Goal: Task Accomplishment & Management: Complete application form

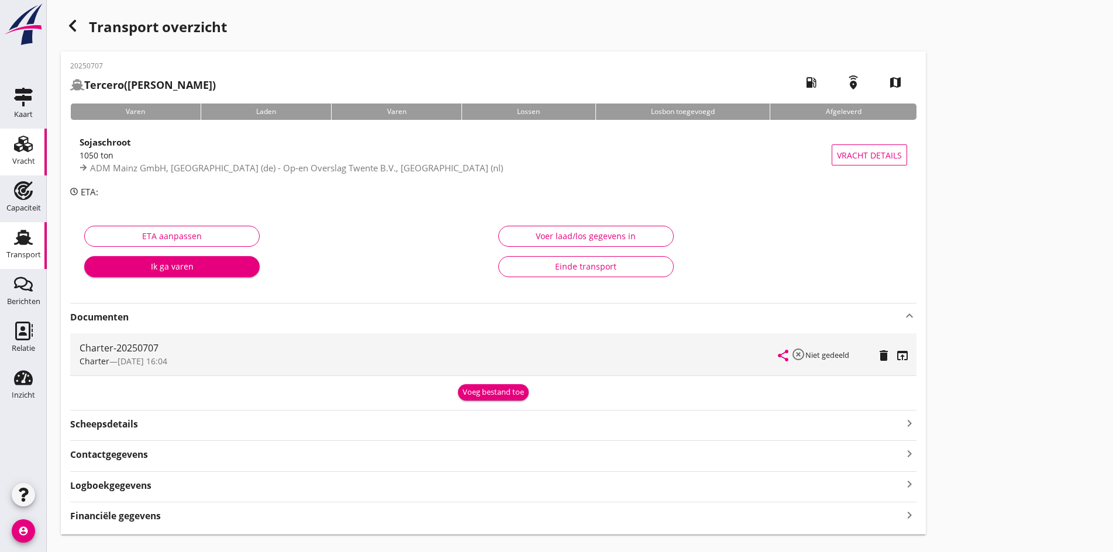
click at [17, 158] on div "Vracht" at bounding box center [23, 161] width 23 height 8
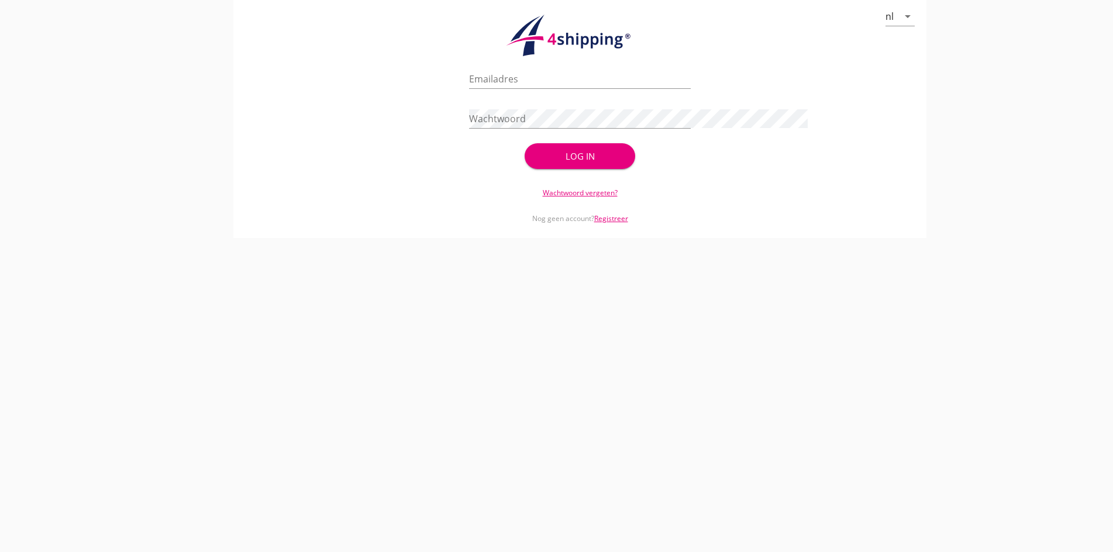
type input "[PERSON_NAME][EMAIL_ADDRESS][DOMAIN_NAME]"
click at [611, 160] on div "Log in" at bounding box center [580, 156] width 74 height 13
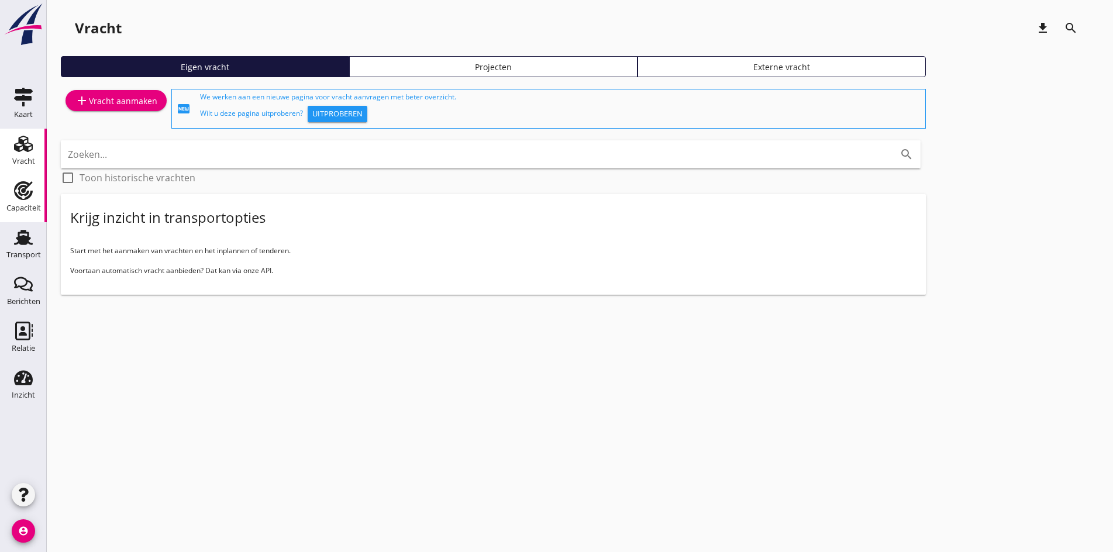
click at [12, 198] on div "Capaciteit" at bounding box center [23, 190] width 28 height 19
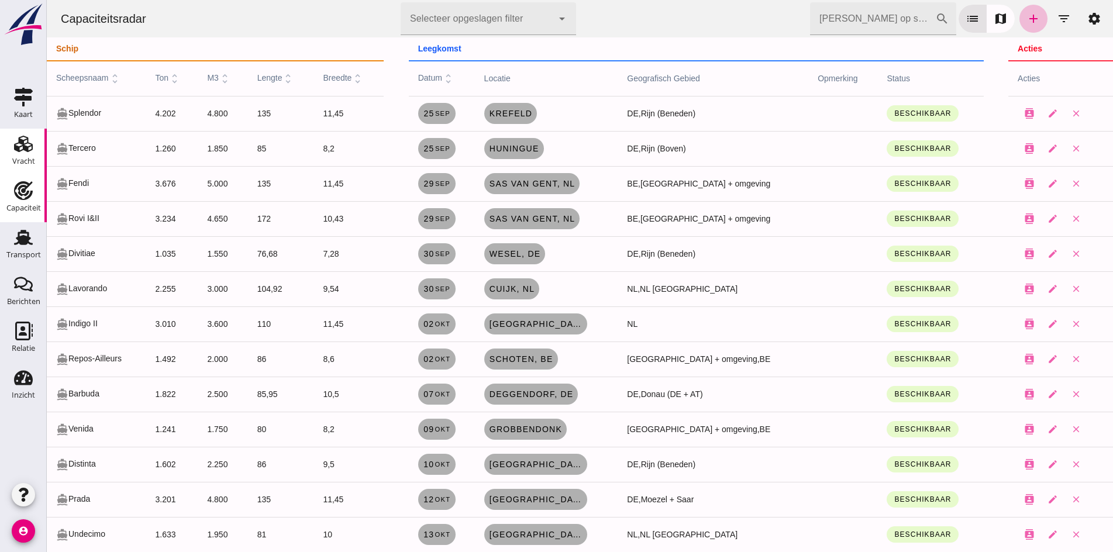
click at [15, 147] on use at bounding box center [23, 144] width 19 height 16
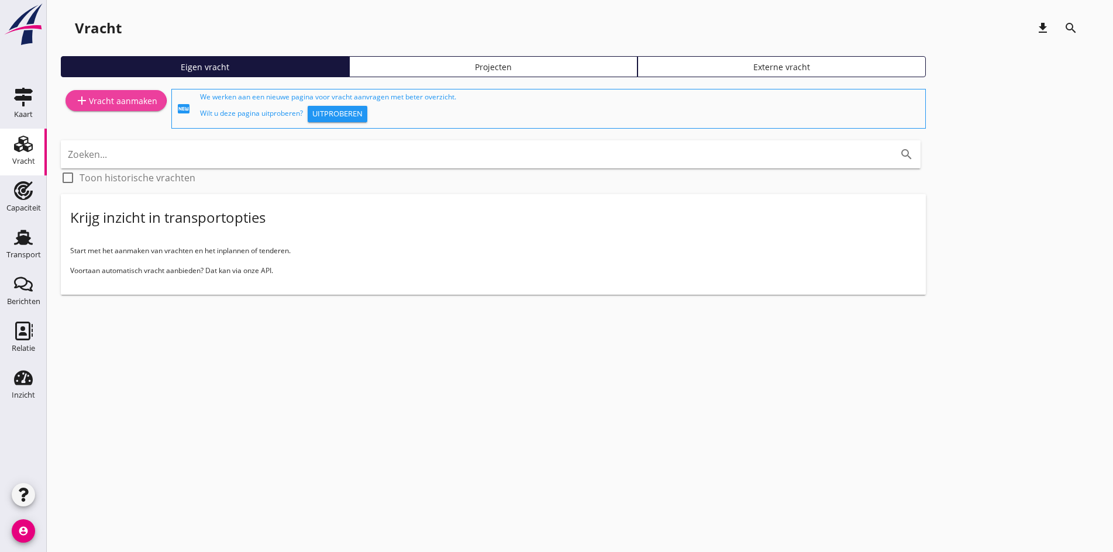
click at [99, 99] on div "add Vracht aanmaken" at bounding box center [116, 101] width 82 height 14
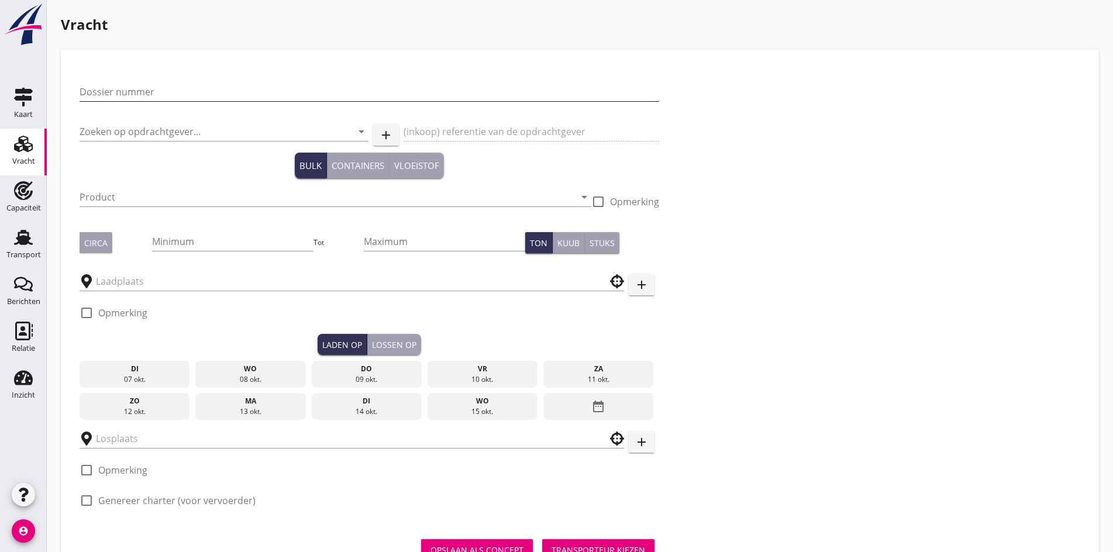
click at [129, 95] on input "Dossier nummer" at bounding box center [369, 91] width 579 height 19
type input "20250709"
click at [112, 124] on input "Zoeken op opdrachtgever..." at bounding box center [208, 131] width 256 height 19
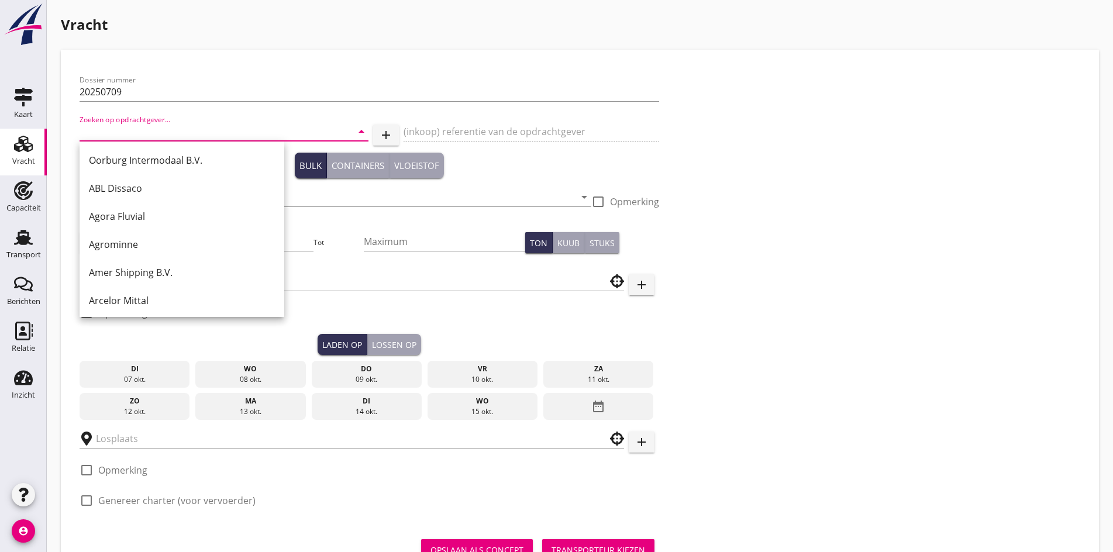
click at [98, 118] on div "Zoeken op opdrachtgever... arrow_drop_down" at bounding box center [224, 133] width 289 height 37
drag, startPoint x: 97, startPoint y: 123, endPoint x: 96, endPoint y: 129, distance: 6.5
click at [96, 129] on input "Zoeken op opdrachtgever..." at bounding box center [208, 131] width 256 height 19
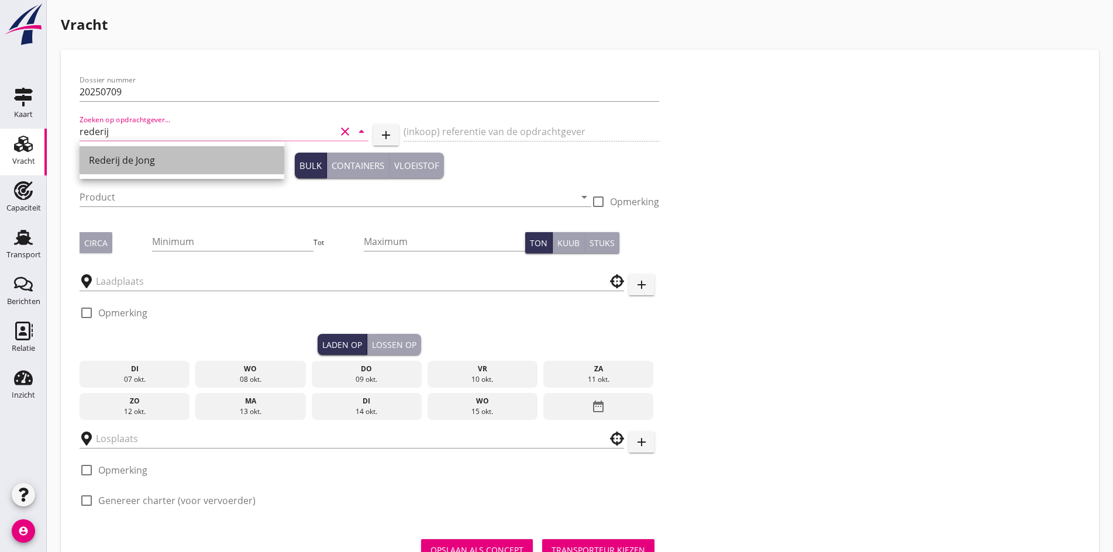
click at [95, 157] on div "Rederij de Jong" at bounding box center [182, 160] width 186 height 14
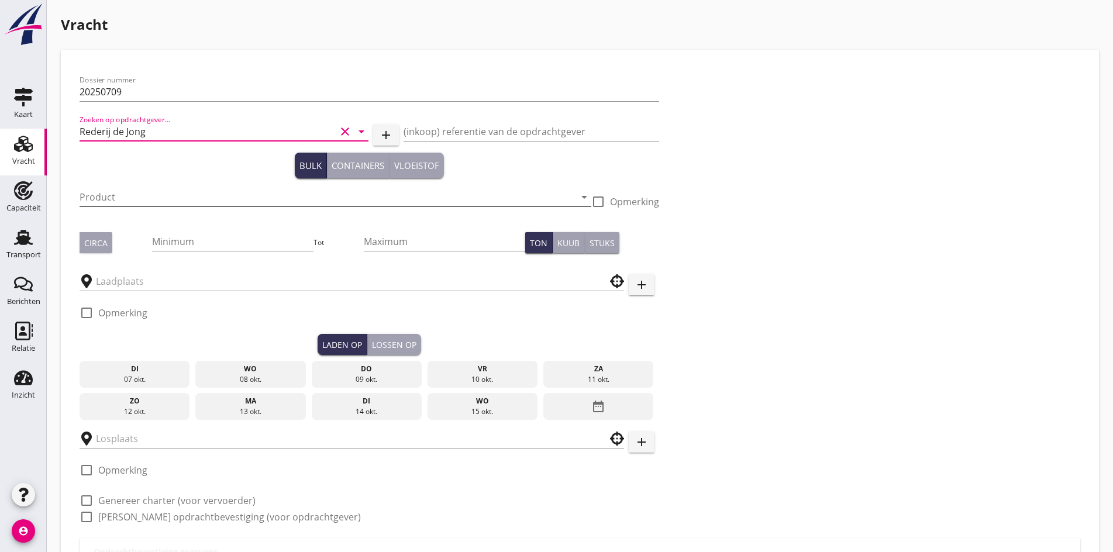
type input "Rederij de Jong"
click at [105, 206] on input "Product" at bounding box center [327, 197] width 495 height 19
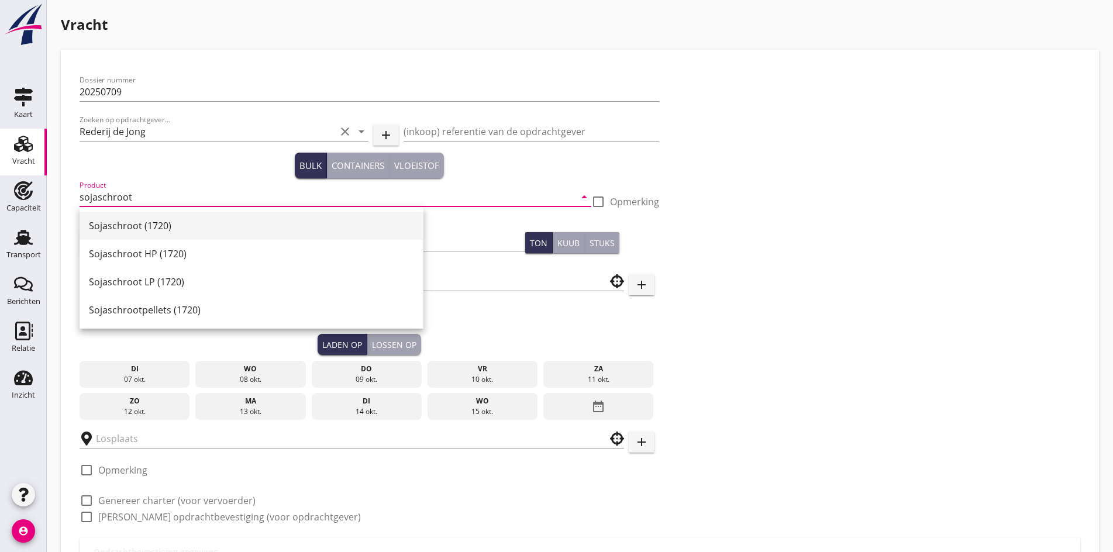
click at [122, 233] on div "Sojaschroot (1720)" at bounding box center [251, 226] width 325 height 28
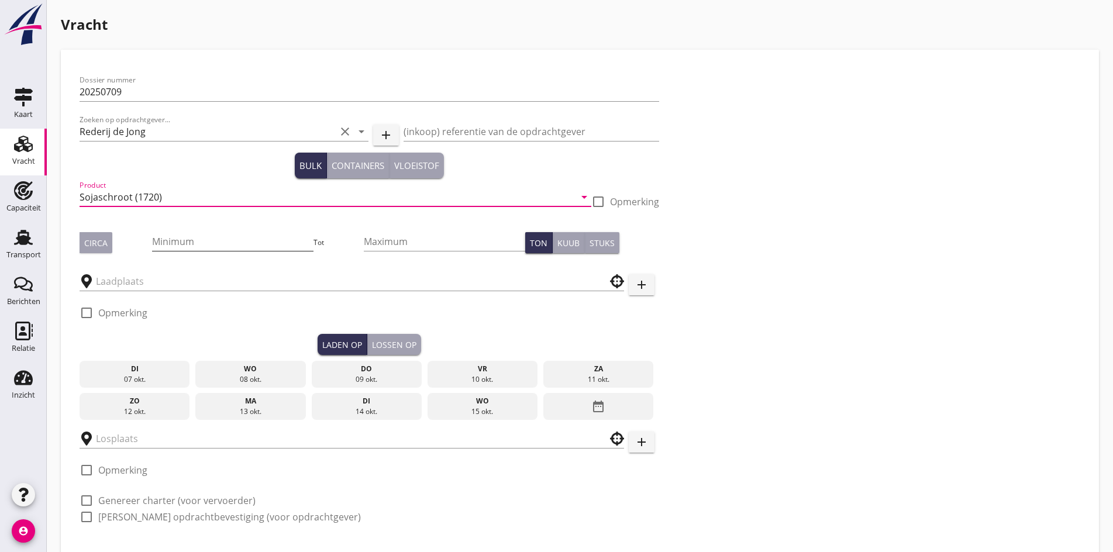
type input "Sojaschroot (1720)"
click at [152, 233] on input "Minimum" at bounding box center [232, 241] width 161 height 19
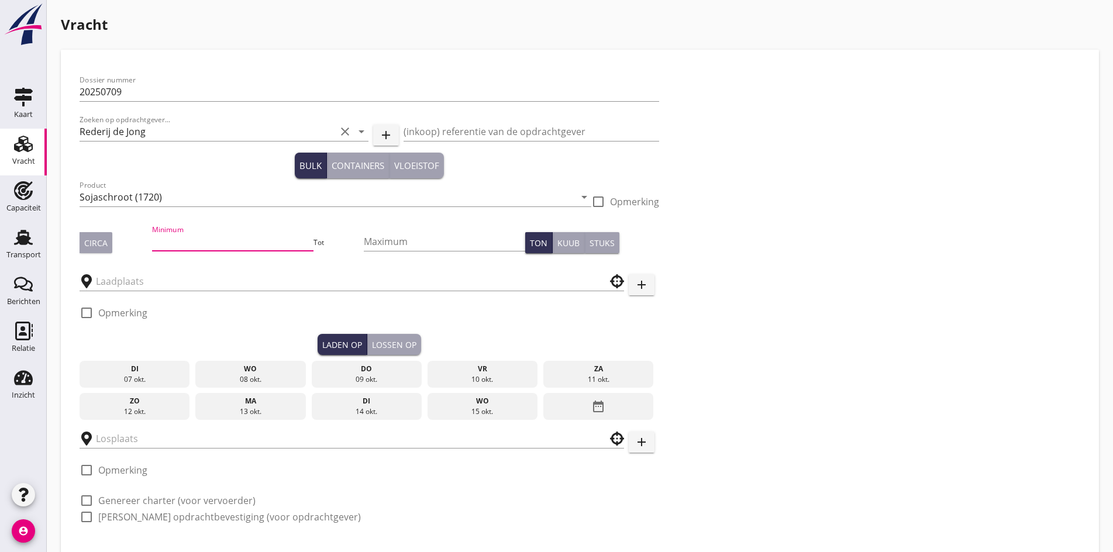
click at [104, 241] on div "Circa" at bounding box center [95, 243] width 23 height 12
click at [157, 246] on input "Minimum" at bounding box center [232, 241] width 161 height 19
type input "2500"
click at [140, 274] on input "text" at bounding box center [343, 281] width 495 height 19
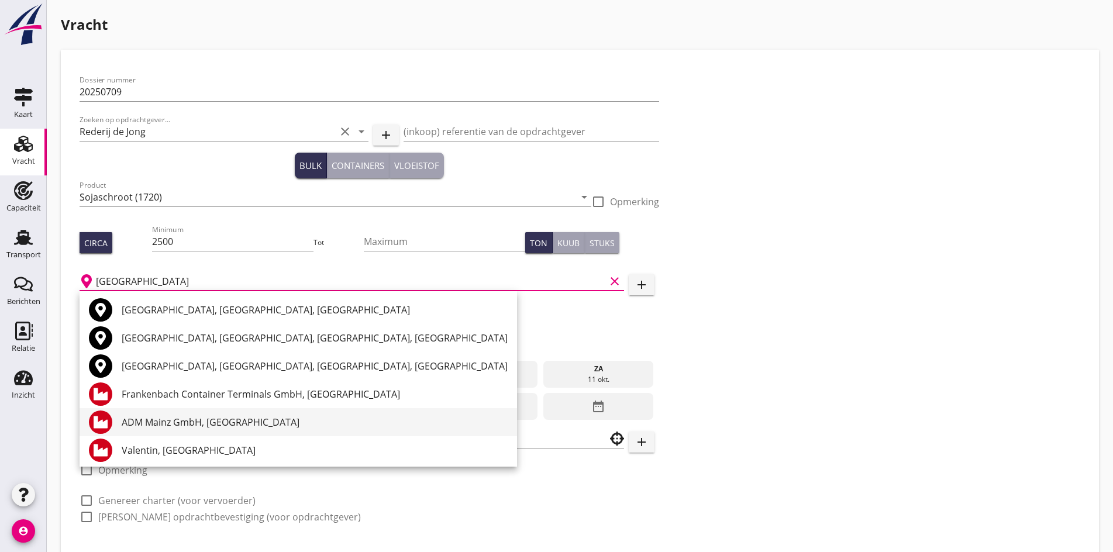
click at [164, 424] on div "ADM Mainz GmbH, [GEOGRAPHIC_DATA]" at bounding box center [315, 422] width 386 height 14
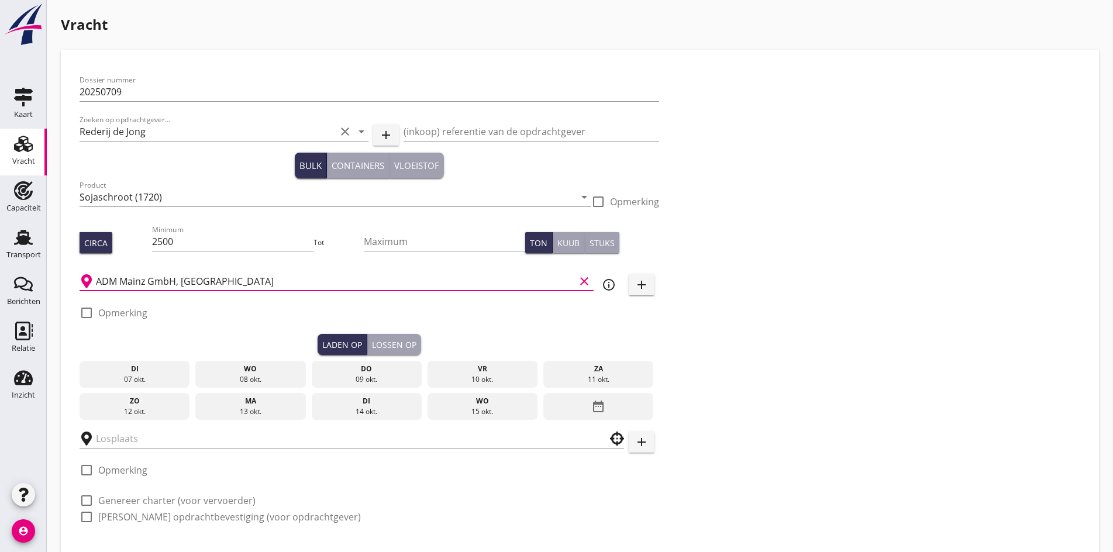
type input "ADM Mainz GmbH, [GEOGRAPHIC_DATA]"
click at [546, 366] on div "za" at bounding box center [598, 369] width 105 height 11
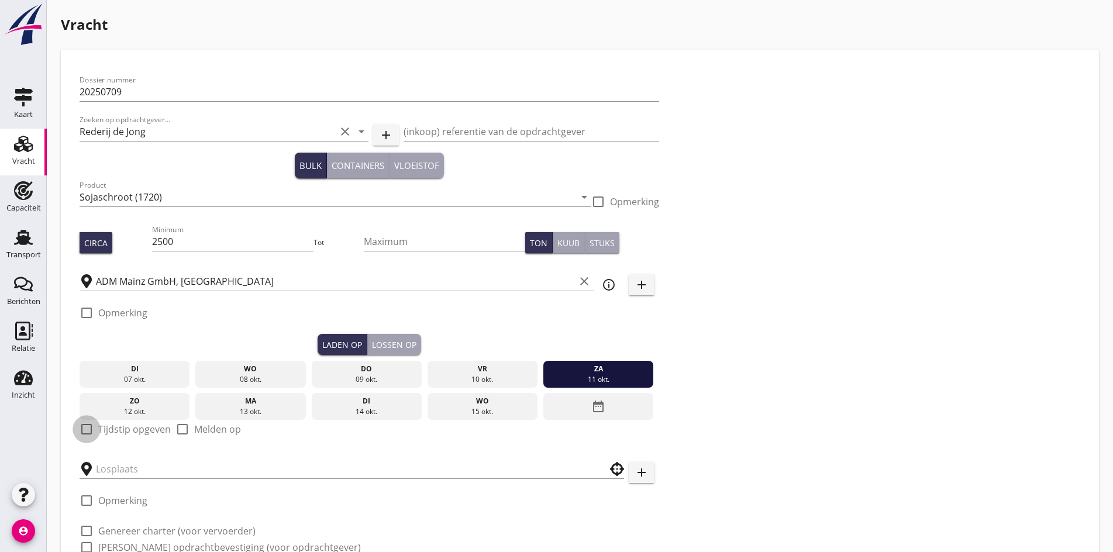
click at [87, 422] on div at bounding box center [87, 429] width 20 height 20
checkbox input "true"
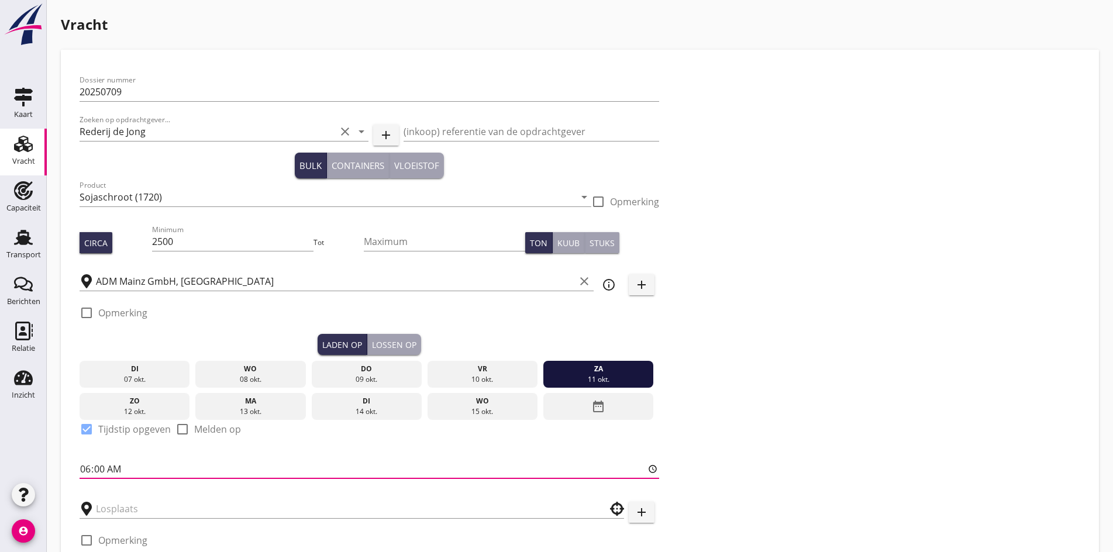
click at [84, 465] on input "06:00" at bounding box center [369, 469] width 579 height 19
type input "12:00"
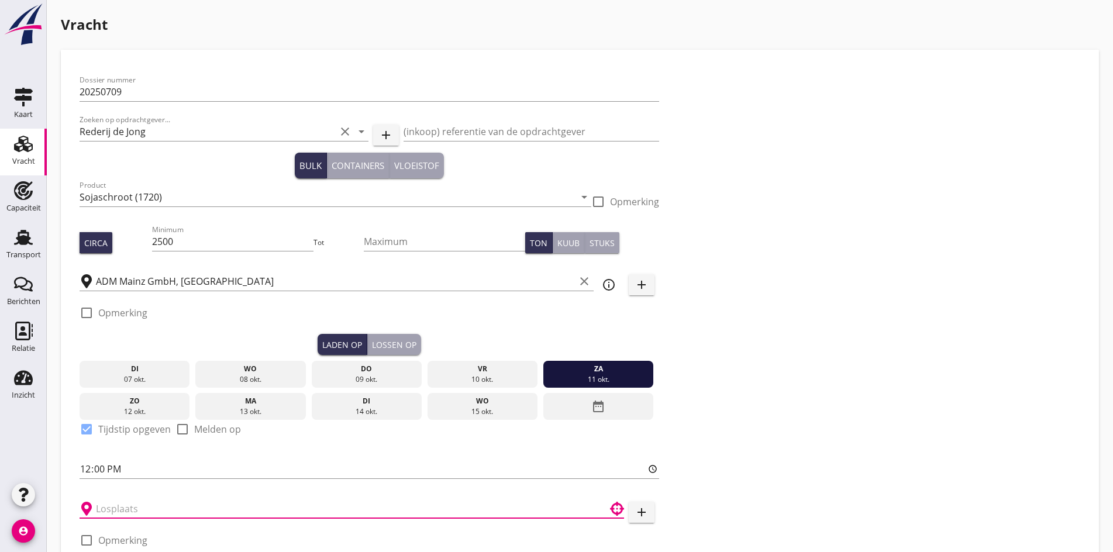
click at [167, 509] on input "text" at bounding box center [343, 508] width 495 height 19
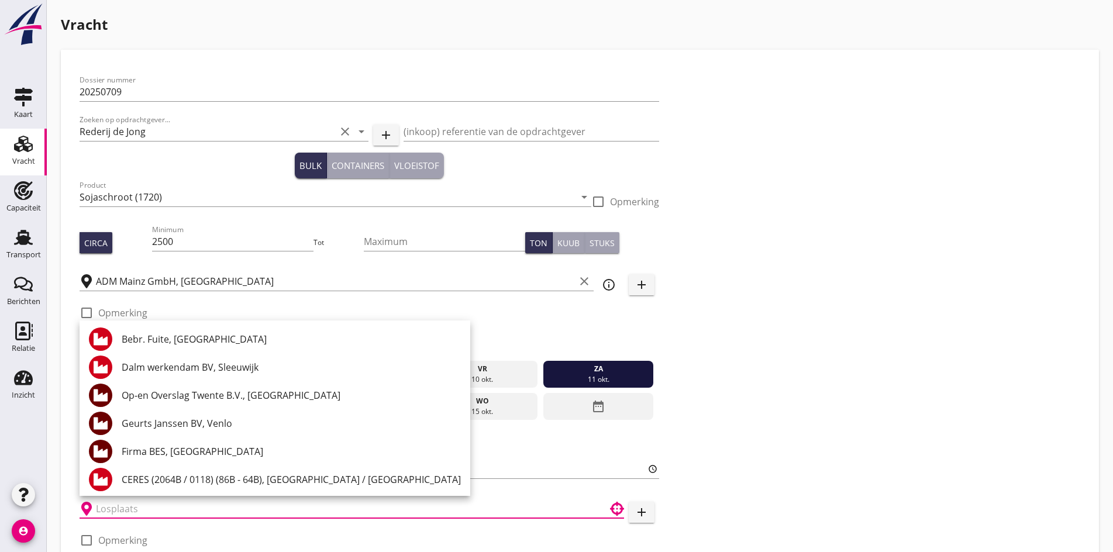
type input "R"
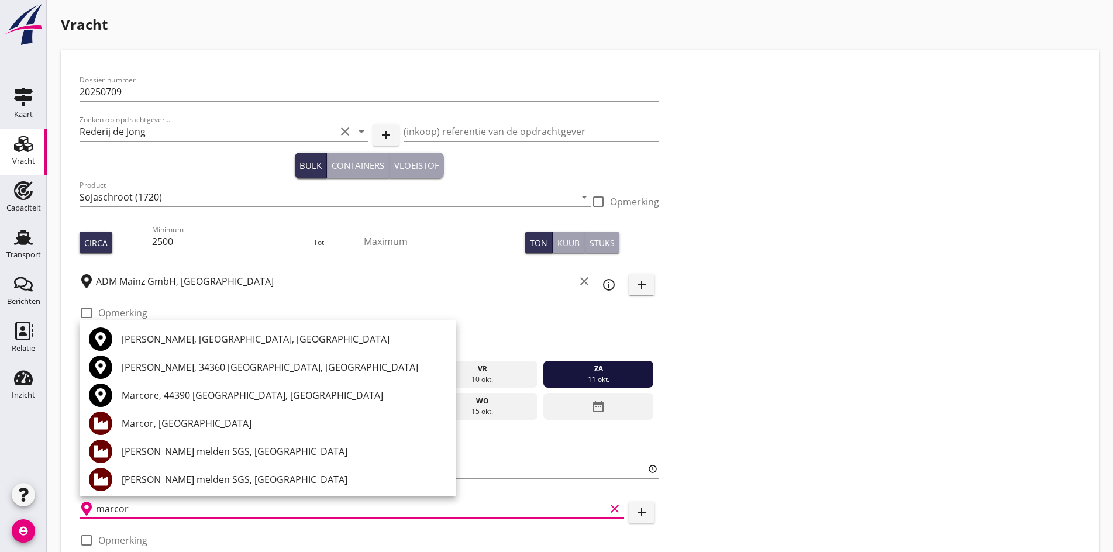
click at [173, 424] on div "Marcor, [GEOGRAPHIC_DATA]" at bounding box center [284, 423] width 325 height 14
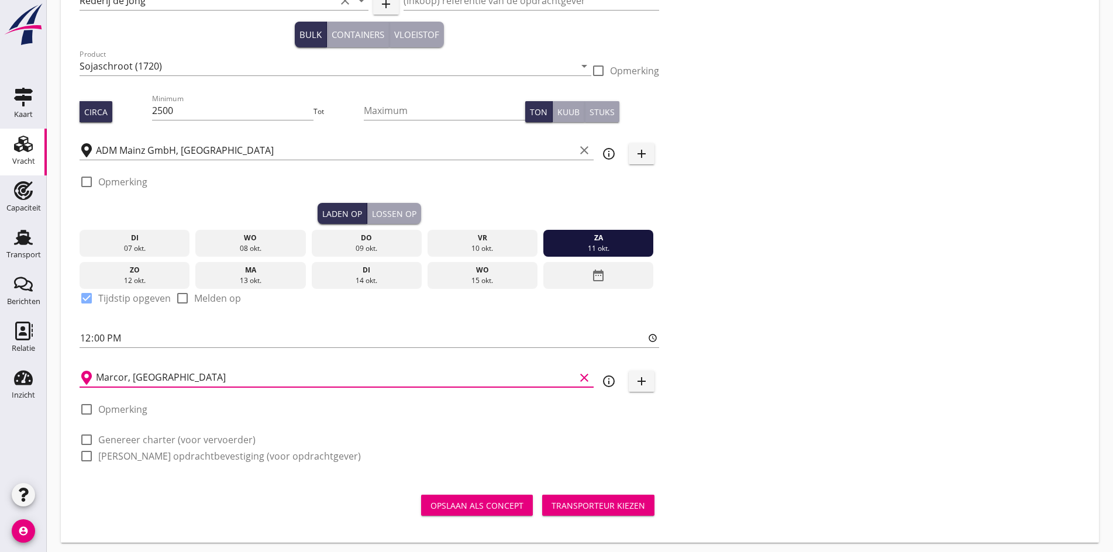
scroll to position [132, 0]
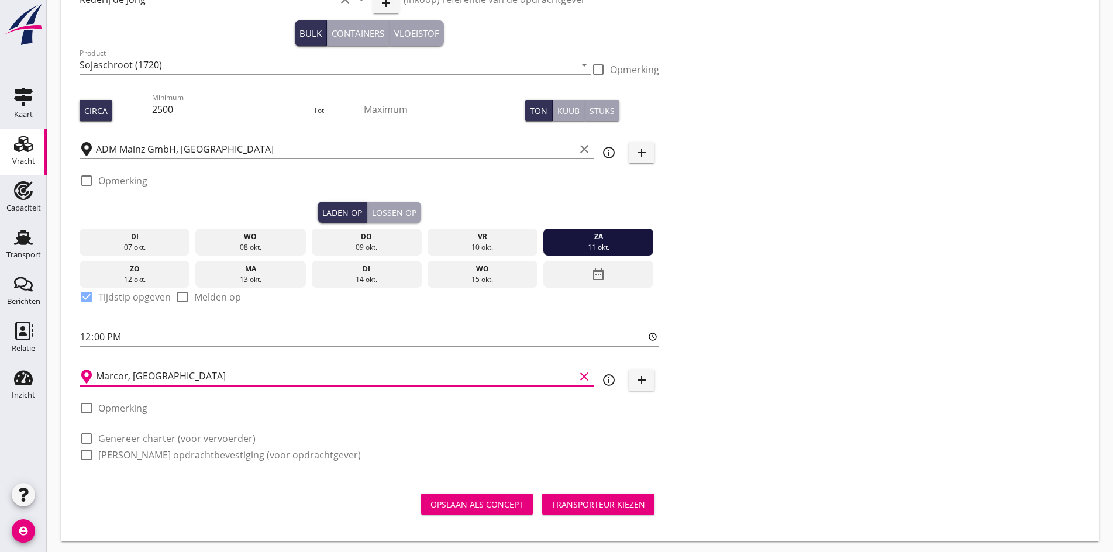
type input "Marcor, [GEOGRAPHIC_DATA]"
click at [79, 433] on div at bounding box center [87, 439] width 20 height 20
checkbox input "true"
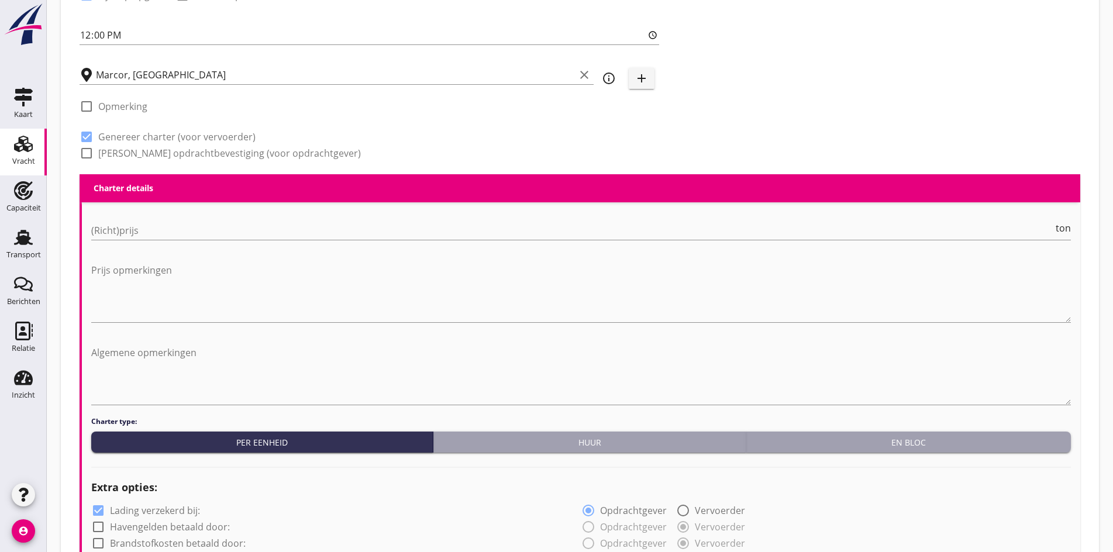
scroll to position [460, 0]
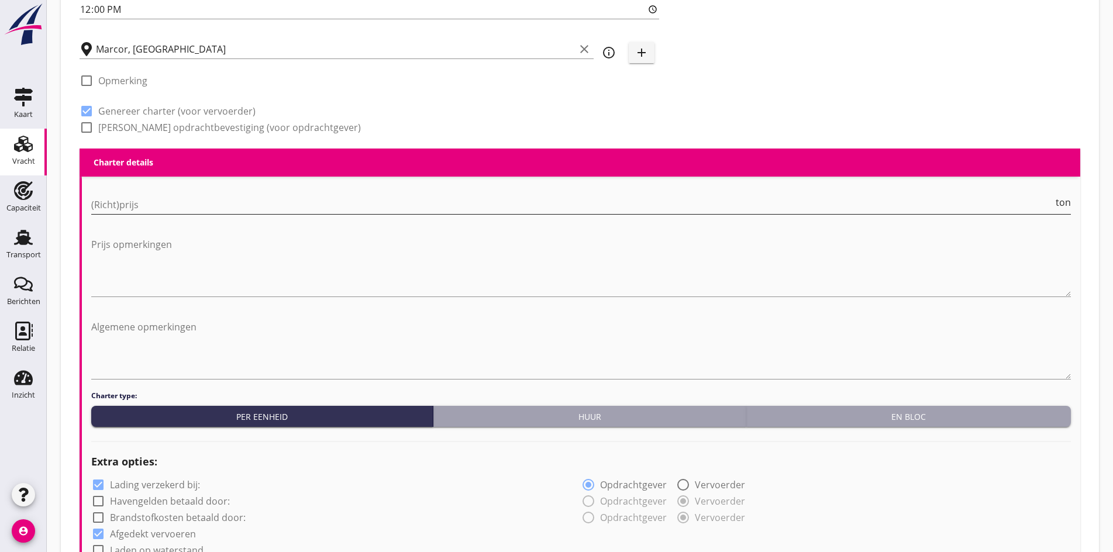
click at [118, 210] on input "(Richt)prijs" at bounding box center [572, 204] width 962 height 19
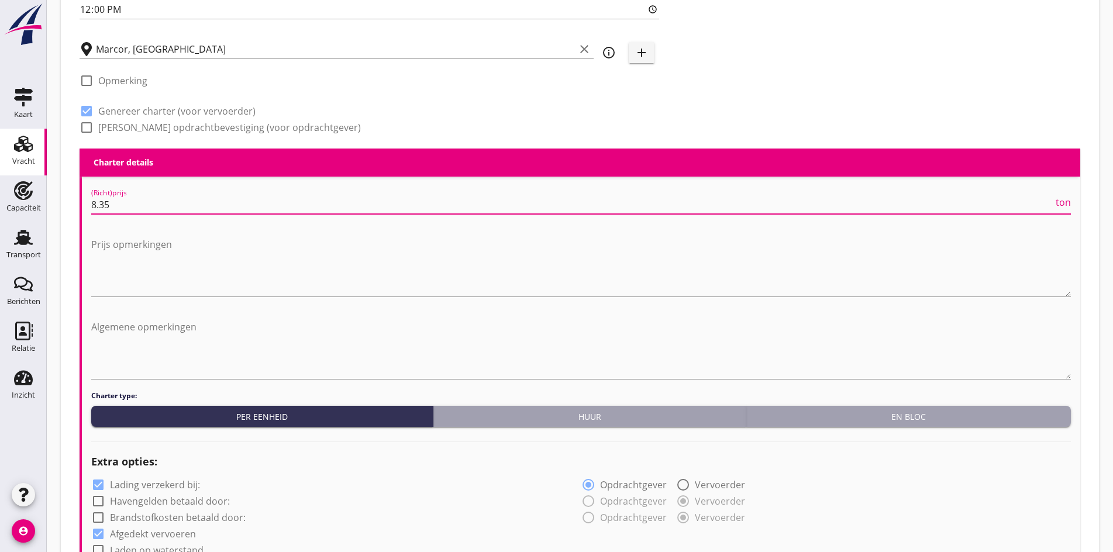
type input "8.35"
drag, startPoint x: 87, startPoint y: 125, endPoint x: 195, endPoint y: 284, distance: 191.8
click at [88, 125] on div at bounding box center [87, 128] width 20 height 20
checkbox input "true"
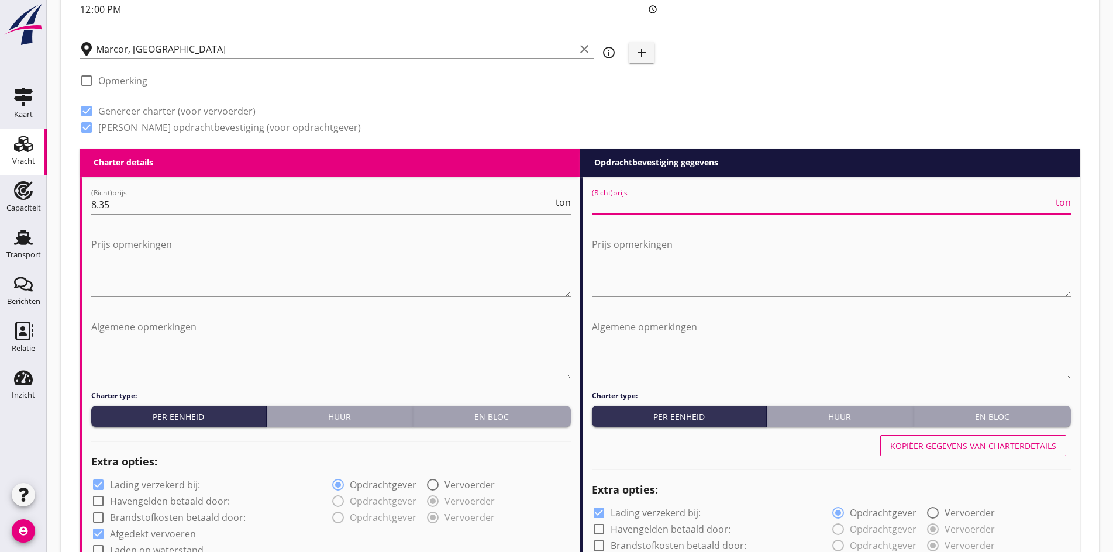
click at [626, 206] on input "(Richt)prijs" at bounding box center [823, 204] width 462 height 19
type input "8.15"
click at [634, 245] on textarea "Prijs opmerkingen" at bounding box center [831, 265] width 479 height 61
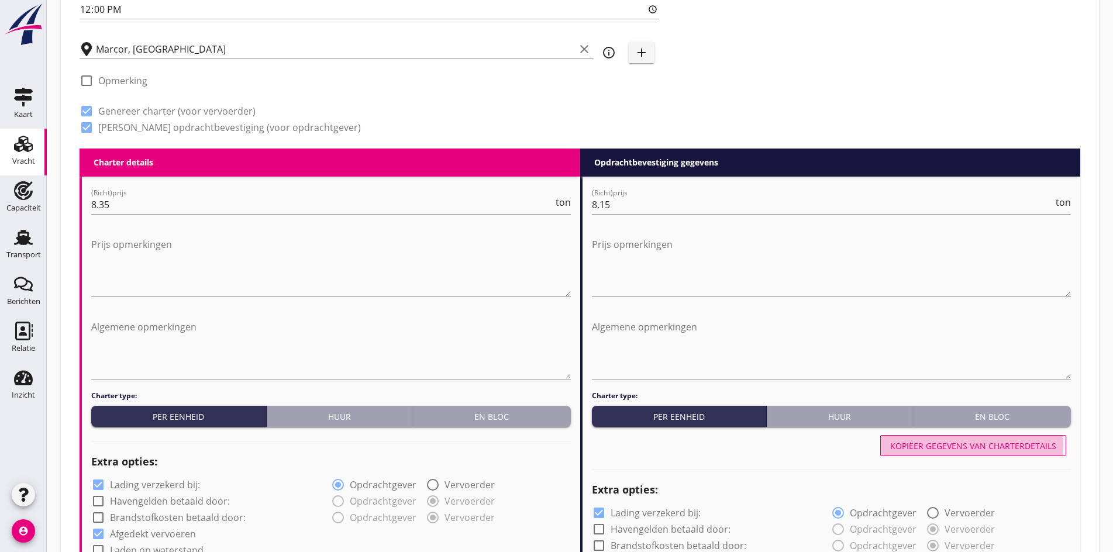
click at [947, 440] on div "Kopiëer gegevens van charterdetails" at bounding box center [973, 446] width 166 height 12
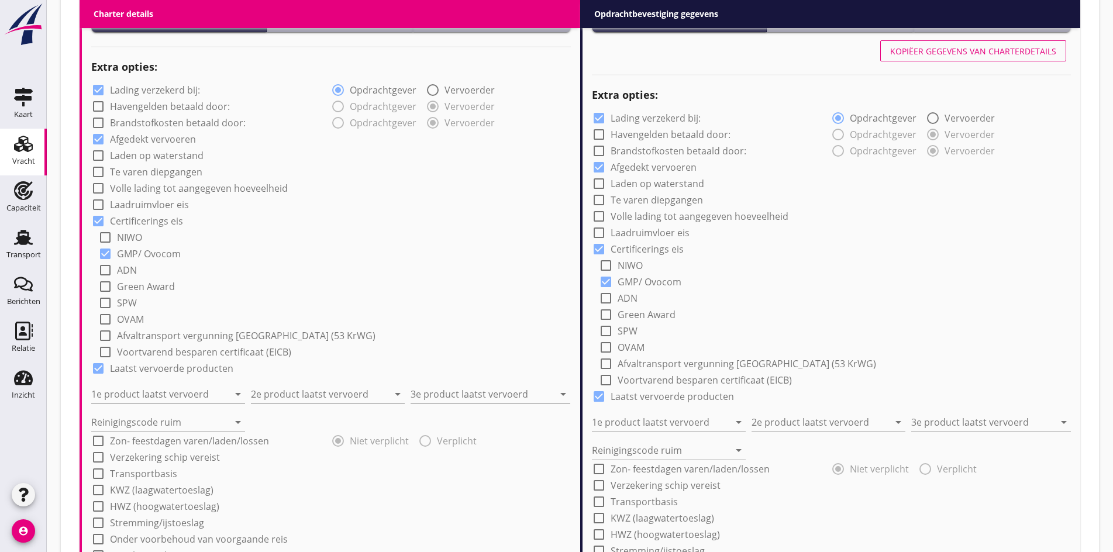
scroll to position [869, 0]
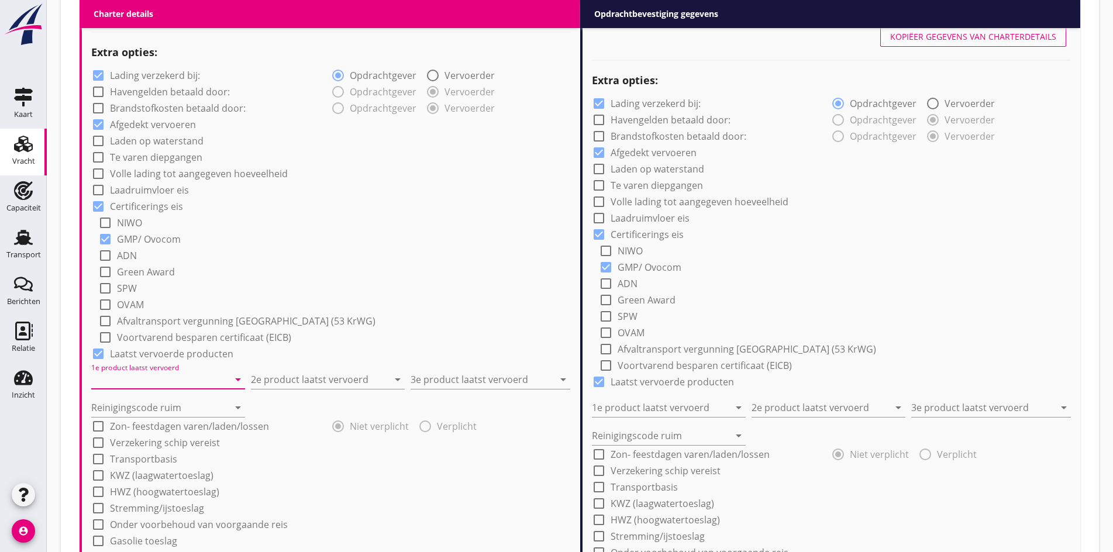
click at [133, 383] on input "1e product laatst vervoerd" at bounding box center [159, 379] width 137 height 19
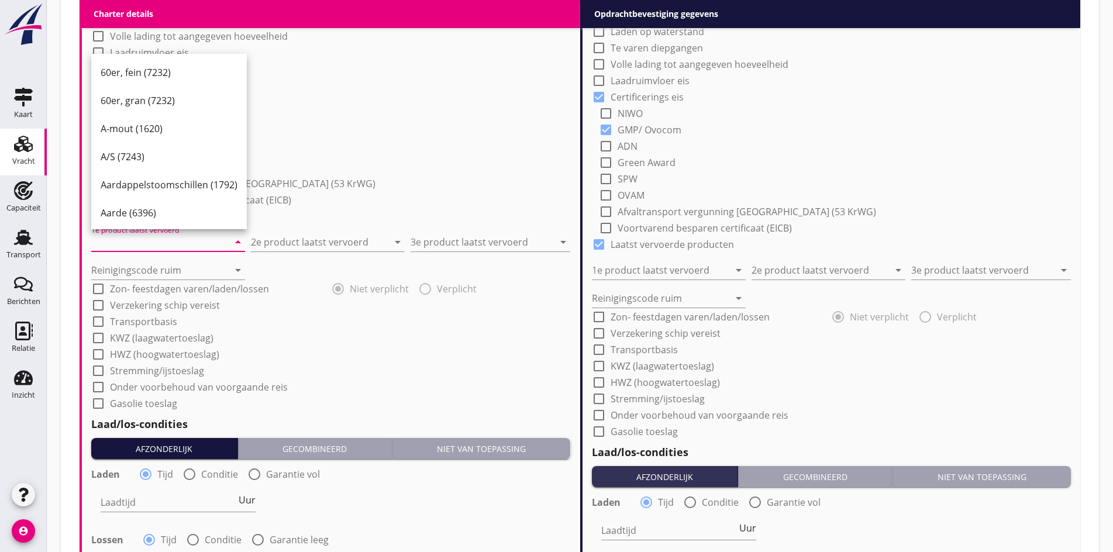
scroll to position [877, 0]
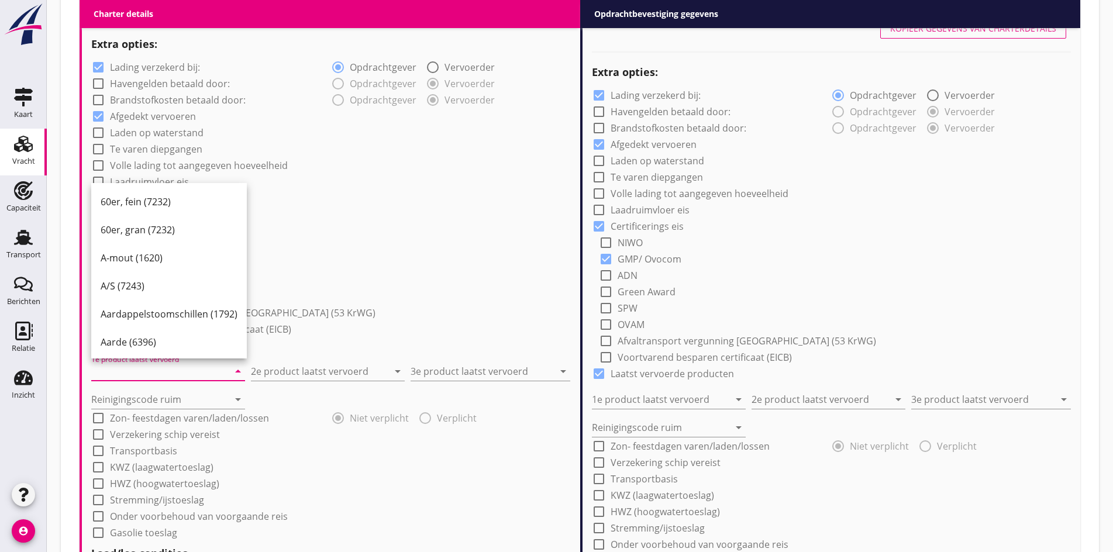
click at [131, 369] on input "1e product laatst vervoerd" at bounding box center [159, 371] width 137 height 19
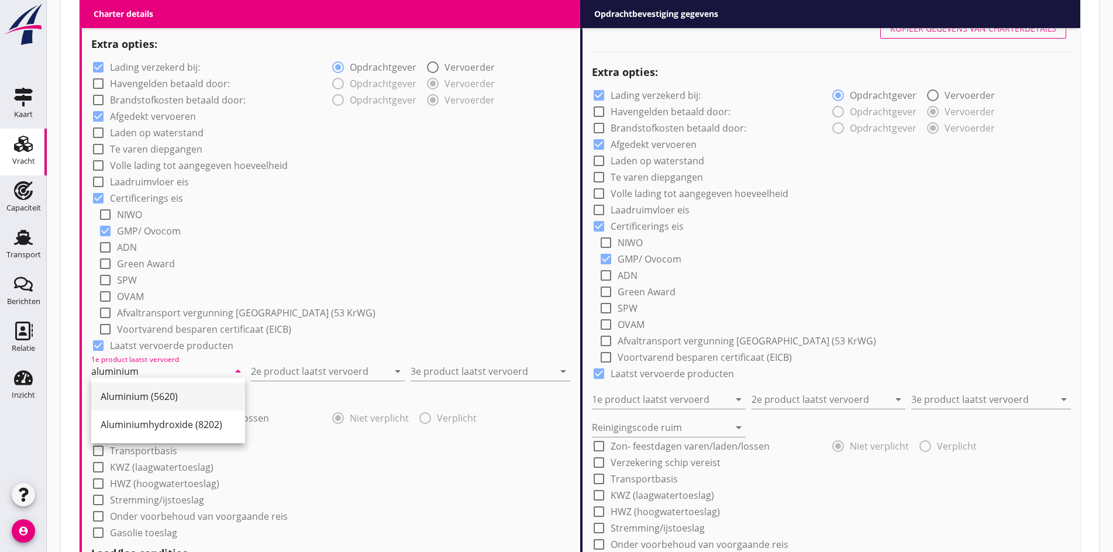
click at [127, 395] on div "Aluminium (5620)" at bounding box center [168, 396] width 135 height 14
type input "Aluminium (5620)"
click at [285, 362] on input "2e product laatst vervoerd" at bounding box center [319, 371] width 137 height 19
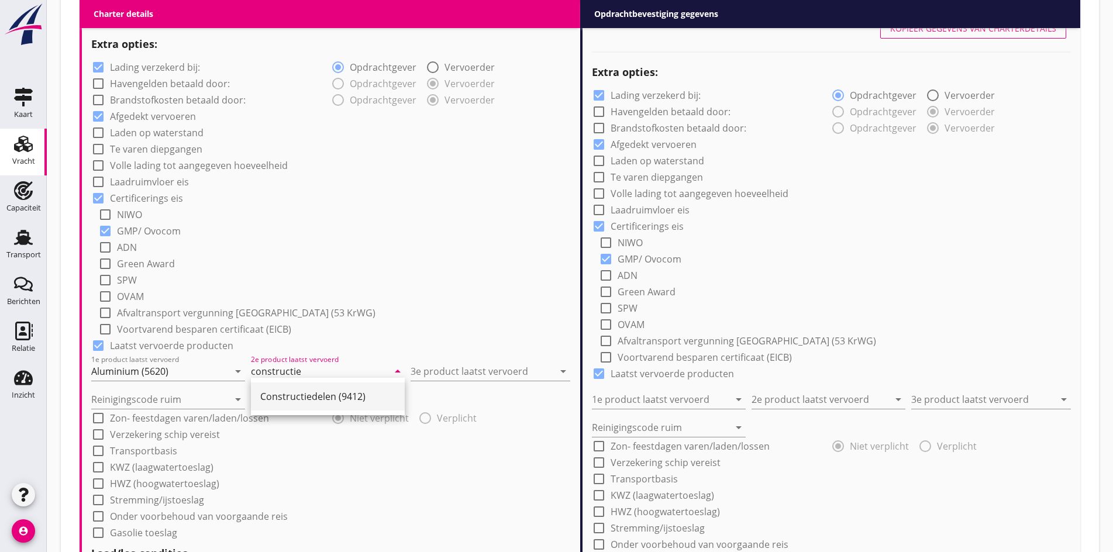
click at [322, 396] on div "Constructiedelen (9412)" at bounding box center [327, 396] width 135 height 14
type input "Constructiedelen (9412)"
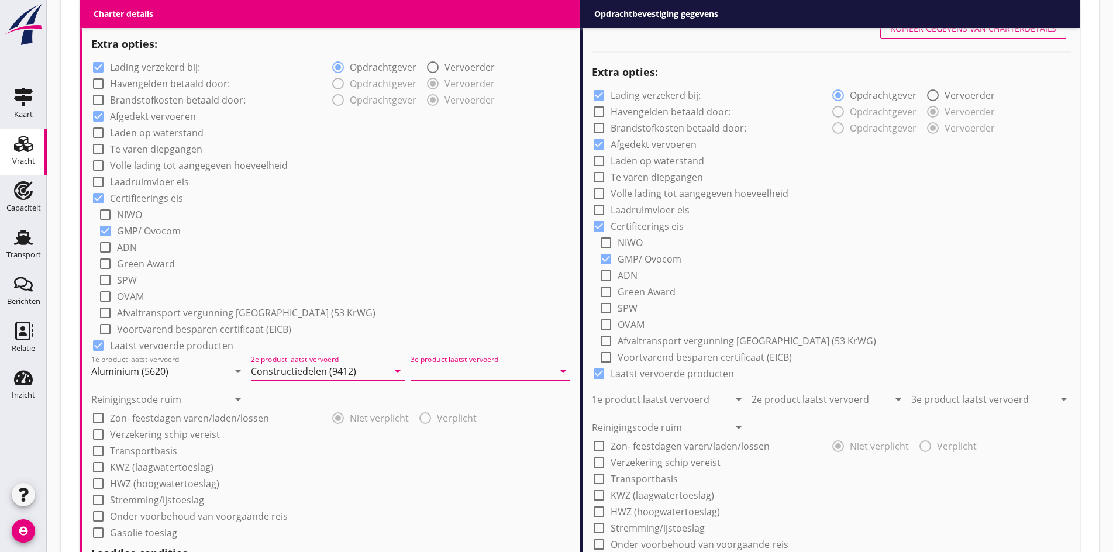
click at [433, 368] on input "3e product laatst vervoerd" at bounding box center [481, 371] width 143 height 19
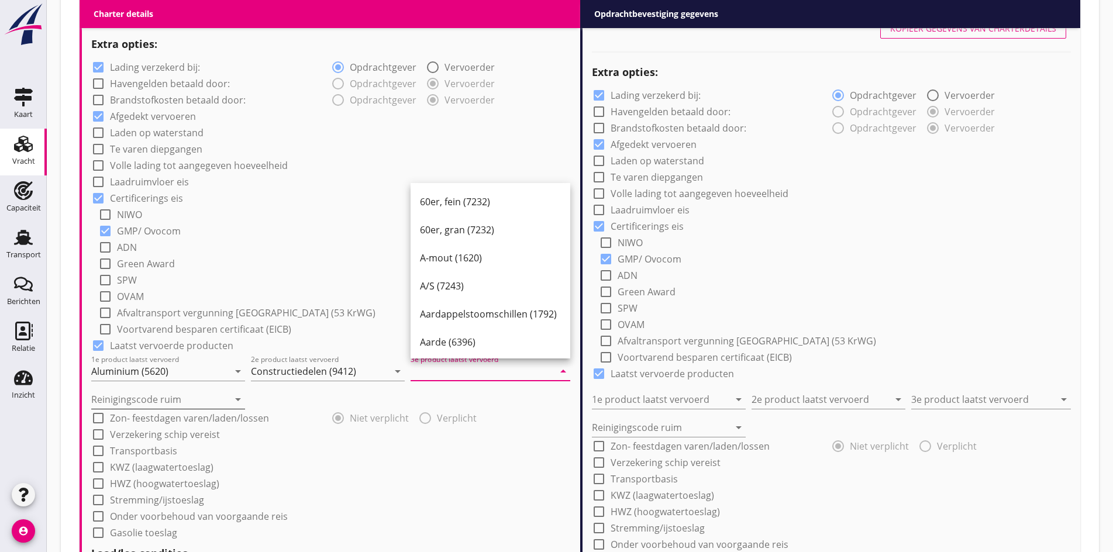
click at [208, 388] on div "Reinigingscode ruim arrow_drop_down" at bounding box center [168, 396] width 154 height 26
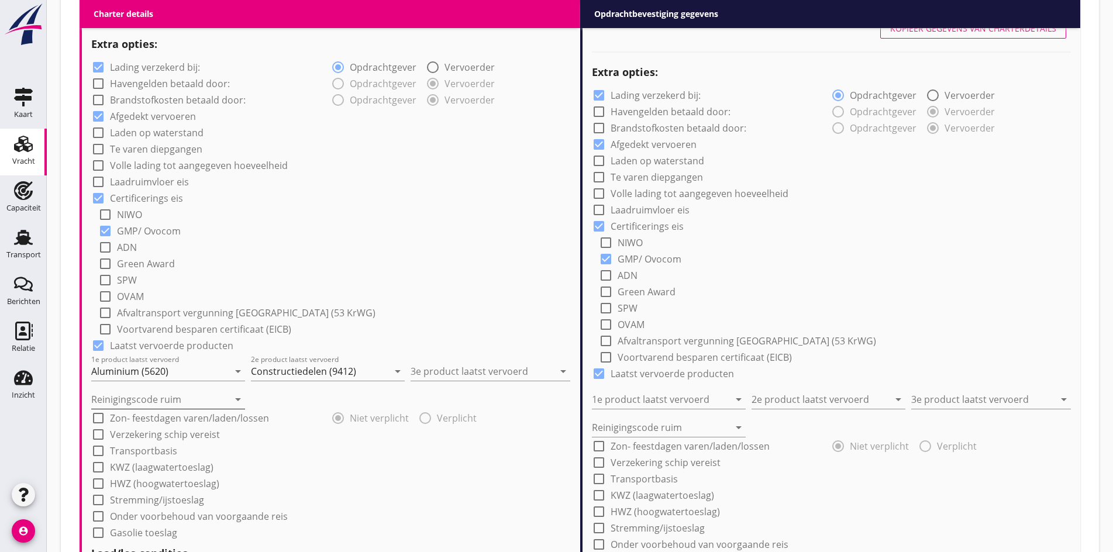
click at [171, 396] on input "Reinigingscode ruim" at bounding box center [159, 399] width 137 height 19
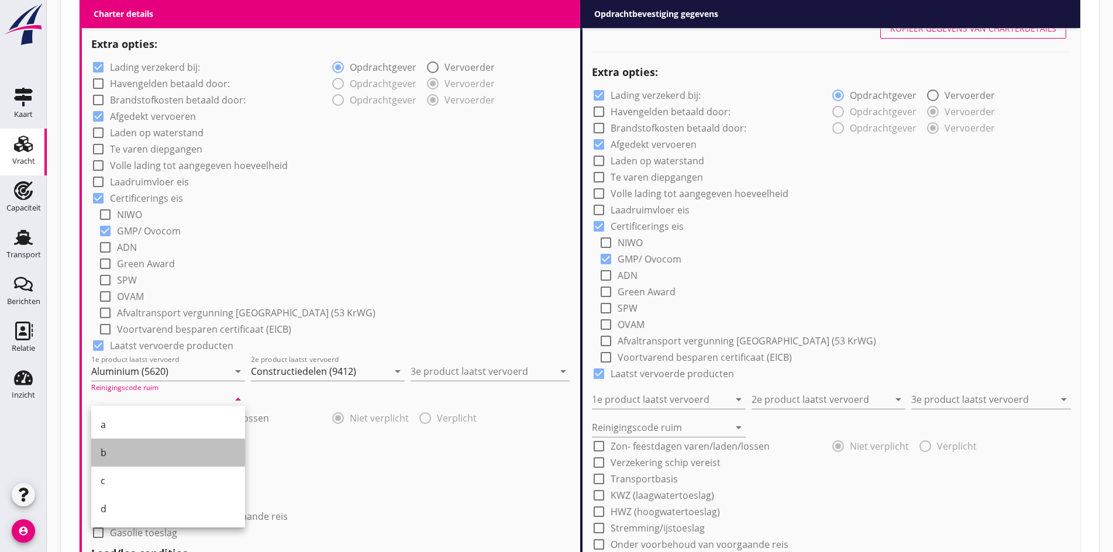
click at [141, 446] on div "b" at bounding box center [168, 452] width 135 height 14
type input "b"
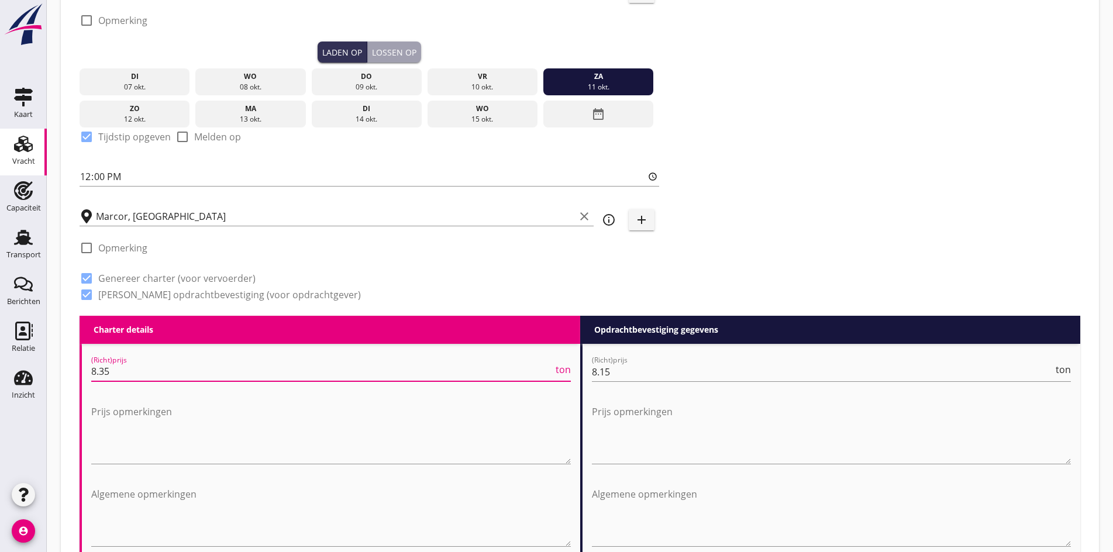
scroll to position [0, 0]
drag, startPoint x: 129, startPoint y: 371, endPoint x: 78, endPoint y: 372, distance: 50.9
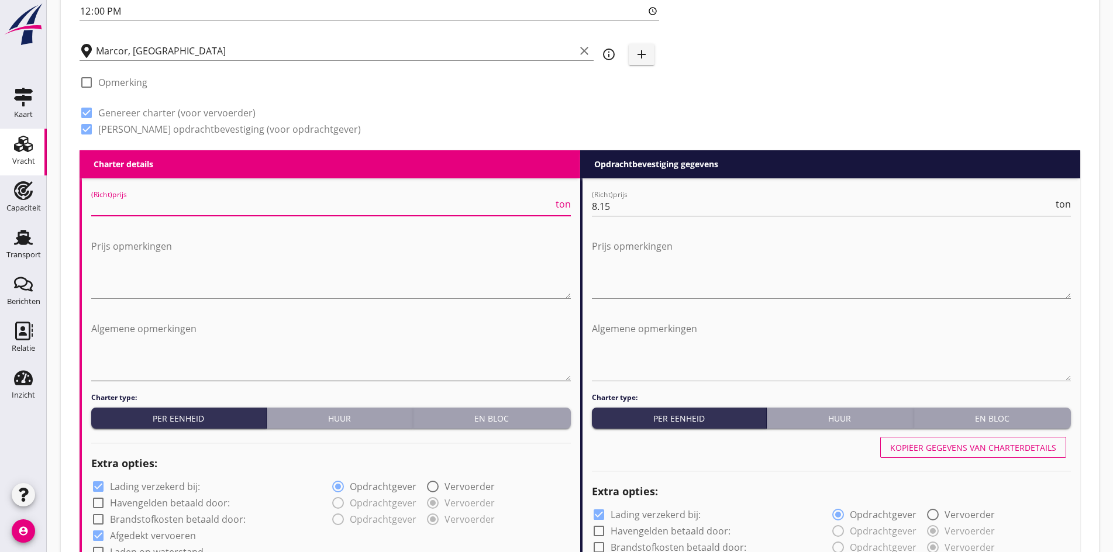
scroll to position [468, 0]
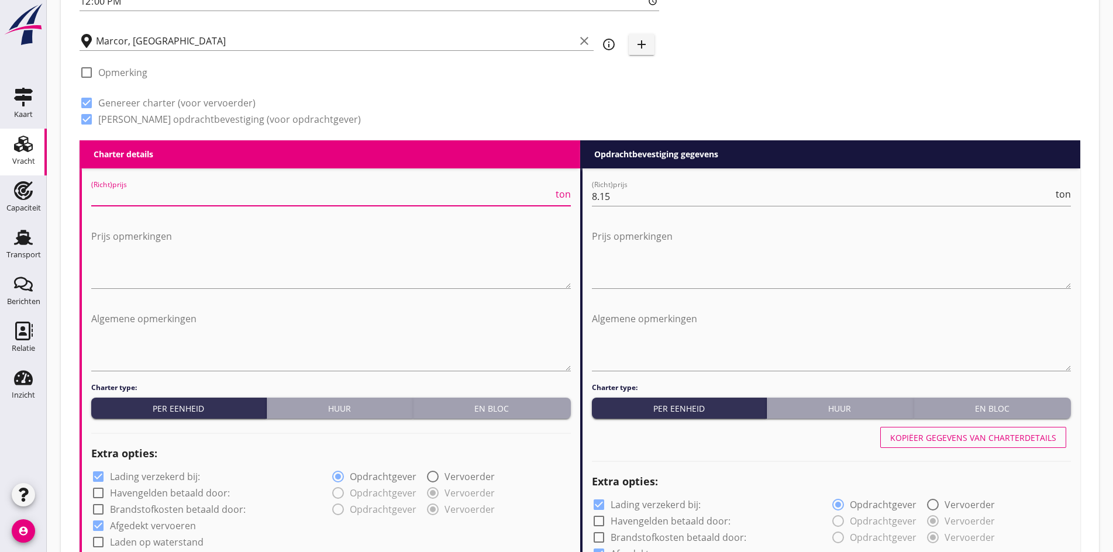
click at [484, 412] on button "En bloc" at bounding box center [492, 408] width 158 height 21
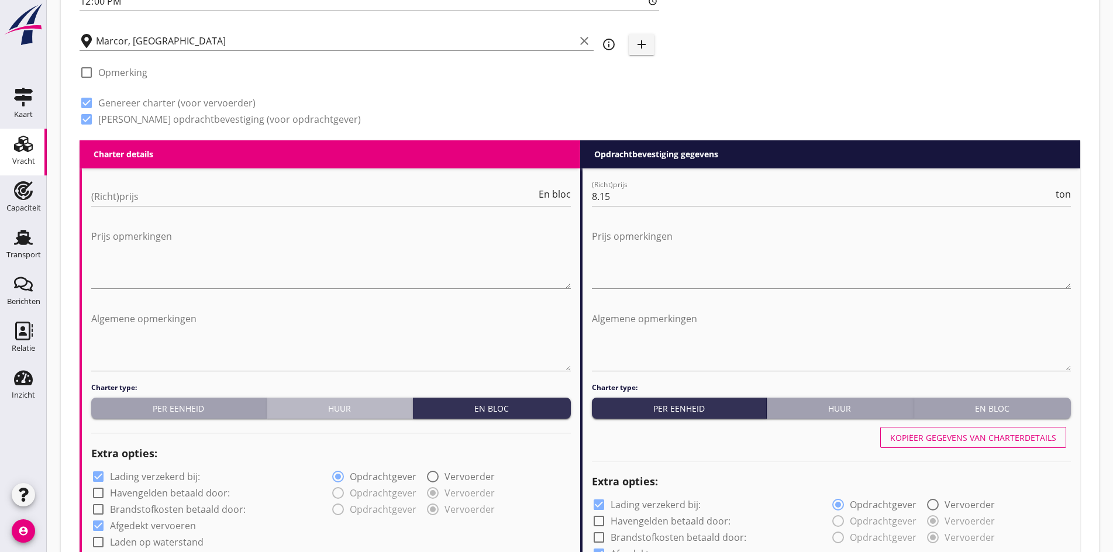
click at [363, 398] on button "Huur" at bounding box center [340, 408] width 147 height 21
radio input "true"
radio input "false"
radio input "true"
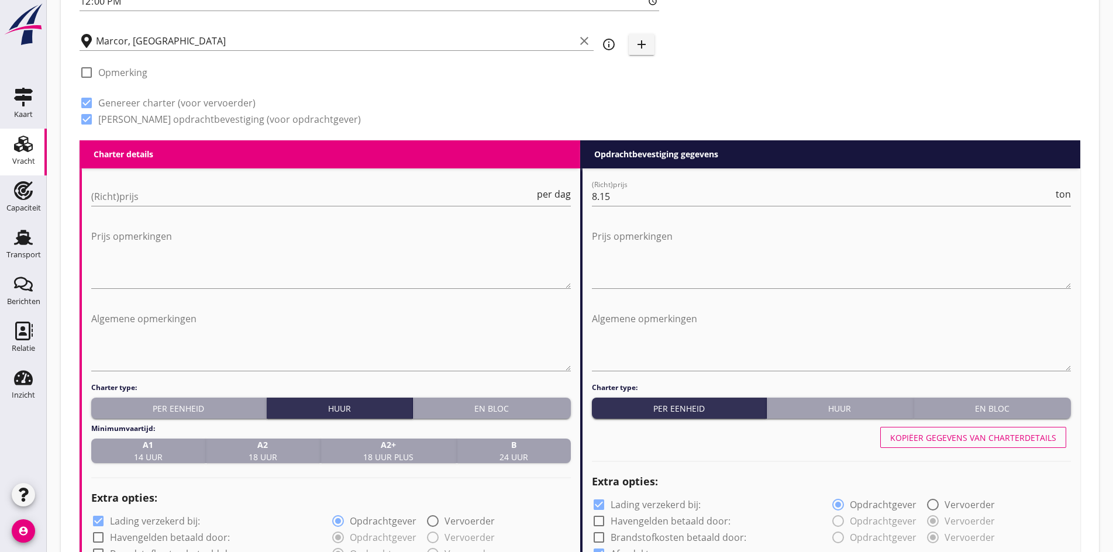
click at [126, 455] on div "A1 14 uur" at bounding box center [148, 450] width 105 height 25
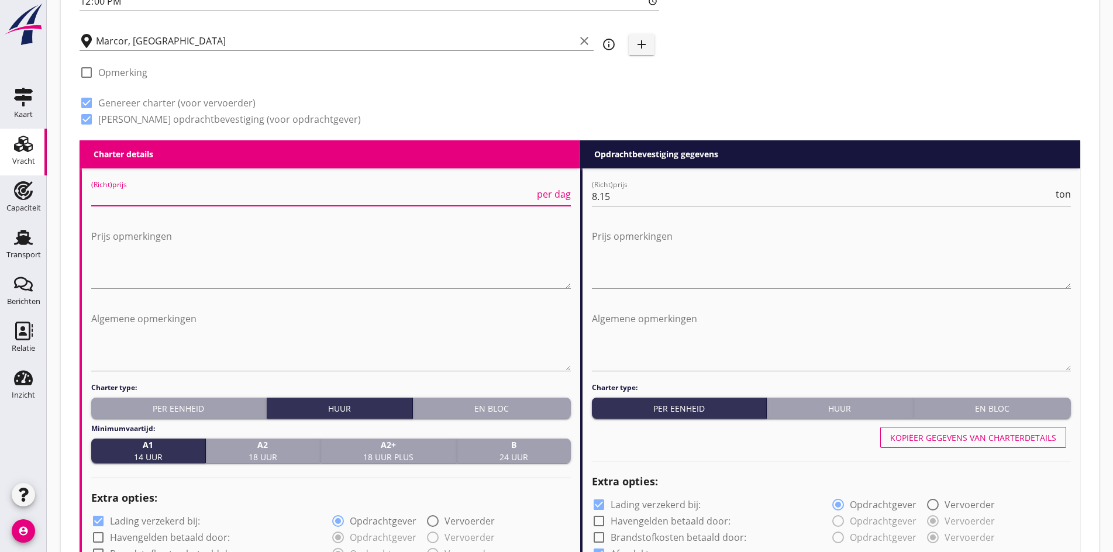
click at [109, 197] on input "(Richt)prijs" at bounding box center [312, 196] width 443 height 19
drag, startPoint x: 137, startPoint y: 192, endPoint x: 75, endPoint y: 194, distance: 61.4
click at [50, 184] on div "Vracht Dossier nummer 20250709 Zoeken op opdrachtgever... Rederij de Jong clear…" at bounding box center [580, 556] width 1066 height 2048
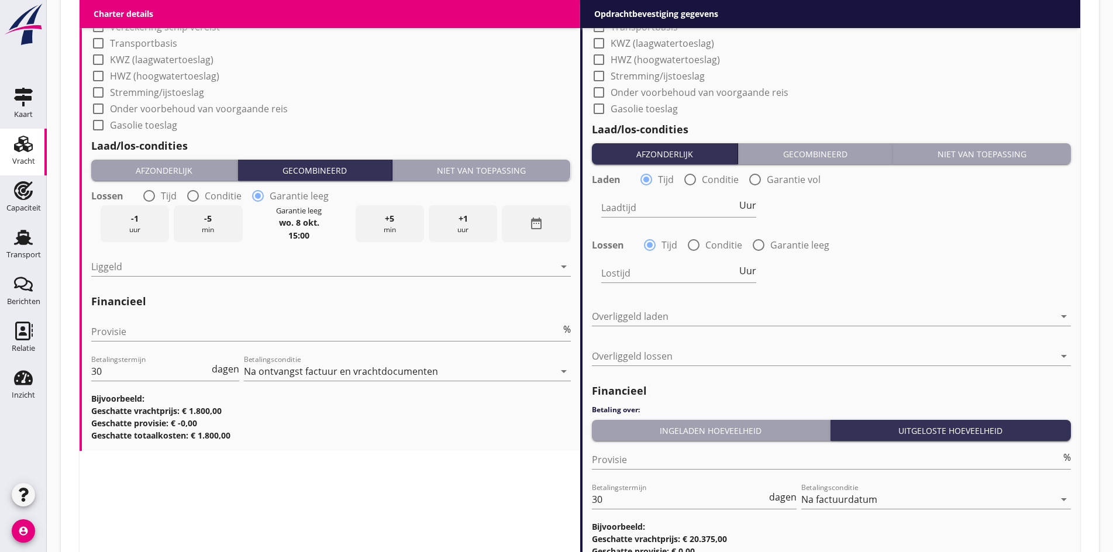
scroll to position [1345, 0]
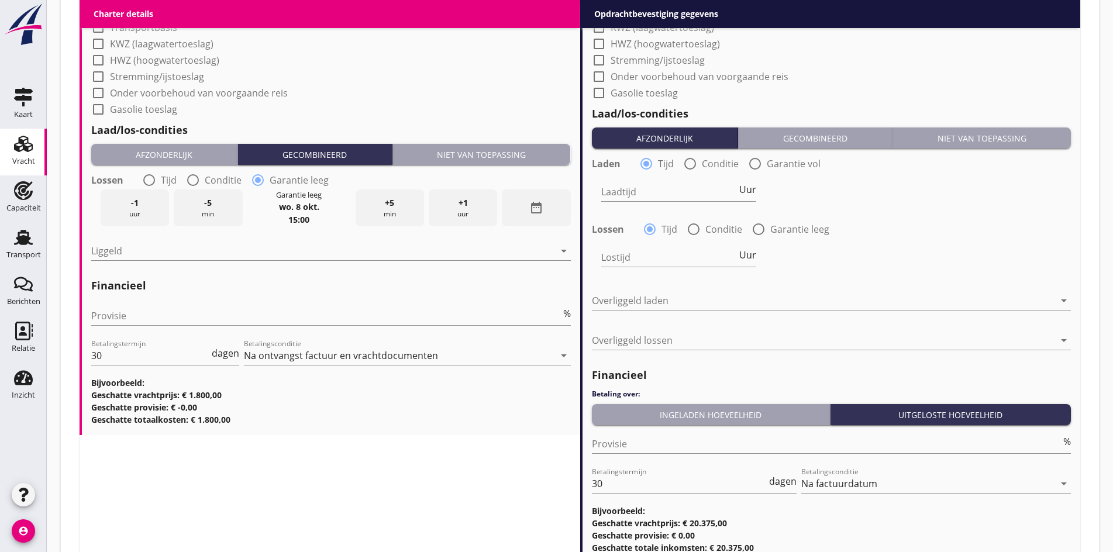
type input "1800"
click at [448, 154] on div "Niet van toepassing" at bounding box center [481, 154] width 169 height 12
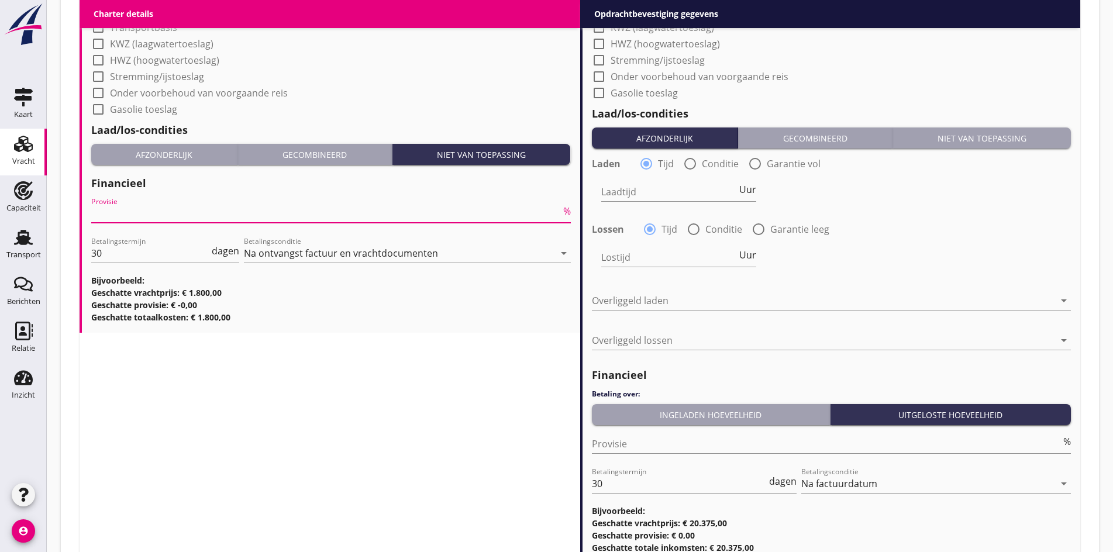
click at [146, 216] on input "Provisie" at bounding box center [325, 213] width 469 height 19
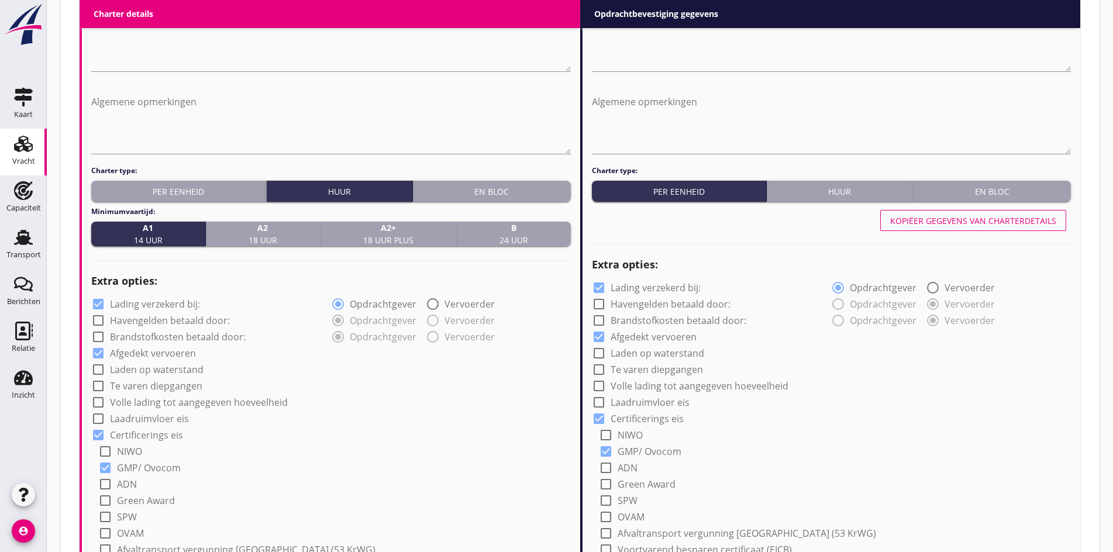
scroll to position [526, 0]
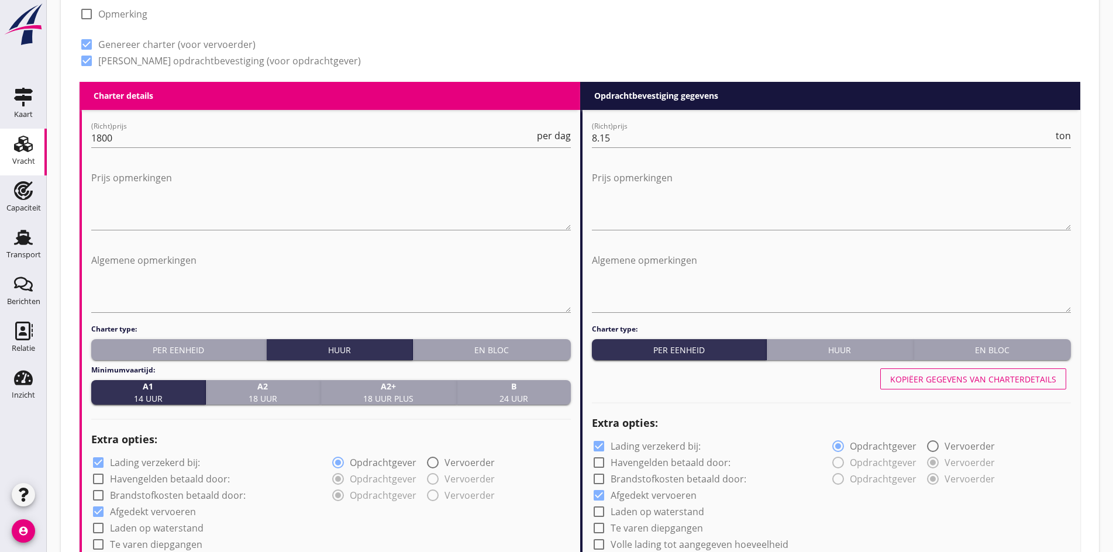
type input "0"
click at [951, 380] on div "Kopiëer gegevens van charterdetails" at bounding box center [973, 379] width 166 height 12
radio input "true"
type input "Aluminium (5620)"
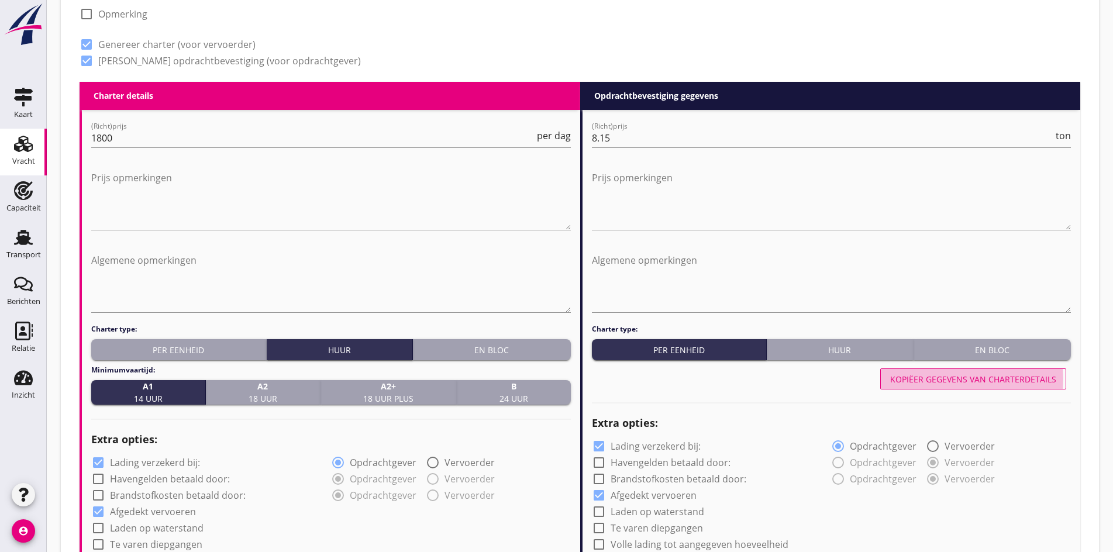
type input "Constructiedelen (9412)"
type input "b"
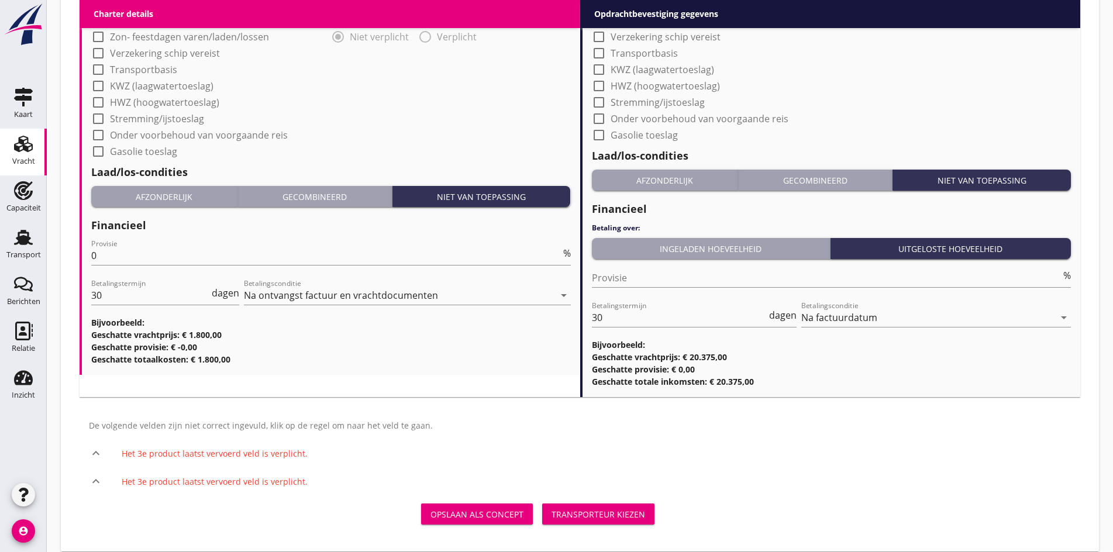
scroll to position [1313, 0]
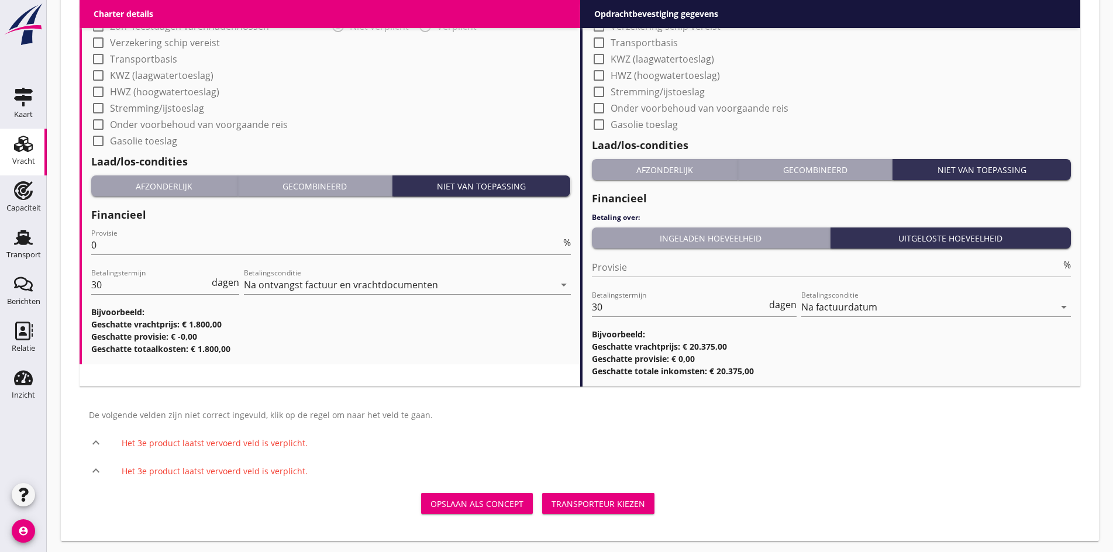
click at [648, 170] on div "Afzonderlijk" at bounding box center [664, 170] width 137 height 12
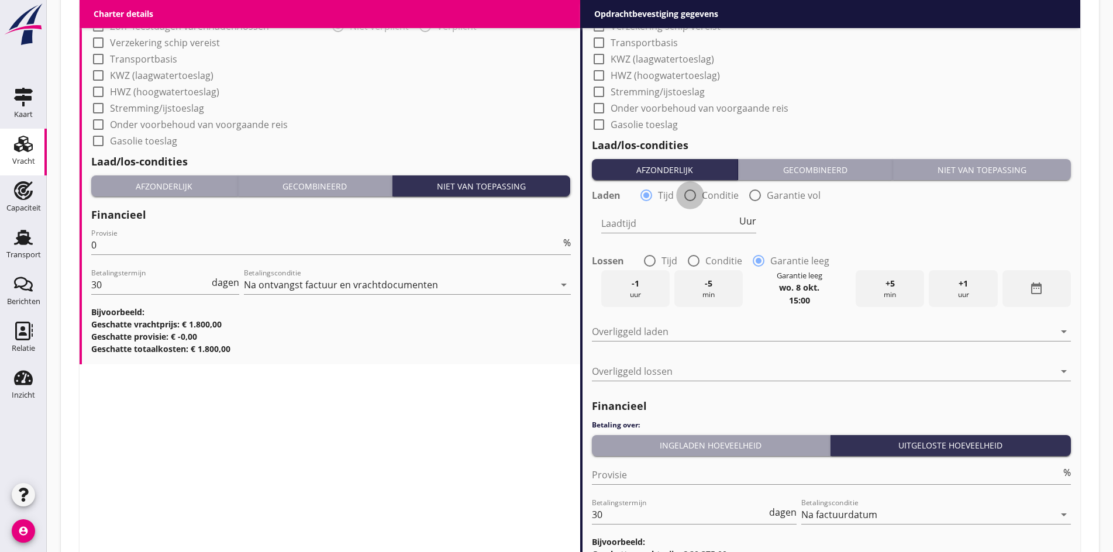
click at [685, 197] on div at bounding box center [690, 195] width 20 height 20
radio input "false"
radio input "true"
click at [657, 222] on div at bounding box center [709, 223] width 217 height 19
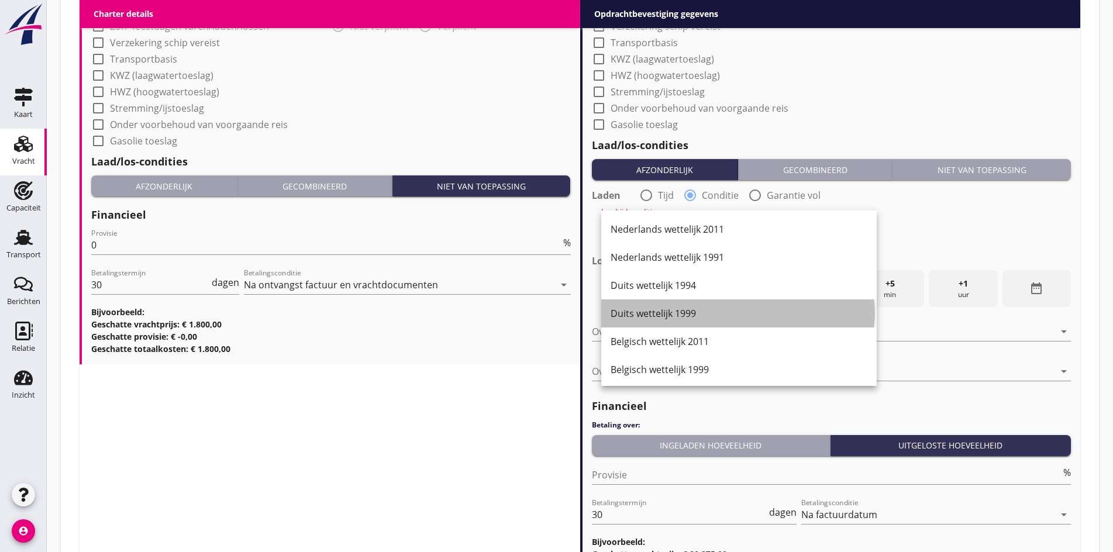
click at [632, 324] on div "Duits wettelijk 1999" at bounding box center [738, 313] width 257 height 28
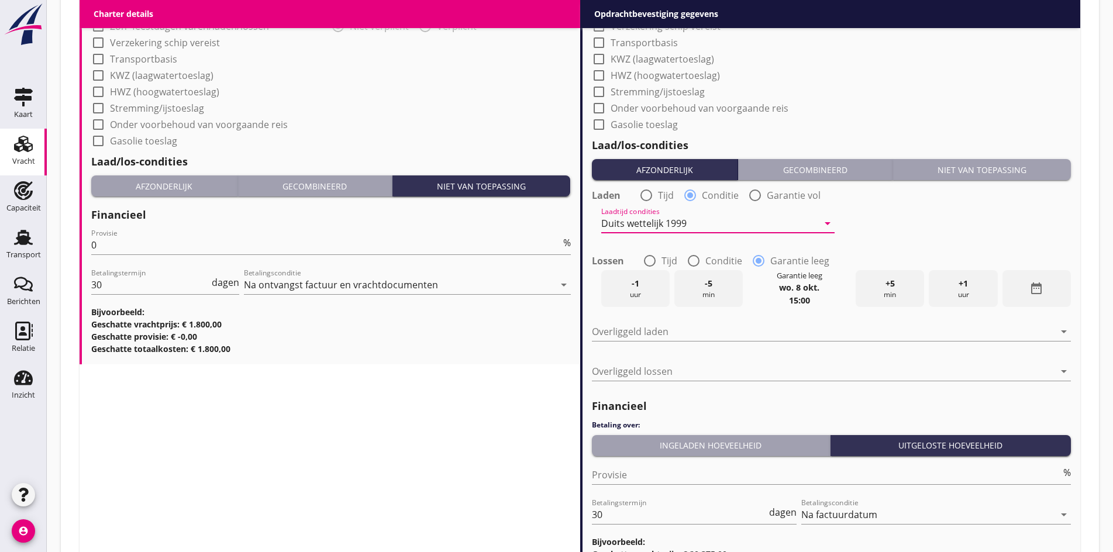
click at [695, 258] on div at bounding box center [693, 261] width 20 height 20
radio input "true"
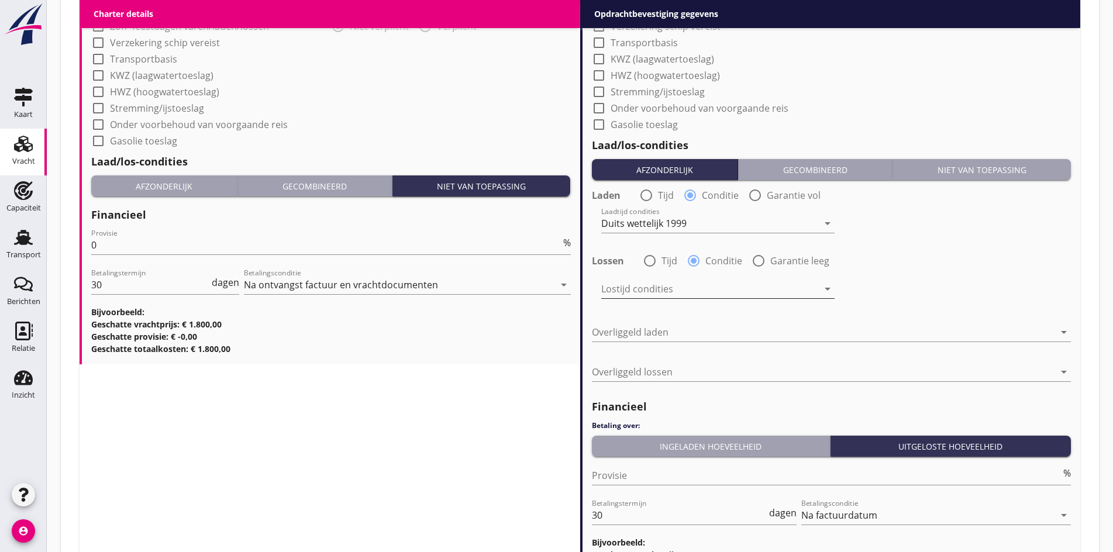
click at [662, 284] on div at bounding box center [709, 288] width 217 height 19
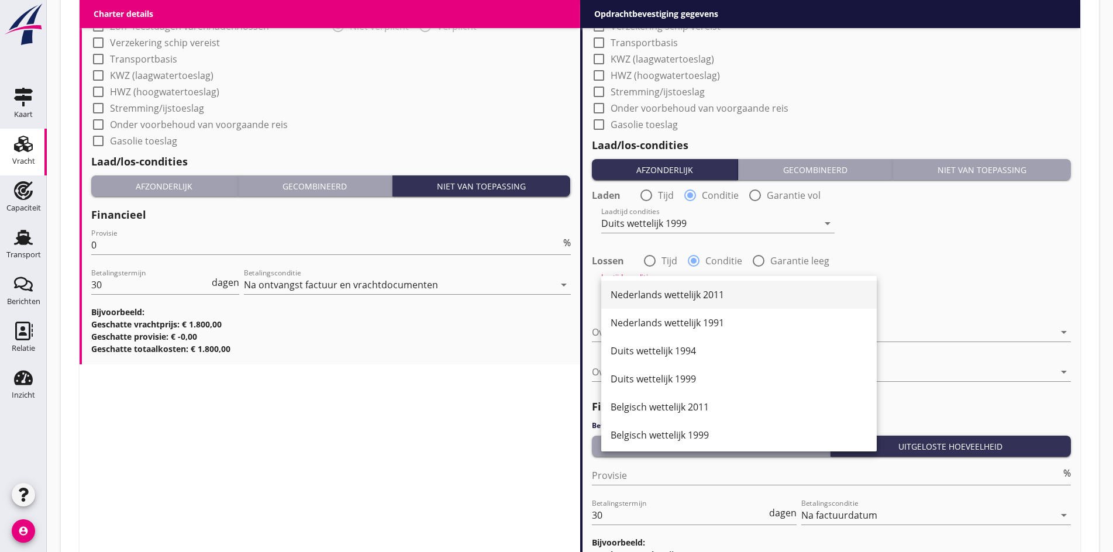
click at [628, 298] on div "Nederlands wettelijk 2011" at bounding box center [738, 295] width 257 height 14
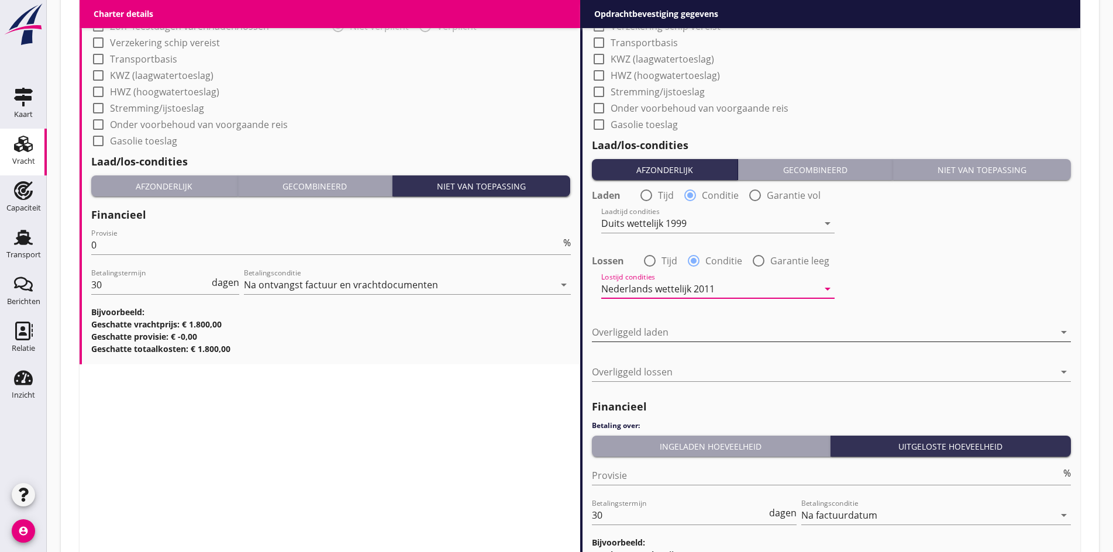
click at [627, 329] on div at bounding box center [823, 332] width 463 height 19
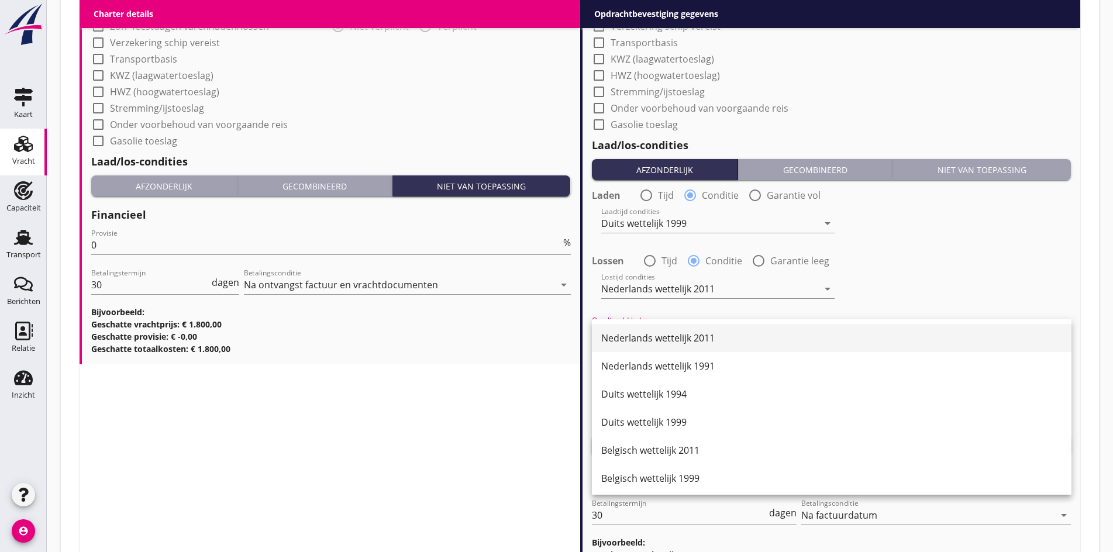
click at [631, 333] on div "Nederlands wettelijk 2011" at bounding box center [831, 338] width 461 height 14
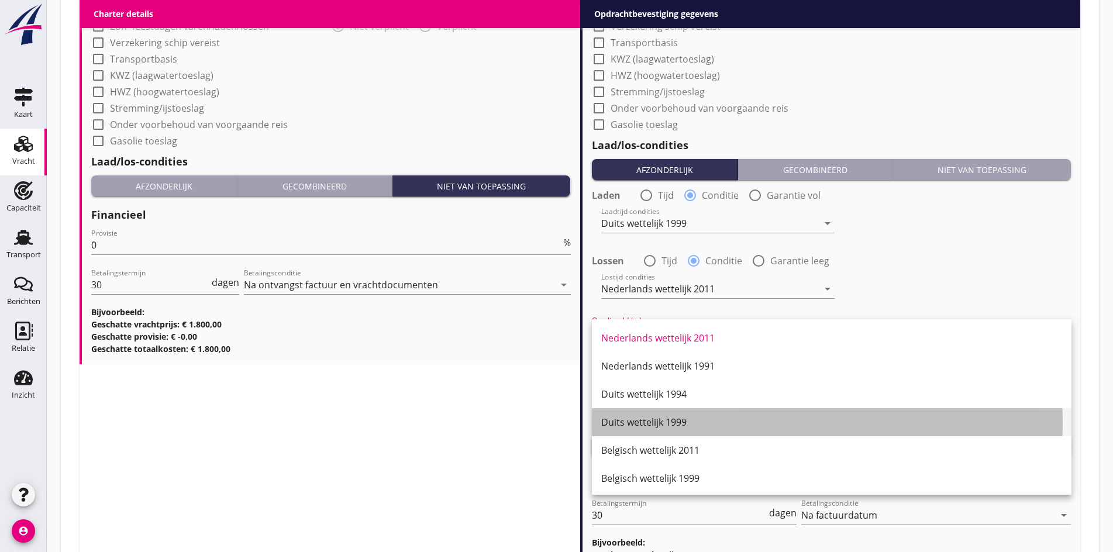
click at [635, 422] on div "Duits wettelijk 1999" at bounding box center [831, 422] width 461 height 14
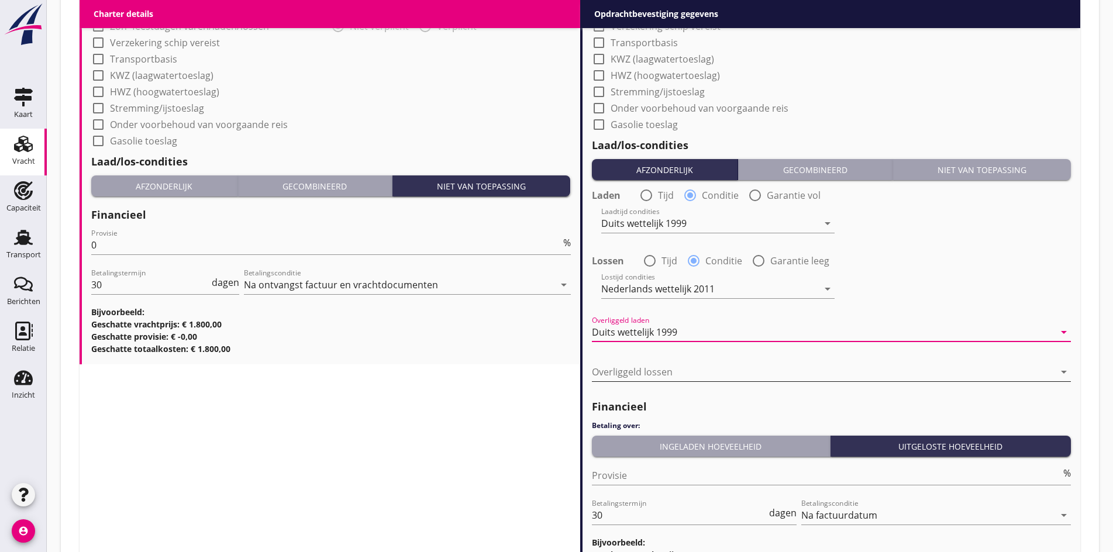
click at [623, 365] on div at bounding box center [823, 371] width 463 height 19
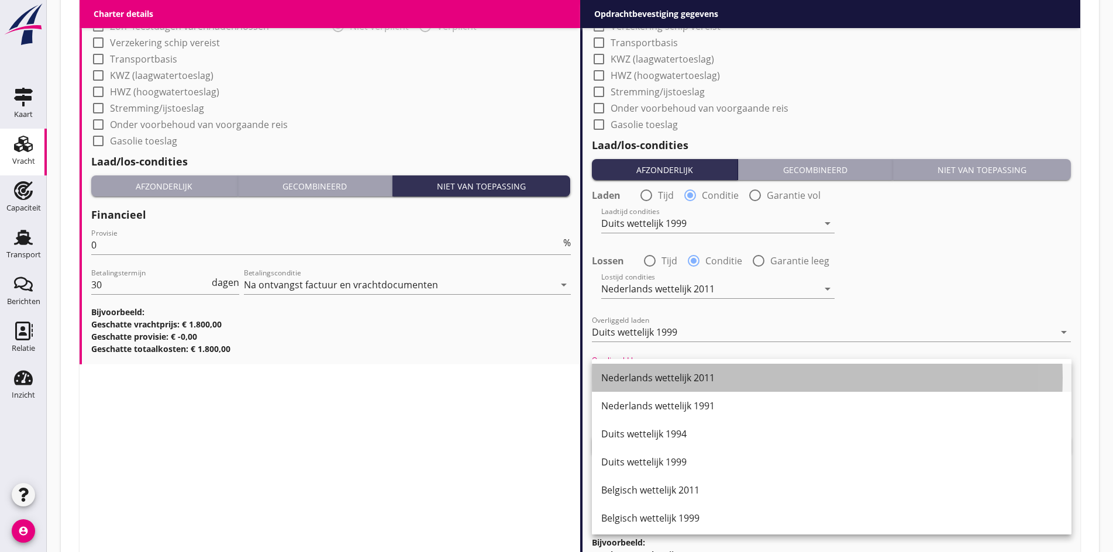
click at [626, 384] on div "Nederlands wettelijk 2011" at bounding box center [831, 378] width 461 height 14
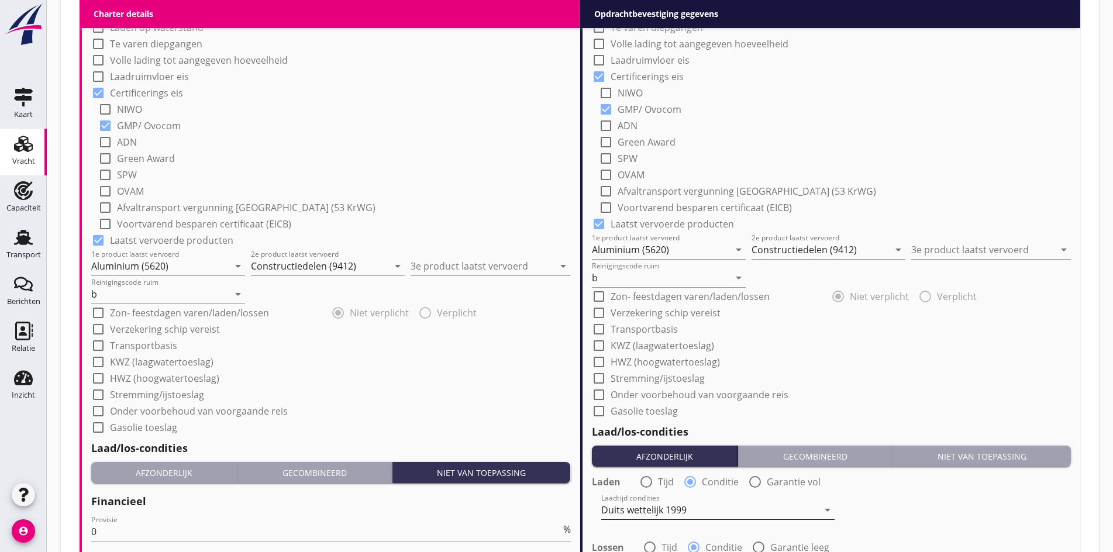
scroll to position [962, 0]
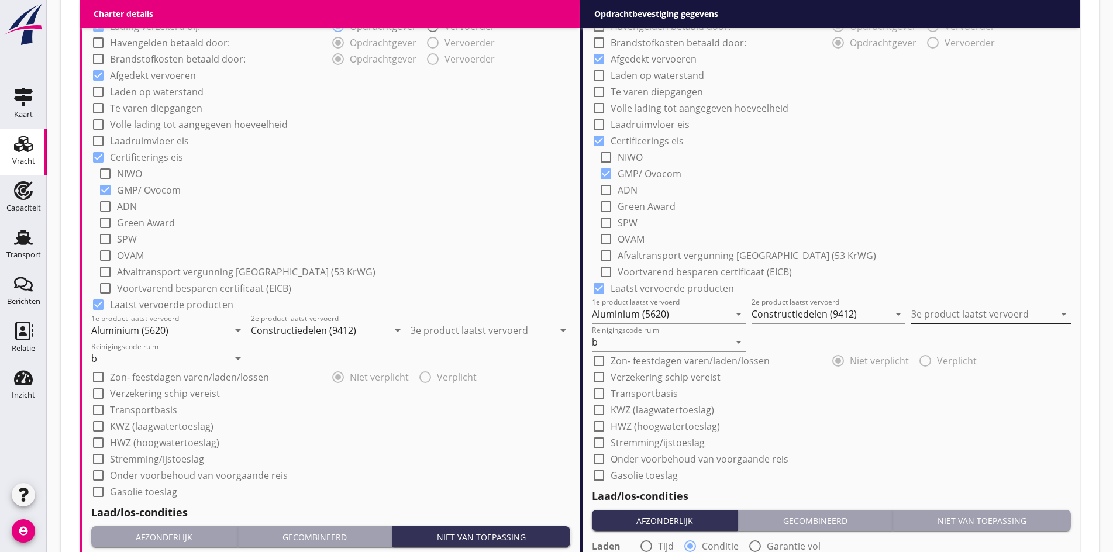
drag, startPoint x: 970, startPoint y: 322, endPoint x: 966, endPoint y: 316, distance: 6.8
click at [967, 319] on div "check_box Lading verzekerd bij: radio_button_checked Opdrachtgever radio_button…" at bounding box center [831, 242] width 479 height 482
click at [965, 315] on input "3e product laatst vervoerd" at bounding box center [982, 314] width 143 height 19
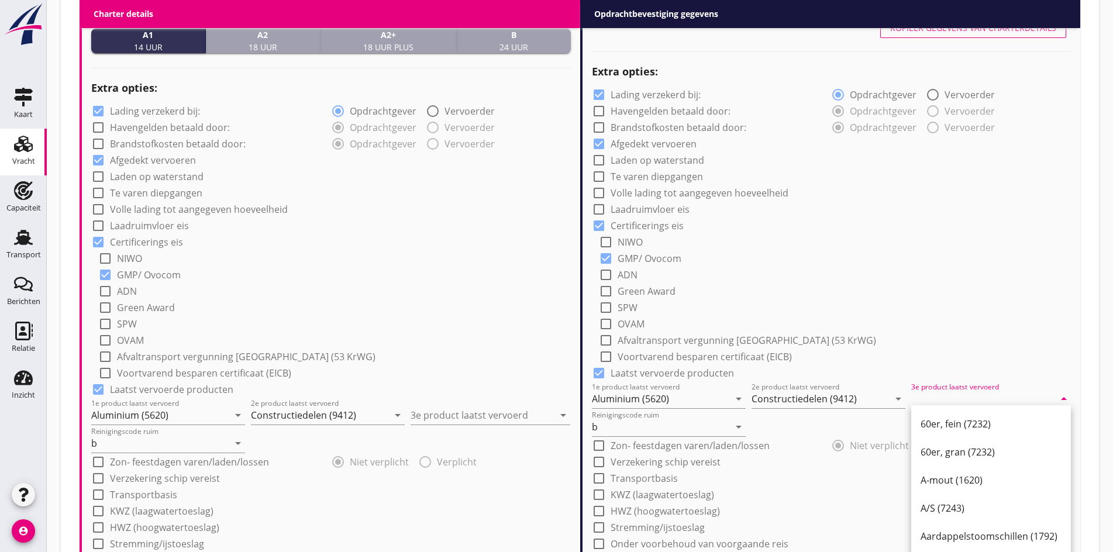
scroll to position [1021, 0]
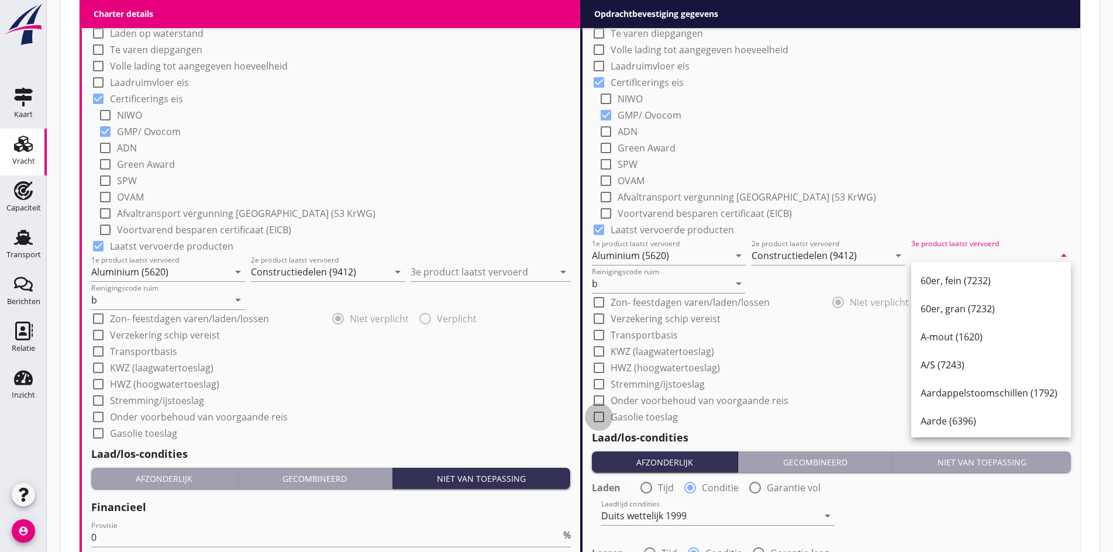
click at [592, 421] on div at bounding box center [599, 417] width 20 height 20
checkbox input "true"
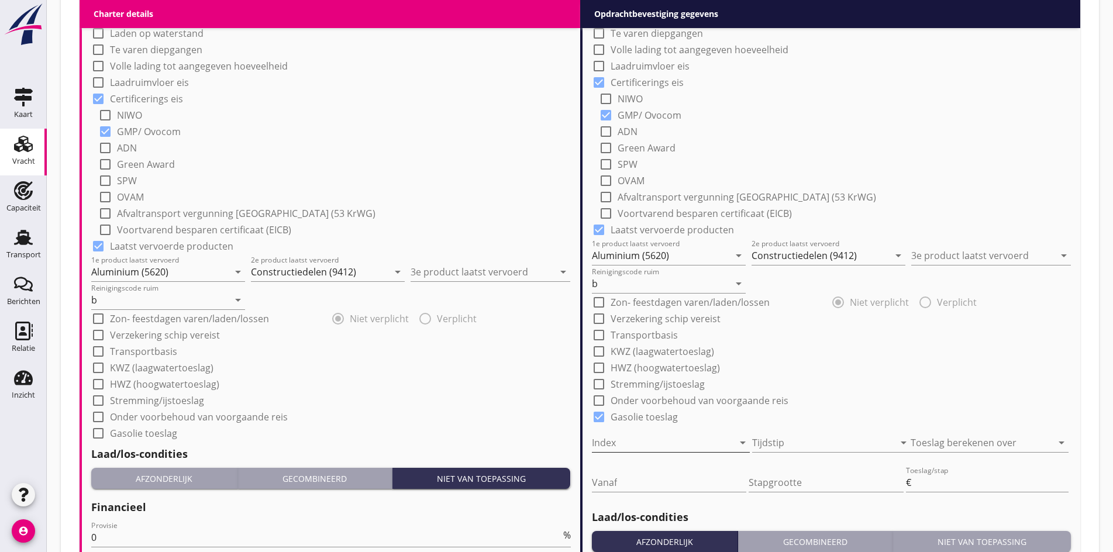
click at [609, 436] on div at bounding box center [655, 442] width 126 height 19
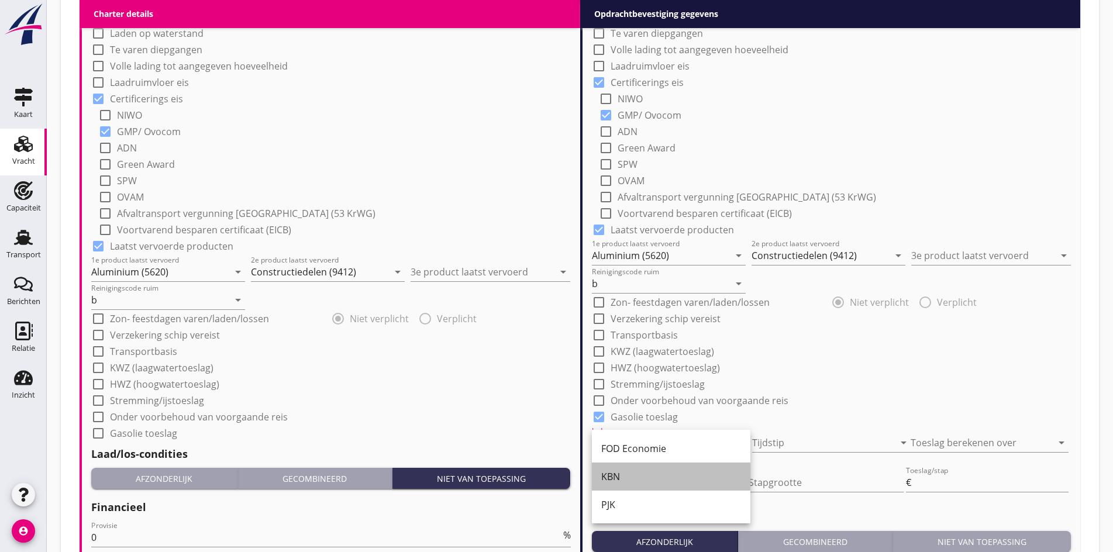
click at [621, 479] on div "KBN" at bounding box center [671, 476] width 140 height 14
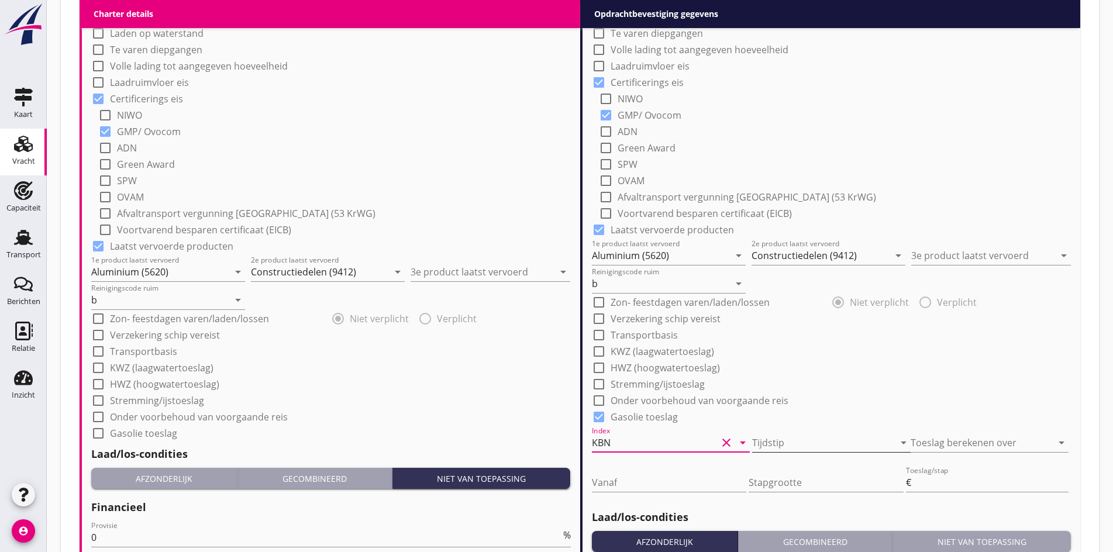
click at [773, 435] on div at bounding box center [815, 442] width 126 height 19
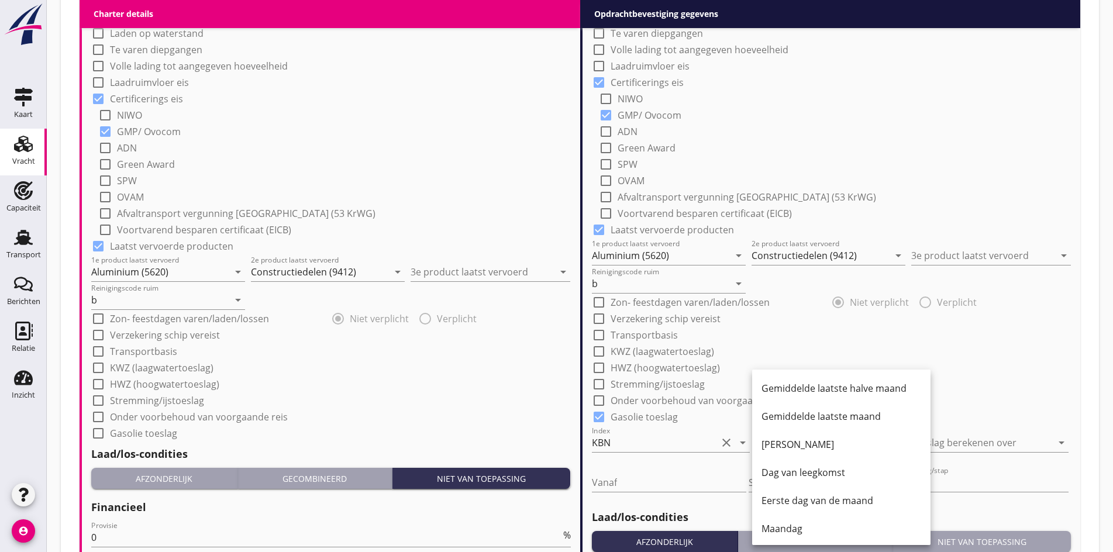
click at [696, 450] on div "Index KBN clear arrow_drop_down" at bounding box center [671, 448] width 158 height 30
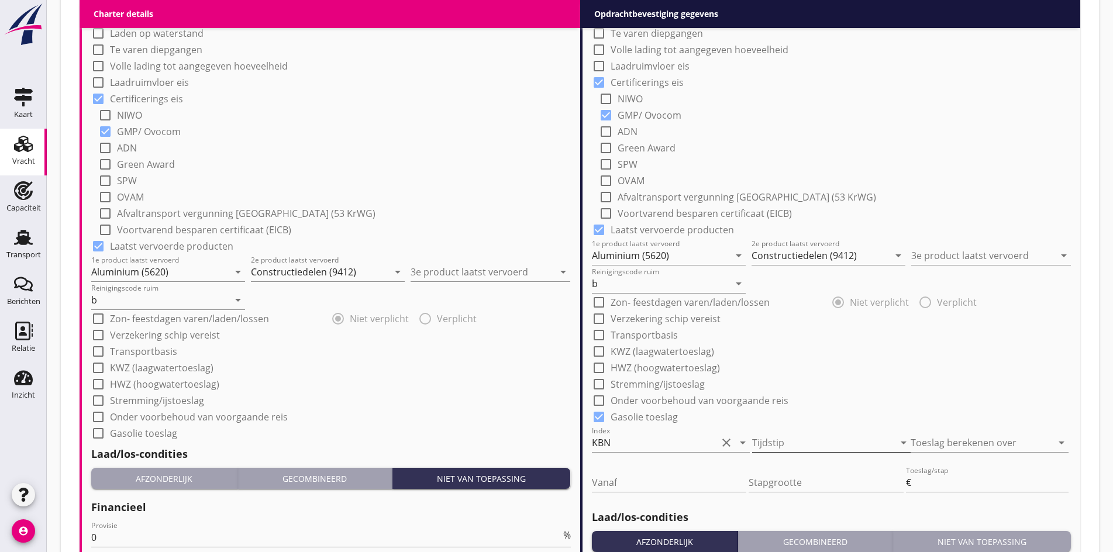
click at [802, 439] on div at bounding box center [815, 442] width 126 height 19
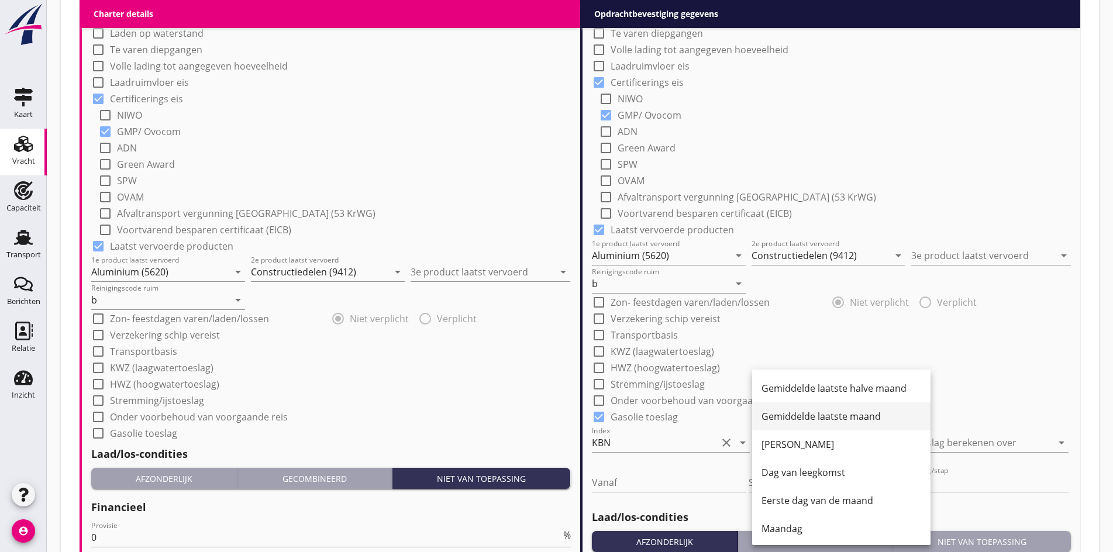
click at [803, 416] on div "Gemiddelde laatste maand" at bounding box center [841, 416] width 160 height 14
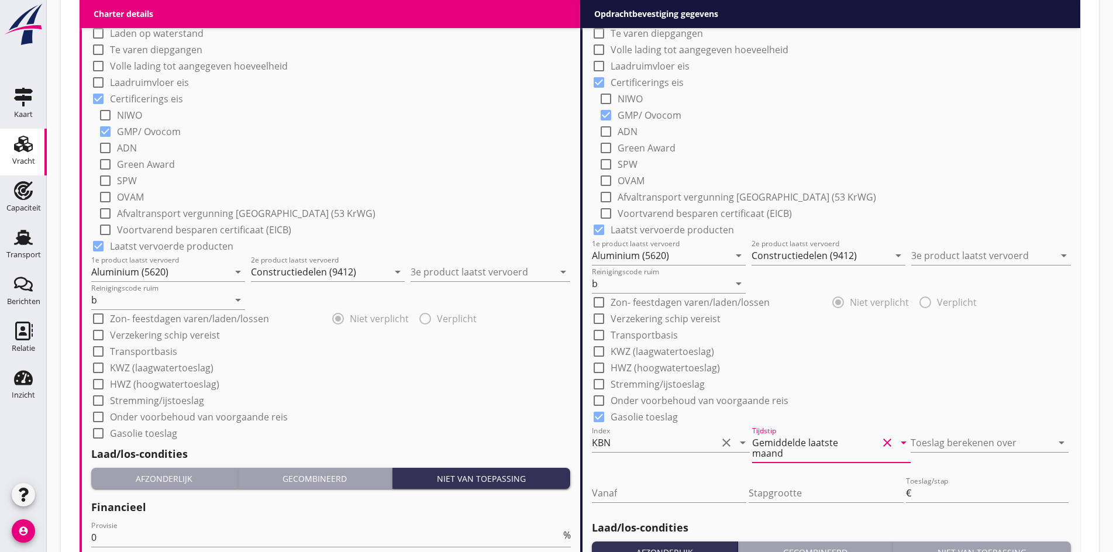
click at [956, 426] on div "Toeslag berekenen over arrow_drop_down" at bounding box center [989, 444] width 158 height 37
click at [951, 433] on div at bounding box center [973, 442] width 126 height 19
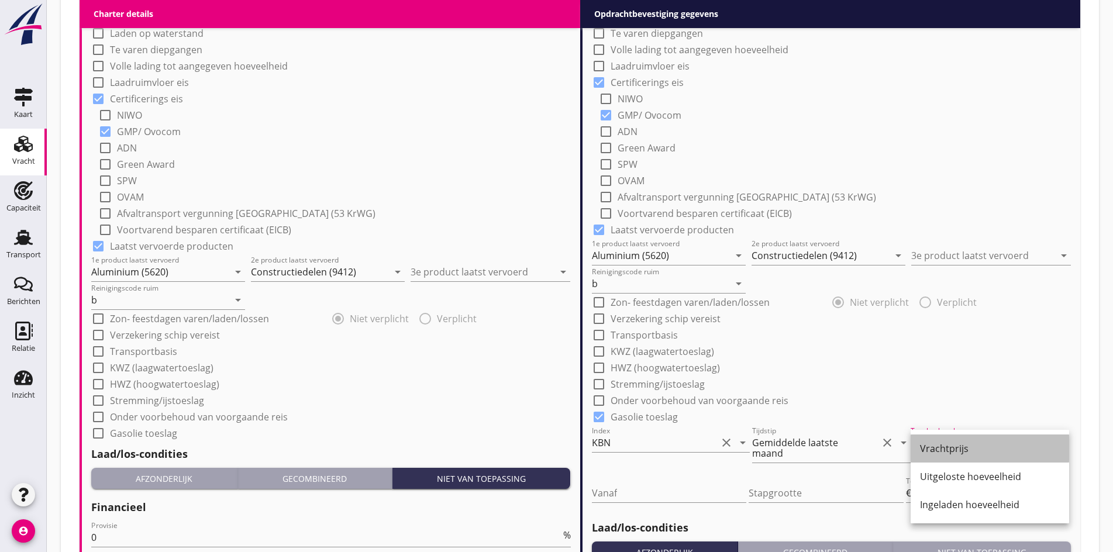
click at [941, 444] on div "Vrachtprijs" at bounding box center [990, 448] width 140 height 14
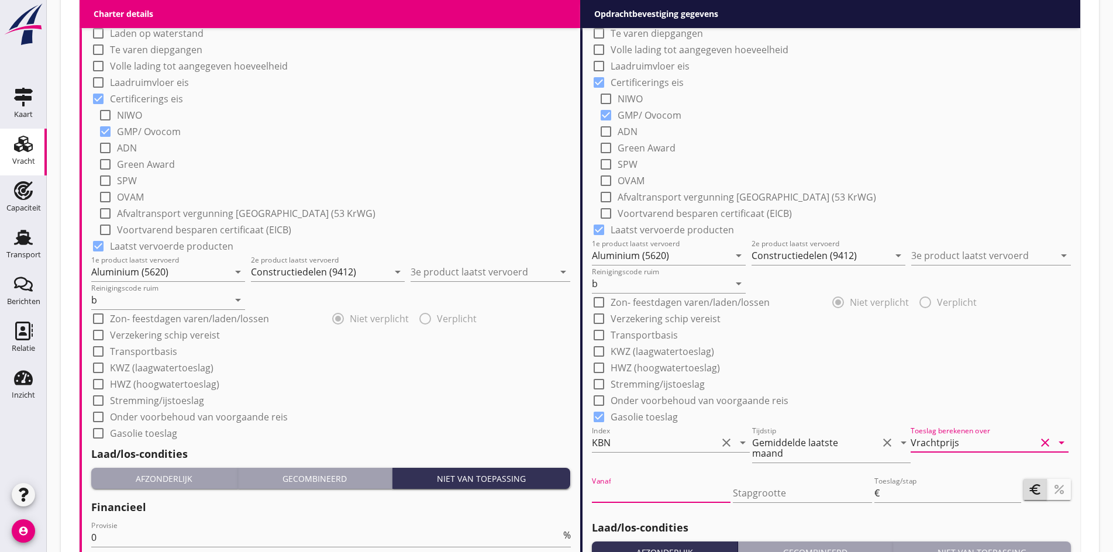
click at [657, 486] on input "Vanaf" at bounding box center [661, 492] width 139 height 19
type input "95"
click at [774, 492] on input "Stapgrootte" at bounding box center [802, 492] width 139 height 19
type input "0.5"
click at [884, 488] on input "Toeslag/stap" at bounding box center [951, 492] width 139 height 19
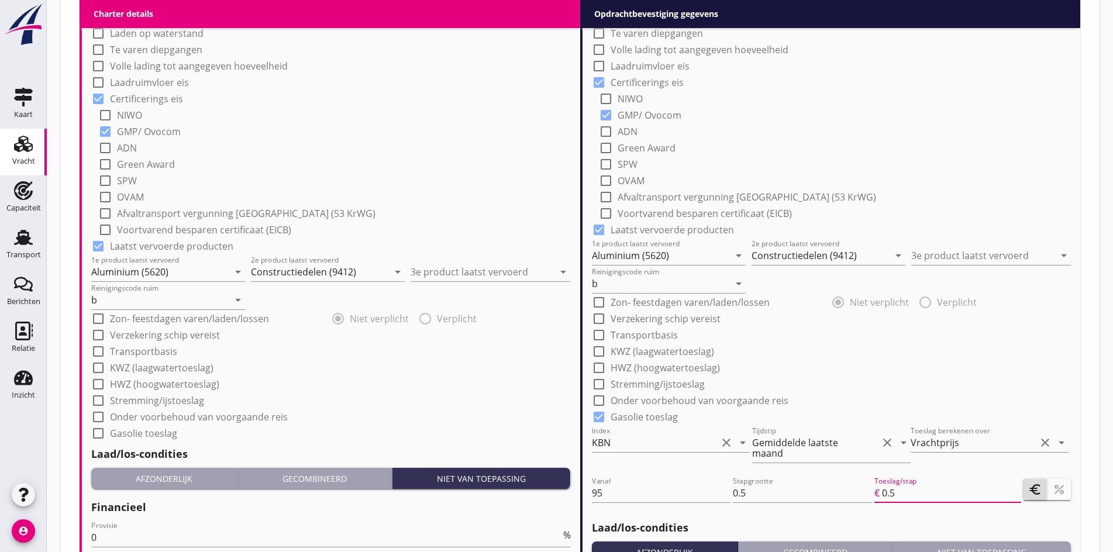
type input "0.5"
click at [1059, 487] on icon "percent" at bounding box center [1059, 489] width 14 height 14
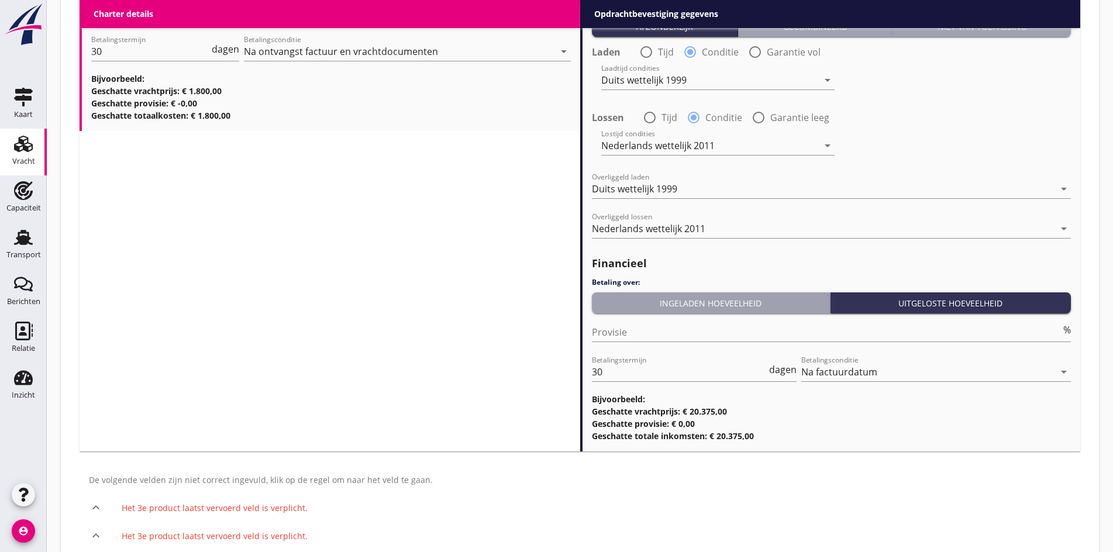
scroll to position [1547, 0]
click at [688, 331] on input "Provisie" at bounding box center [826, 331] width 469 height 19
click at [606, 326] on input "Provisie" at bounding box center [826, 331] width 469 height 19
type input "0"
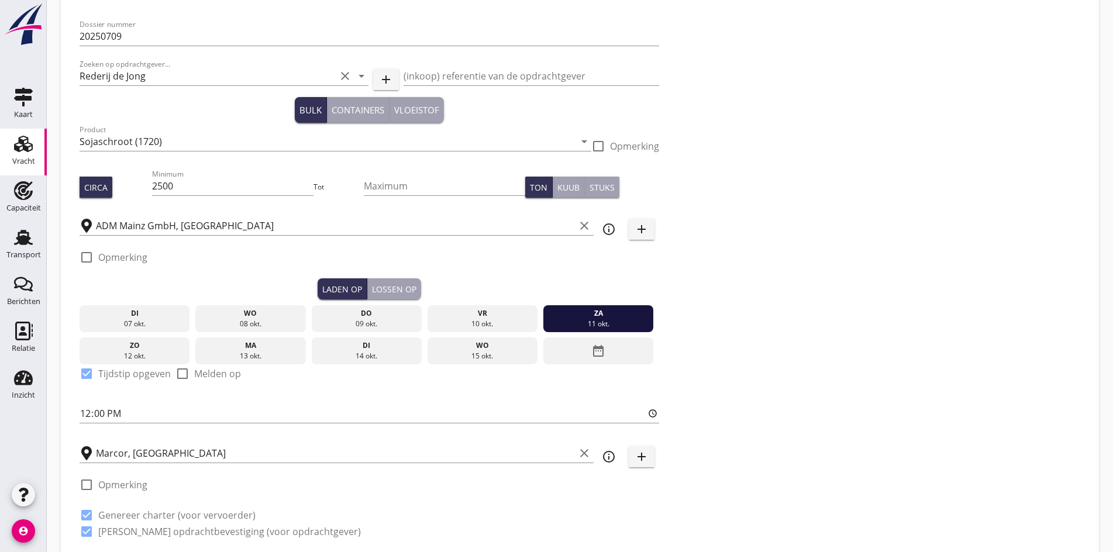
scroll to position [58, 0]
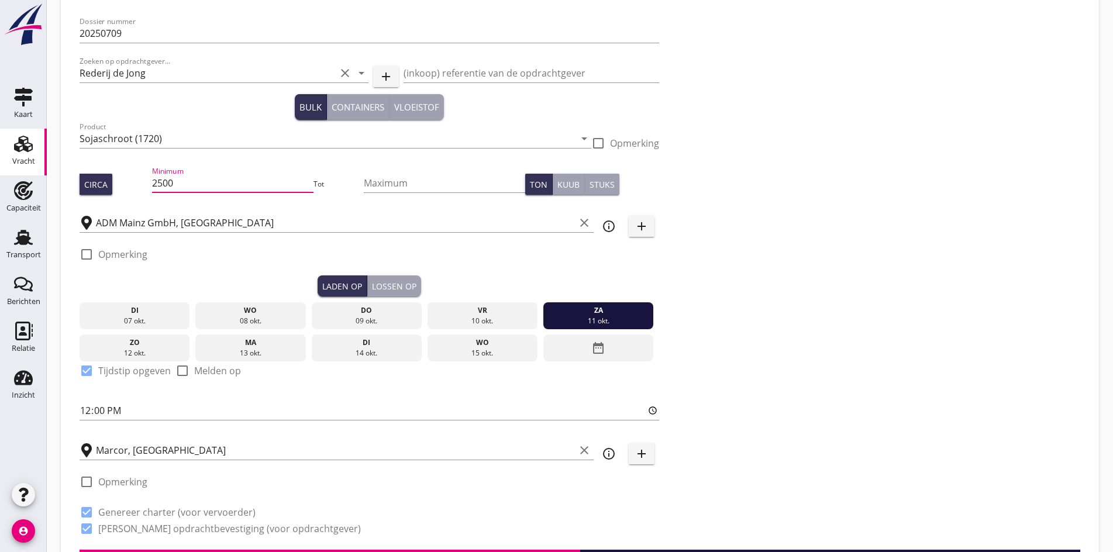
click at [152, 180] on input "2500" at bounding box center [232, 183] width 161 height 19
drag, startPoint x: 148, startPoint y: 182, endPoint x: 121, endPoint y: 182, distance: 27.5
click at [121, 182] on div "Circa Minimum 2500 Tot Maximum Ton Kuub Stuks" at bounding box center [369, 184] width 579 height 40
click at [152, 184] on input "2500" at bounding box center [232, 183] width 161 height 19
drag, startPoint x: 146, startPoint y: 184, endPoint x: 112, endPoint y: 176, distance: 34.2
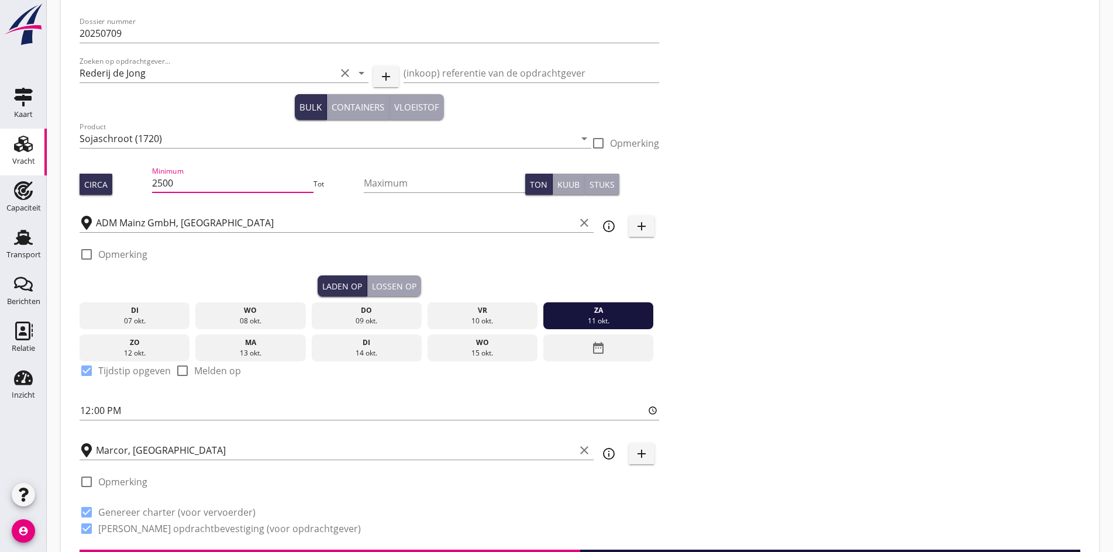
click at [115, 175] on div "Circa Minimum 2500 Tot Maximum Ton Kuub Stuks" at bounding box center [369, 184] width 579 height 40
click at [160, 184] on input "2500" at bounding box center [232, 183] width 161 height 19
drag, startPoint x: 160, startPoint y: 184, endPoint x: 120, endPoint y: 177, distance: 39.8
click at [121, 177] on div "Circa Minimum 2500 Tot Maximum Ton Kuub Stuks" at bounding box center [369, 184] width 579 height 40
type input "1475"
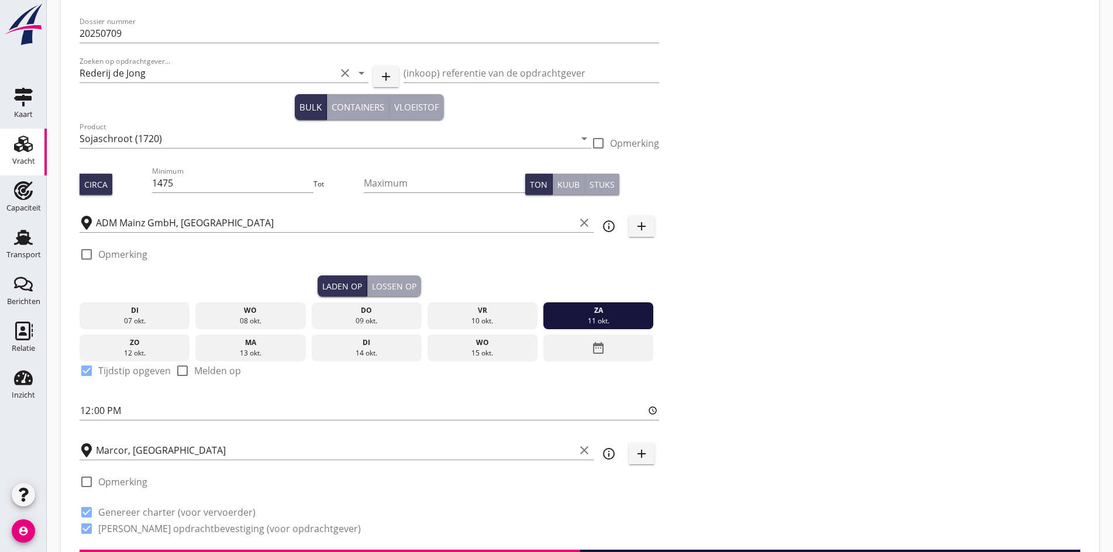
click at [641, 209] on div "Dossier nummer 20250709 Zoeken op opdrachtgever... Rederij de Jong clear arrow_…" at bounding box center [580, 280] width 1010 height 540
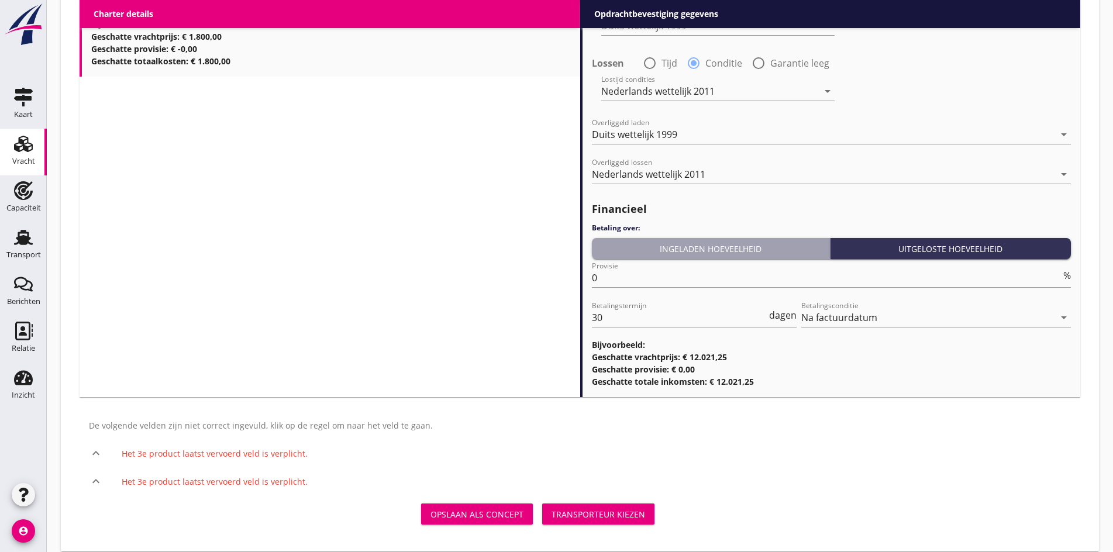
scroll to position [1611, 0]
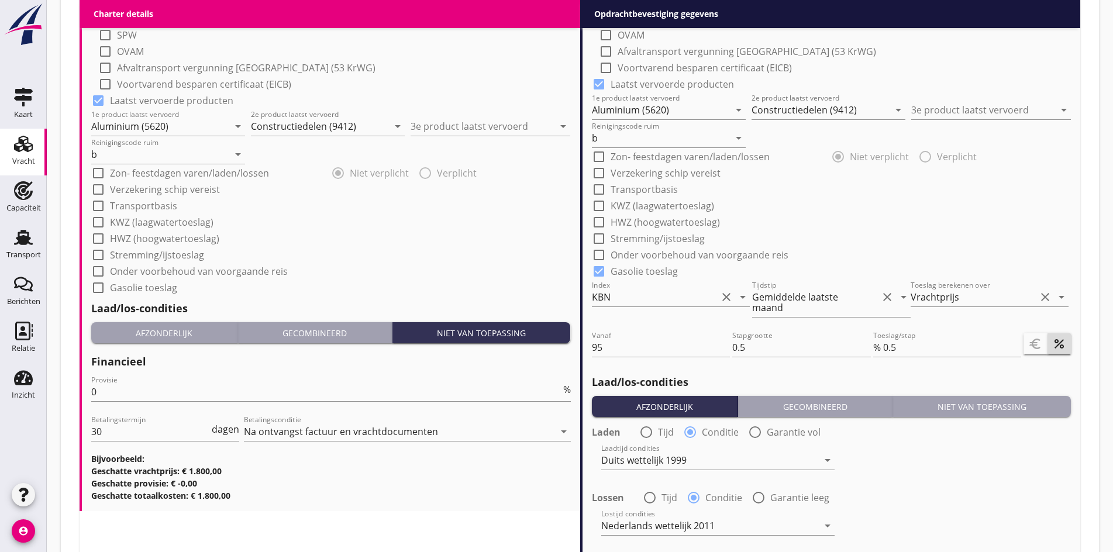
scroll to position [1143, 0]
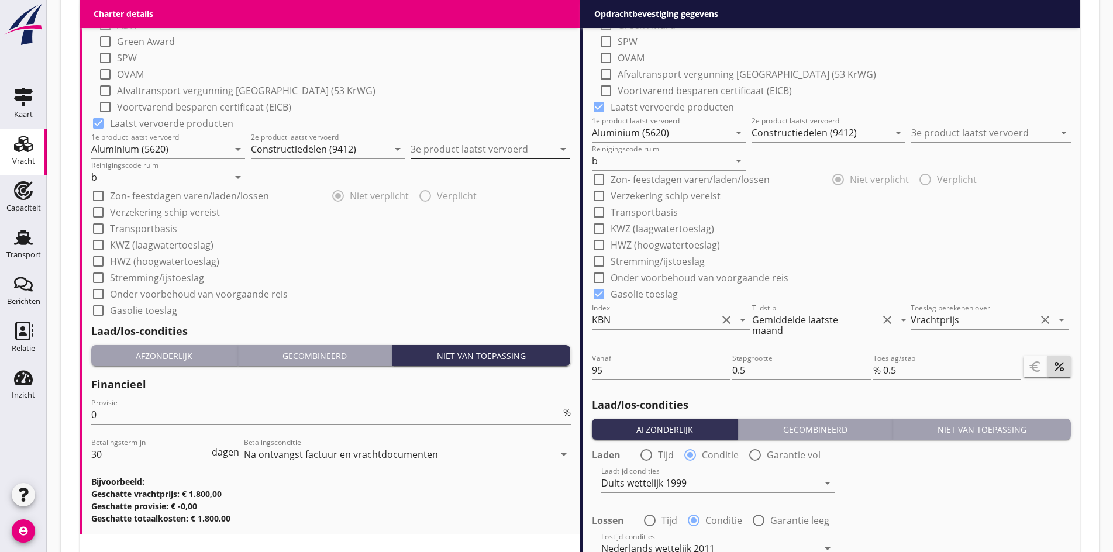
click at [441, 145] on input "3e product laatst vervoerd" at bounding box center [481, 149] width 143 height 19
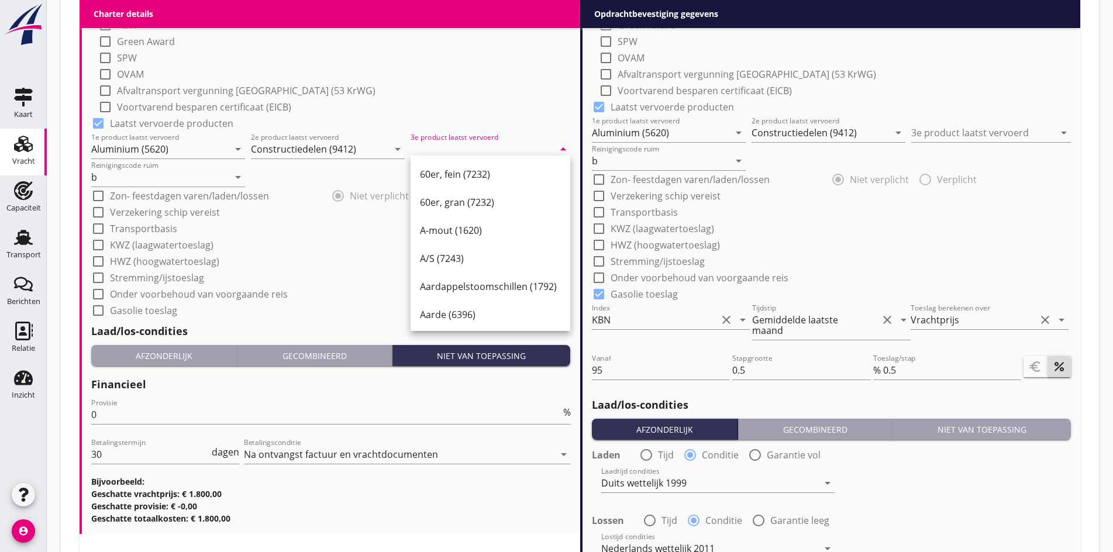
click at [447, 144] on input "3e product laatst vervoerd" at bounding box center [481, 149] width 143 height 19
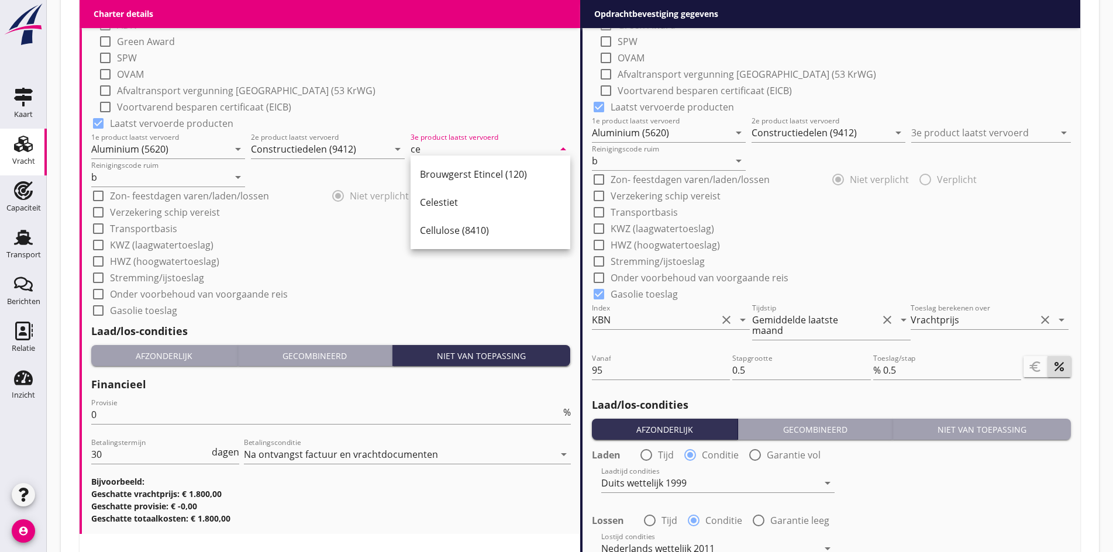
type input "c"
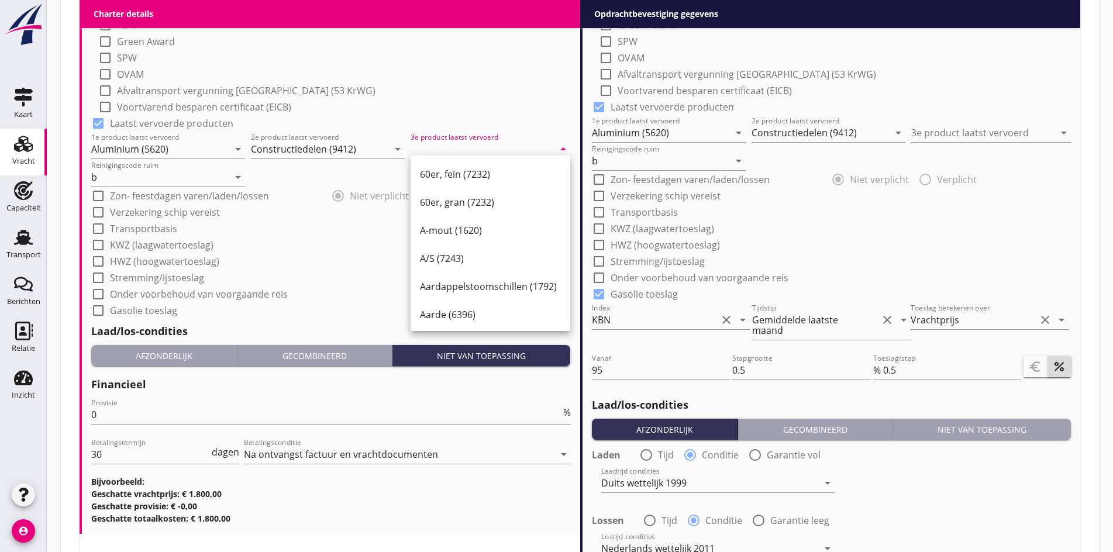
click at [426, 146] on input "3e product laatst vervoerd" at bounding box center [481, 149] width 143 height 19
type input "p"
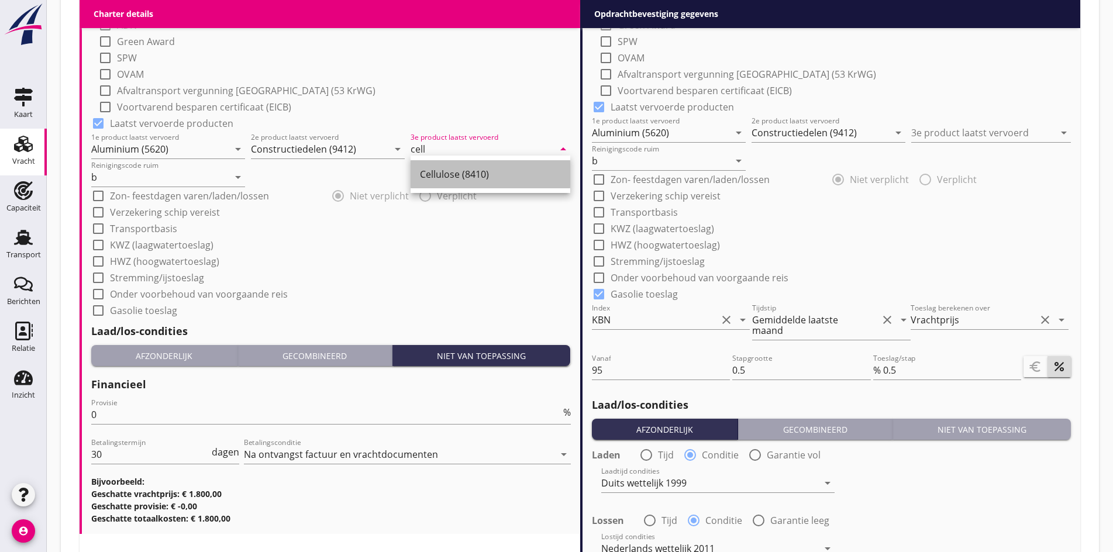
click at [426, 179] on div "Cellulose (8410)" at bounding box center [490, 174] width 141 height 14
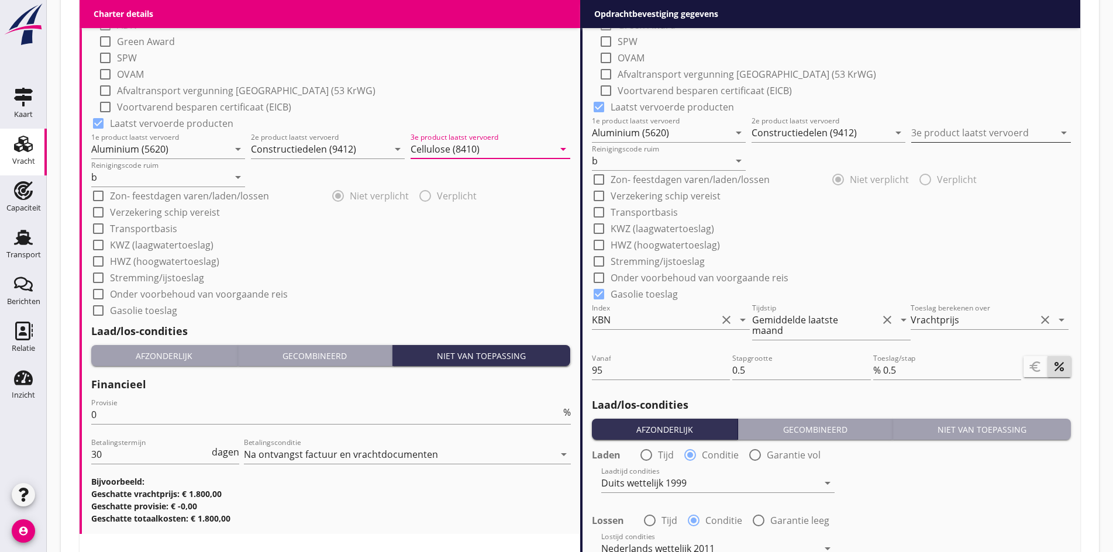
type input "Cellulose (8410)"
click at [923, 137] on input "3e product laatst vervoerd" at bounding box center [982, 132] width 143 height 19
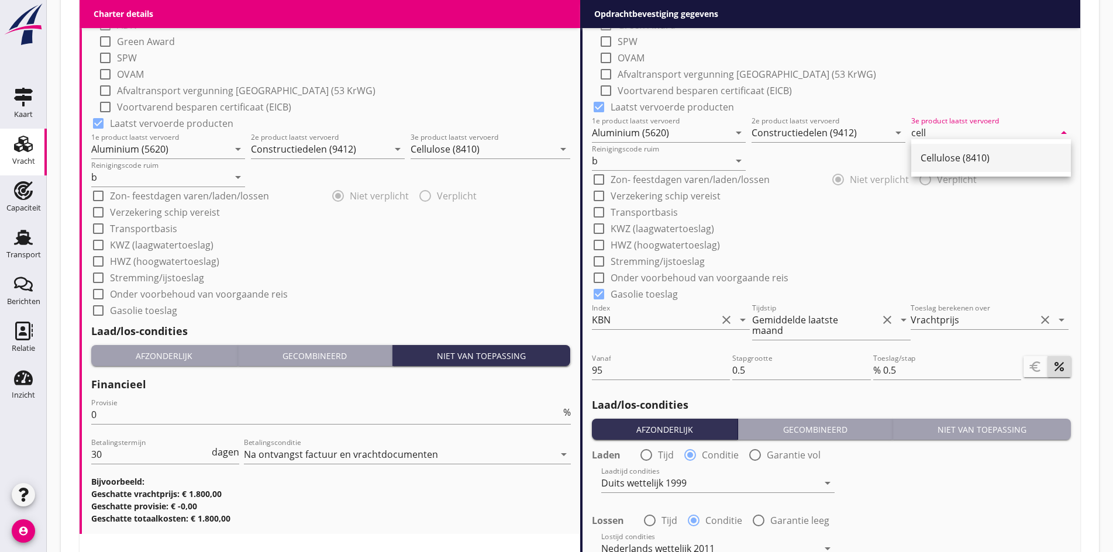
click at [957, 151] on div "Cellulose (8410)" at bounding box center [990, 158] width 141 height 14
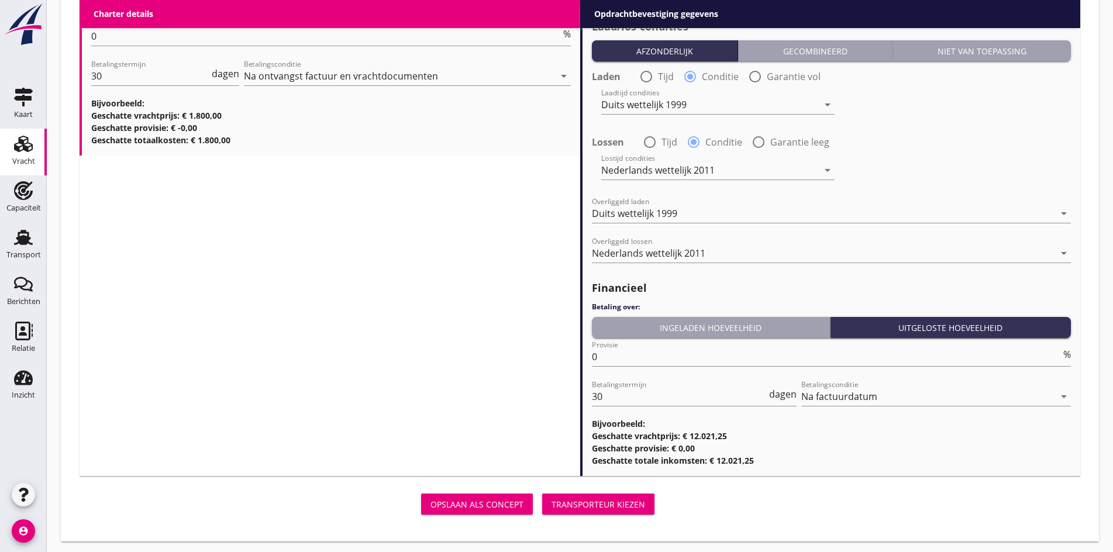
scroll to position [1522, 0]
type input "Cellulose (8410)"
click at [551, 498] on div "Transporteur kiezen" at bounding box center [598, 504] width 94 height 12
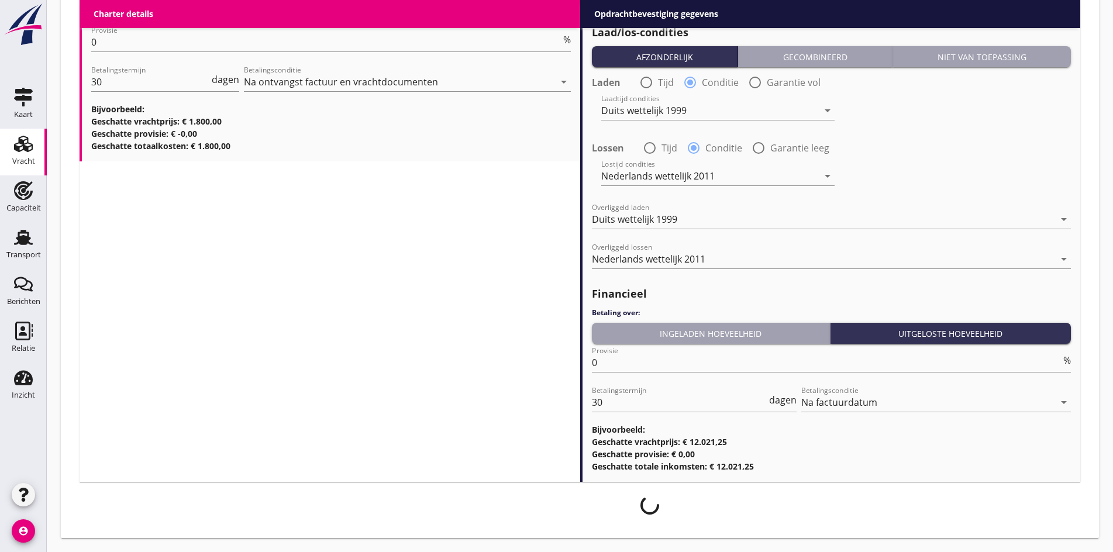
scroll to position [1513, 0]
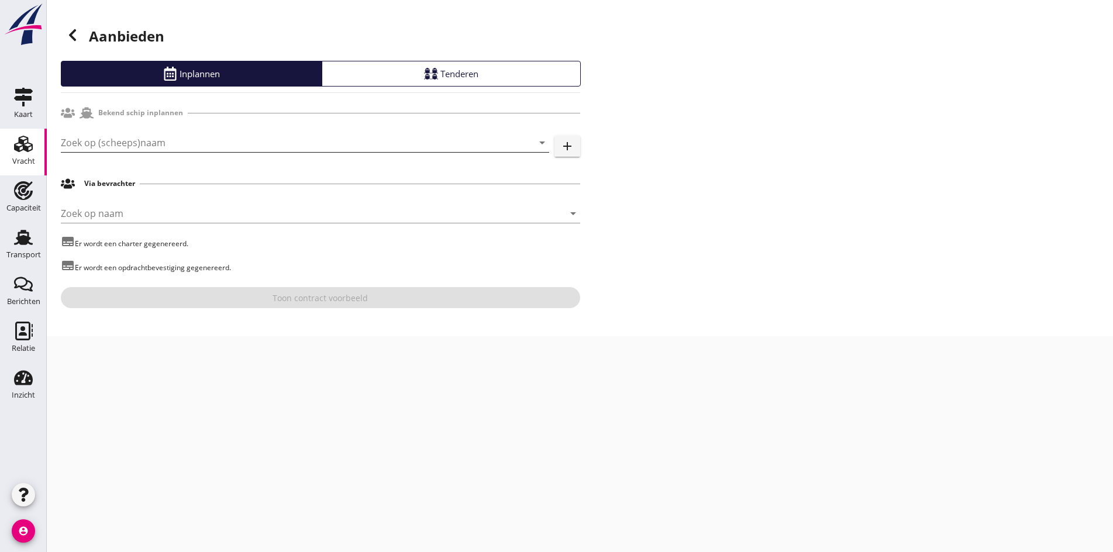
click at [126, 146] on input "Zoek op (scheeps)naam" at bounding box center [288, 142] width 455 height 19
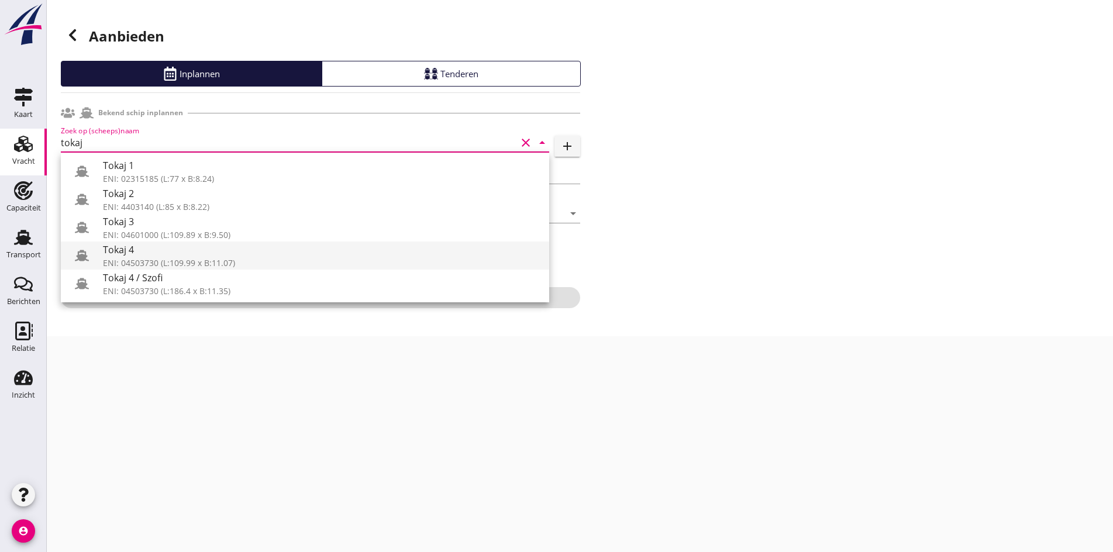
click at [147, 258] on div "ENI: 04503730 (L:109.99 x B:11.07)" at bounding box center [321, 263] width 437 height 12
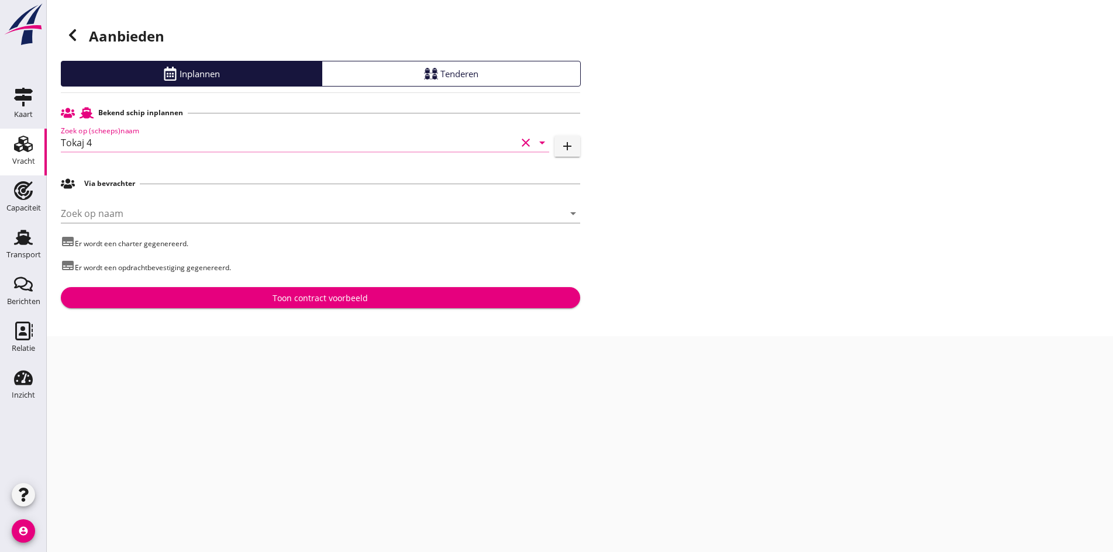
type input "Tokaj 4"
click at [239, 296] on div "Toon contract voorbeeld" at bounding box center [320, 298] width 500 height 12
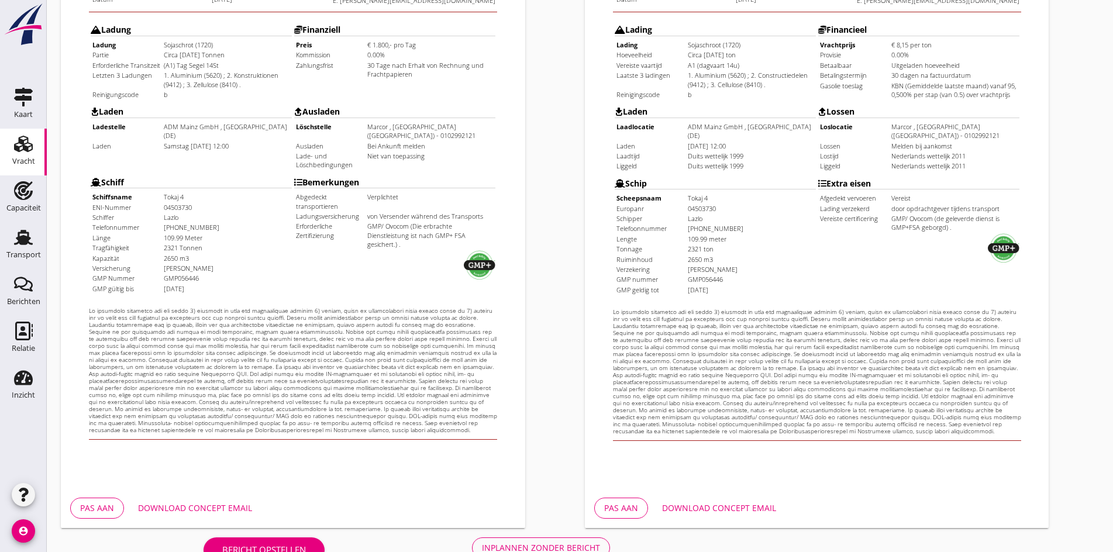
scroll to position [292, 0]
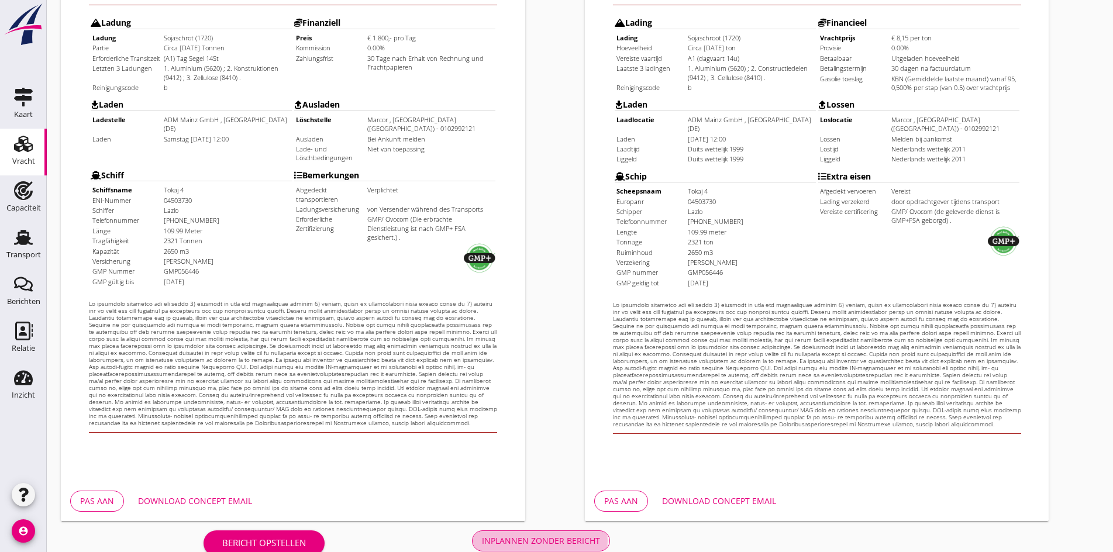
click at [482, 534] on div "Inplannen zonder bericht" at bounding box center [541, 540] width 118 height 12
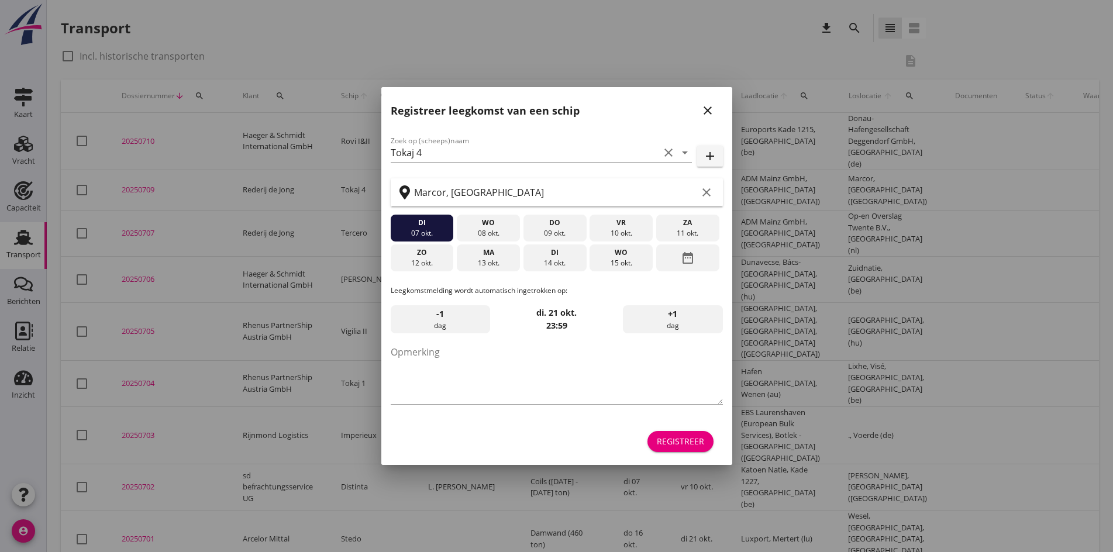
click at [704, 116] on icon "close" at bounding box center [707, 110] width 14 height 14
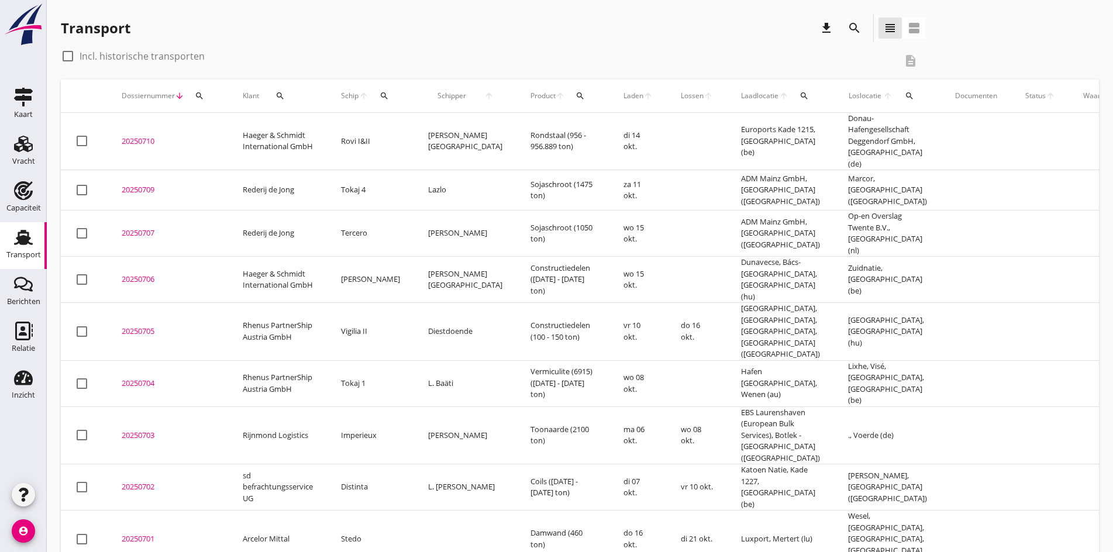
click at [137, 184] on div "20250709" at bounding box center [168, 190] width 93 height 12
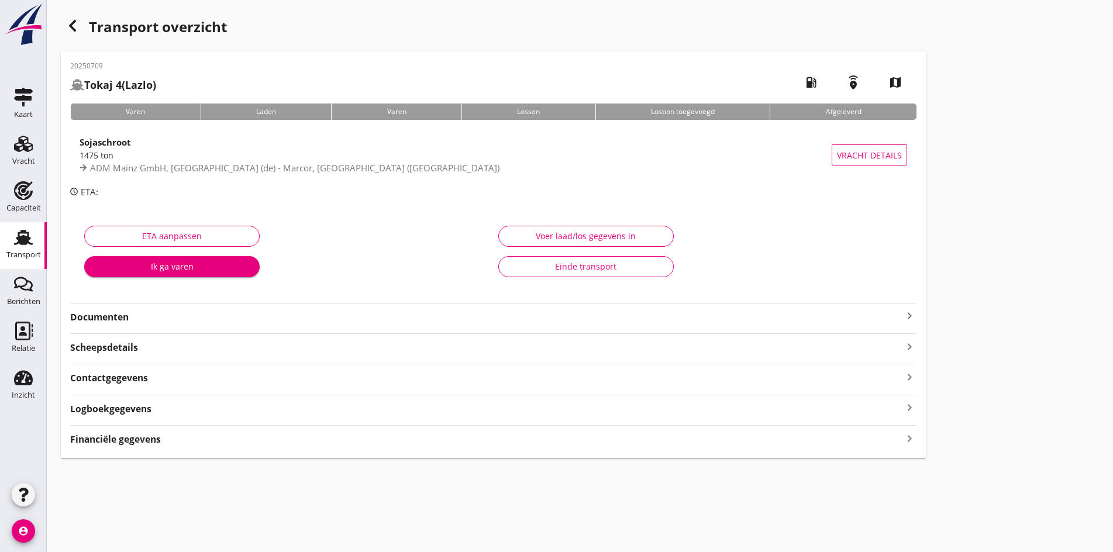
click at [902, 318] on icon "keyboard_arrow_right" at bounding box center [909, 316] width 14 height 14
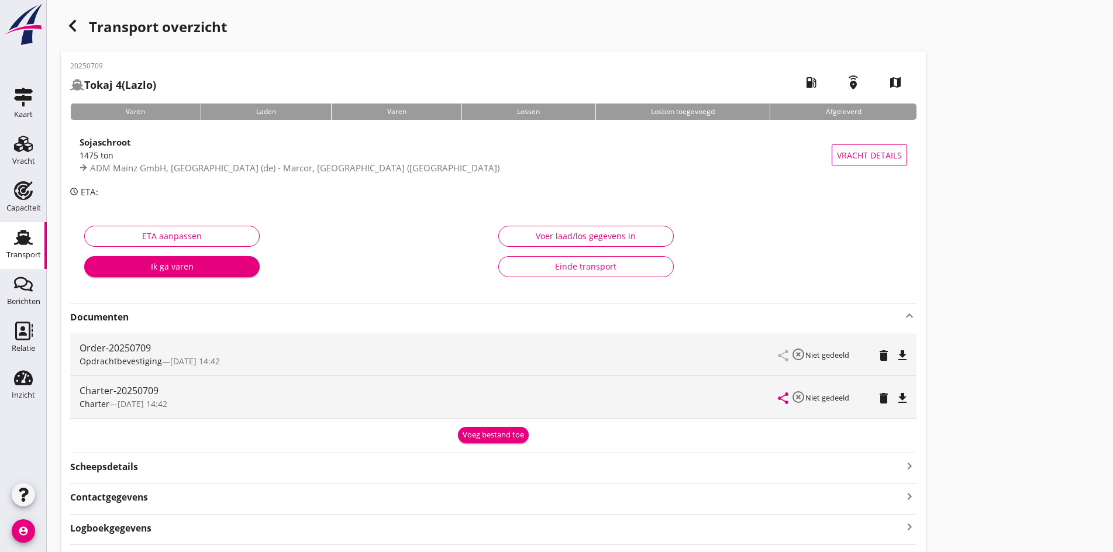
click at [895, 357] on icon "file_download" at bounding box center [902, 355] width 14 height 14
click at [895, 399] on icon "file_download" at bounding box center [902, 398] width 14 height 14
click at [649, 489] on div "Transport overzicht 20250709 Tokaj 4 (Lazlo) local_gas_station emergency_share …" at bounding box center [580, 295] width 1066 height 591
click at [910, 88] on div "Transport overzicht 20250709 Tokaj 4 (Lazlo) local_gas_station emergency_share …" at bounding box center [580, 295] width 1066 height 591
click at [29, 324] on use at bounding box center [24, 331] width 18 height 19
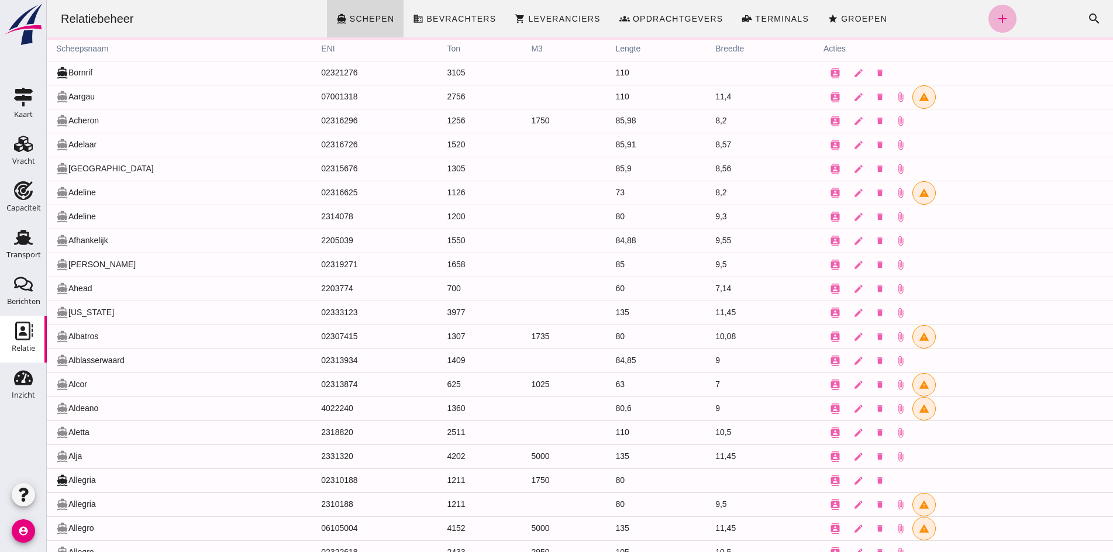
click at [995, 18] on icon "add" at bounding box center [1002, 19] width 14 height 14
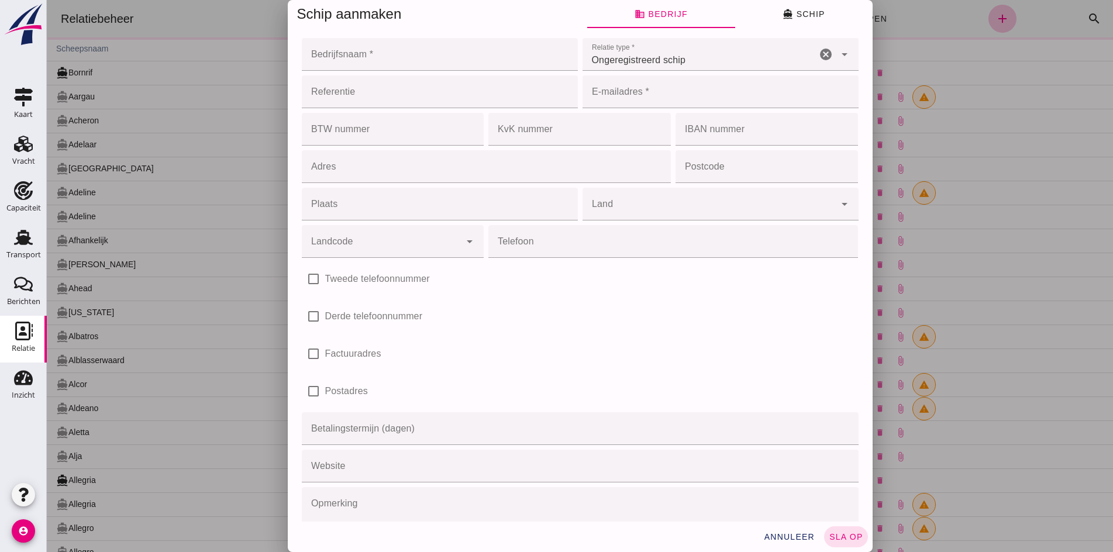
click at [369, 63] on div at bounding box center [580, 276] width 1066 height 552
click at [355, 54] on div at bounding box center [580, 276] width 1066 height 552
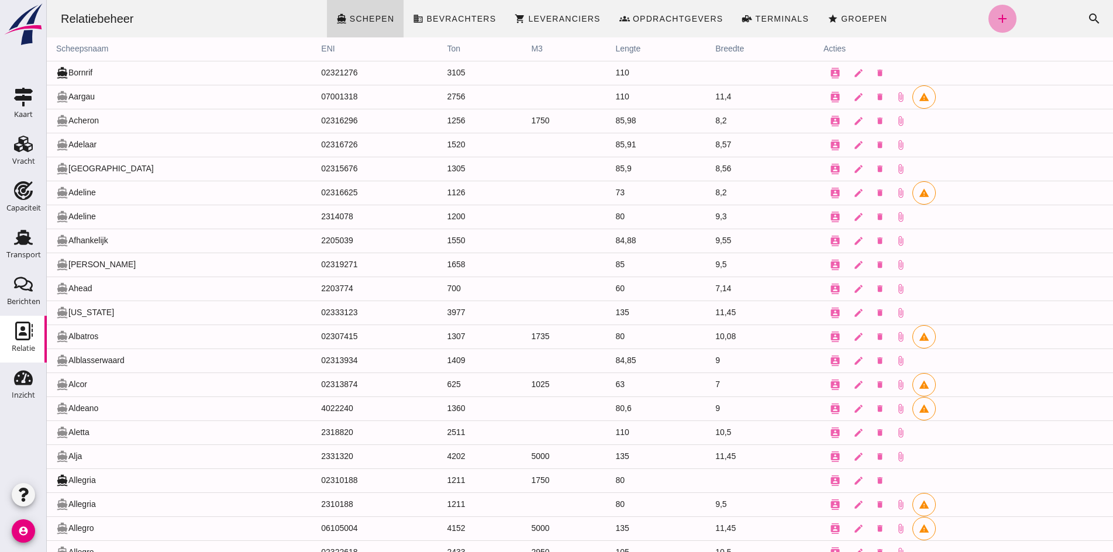
click at [995, 19] on icon "add" at bounding box center [1002, 19] width 14 height 14
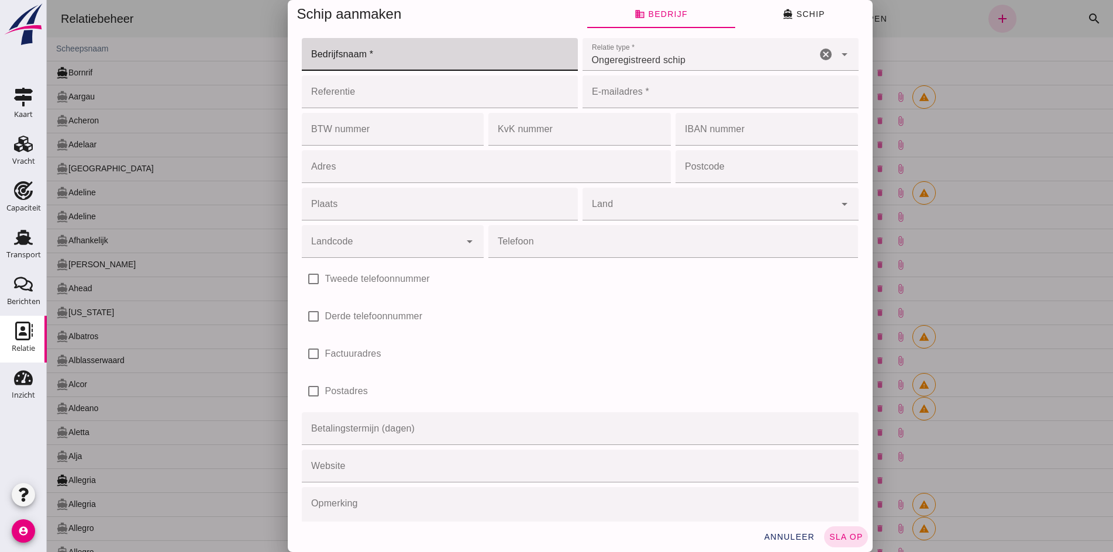
click at [343, 45] on input "Bedrijfsnaam *" at bounding box center [436, 54] width 269 height 33
type input "Roxy"
click at [606, 58] on span "Ongeregistreerd schip" at bounding box center [639, 60] width 94 height 14
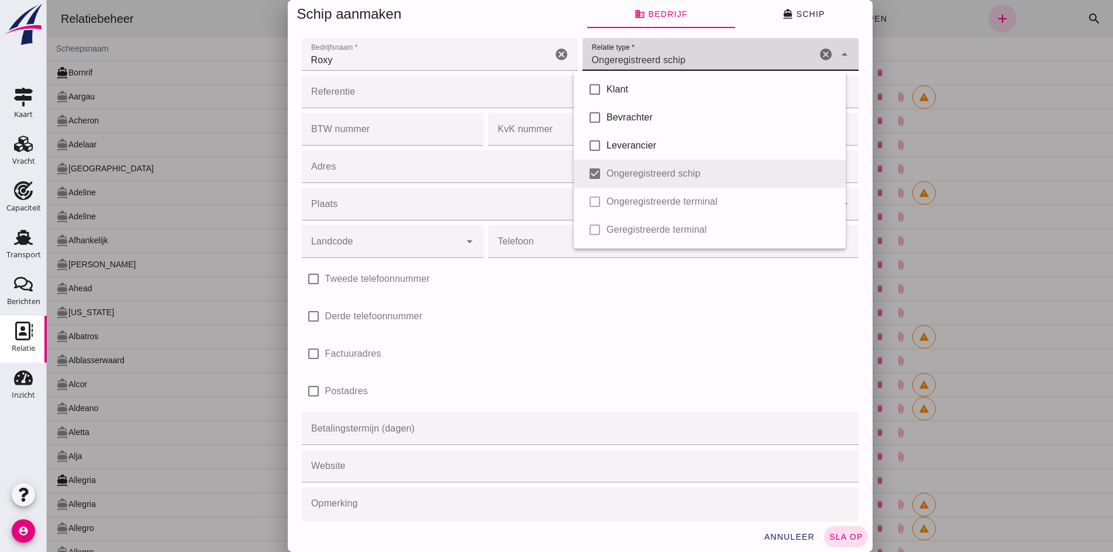
click at [453, 94] on input "Referentie" at bounding box center [436, 91] width 269 height 33
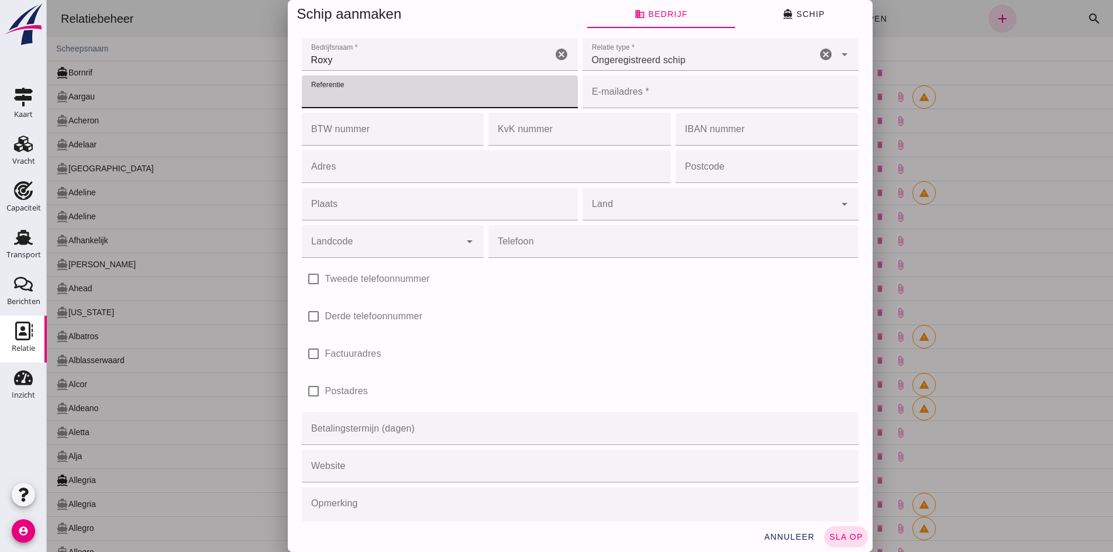
click at [616, 89] on input "E-mailadres *" at bounding box center [716, 91] width 269 height 33
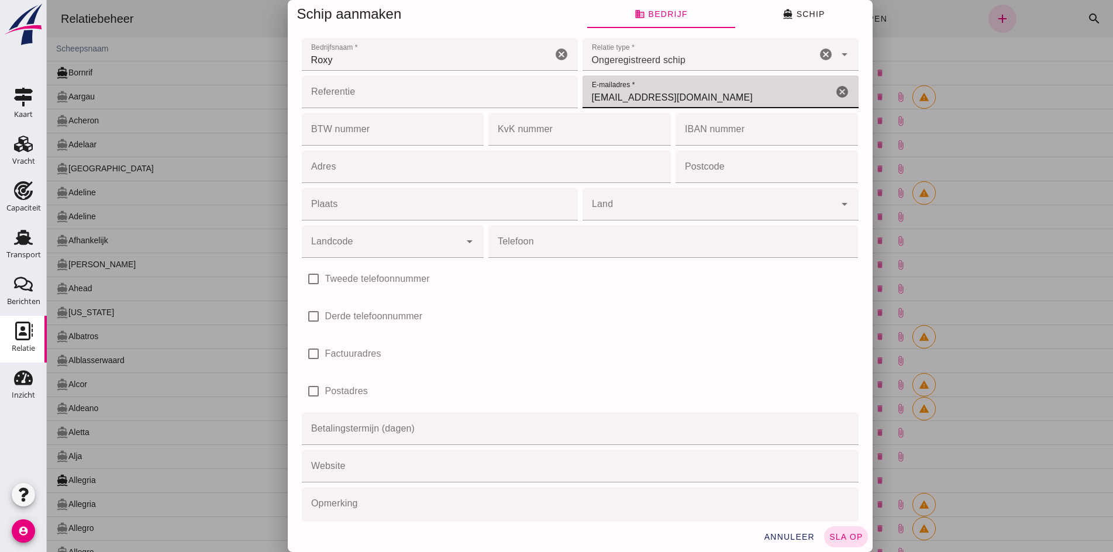
type input "[EMAIL_ADDRESS][DOMAIN_NAME]"
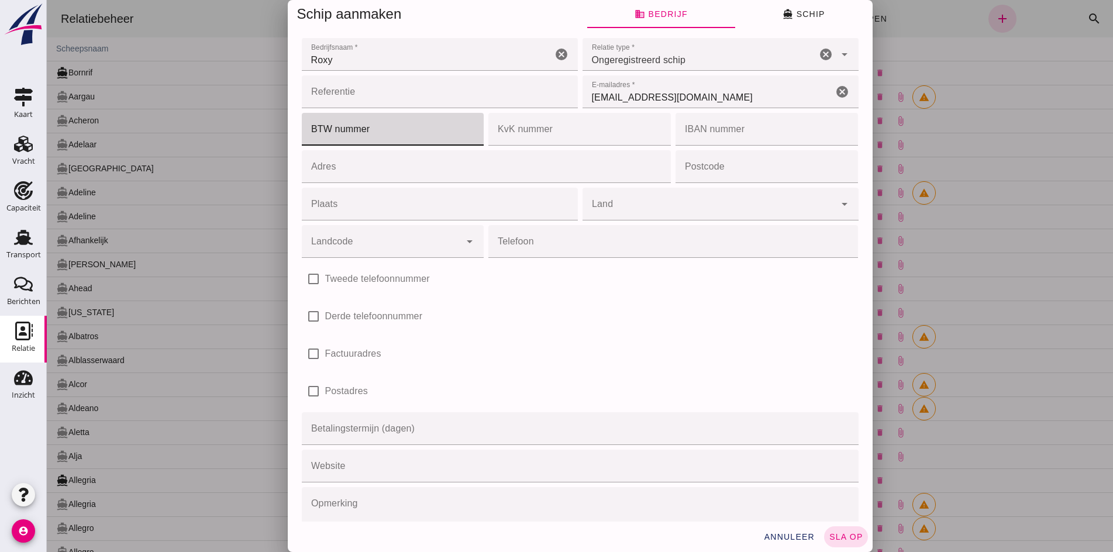
click at [322, 140] on input "BTW nummer" at bounding box center [389, 129] width 175 height 33
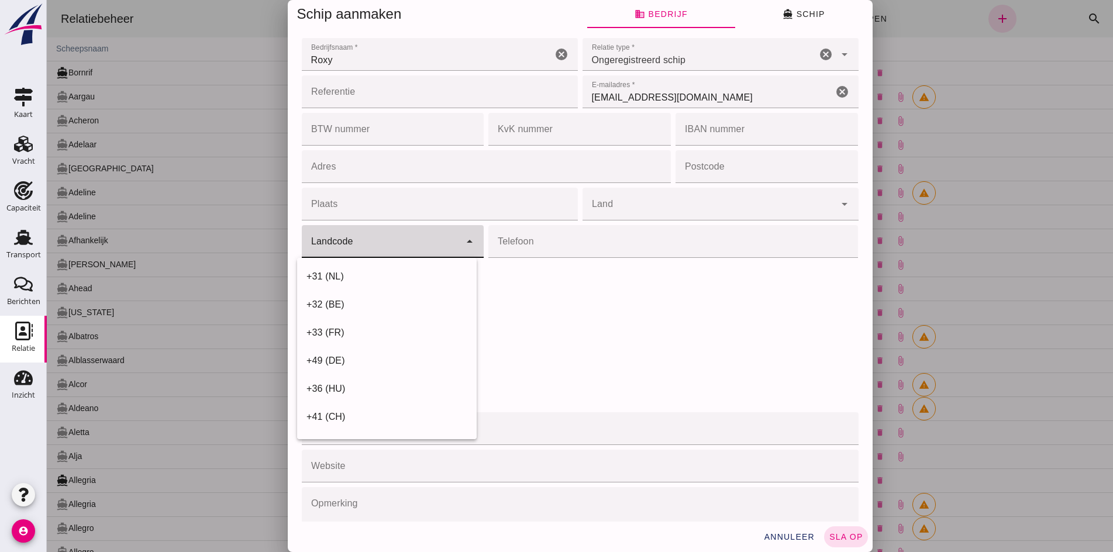
click at [344, 227] on div at bounding box center [381, 241] width 159 height 33
click at [407, 276] on div "+31 (NL)" at bounding box center [386, 277] width 161 height 14
type input "+31 (NL)"
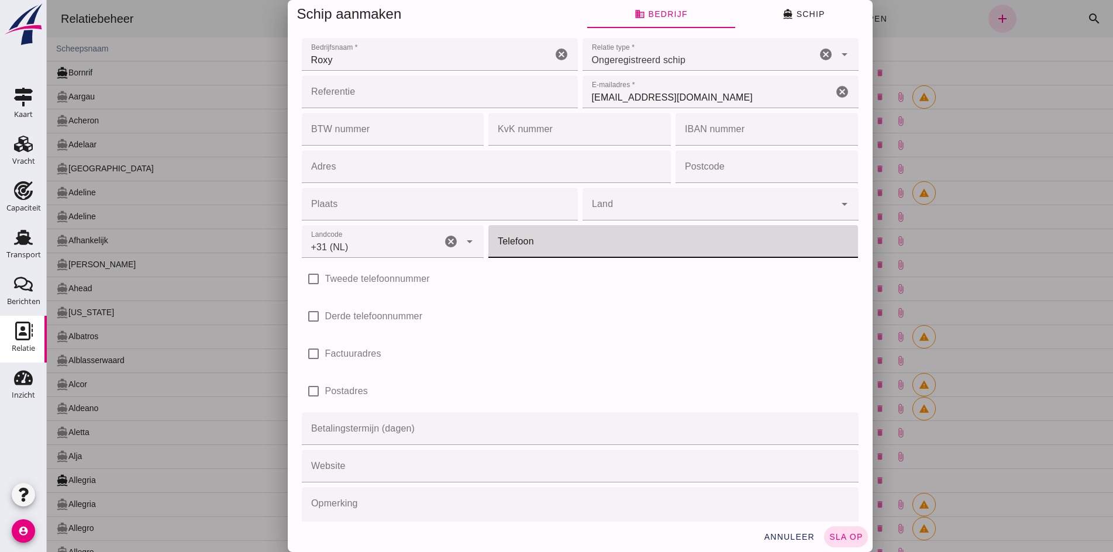
click at [557, 250] on input "Telefoon" at bounding box center [669, 241] width 362 height 33
click at [536, 231] on input "Telefoon" at bounding box center [669, 241] width 362 height 33
click at [531, 241] on input "Telefoon" at bounding box center [669, 241] width 362 height 33
type input "622938912"
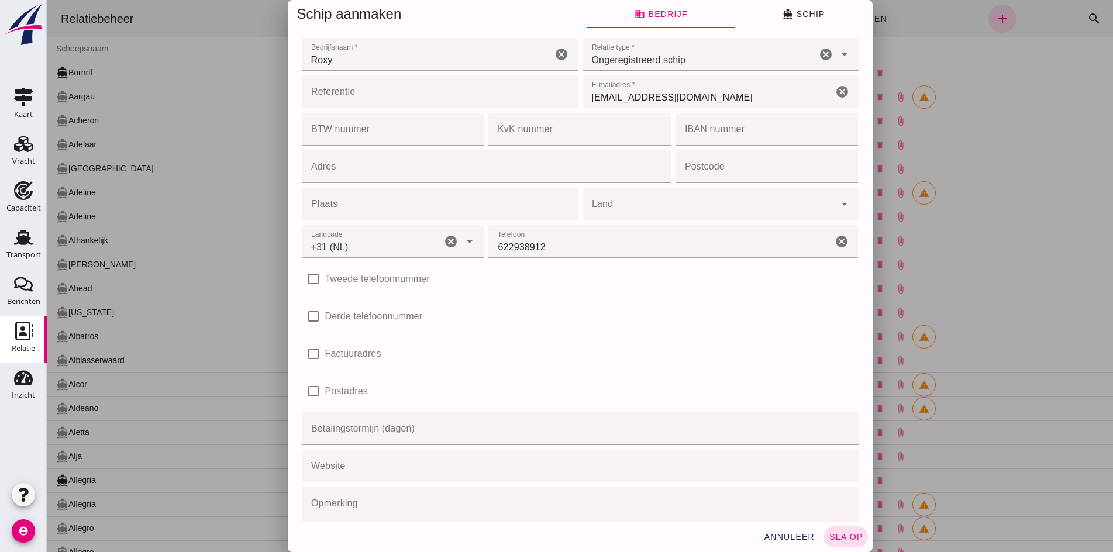
click at [542, 341] on div "check_box_outline_blank Factuuradres" at bounding box center [580, 353] width 557 height 33
click at [788, 9] on icon "directions_boat" at bounding box center [787, 14] width 11 height 11
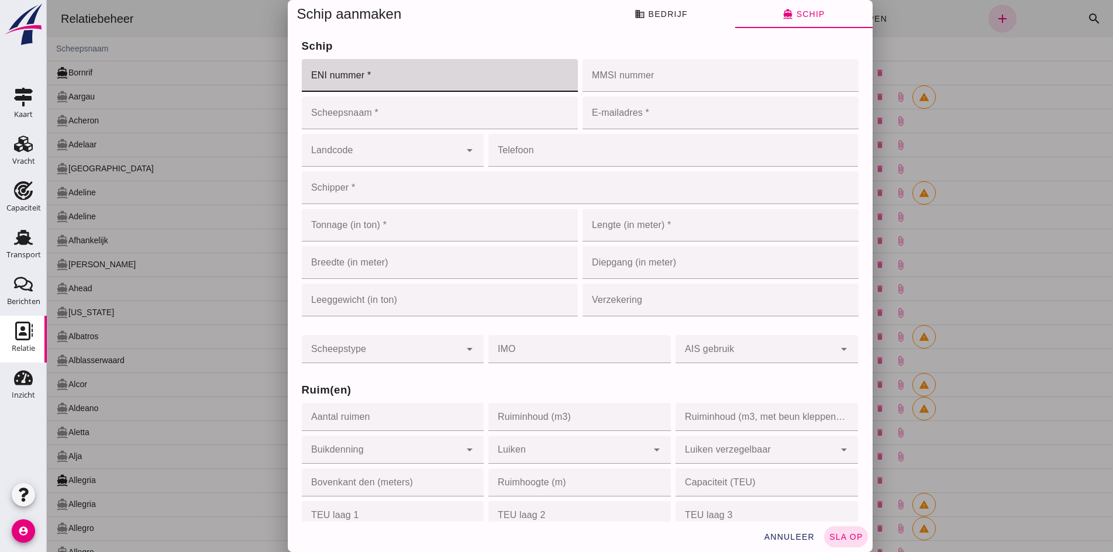
click at [331, 70] on input "ENI nummer *" at bounding box center [436, 75] width 269 height 33
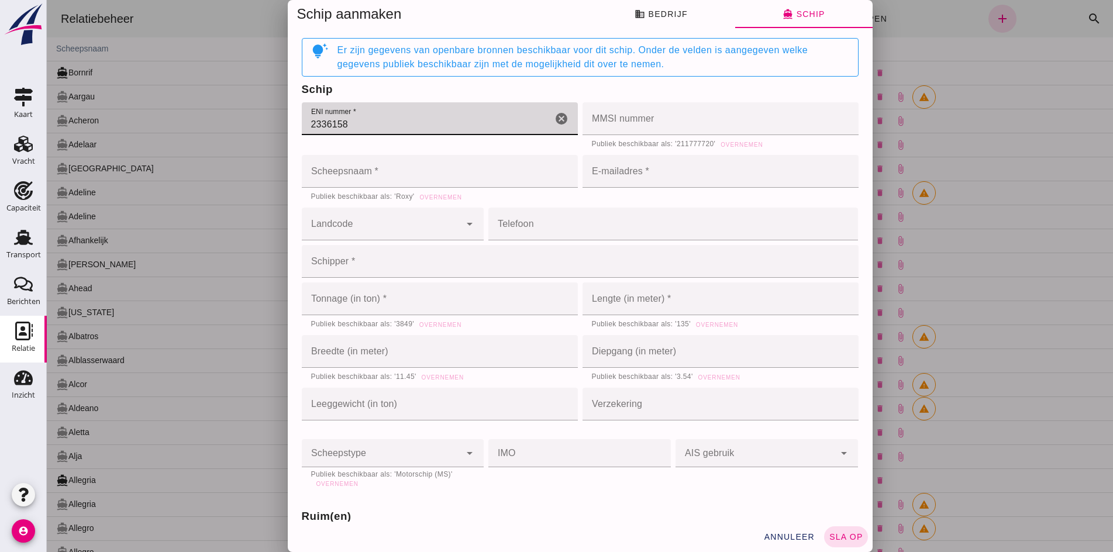
type input "2336158"
click at [350, 170] on input "Scheepsnaam *" at bounding box center [440, 171] width 276 height 33
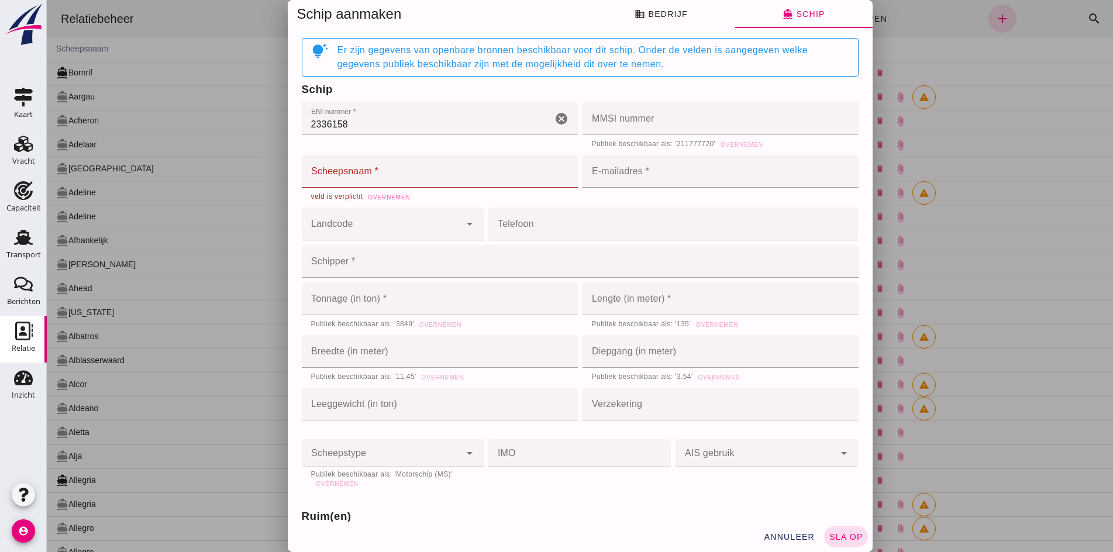
click at [407, 202] on div "Publiek beschikbaar als: 'Roxy' Overnemen veld is verplicht Overnemen" at bounding box center [439, 197] width 257 height 12
click at [382, 201] on button "Overnemen" at bounding box center [388, 197] width 52 height 12
type input "Roxy"
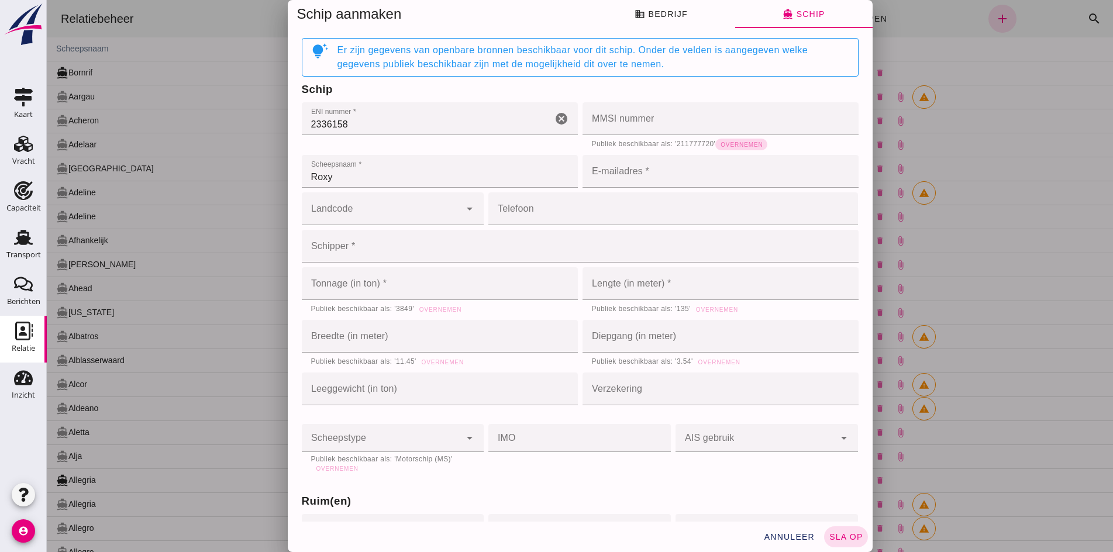
click at [721, 142] on span "Overnemen" at bounding box center [741, 144] width 43 height 6
type input "211777720"
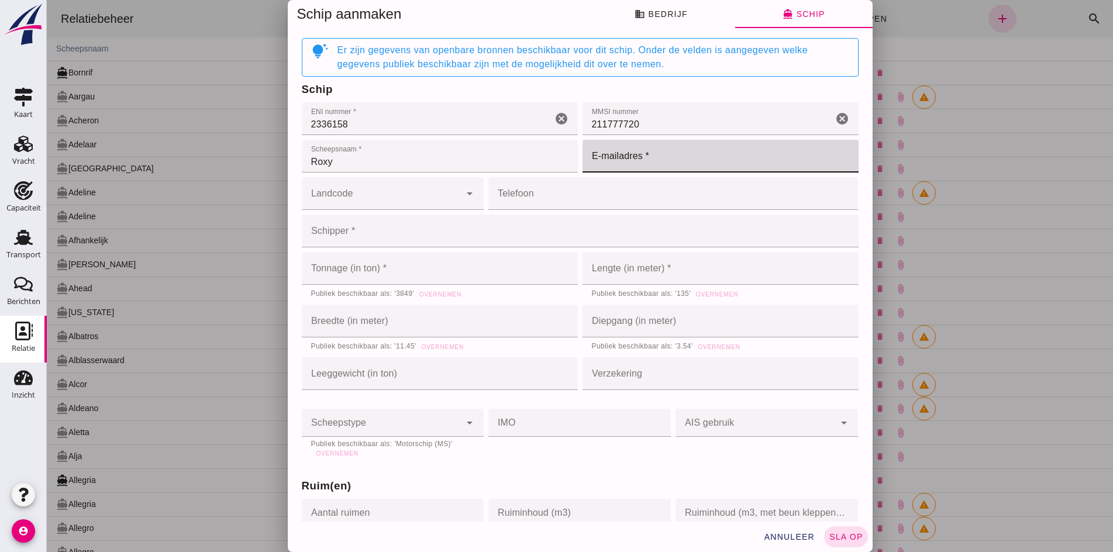
click at [604, 164] on input "E-mailadres *" at bounding box center [716, 156] width 269 height 33
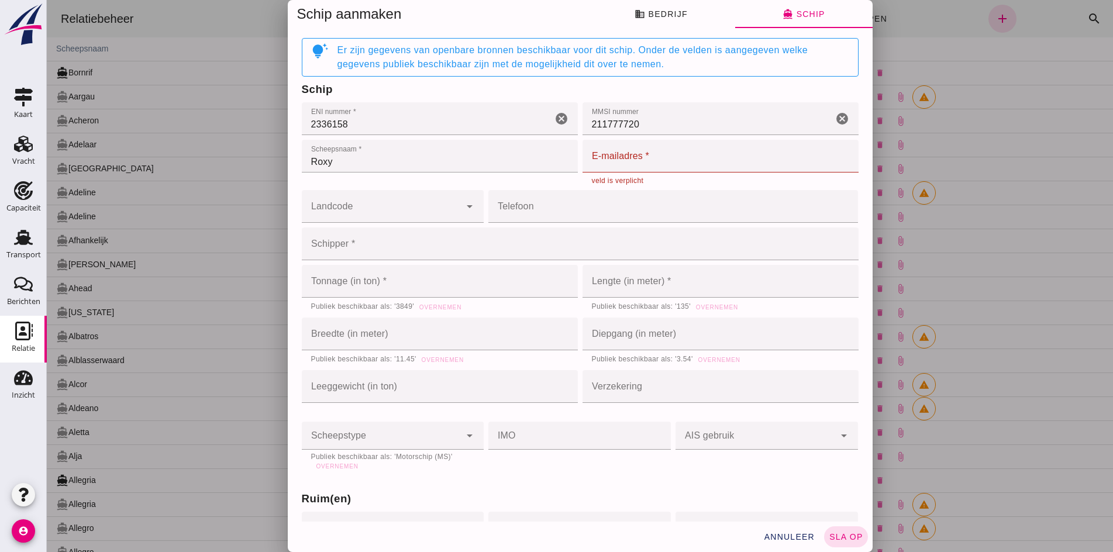
click at [552, 174] on div "Scheepsnaam * Scheepsnaam * Roxy" at bounding box center [439, 162] width 281 height 50
click at [626, 154] on input "E-mailadres *" at bounding box center [716, 156] width 269 height 33
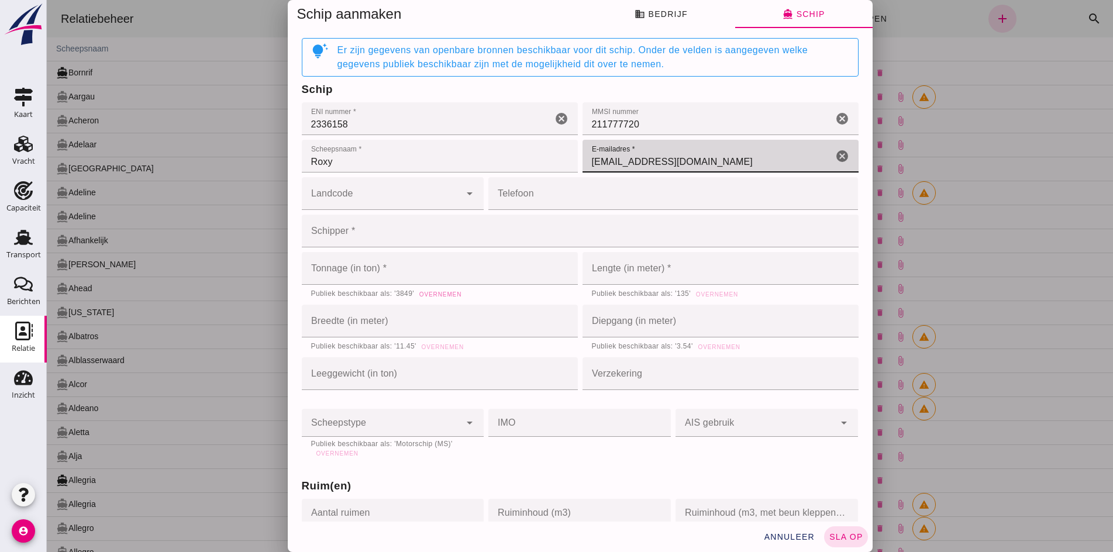
type input "[EMAIL_ADDRESS][DOMAIN_NAME]"
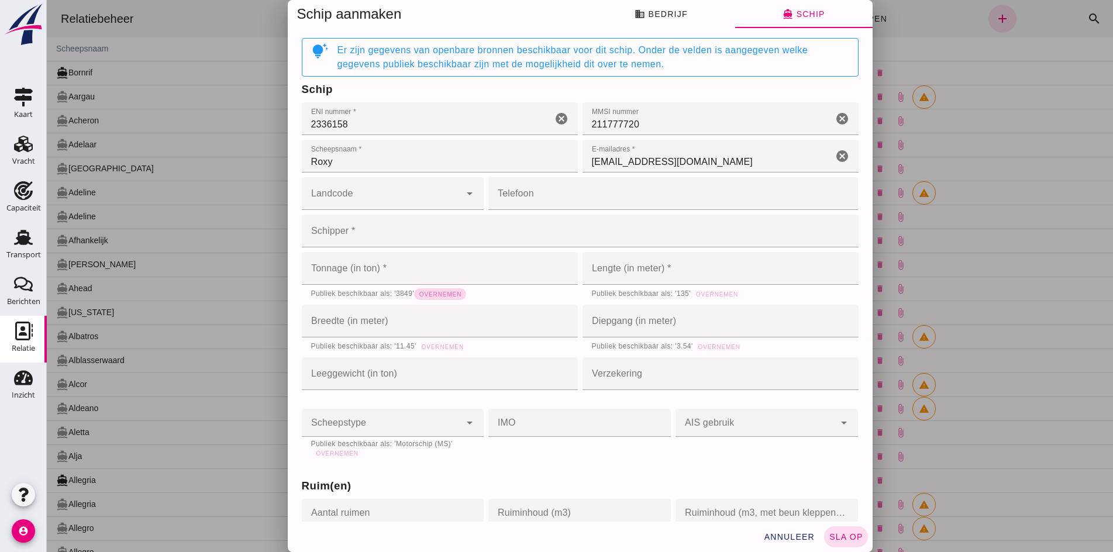
click at [430, 291] on span "Overnemen" at bounding box center [440, 294] width 43 height 6
type input "3849"
click at [709, 297] on span "Overnemen" at bounding box center [716, 294] width 43 height 6
type input "135"
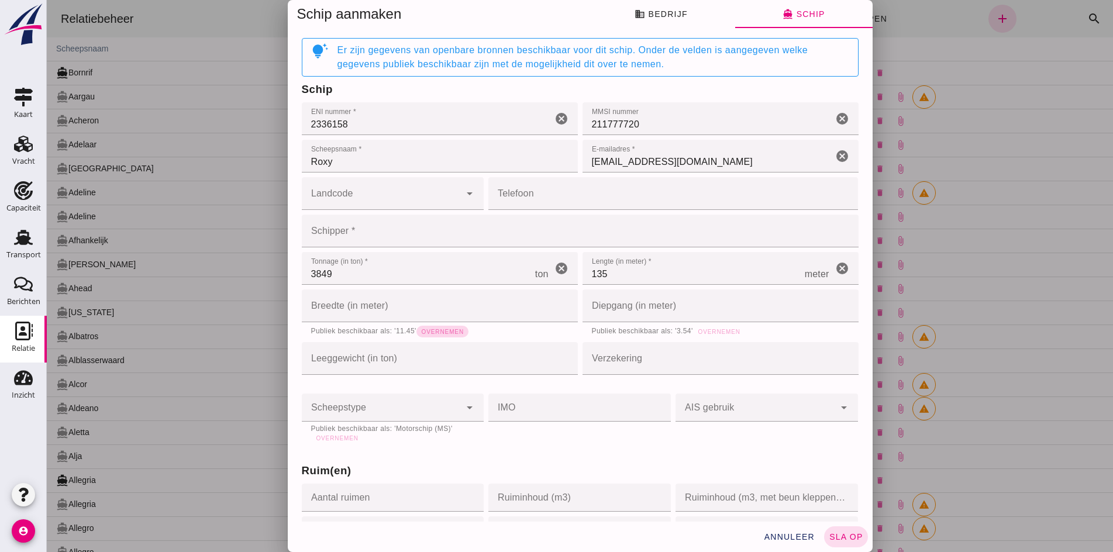
click at [446, 329] on button "Overnemen" at bounding box center [442, 332] width 52 height 12
type input "11.45"
click at [714, 329] on span "Overnemen" at bounding box center [718, 332] width 43 height 6
type input "3.54"
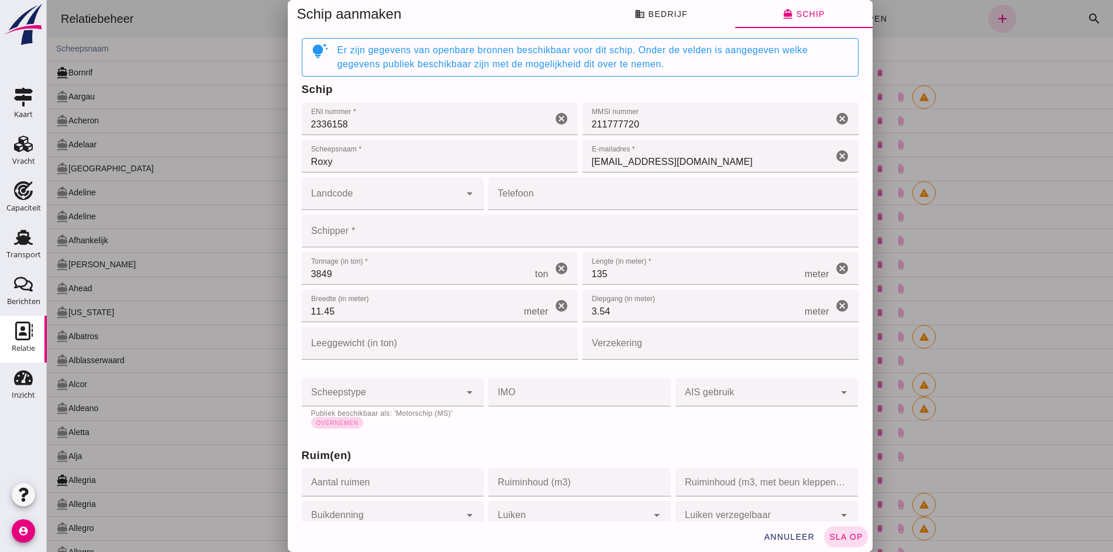
click at [331, 420] on span "Overnemen" at bounding box center [337, 423] width 43 height 6
type input "motor_ship"
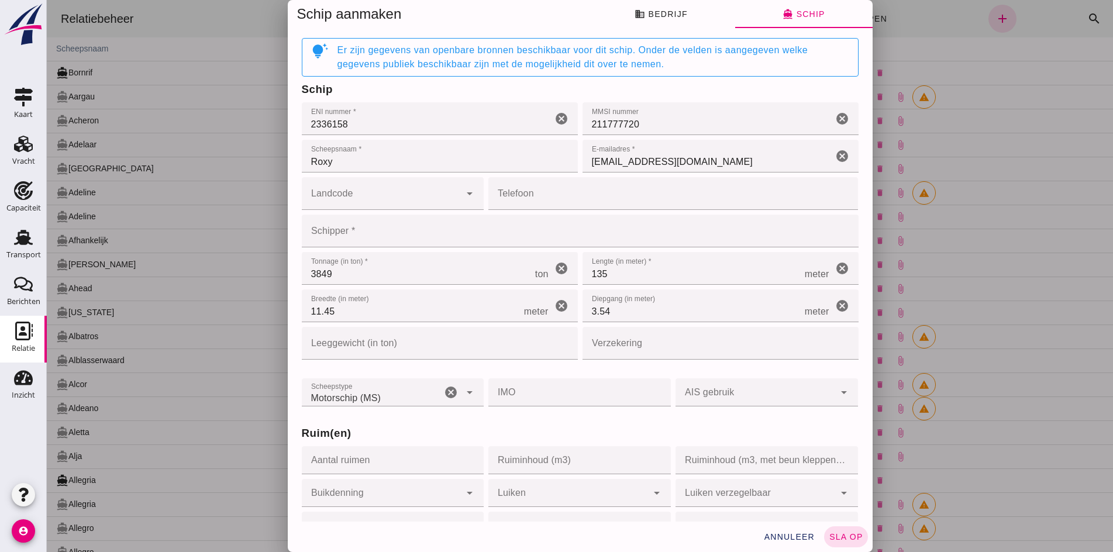
click at [528, 368] on div "Scheepstype Scheepstype Motorschip (MS) motor_ship cancel arrow_drop_down IMO I…" at bounding box center [579, 385] width 561 height 47
click at [632, 346] on input "Verzekering" at bounding box center [716, 343] width 269 height 33
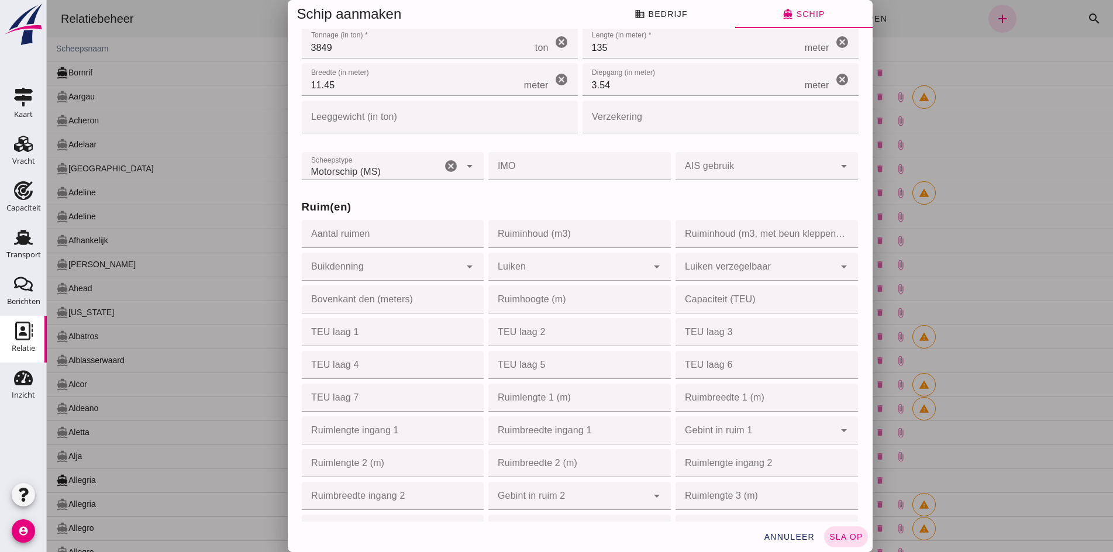
scroll to position [234, 0]
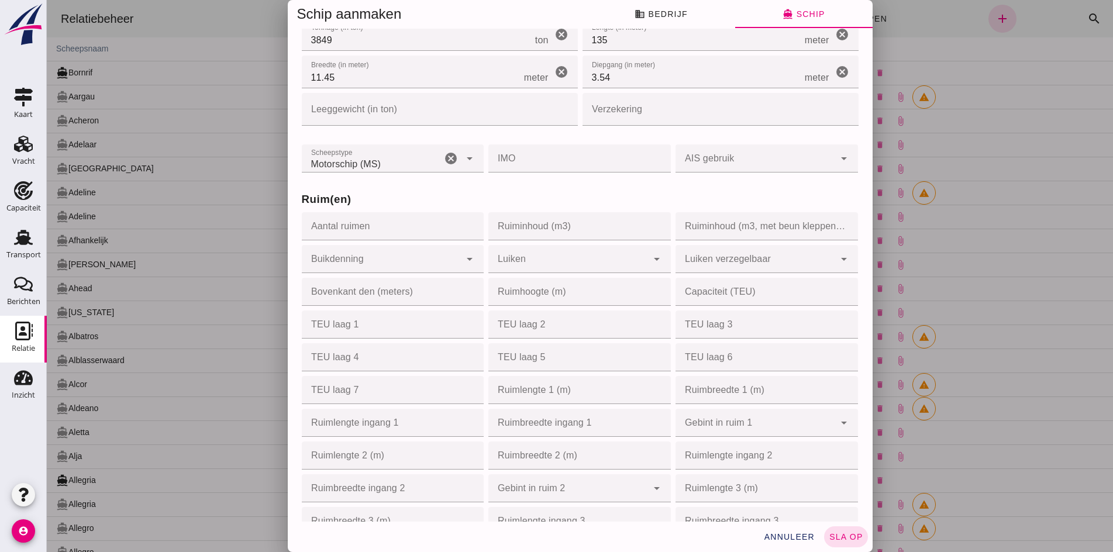
click at [719, 215] on input "Ruiminhoud (m3, met beun kleppen open)" at bounding box center [762, 226] width 175 height 28
click at [714, 227] on input "Ruiminhoud (m3, met beun kleppen open)" at bounding box center [762, 226] width 175 height 28
type input "4800"
click at [673, 188] on div "Ruim(en) Aantal ruimen Aantal ruimen cancel Ruiminhoud (m3) Ruiminhoud (m3) can…" at bounding box center [579, 405] width 561 height 461
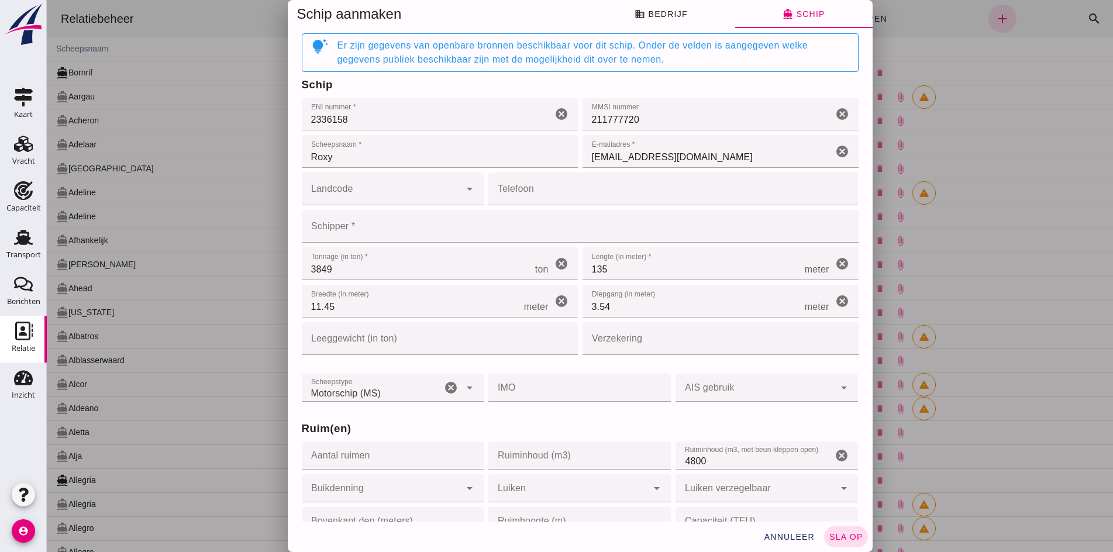
scroll to position [0, 0]
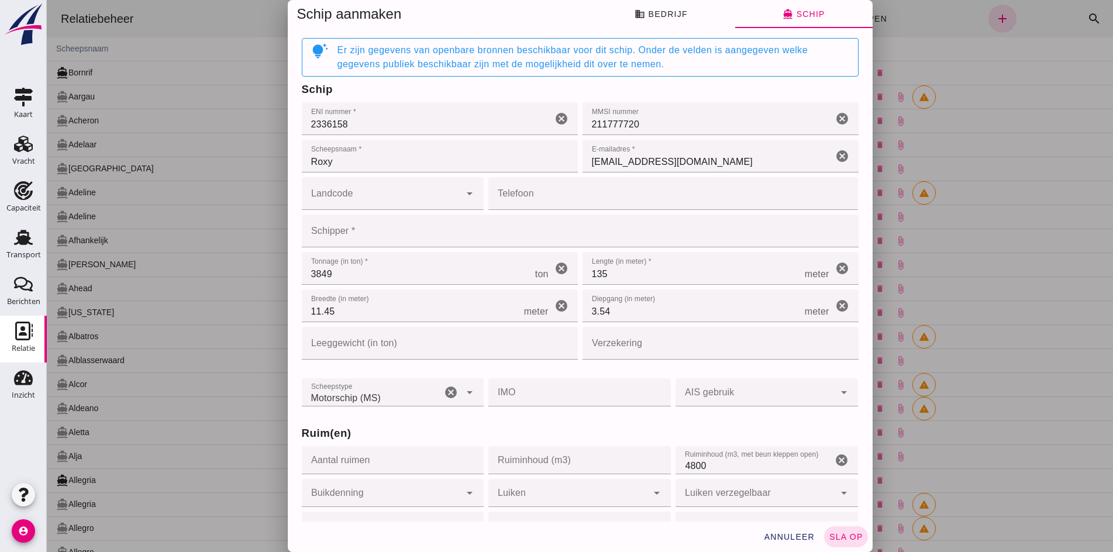
click at [336, 235] on input "Schipper *" at bounding box center [577, 231] width 550 height 33
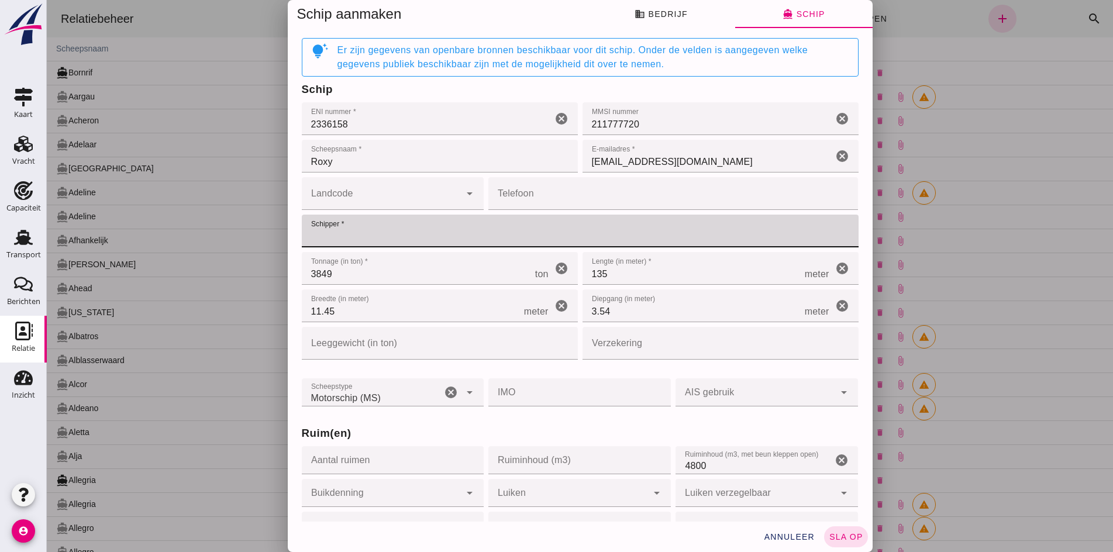
click at [336, 236] on input "Schipper *" at bounding box center [577, 231] width 550 height 33
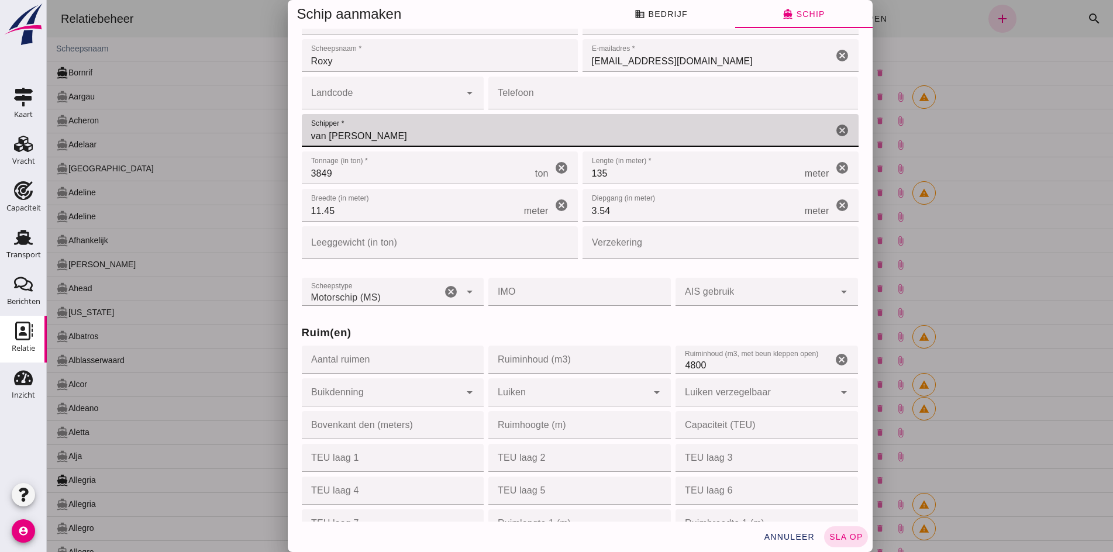
scroll to position [409, 0]
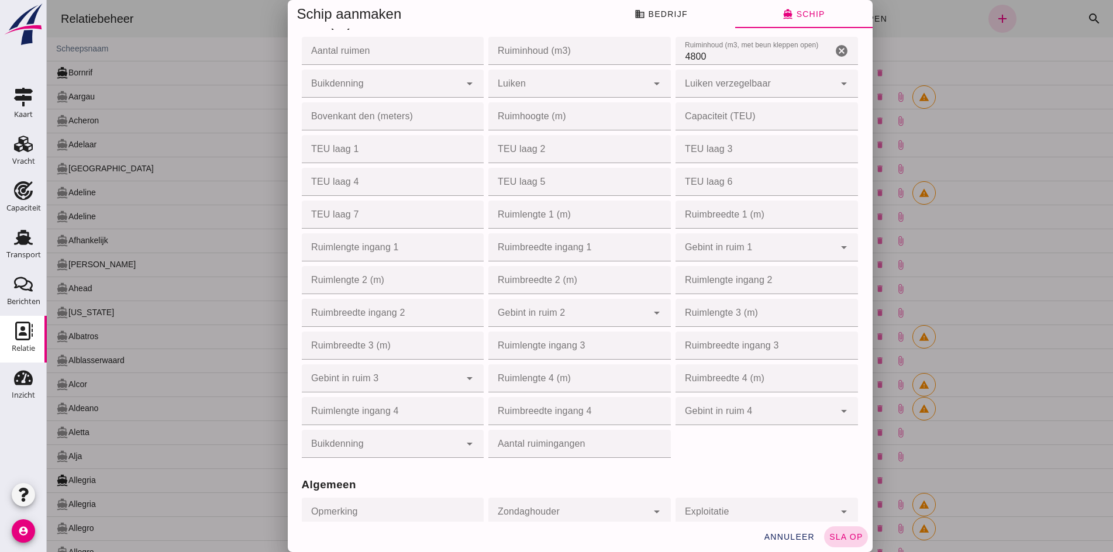
type input "van [PERSON_NAME]"
click at [854, 538] on span "sla op" at bounding box center [845, 536] width 34 height 9
type input "02336158"
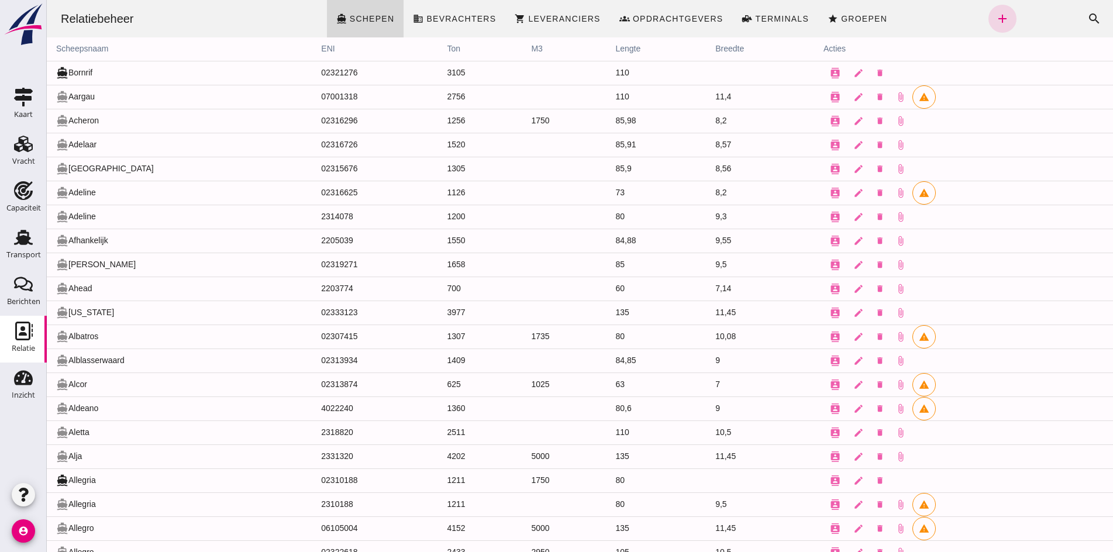
scroll to position [0, 0]
click at [23, 151] on icon "Vracht" at bounding box center [23, 143] width 19 height 19
click at [22, 150] on use at bounding box center [23, 144] width 19 height 16
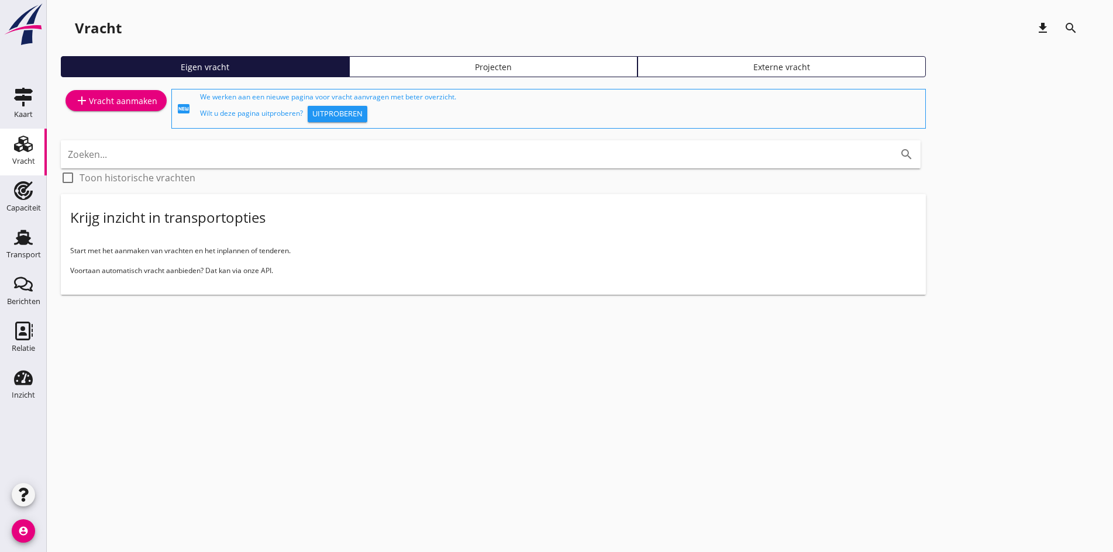
click at [107, 101] on div "add Vracht aanmaken" at bounding box center [116, 101] width 82 height 14
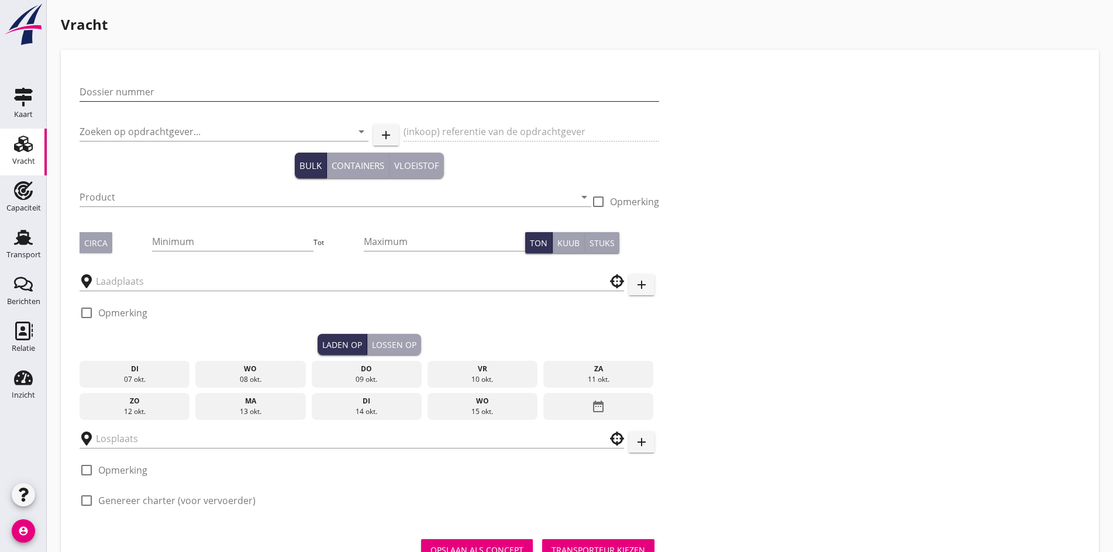
click at [147, 101] on input "Dossier nummer" at bounding box center [369, 91] width 579 height 19
click at [141, 92] on input "Dossier nummer" at bounding box center [369, 91] width 579 height 19
click at [115, 92] on input "Dossier nummer" at bounding box center [369, 91] width 579 height 19
type input "20250712"
click at [110, 131] on input "Zoeken op opdrachtgever..." at bounding box center [208, 131] width 256 height 19
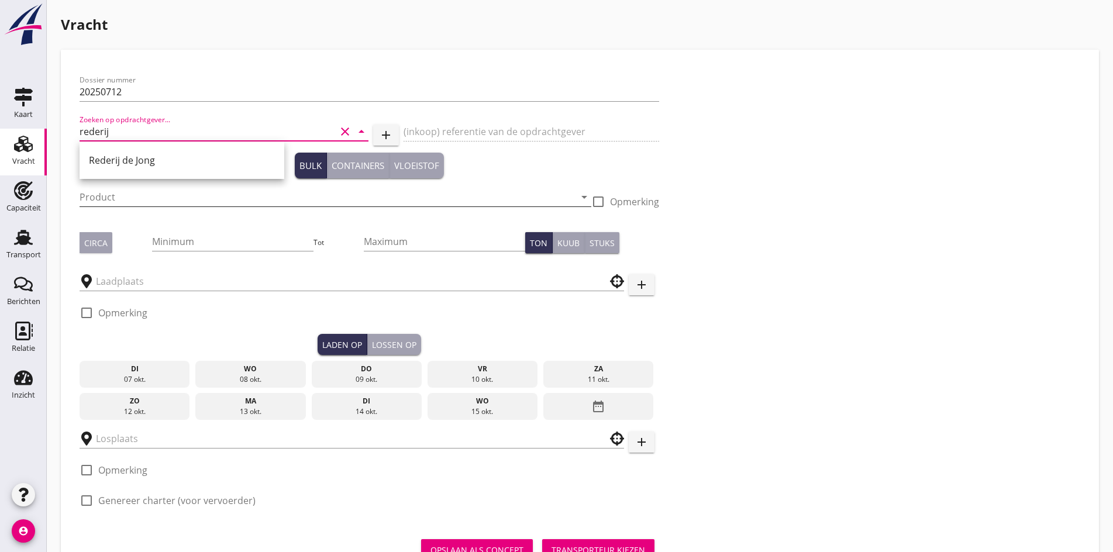
click at [120, 165] on div "Rederij de Jong" at bounding box center [182, 160] width 186 height 28
type input "Rederij de Jong"
click at [120, 165] on div "Bulk Containers Vloeistof" at bounding box center [369, 166] width 579 height 26
click at [101, 208] on div "Product arrow_drop_down" at bounding box center [336, 203] width 512 height 30
click at [95, 194] on input "Product" at bounding box center [327, 197] width 495 height 19
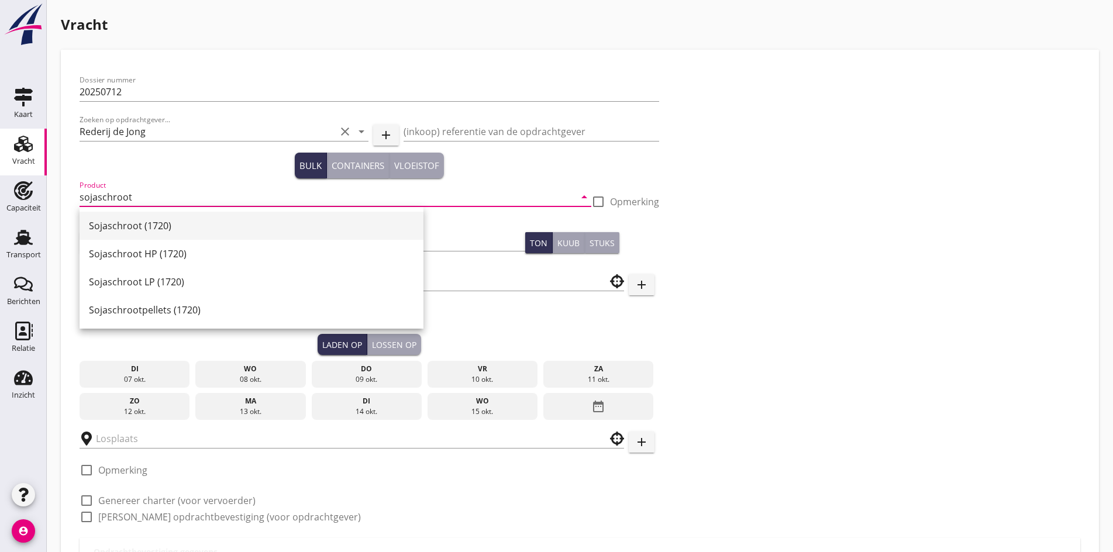
click at [119, 224] on div "Sojaschroot (1720)" at bounding box center [251, 226] width 325 height 14
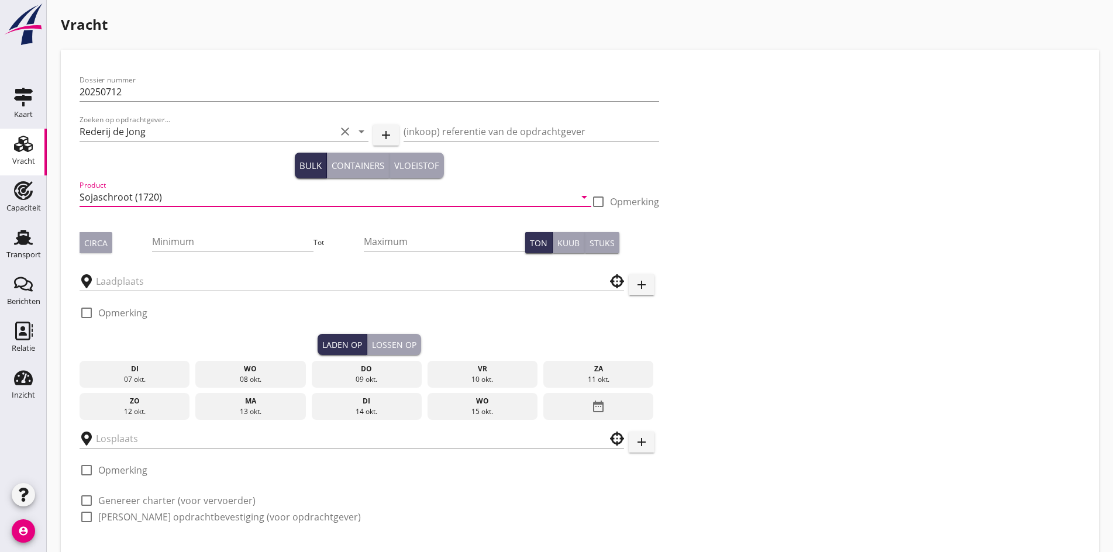
type input "Sojaschroot (1720)"
click at [161, 255] on div "Minimum" at bounding box center [232, 247] width 161 height 30
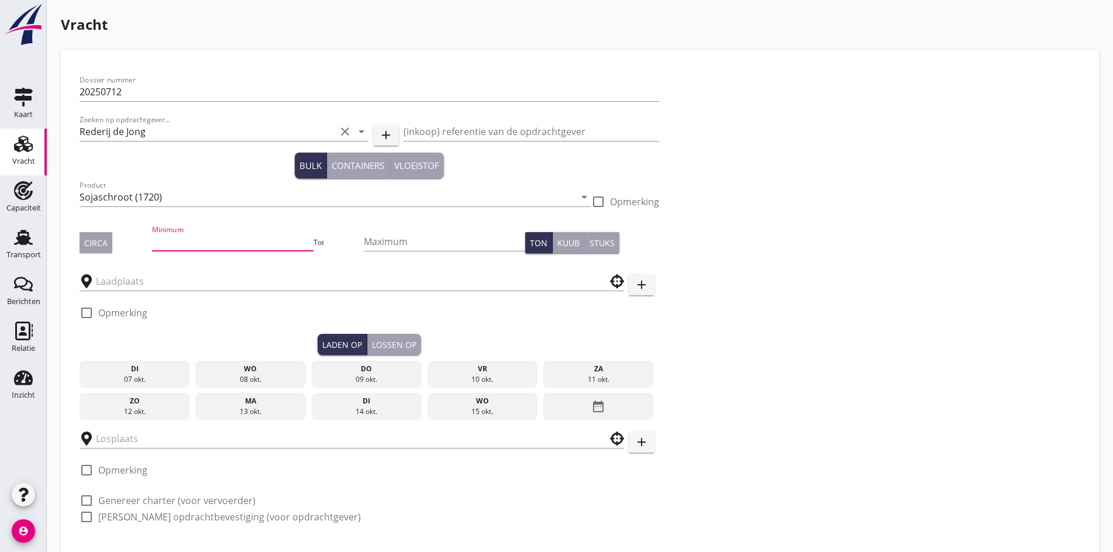
click at [160, 243] on input "Minimum" at bounding box center [232, 241] width 161 height 19
click at [95, 241] on div "Circa" at bounding box center [95, 243] width 23 height 12
click at [152, 245] on input "Minimum" at bounding box center [232, 241] width 161 height 19
type input "2500"
drag, startPoint x: 137, startPoint y: 270, endPoint x: 136, endPoint y: 277, distance: 6.7
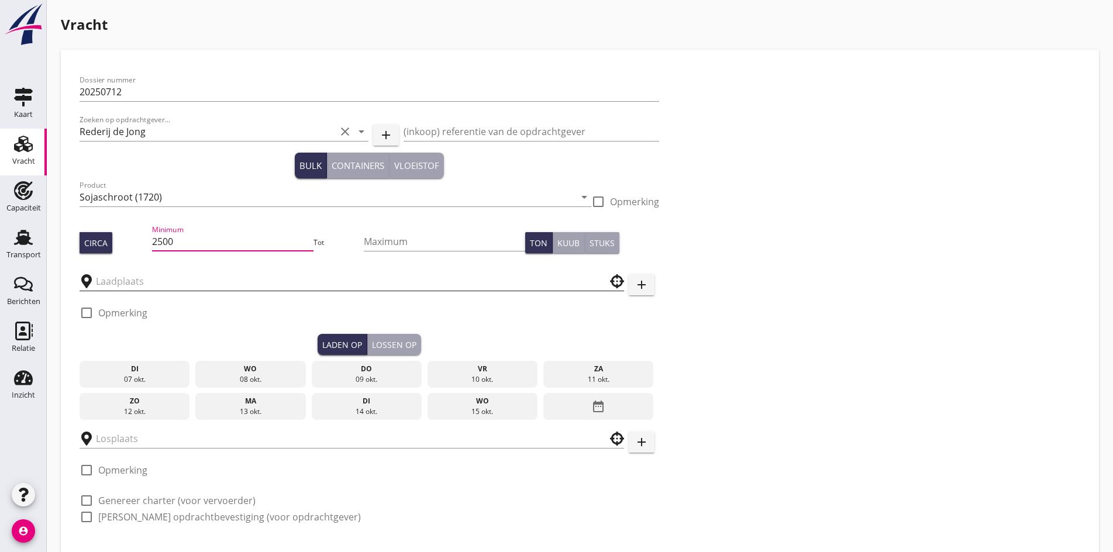
click at [136, 275] on div at bounding box center [352, 278] width 544 height 26
click at [135, 277] on input "text" at bounding box center [343, 281] width 495 height 19
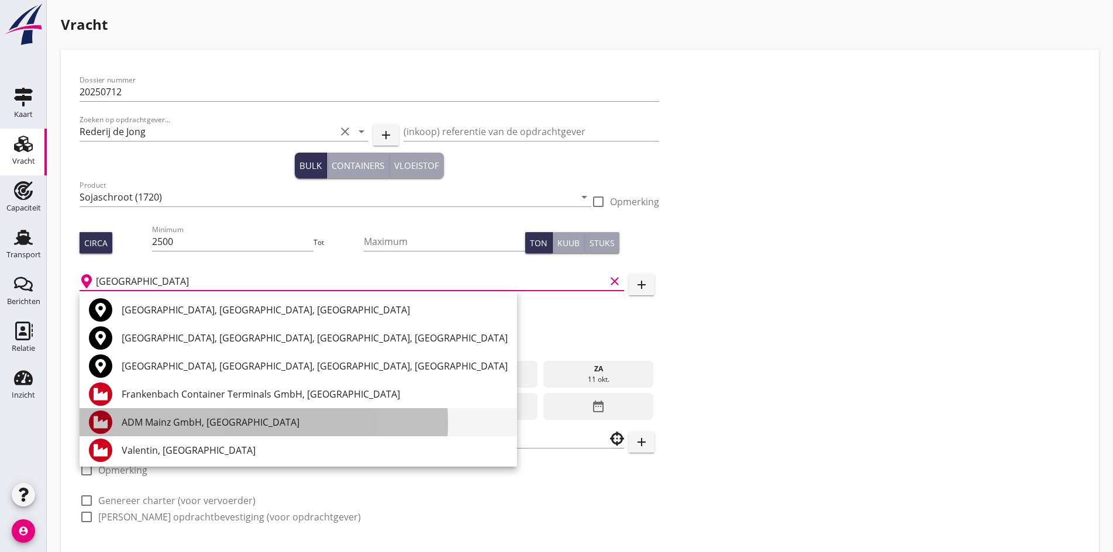
click at [196, 416] on div "ADM Mainz GmbH, [GEOGRAPHIC_DATA]" at bounding box center [315, 422] width 386 height 14
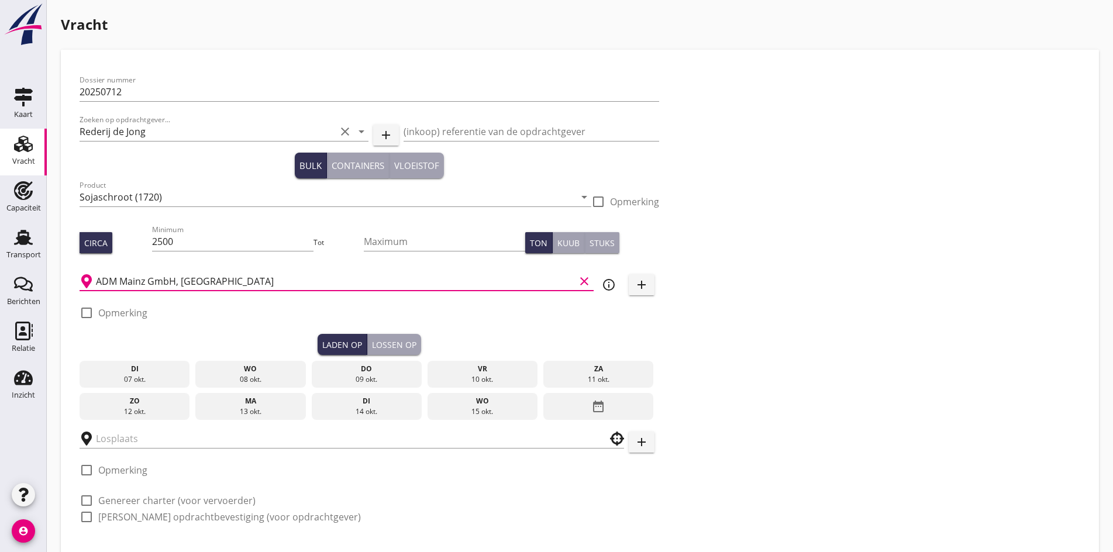
type input "ADM Mainz GmbH, [GEOGRAPHIC_DATA]"
drag, startPoint x: 424, startPoint y: 372, endPoint x: 378, endPoint y: 393, distance: 51.3
click at [546, 374] on div "11 okt." at bounding box center [598, 379] width 105 height 11
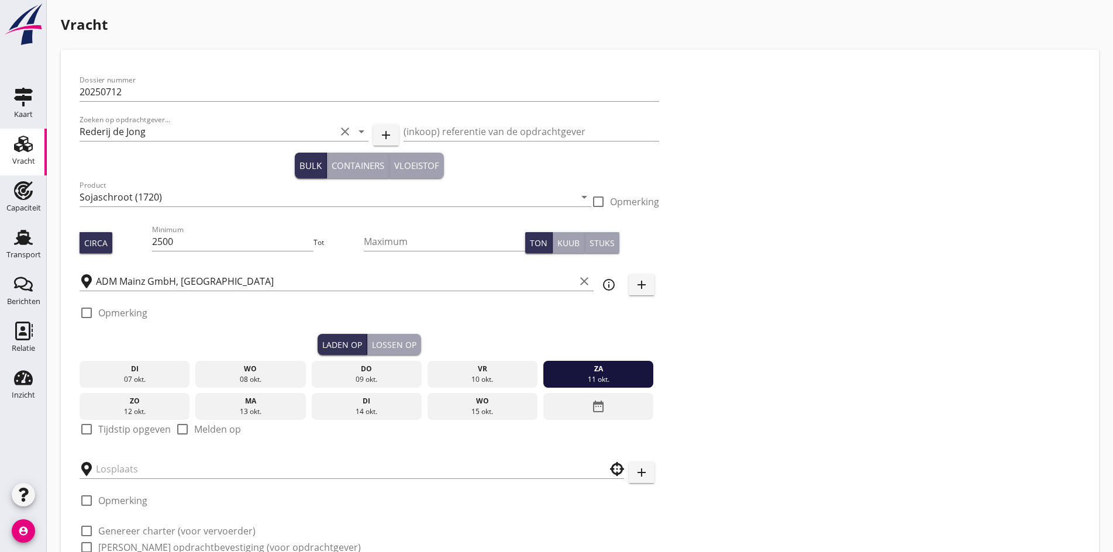
click at [84, 426] on div at bounding box center [87, 429] width 20 height 20
checkbox input "true"
drag, startPoint x: 78, startPoint y: 453, endPoint x: 88, endPoint y: 467, distance: 16.4
click at [82, 459] on div "Dossier nummer 20250712 Zoeken op opdrachtgever... Rederij de Jong clear arrow_…" at bounding box center [369, 338] width 589 height 540
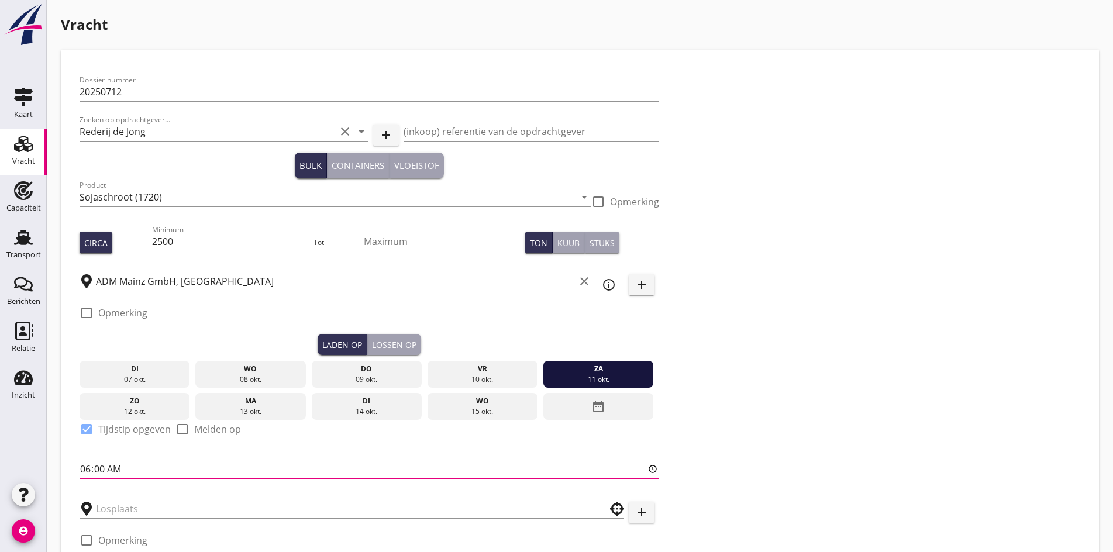
click at [88, 467] on input "06:00" at bounding box center [369, 469] width 579 height 19
type input "12:00"
drag, startPoint x: 419, startPoint y: 438, endPoint x: 409, endPoint y: 439, distance: 10.0
click at [417, 440] on div "check_box Tijdstip opgeven check_box_outline_blank Melden op" at bounding box center [369, 435] width 579 height 30
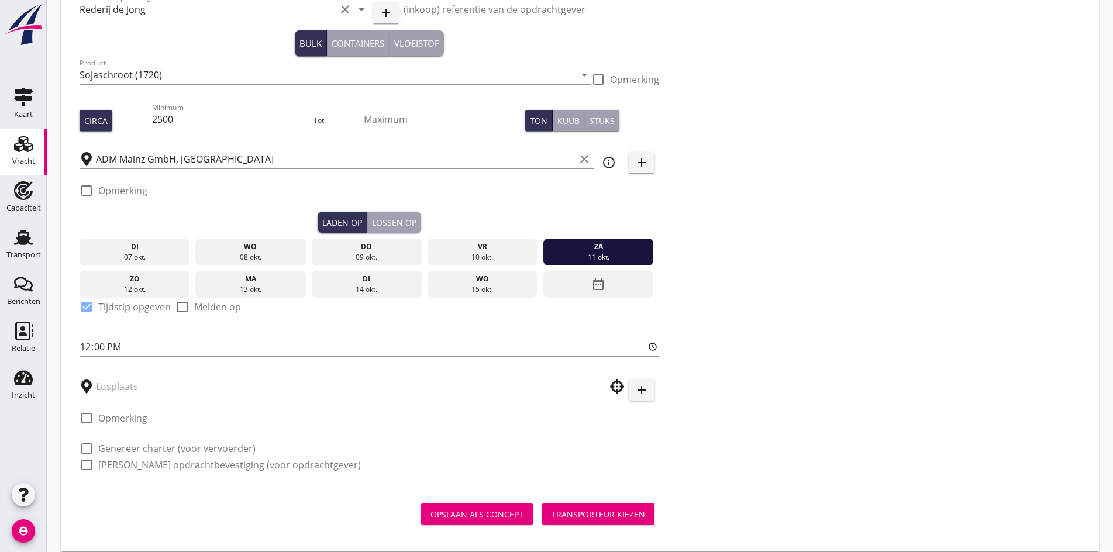
scroll to position [132, 0]
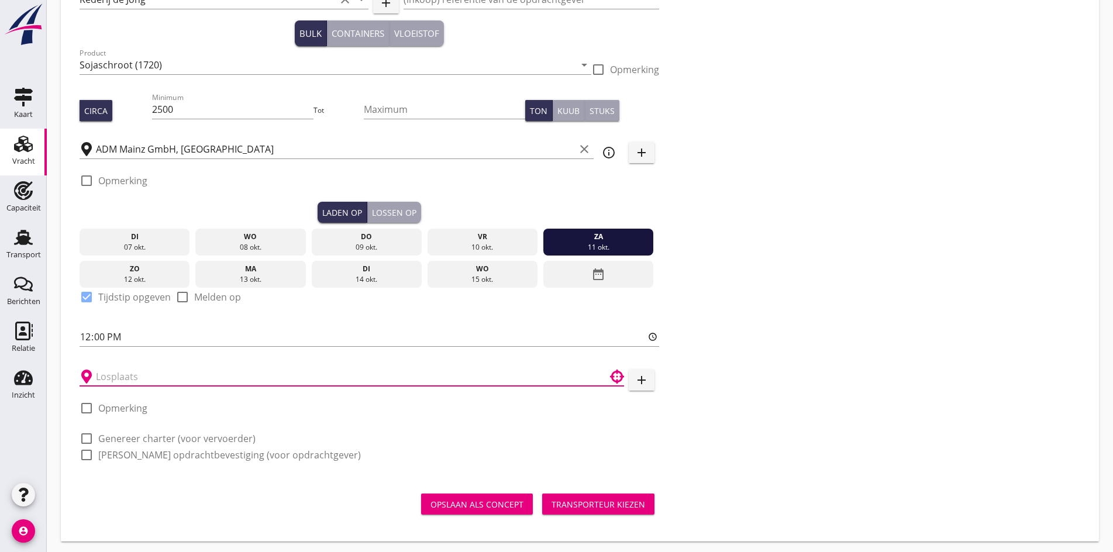
click at [129, 370] on input "text" at bounding box center [343, 376] width 495 height 19
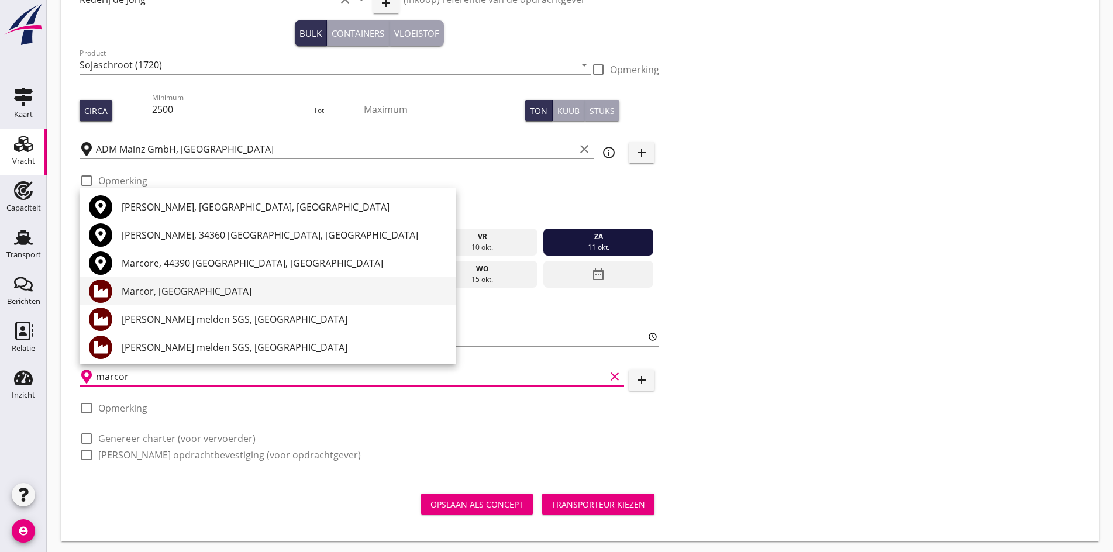
click at [167, 291] on div "Marcor, [GEOGRAPHIC_DATA]" at bounding box center [284, 291] width 325 height 14
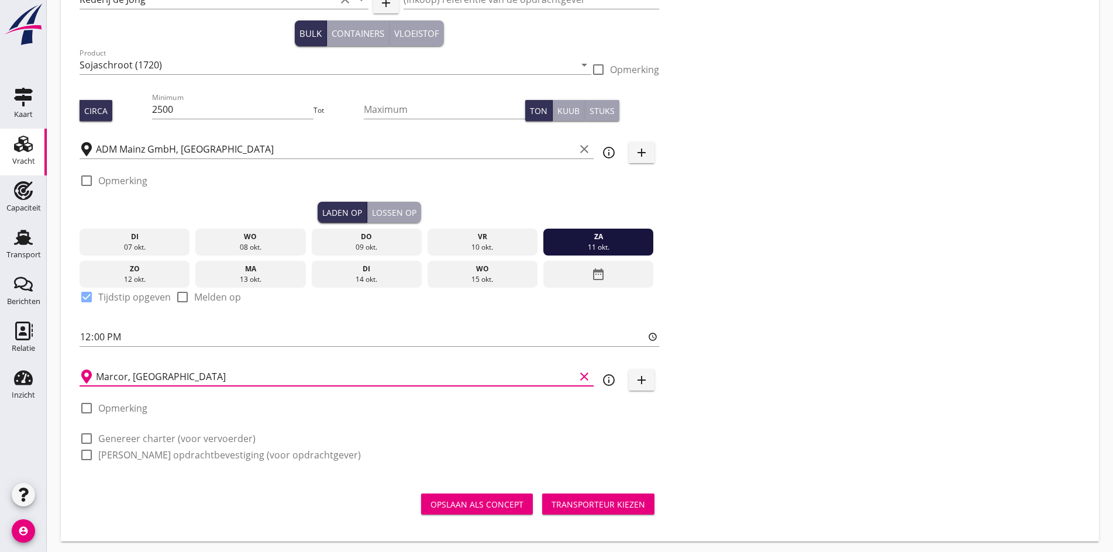
type input "Marcor, [GEOGRAPHIC_DATA]"
click at [87, 440] on div at bounding box center [87, 439] width 20 height 20
checkbox input "true"
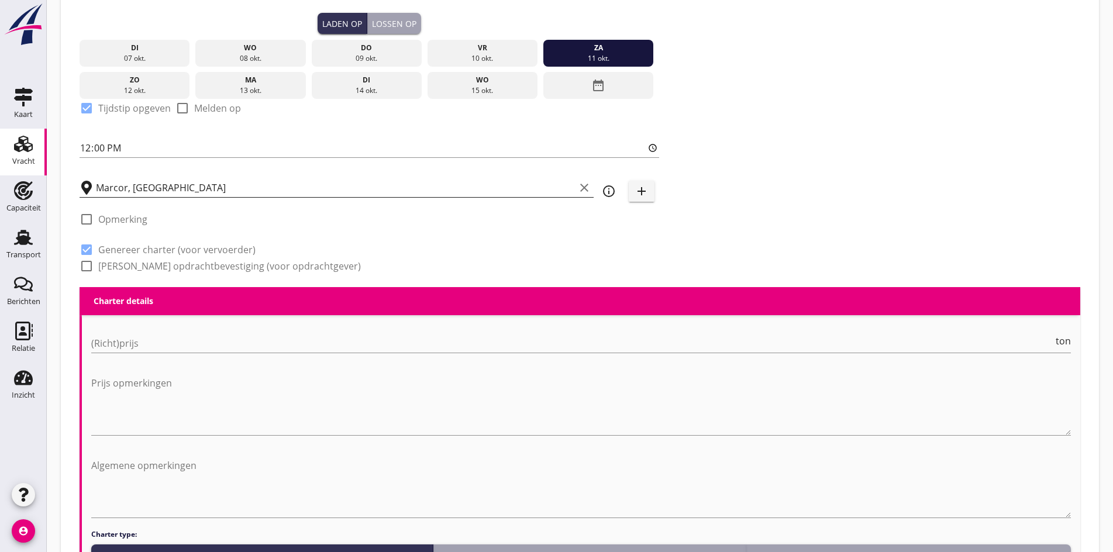
scroll to position [366, 0]
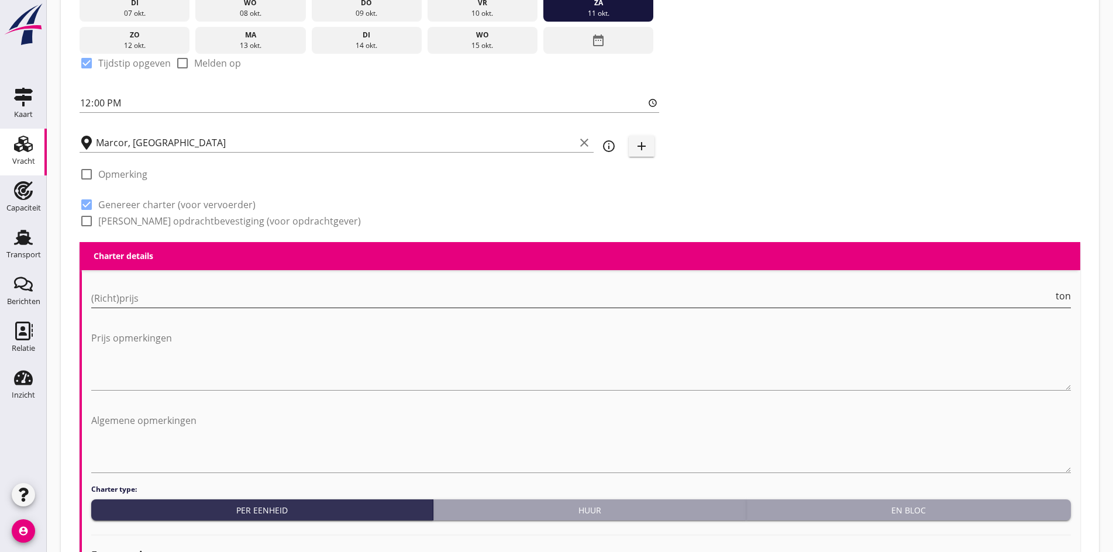
click at [120, 298] on input "(Richt)prijs" at bounding box center [572, 298] width 962 height 19
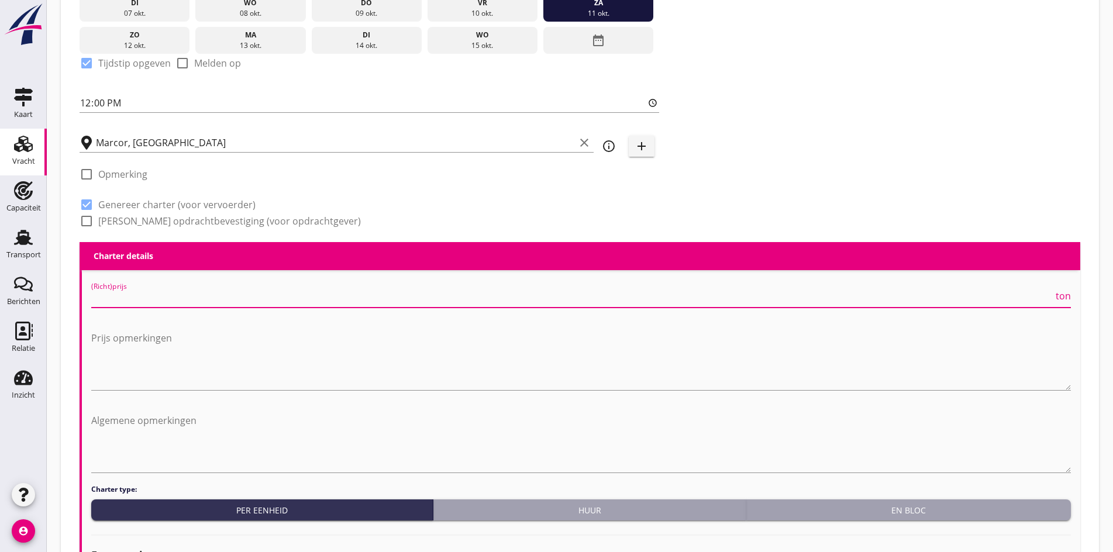
click at [89, 216] on div at bounding box center [87, 221] width 20 height 20
checkbox input "true"
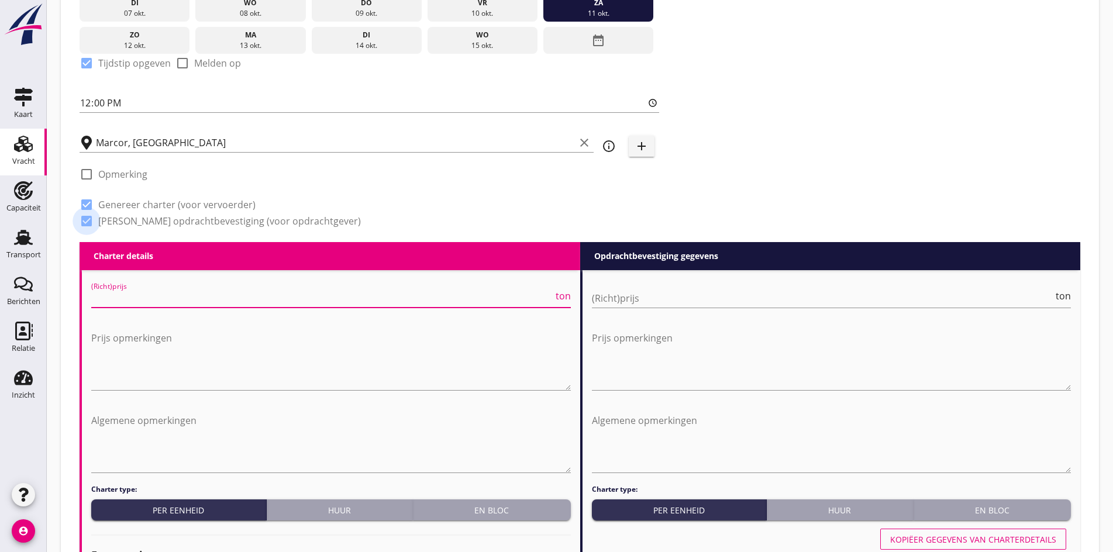
click at [104, 289] on input "(Richt)prijs" at bounding box center [322, 298] width 462 height 19
type input "8.35"
click at [208, 339] on textarea "Prijs opmerkingen" at bounding box center [330, 359] width 479 height 61
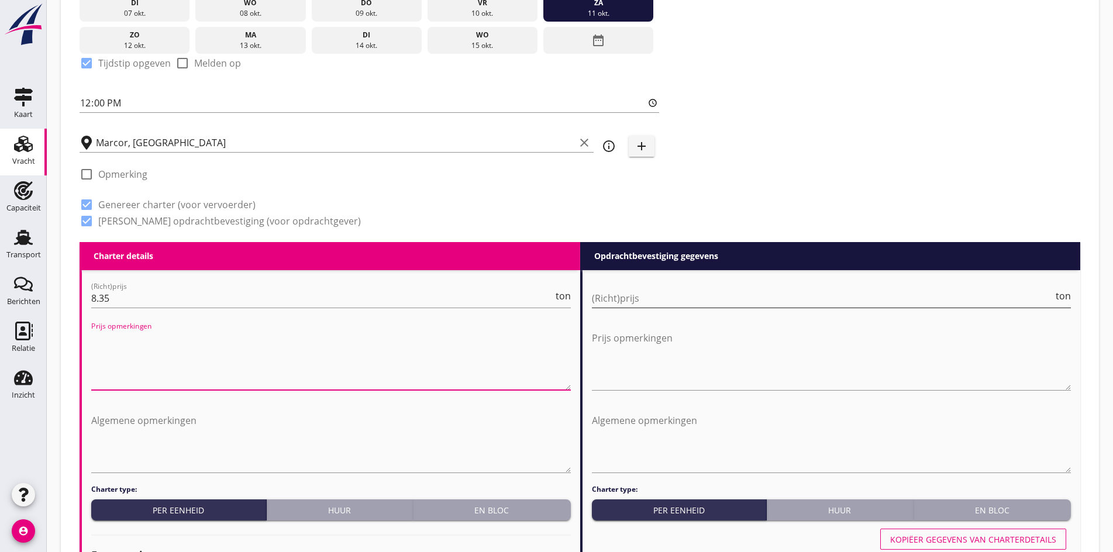
click at [667, 289] on input "(Richt)prijs" at bounding box center [823, 298] width 462 height 19
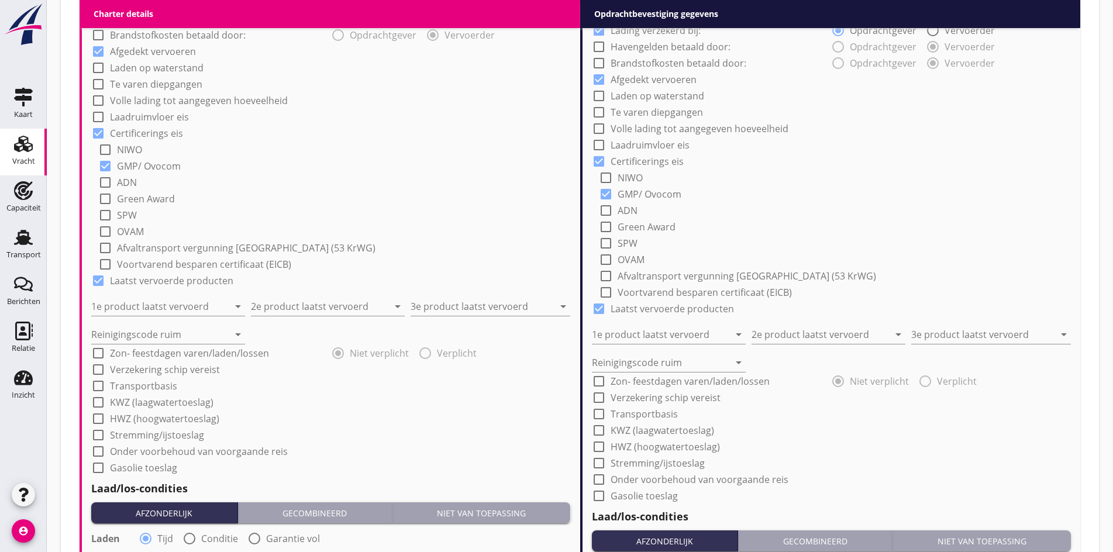
scroll to position [951, 0]
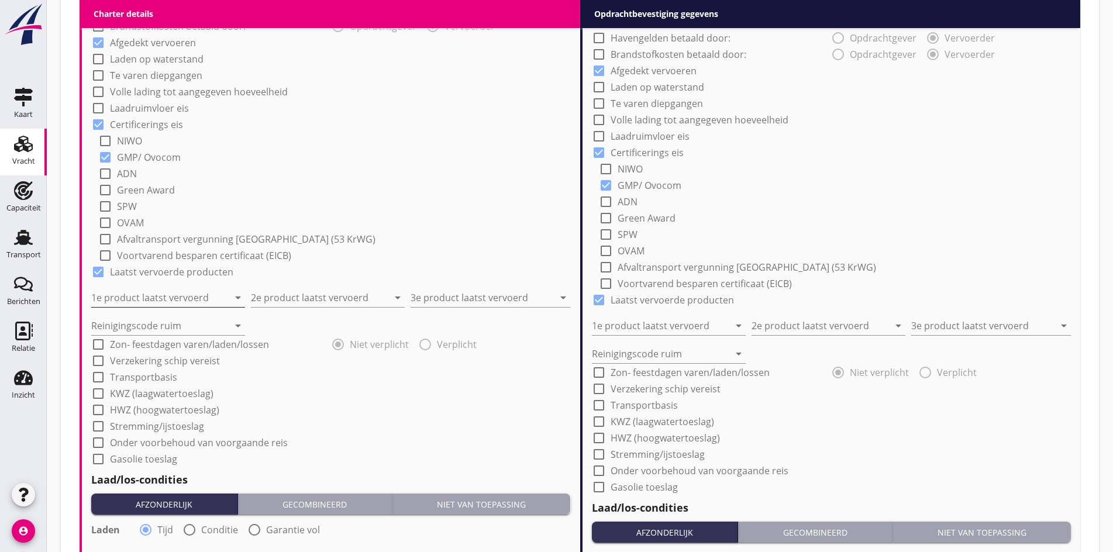
type input "8.15"
click at [158, 288] on input "1e product laatst vervoerd" at bounding box center [159, 297] width 137 height 19
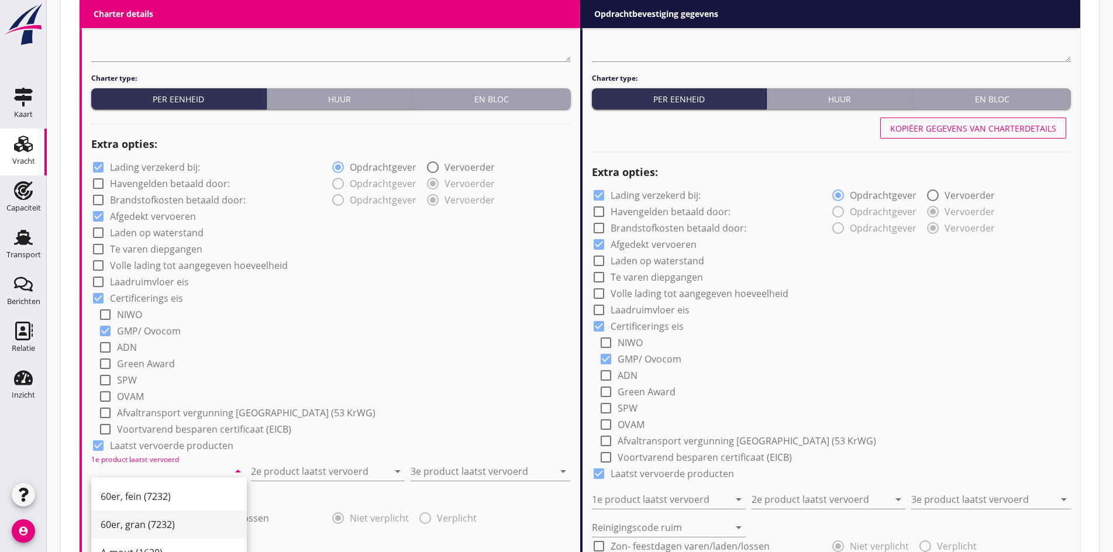
scroll to position [1067, 0]
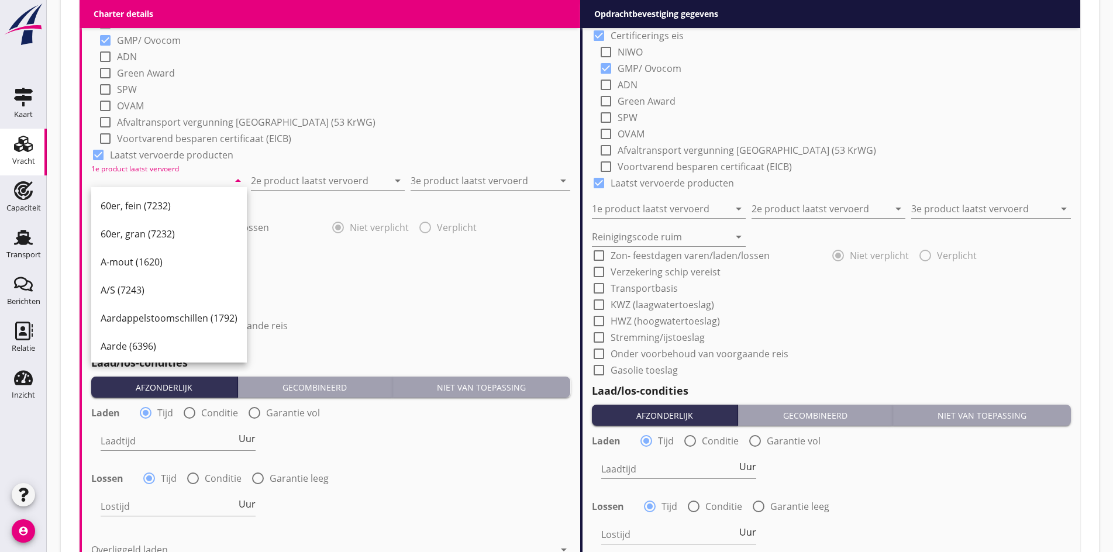
click at [403, 342] on div "check_box_outline_blank Gasolie toeslag" at bounding box center [330, 341] width 479 height 16
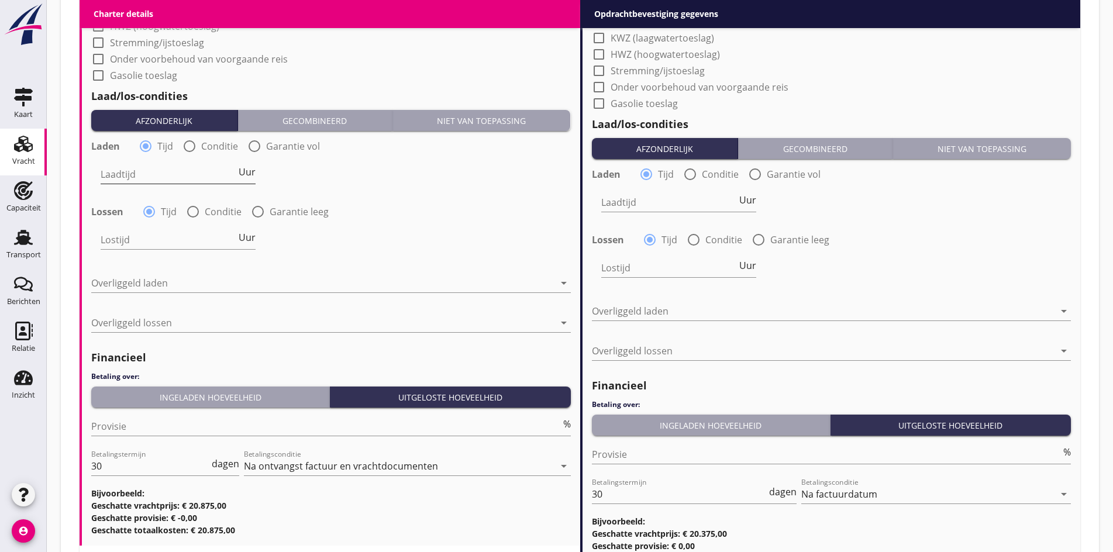
scroll to position [1243, 0]
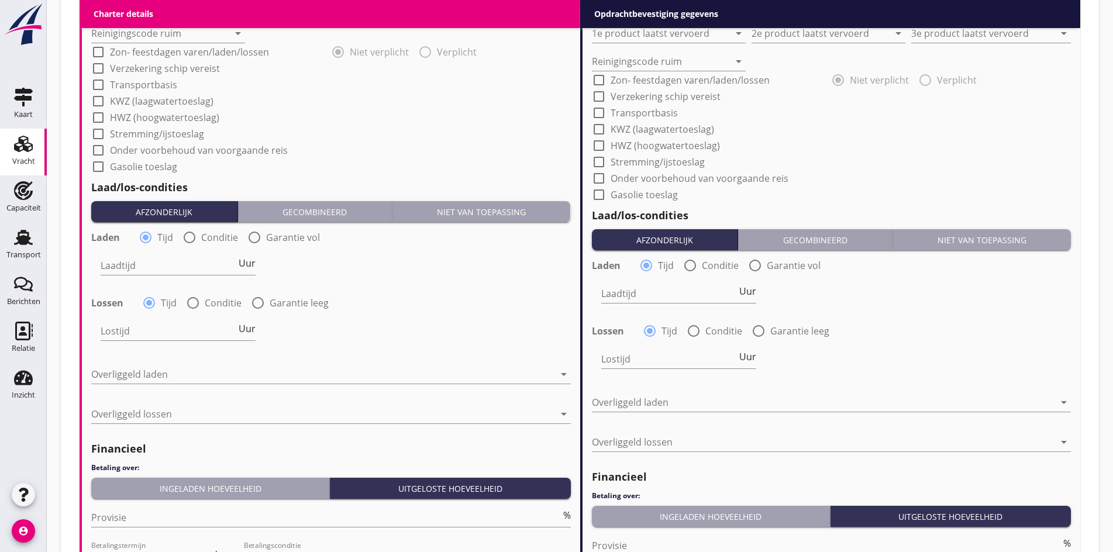
click at [95, 98] on div at bounding box center [98, 101] width 20 height 20
checkbox input "true"
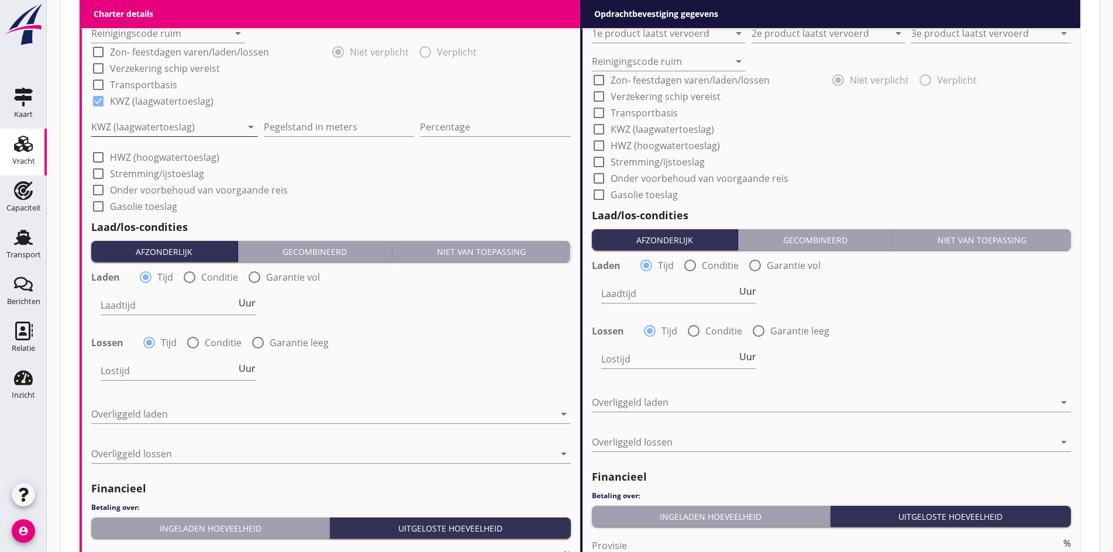
click at [192, 125] on div at bounding box center [166, 127] width 150 height 19
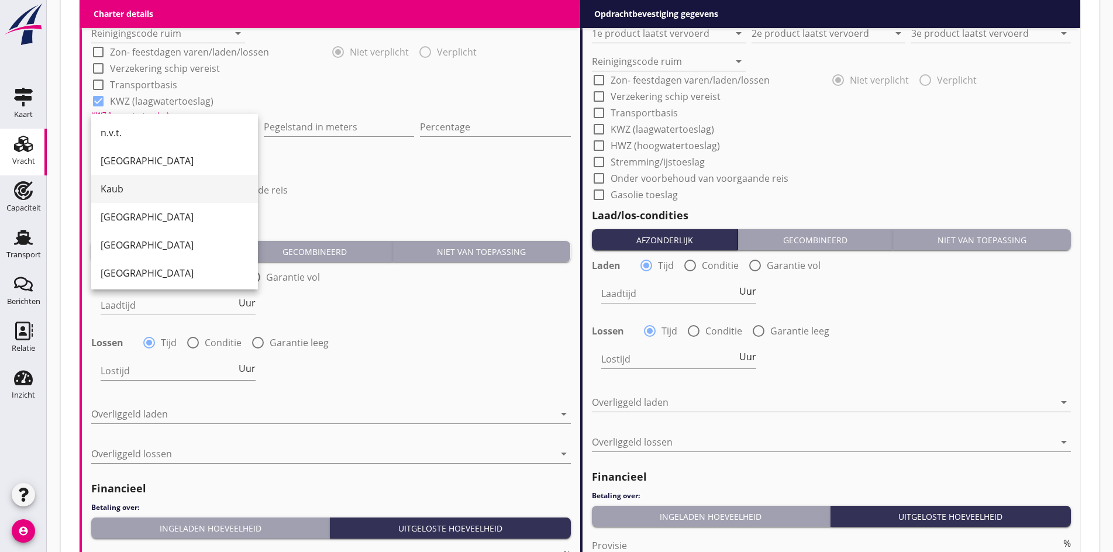
click at [158, 198] on div "Kaub" at bounding box center [175, 189] width 148 height 28
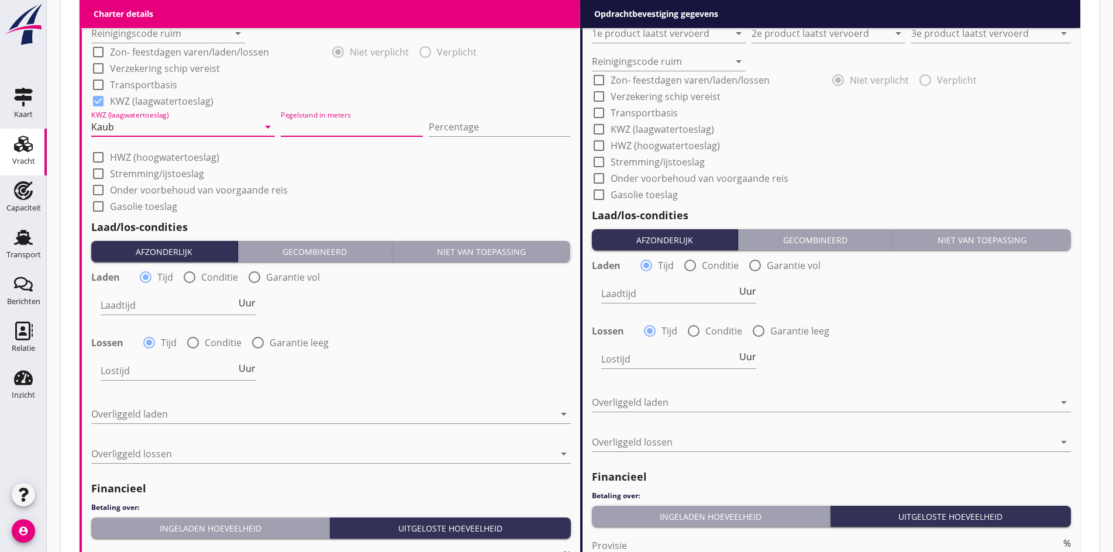
click at [281, 119] on input "Pegelstand in meters" at bounding box center [352, 127] width 142 height 19
type input "1.4"
click at [437, 119] on input "Percentage" at bounding box center [500, 127] width 142 height 19
type input "10"
click at [378, 165] on div "check_box_outline_blank Stremming/ijstoeslag" at bounding box center [330, 172] width 479 height 16
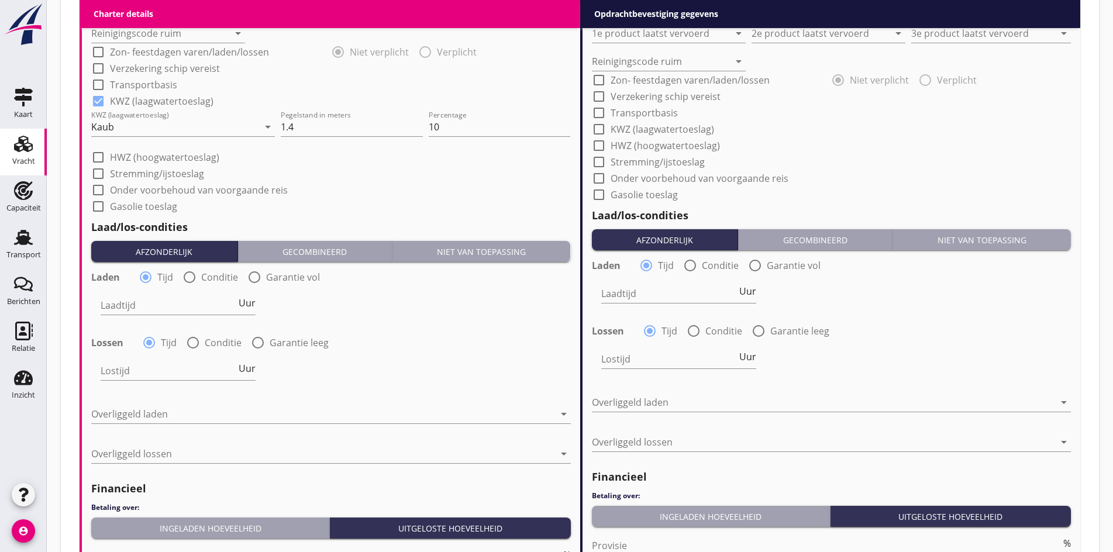
click at [170, 322] on div at bounding box center [178, 322] width 155 height 7
click at [171, 308] on input "Laadtijd" at bounding box center [169, 305] width 136 height 19
type input "48"
click at [134, 364] on input "Lostijd" at bounding box center [169, 370] width 136 height 19
click at [180, 338] on div "Lossen radio_button_checked Tijd radio_button_unchecked Conditie radio_button_u…" at bounding box center [214, 343] width 247 height 14
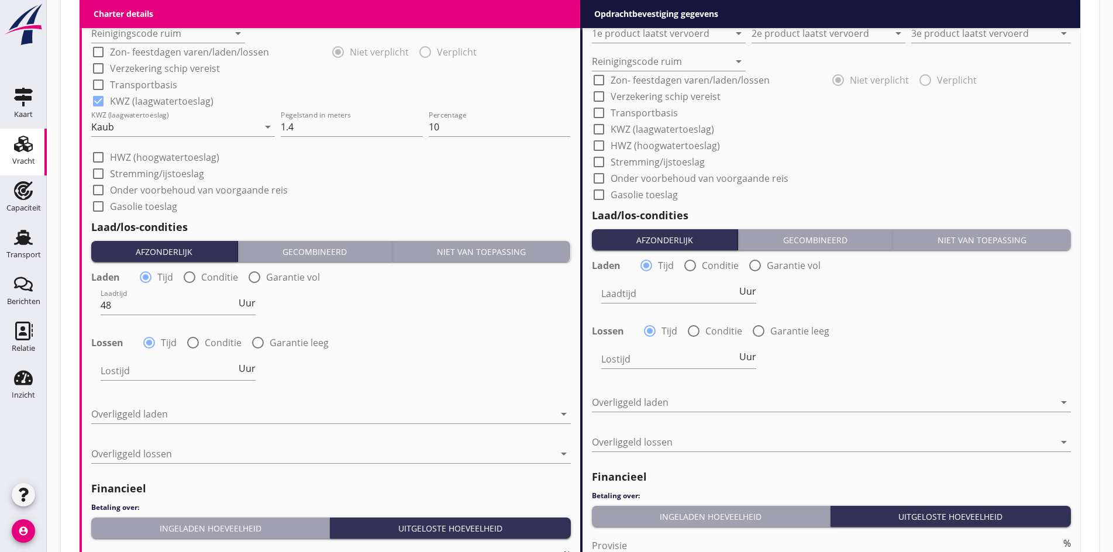
click at [183, 338] on div at bounding box center [193, 343] width 20 height 20
radio input "false"
radio input "true"
click at [159, 372] on div at bounding box center [209, 370] width 217 height 19
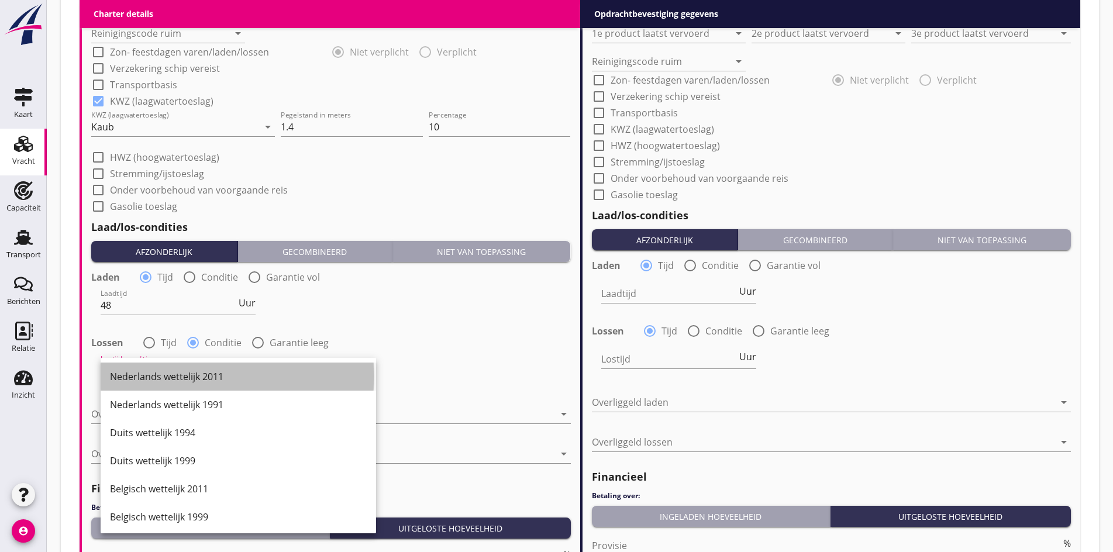
click at [154, 376] on div "Nederlands wettelijk 2011" at bounding box center [238, 376] width 257 height 14
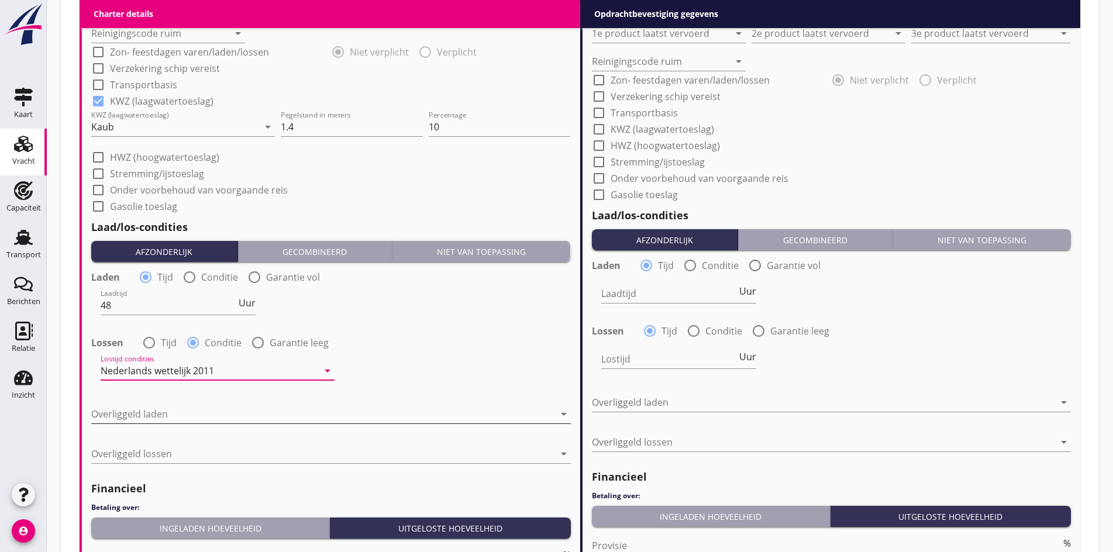
click at [140, 406] on div at bounding box center [322, 414] width 463 height 19
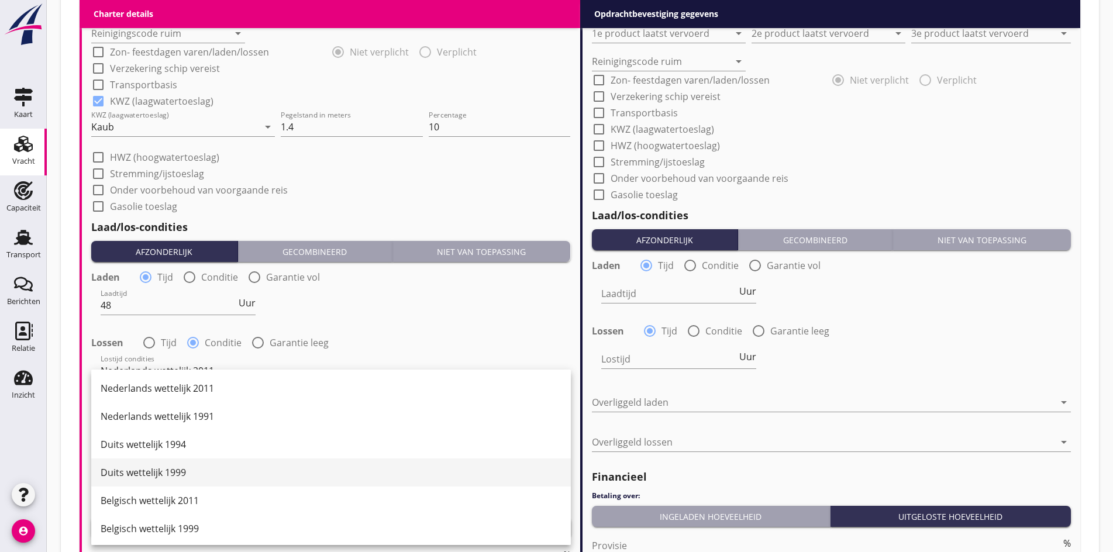
click at [126, 475] on div "Duits wettelijk 1999" at bounding box center [331, 472] width 461 height 14
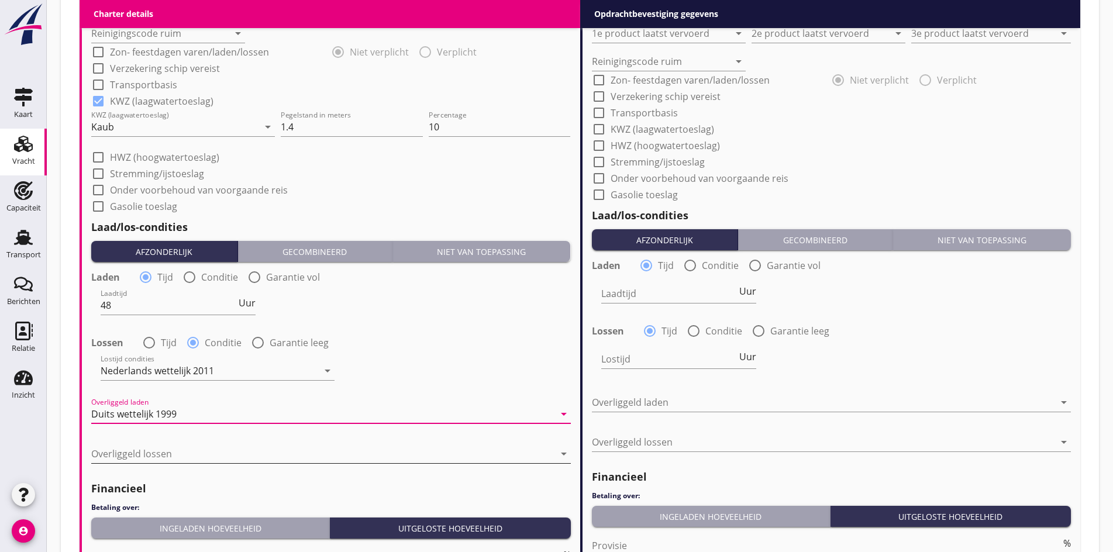
click at [120, 444] on div at bounding box center [322, 453] width 463 height 19
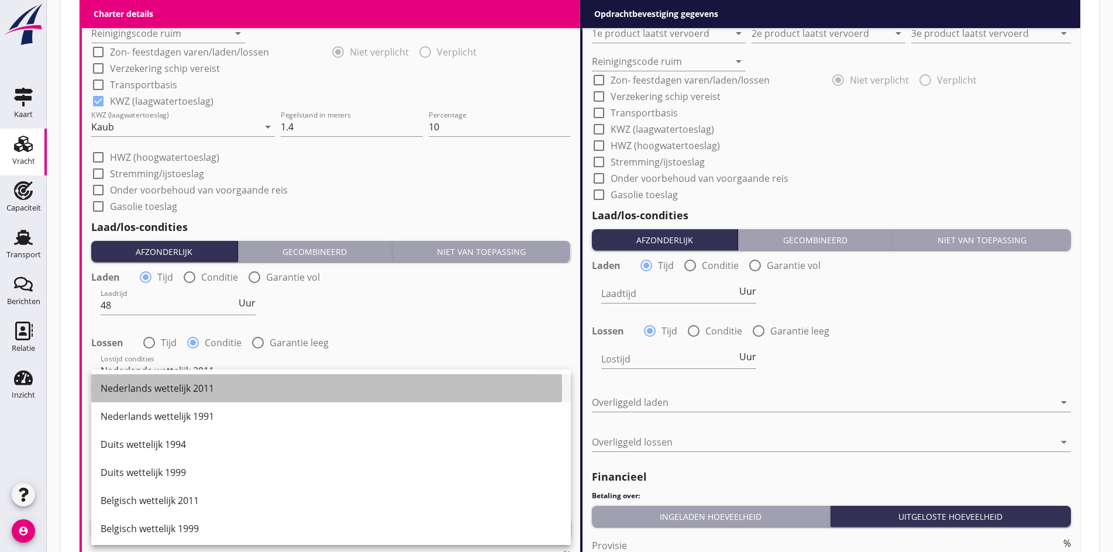
click at [158, 382] on div "Nederlands wettelijk 2011" at bounding box center [331, 388] width 461 height 14
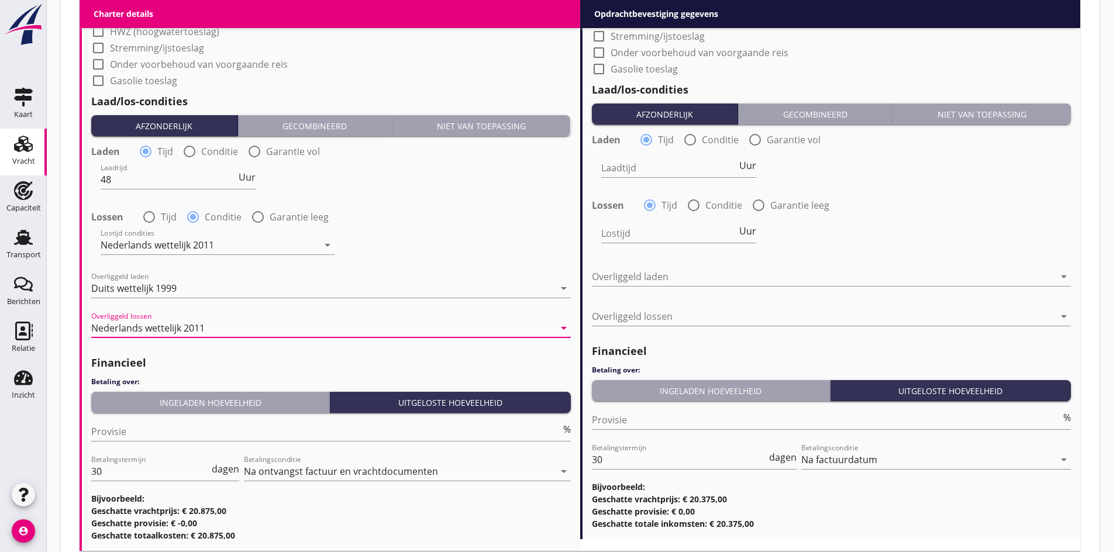
scroll to position [1477, 0]
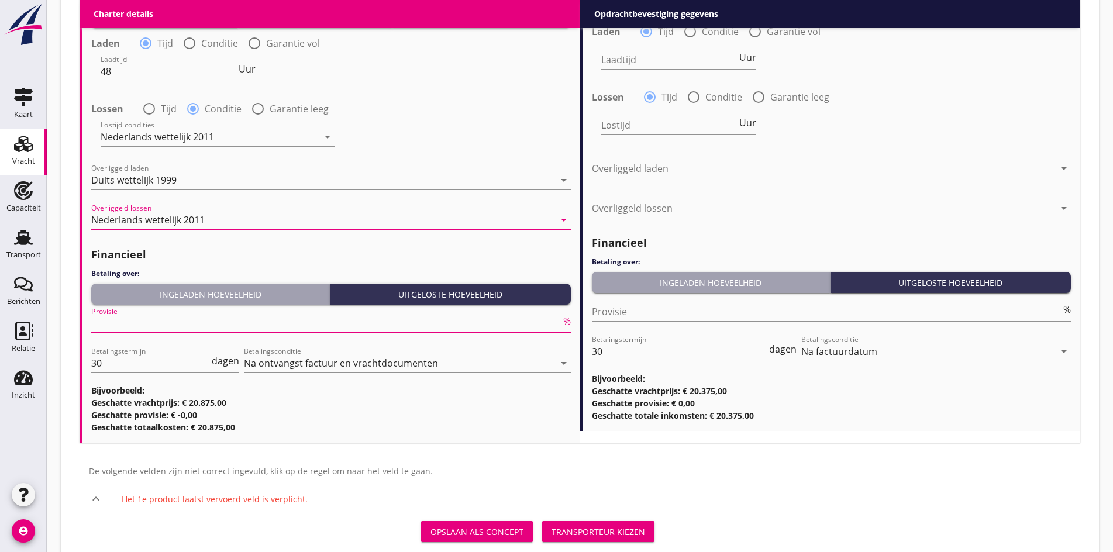
drag, startPoint x: 123, startPoint y: 312, endPoint x: 121, endPoint y: 320, distance: 8.0
click at [123, 314] on input "Provisie" at bounding box center [325, 323] width 469 height 19
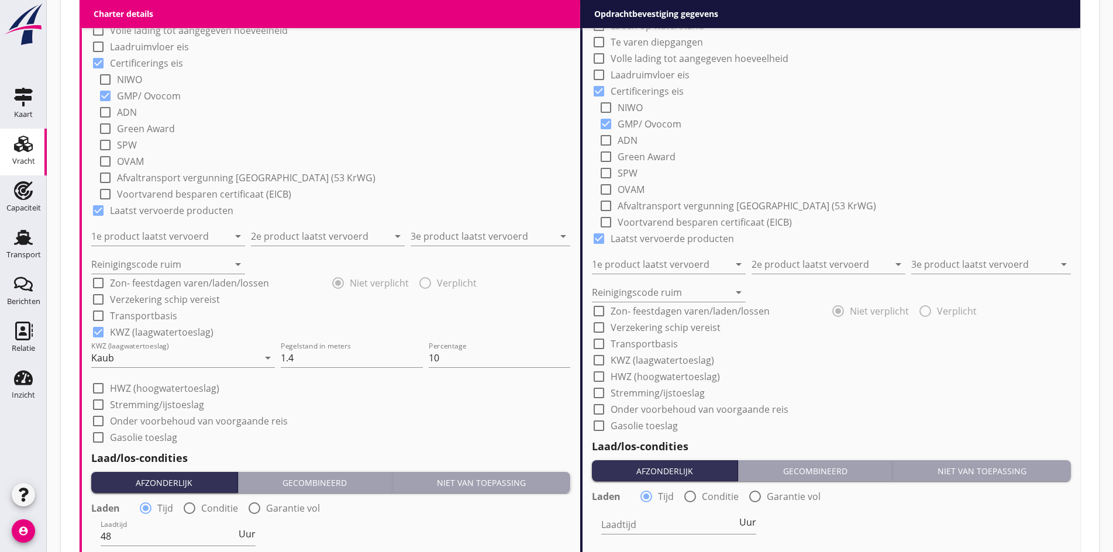
scroll to position [1009, 0]
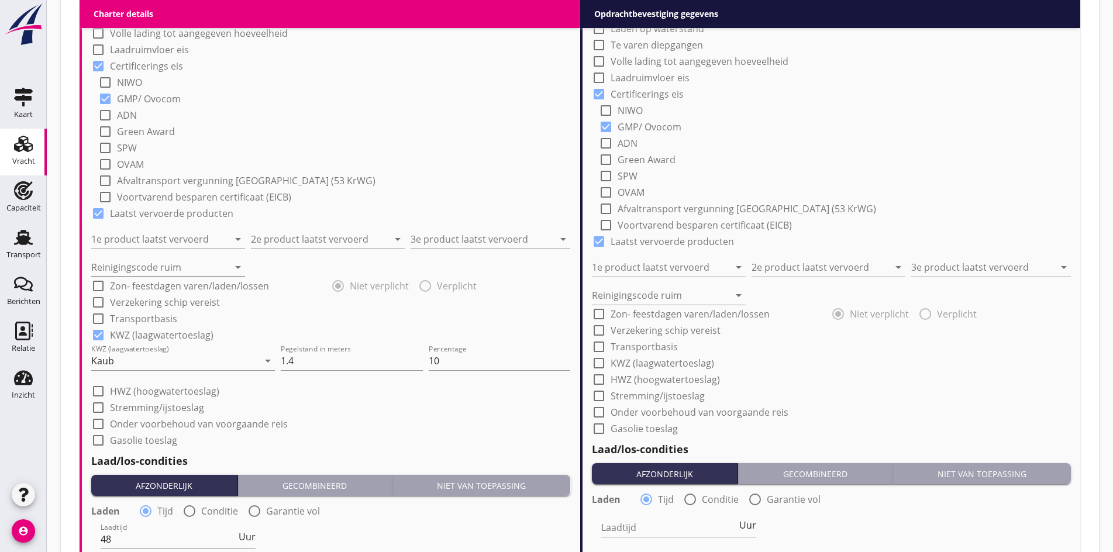
type input "0"
drag, startPoint x: 102, startPoint y: 257, endPoint x: 107, endPoint y: 263, distance: 8.0
click at [103, 260] on input "Reinigingscode ruim" at bounding box center [159, 267] width 137 height 19
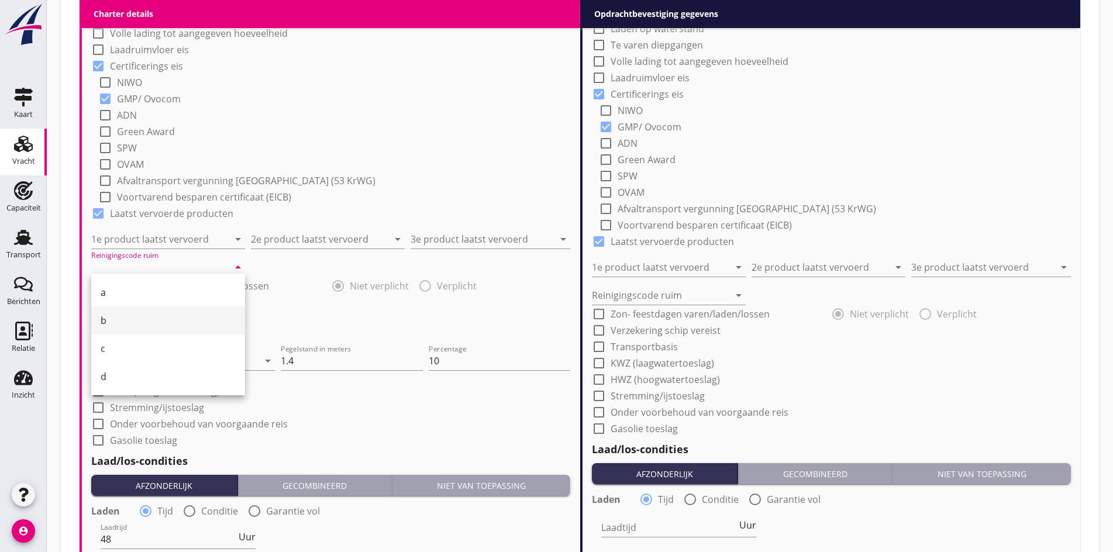
click at [110, 315] on div "b" at bounding box center [168, 320] width 135 height 14
type input "b"
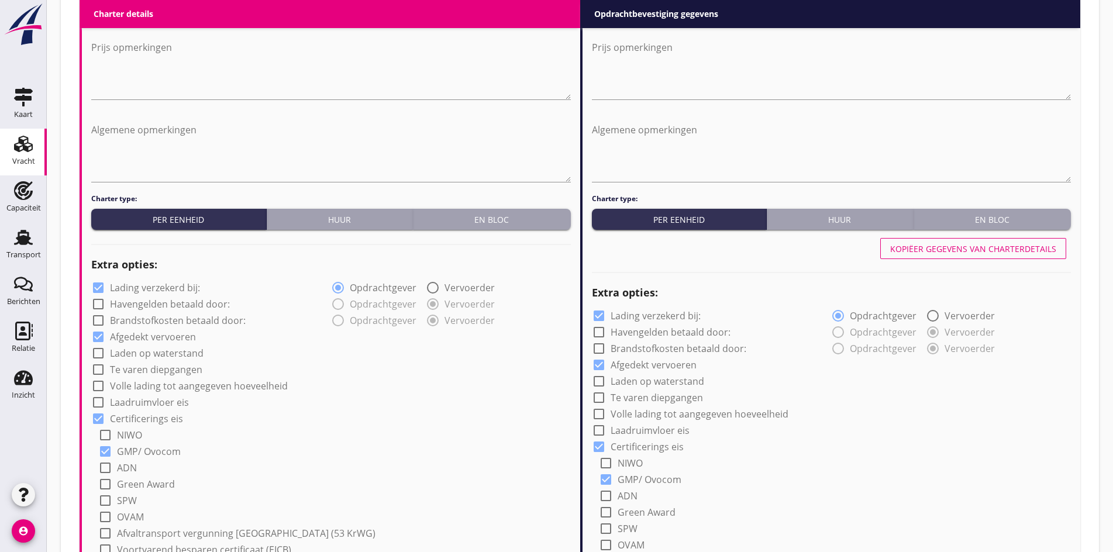
scroll to position [658, 0]
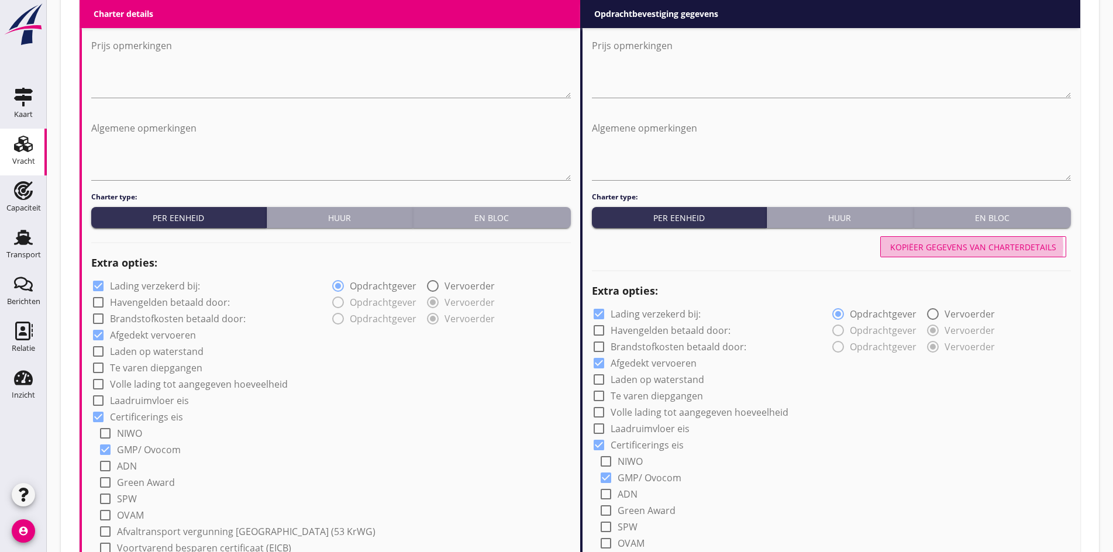
click at [988, 248] on div "Kopiëer gegevens van charterdetails" at bounding box center [973, 247] width 166 height 12
type input "b"
checkbox input "true"
type input "48"
radio input "false"
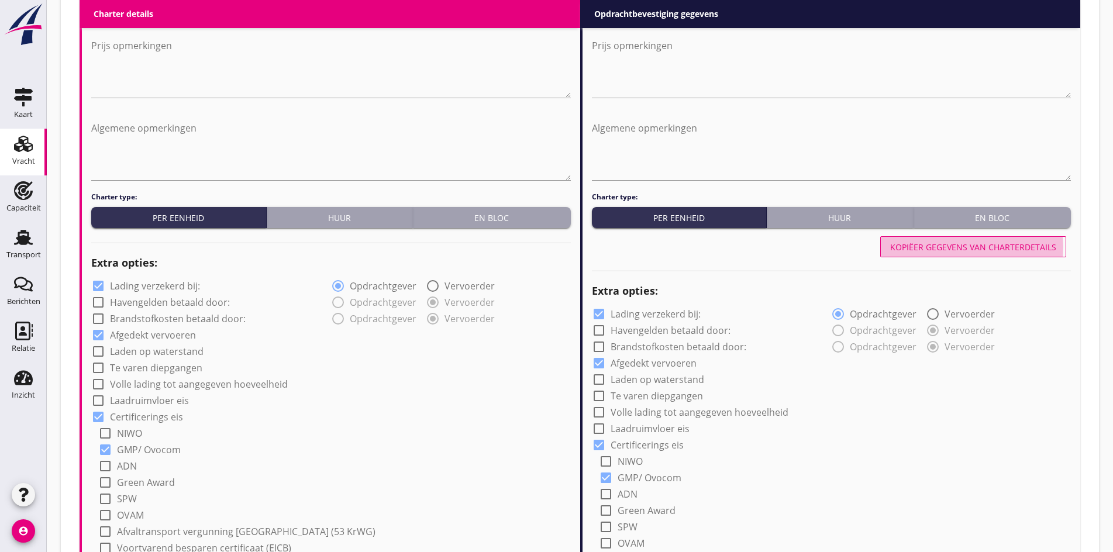
radio input "true"
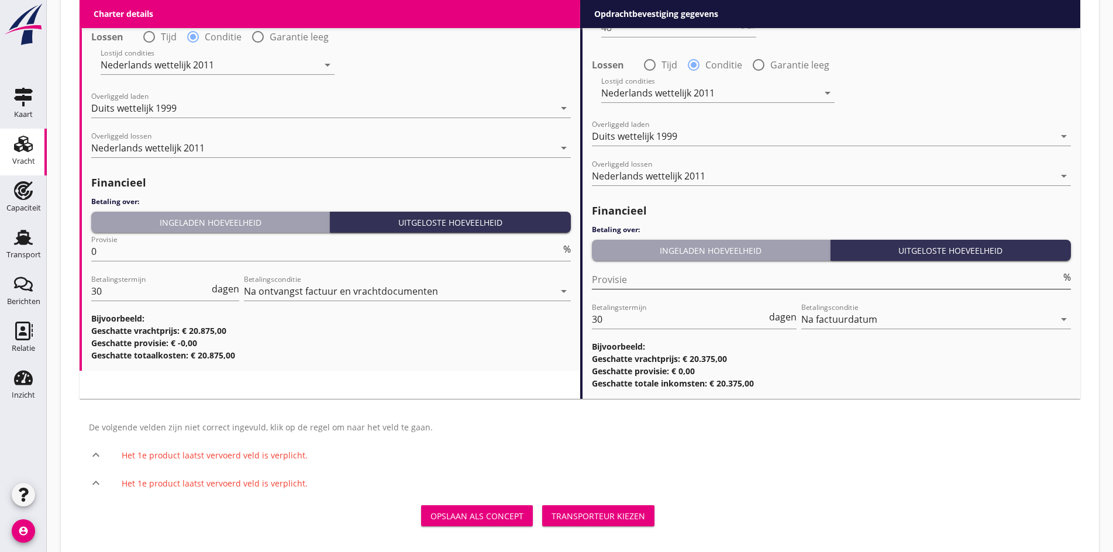
scroll to position [1561, 0]
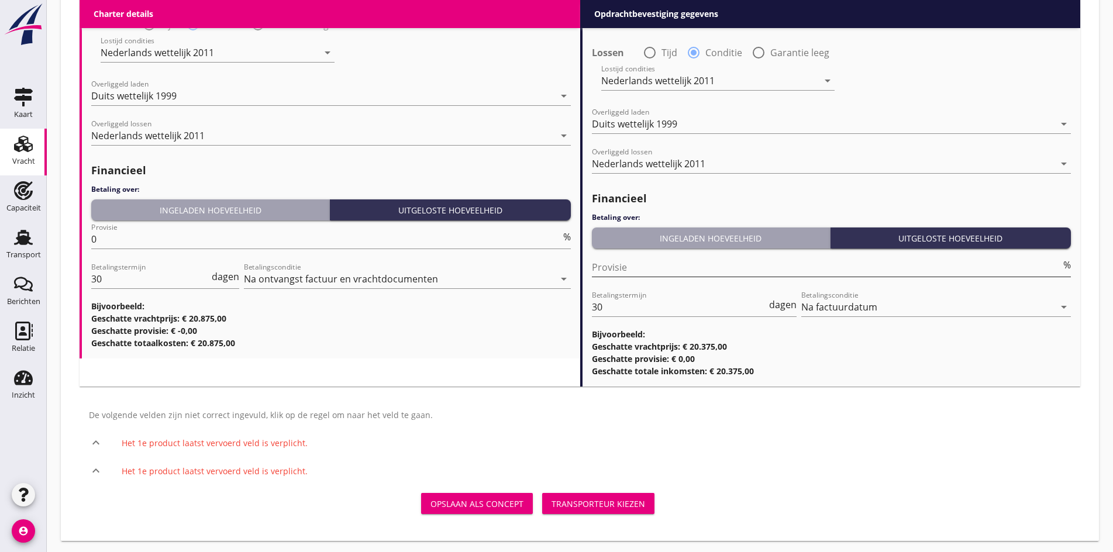
click at [631, 265] on input "Provisie" at bounding box center [826, 267] width 469 height 19
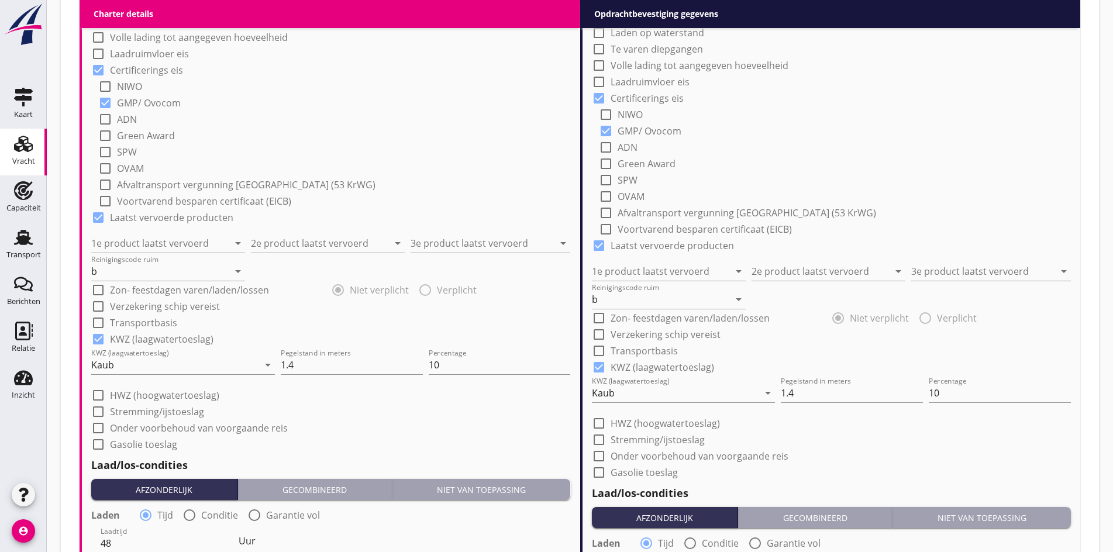
scroll to position [1269, 0]
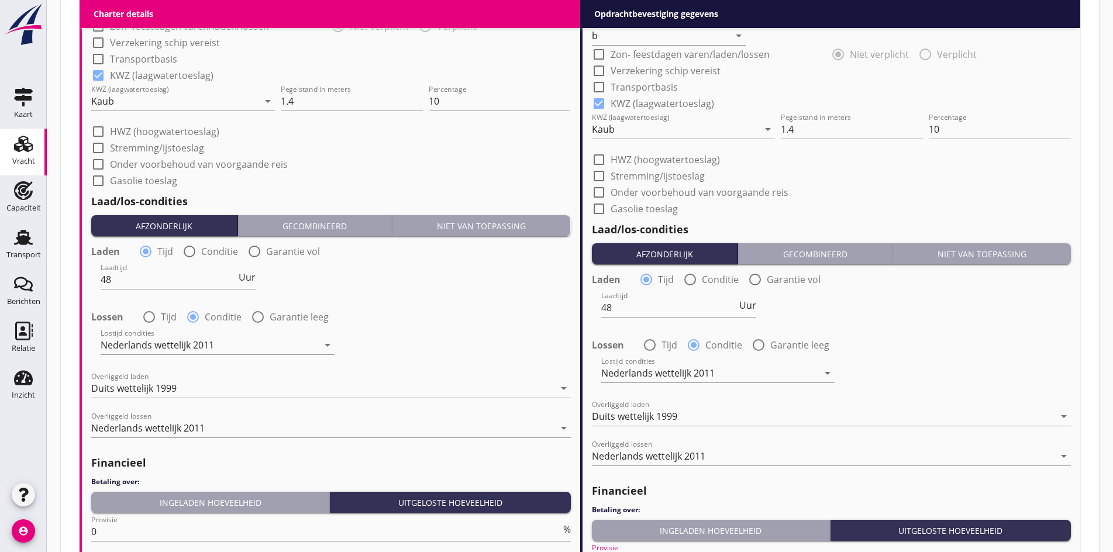
type input "0"
click at [598, 206] on div at bounding box center [599, 209] width 20 height 20
checkbox input "true"
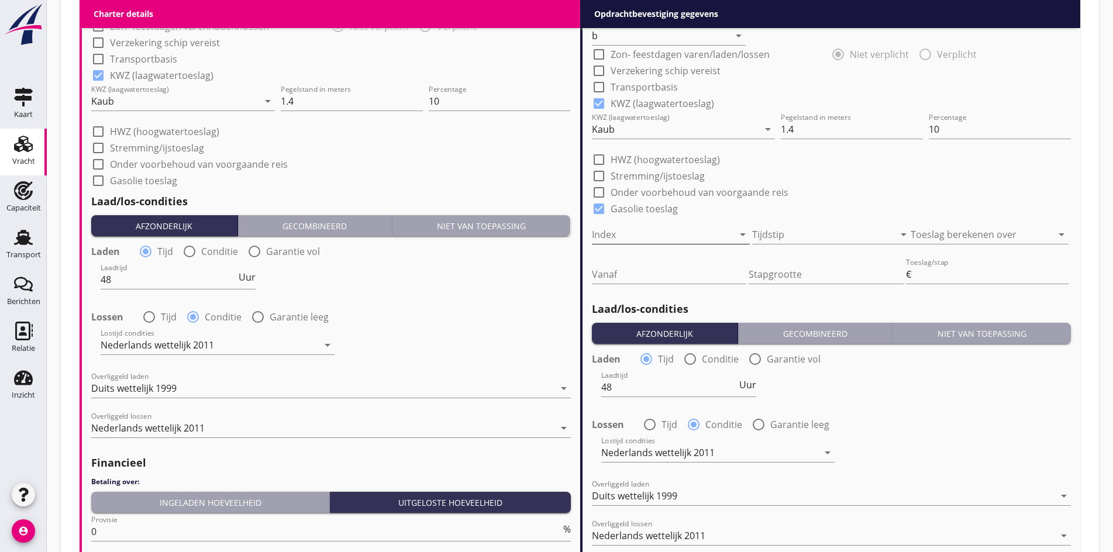
click at [642, 233] on div at bounding box center [655, 234] width 126 height 19
click at [648, 265] on div "KBN" at bounding box center [671, 268] width 140 height 14
click at [845, 234] on div at bounding box center [815, 234] width 126 height 19
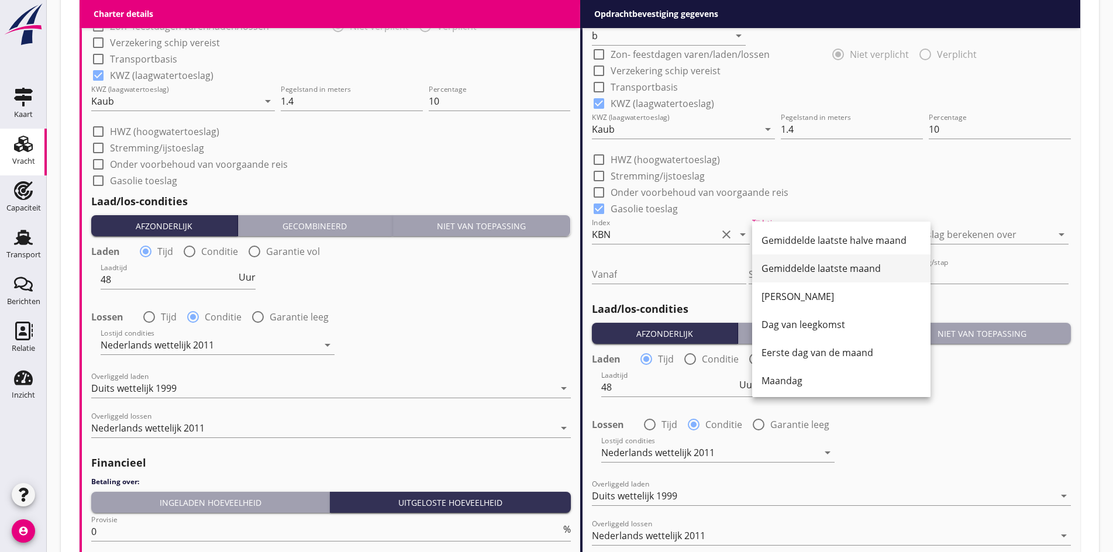
click at [831, 265] on div "Gemiddelde laatste maand" at bounding box center [841, 268] width 160 height 14
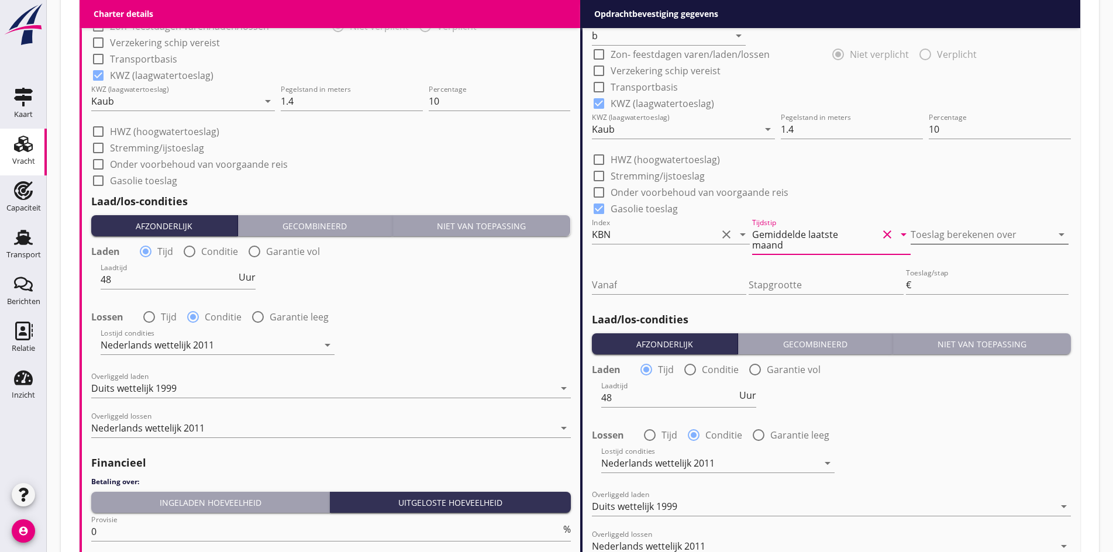
click at [962, 235] on div at bounding box center [973, 234] width 126 height 19
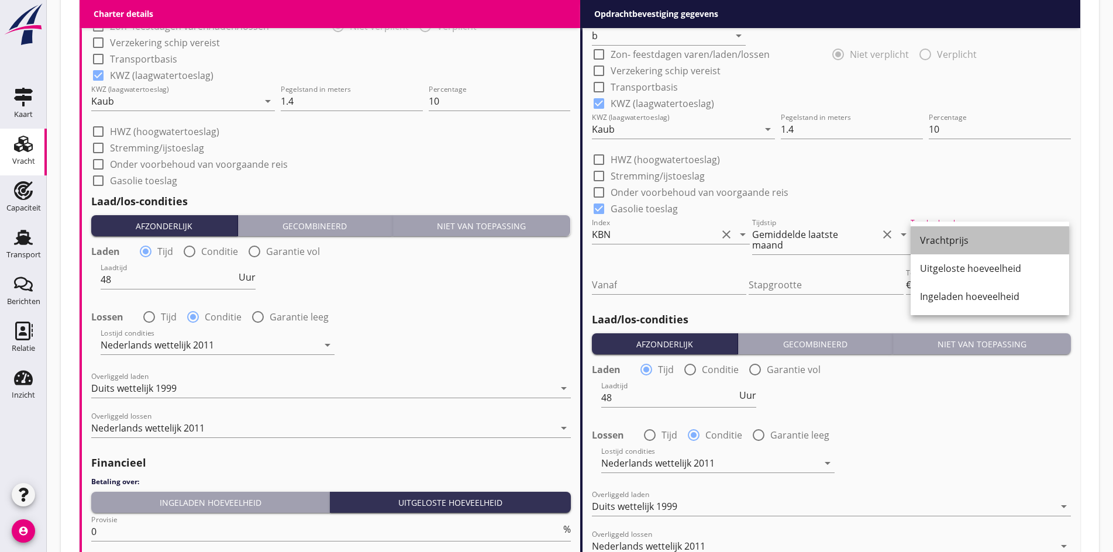
click at [958, 241] on div "Vrachtprijs" at bounding box center [990, 240] width 140 height 14
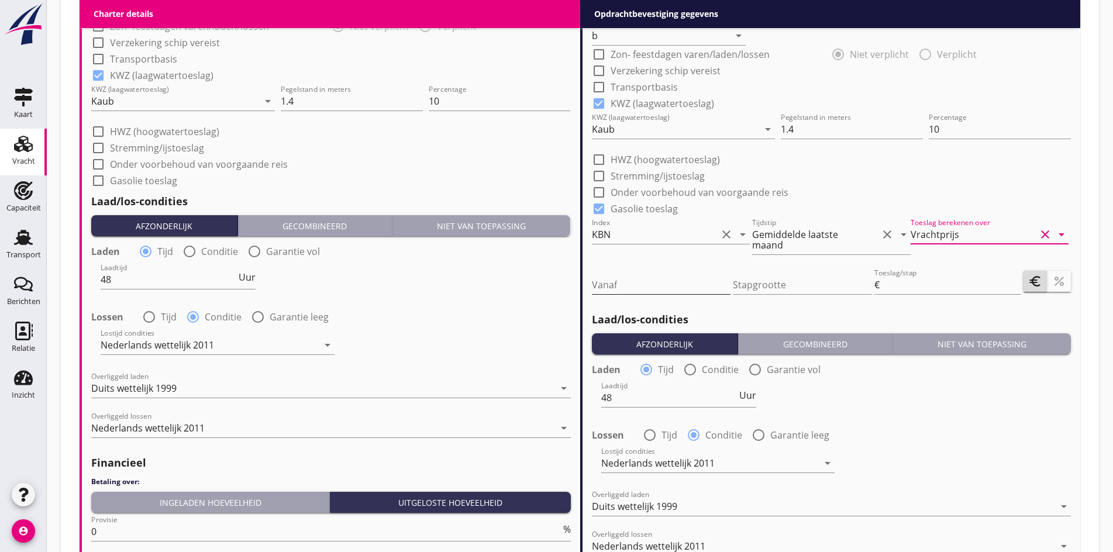
click at [635, 275] on input "Vanaf" at bounding box center [661, 284] width 139 height 19
type input "95"
click at [788, 282] on input "Stapgrootte" at bounding box center [802, 284] width 139 height 19
type input "0.5"
click at [928, 275] on input "Toeslag/stap" at bounding box center [951, 284] width 139 height 19
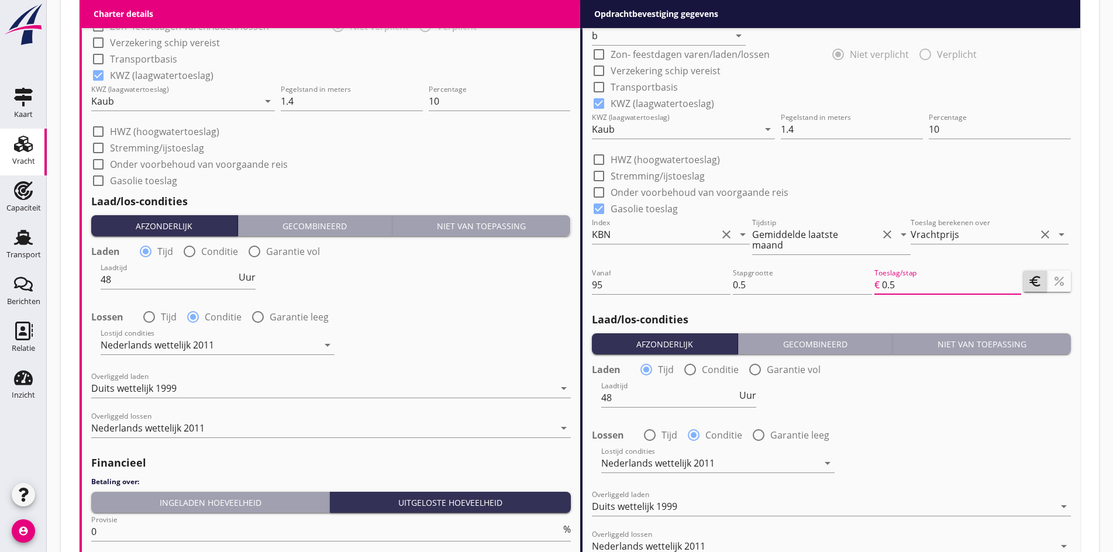
type input "0.5"
click at [1056, 278] on icon "percent" at bounding box center [1059, 281] width 14 height 14
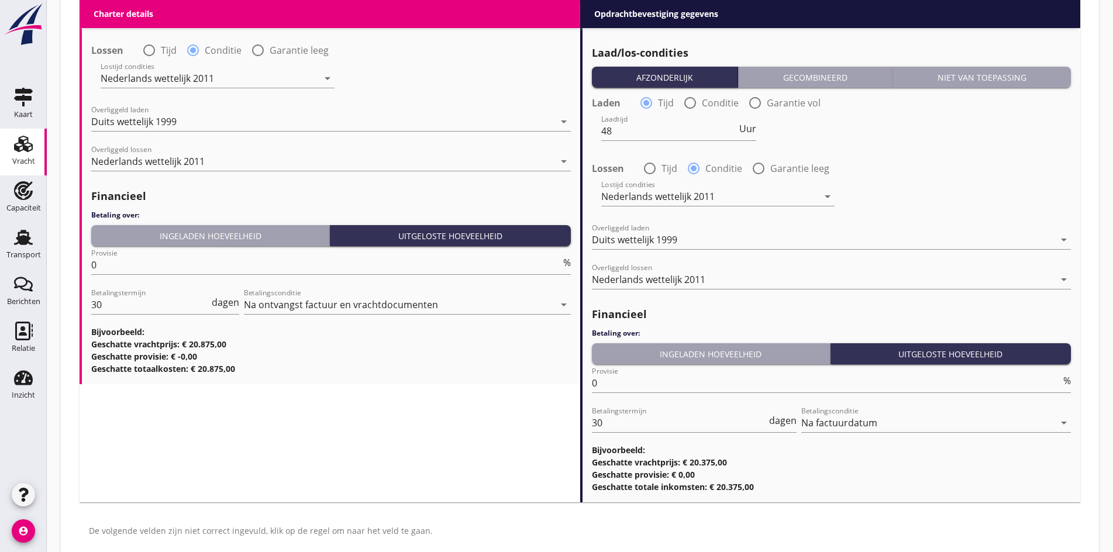
scroll to position [1502, 0]
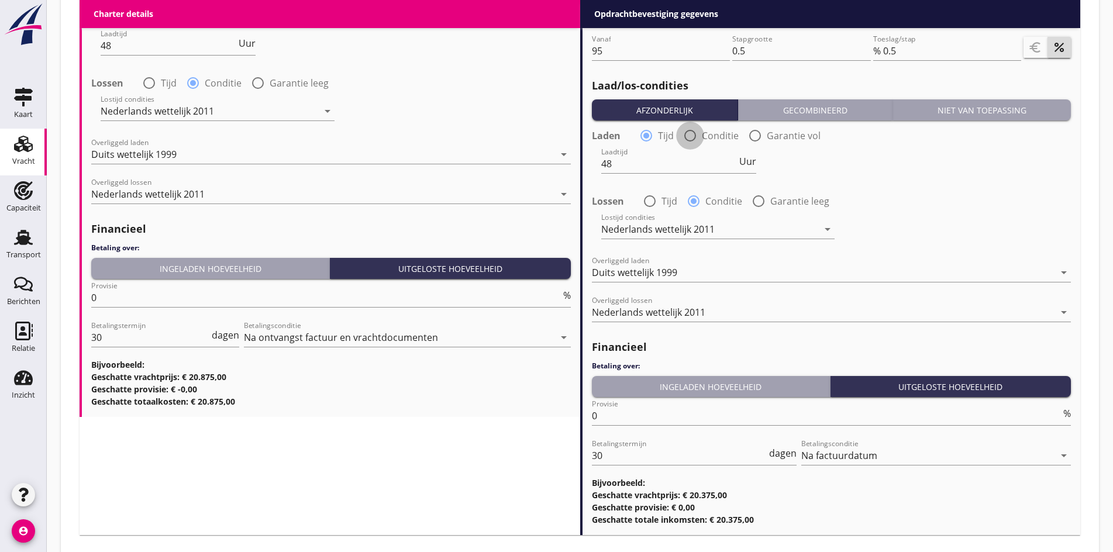
click at [687, 127] on div at bounding box center [690, 136] width 20 height 20
radio input "false"
radio input "true"
click at [651, 160] on div at bounding box center [709, 163] width 217 height 19
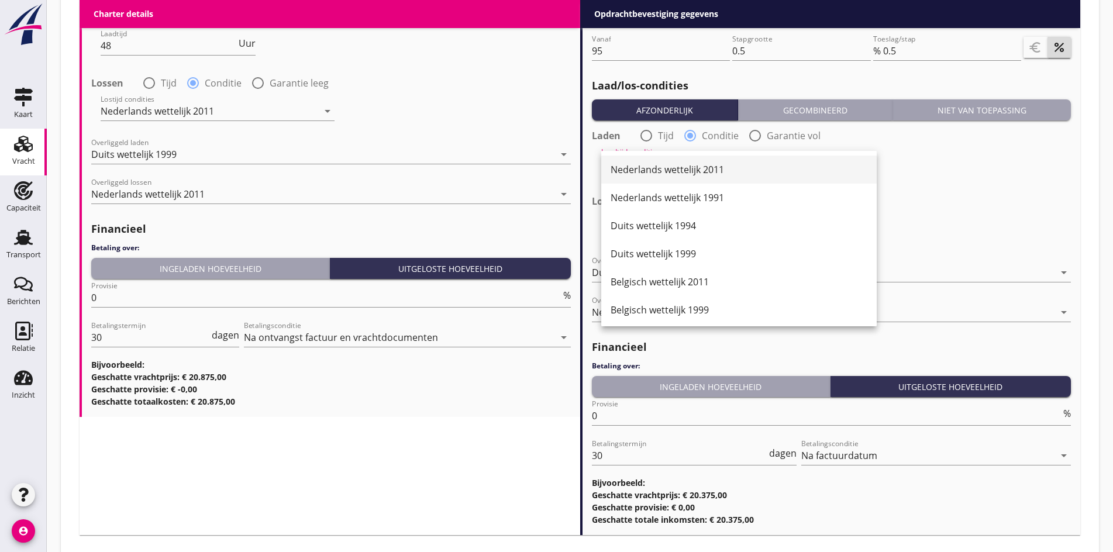
click at [644, 171] on div "Nederlands wettelijk 2011" at bounding box center [738, 170] width 257 height 14
click at [644, 171] on div "Laadtijd condities arrow_drop_down" at bounding box center [718, 169] width 234 height 30
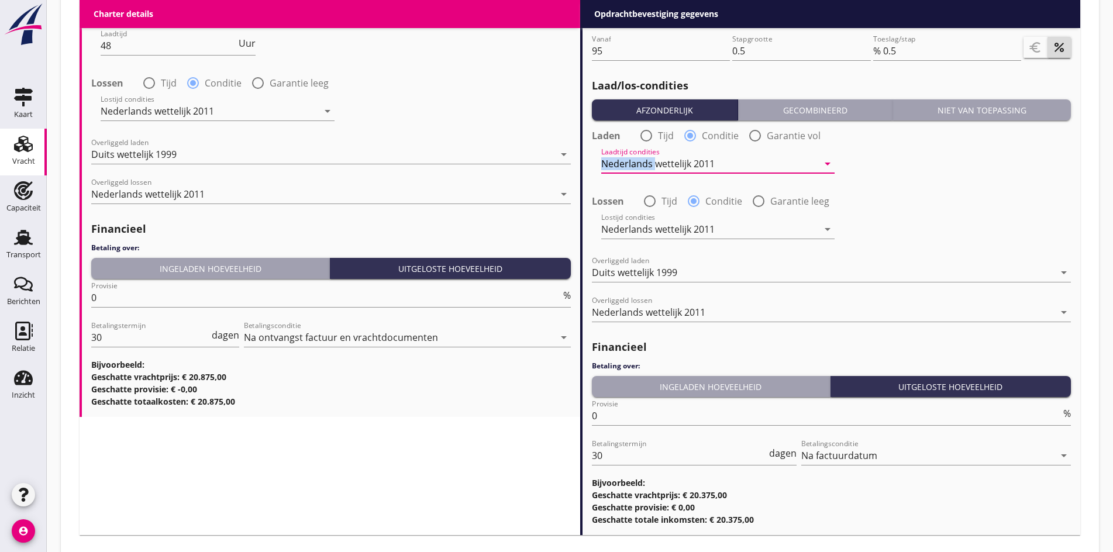
click at [644, 158] on div "Nederlands wettelijk 2011" at bounding box center [657, 163] width 113 height 11
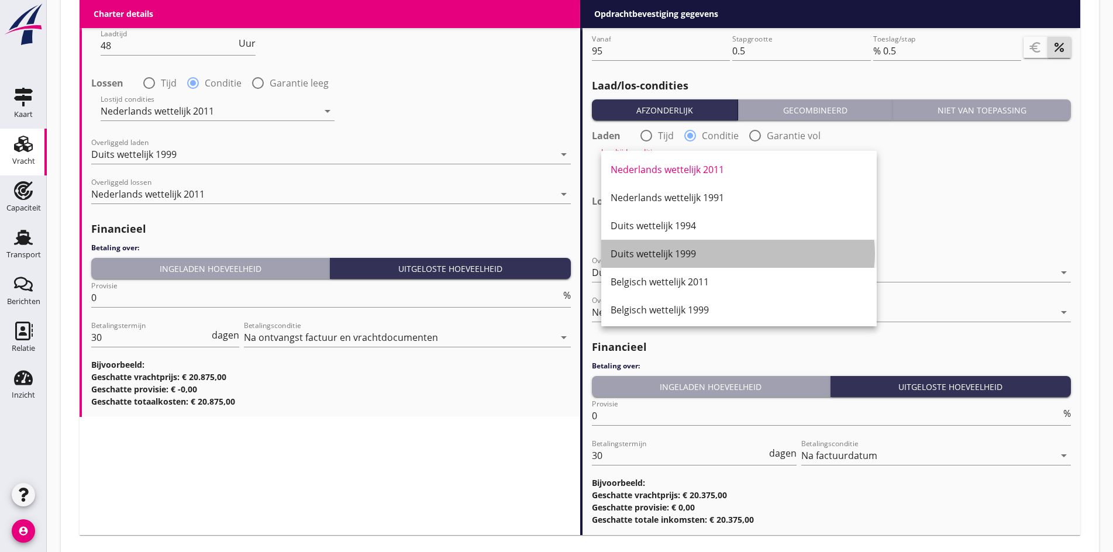
click at [656, 248] on div "Duits wettelijk 1999" at bounding box center [738, 254] width 257 height 14
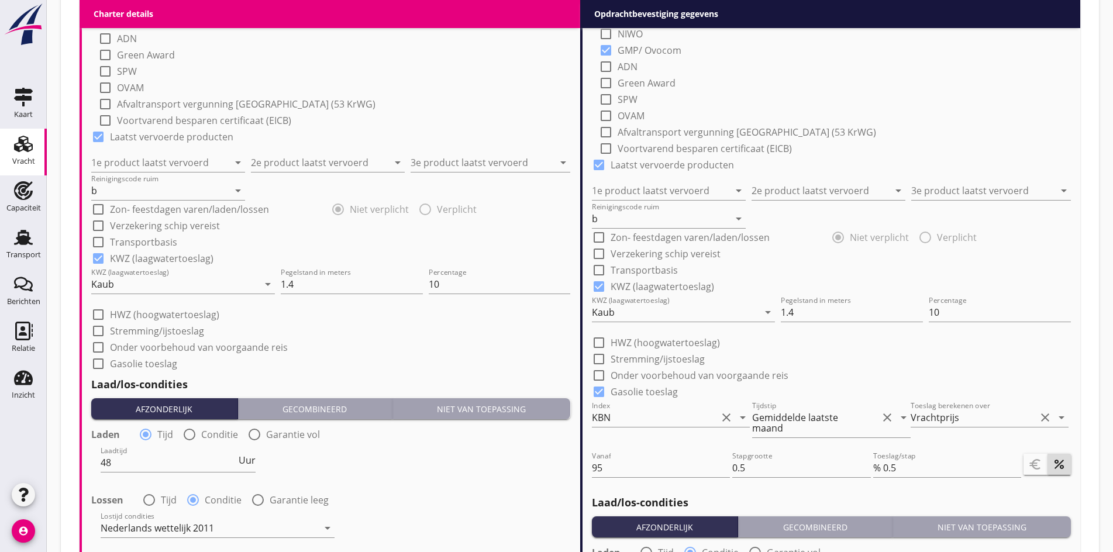
scroll to position [1066, 0]
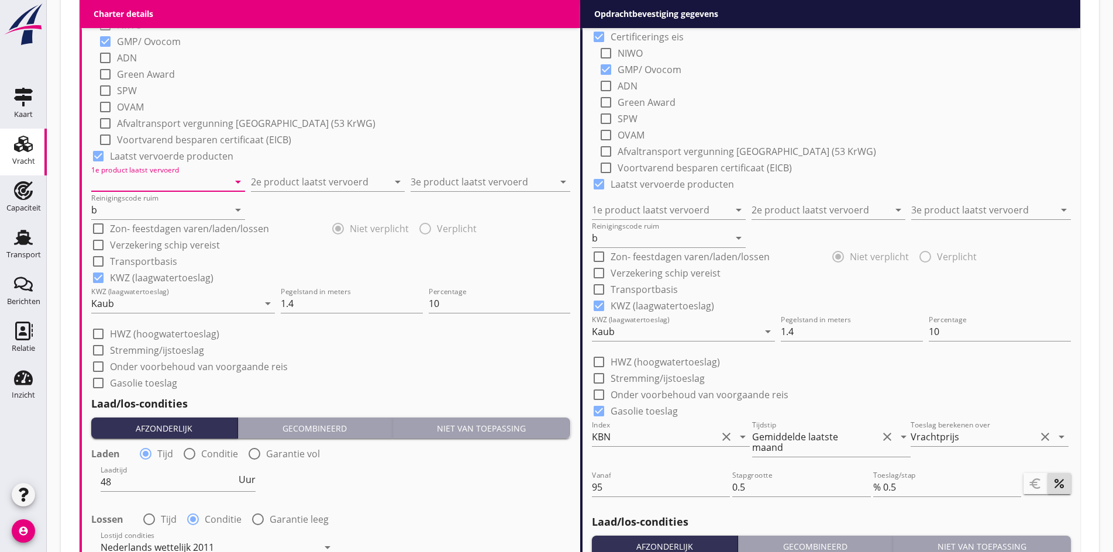
click at [134, 177] on input "1e product laatst vervoerd" at bounding box center [159, 181] width 137 height 19
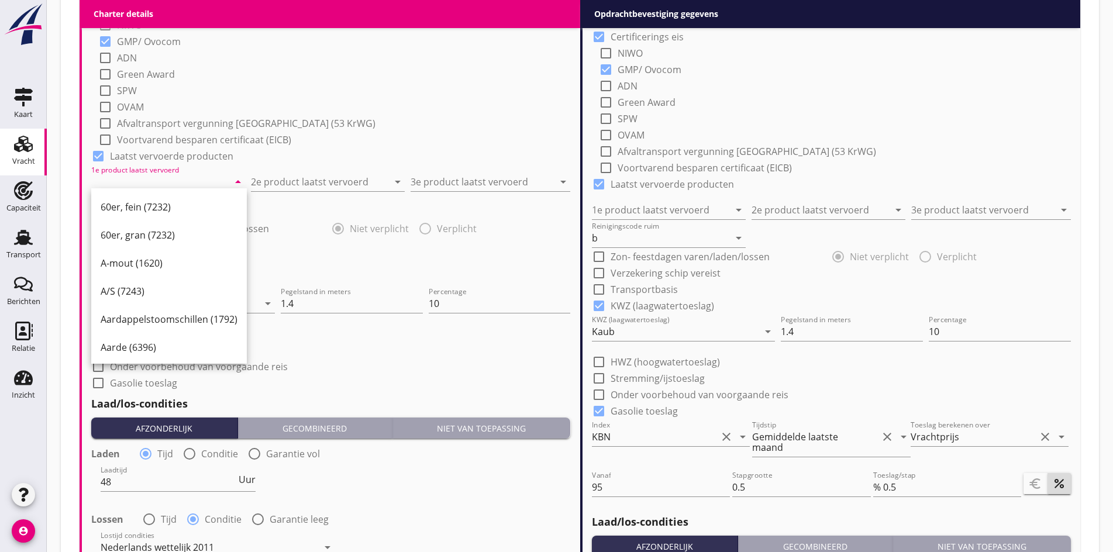
click at [134, 177] on input "1e product laatst vervoerd" at bounding box center [159, 181] width 137 height 19
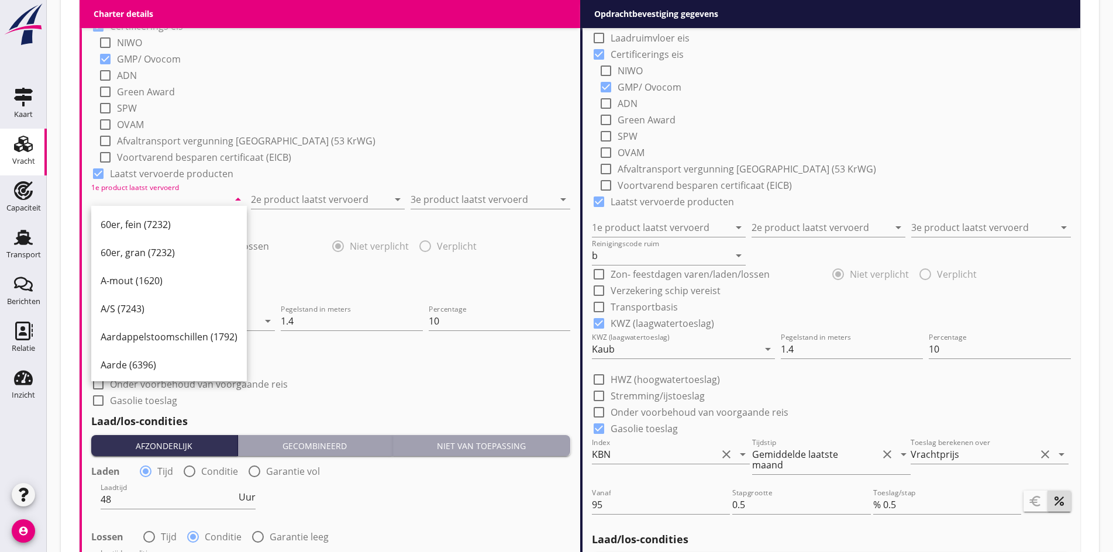
scroll to position [1052, 0]
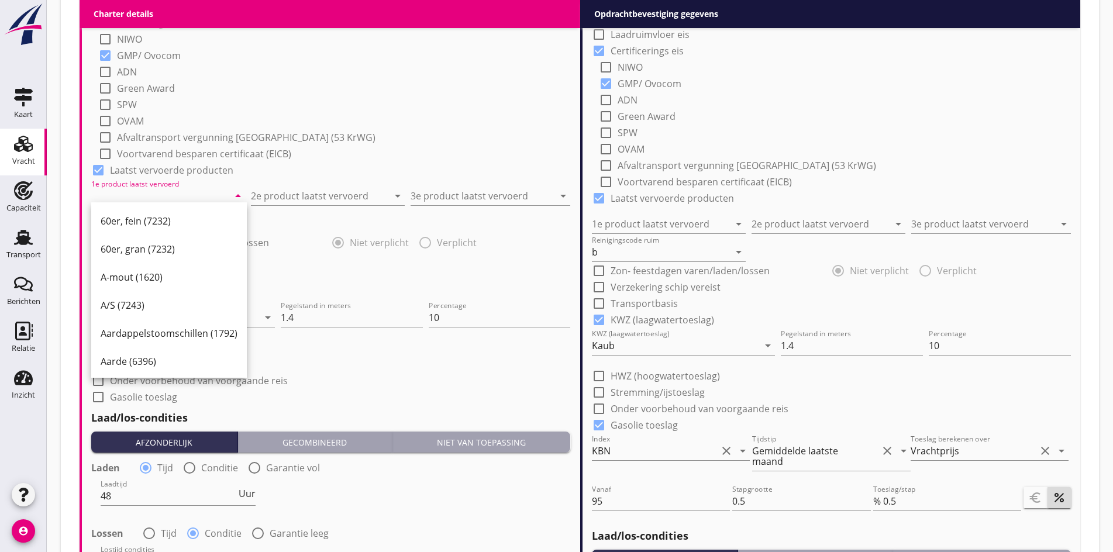
click at [171, 187] on input "1e product laatst vervoerd" at bounding box center [159, 195] width 137 height 19
drag, startPoint x: 100, startPoint y: 180, endPoint x: 108, endPoint y: 191, distance: 13.5
click at [101, 182] on div "1e product laatst vervoerd arrow_drop_down" at bounding box center [168, 192] width 154 height 26
click at [108, 192] on input "1e product laatst vervoerd" at bounding box center [159, 195] width 137 height 19
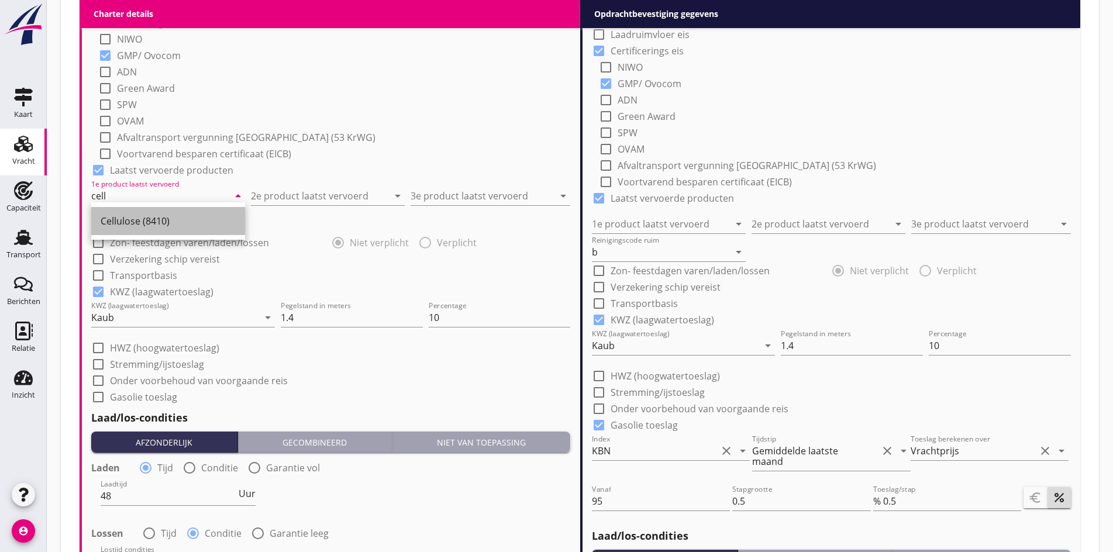
click at [165, 218] on div "Cellulose (8410)" at bounding box center [168, 221] width 135 height 14
type input "Cellulose (8410)"
click at [270, 191] on input "2e product laatst vervoerd" at bounding box center [319, 195] width 137 height 19
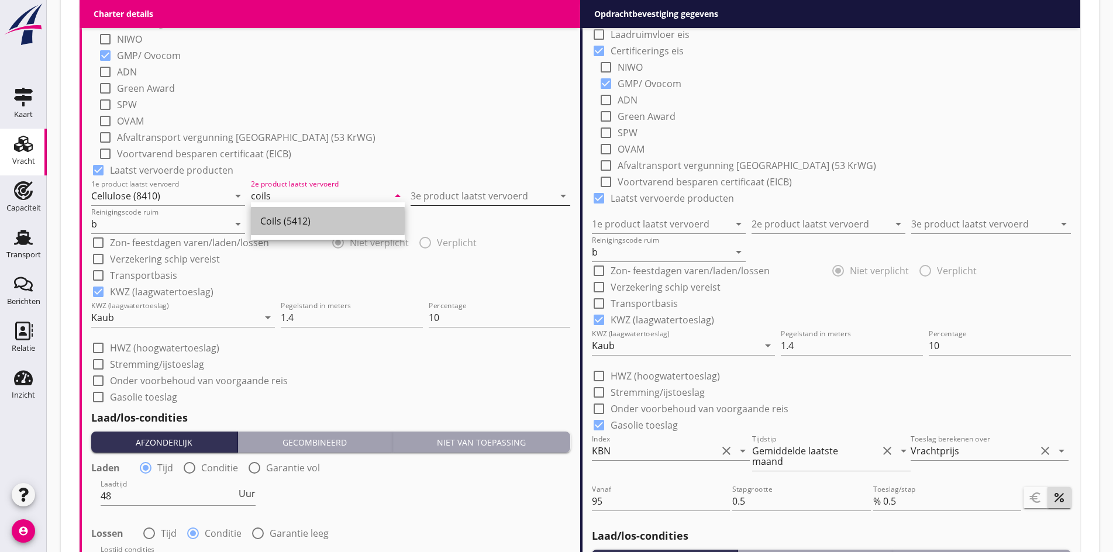
drag, startPoint x: 281, startPoint y: 211, endPoint x: 469, endPoint y: 191, distance: 189.9
click at [281, 212] on div "Coils (5412)" at bounding box center [327, 221] width 135 height 28
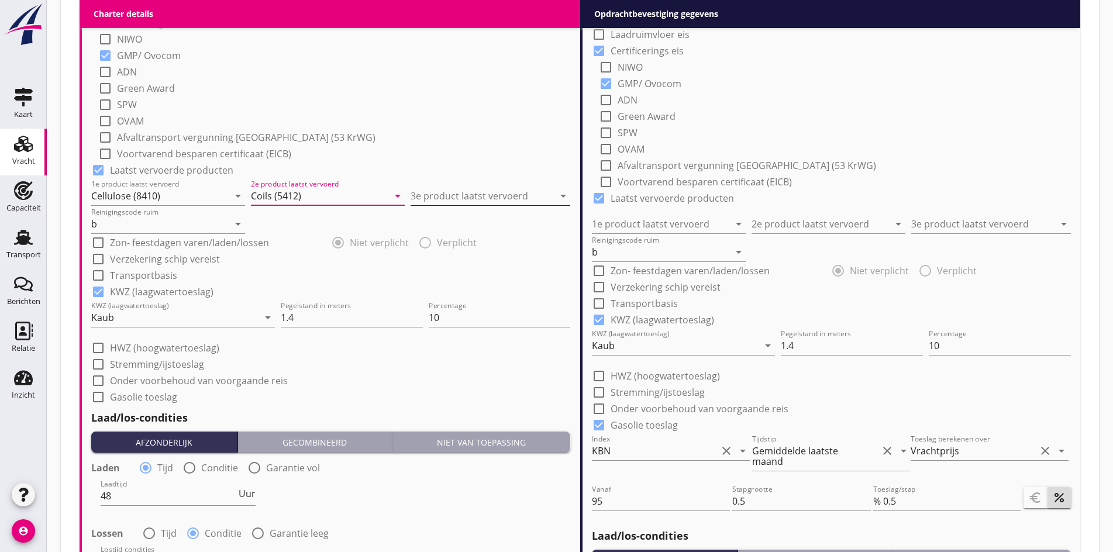
type input "Coils (5412)"
click at [469, 190] on input "3e product laatst vervoerd" at bounding box center [481, 195] width 143 height 19
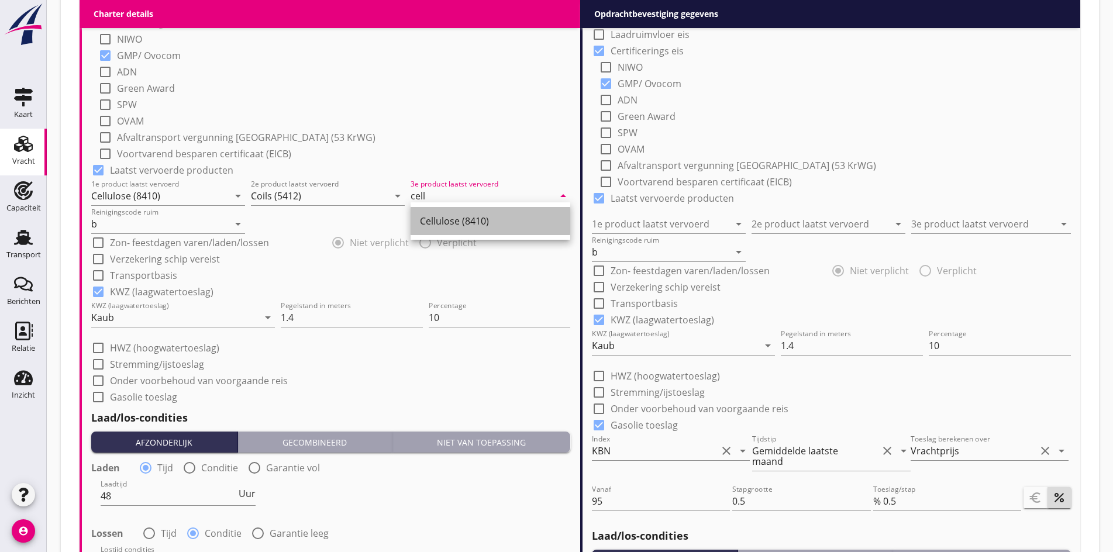
click at [489, 228] on div "Cellulose (8410)" at bounding box center [490, 221] width 141 height 28
type input "Cellulose (8410)"
click at [619, 236] on div "Reinigingscode ruim b arrow_drop_down" at bounding box center [669, 249] width 154 height 26
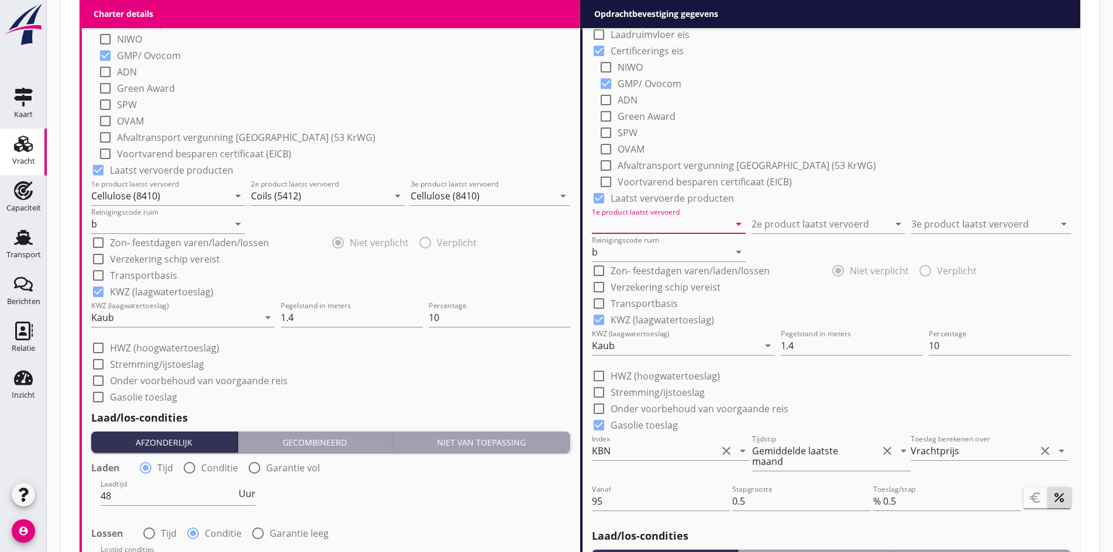
click at [625, 217] on input "1e product laatst vervoerd" at bounding box center [660, 224] width 137 height 19
click at [647, 244] on div "Cellulose (8410)" at bounding box center [668, 249] width 135 height 14
type input "Cellulose (8410)"
click at [762, 222] on input "2e product laatst vervoerd" at bounding box center [819, 224] width 137 height 19
click at [782, 246] on div "Coils (5412)" at bounding box center [828, 249] width 135 height 14
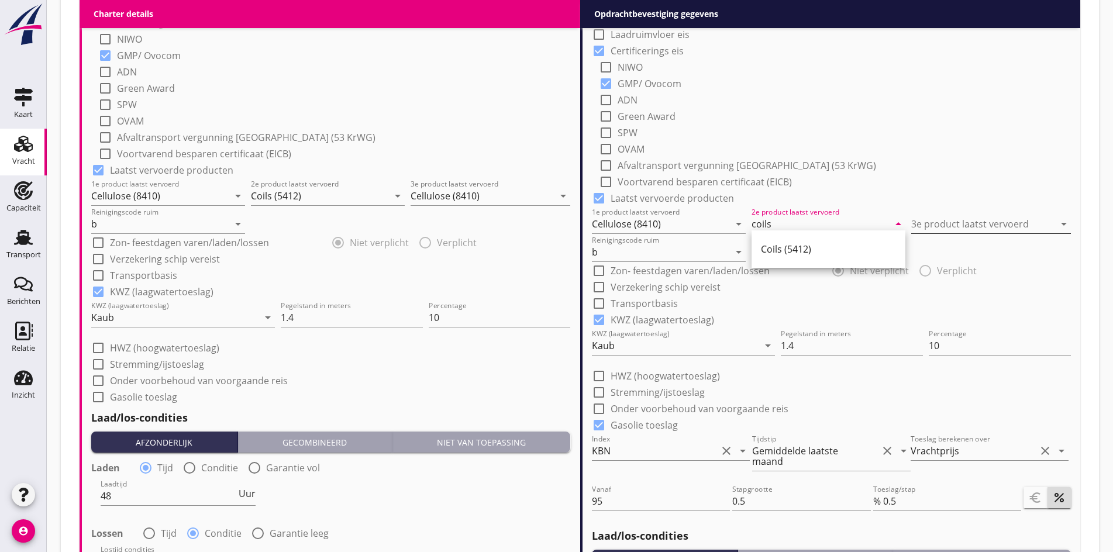
type input "Coils (5412)"
click at [965, 217] on input "3e product laatst vervoerd" at bounding box center [982, 224] width 143 height 19
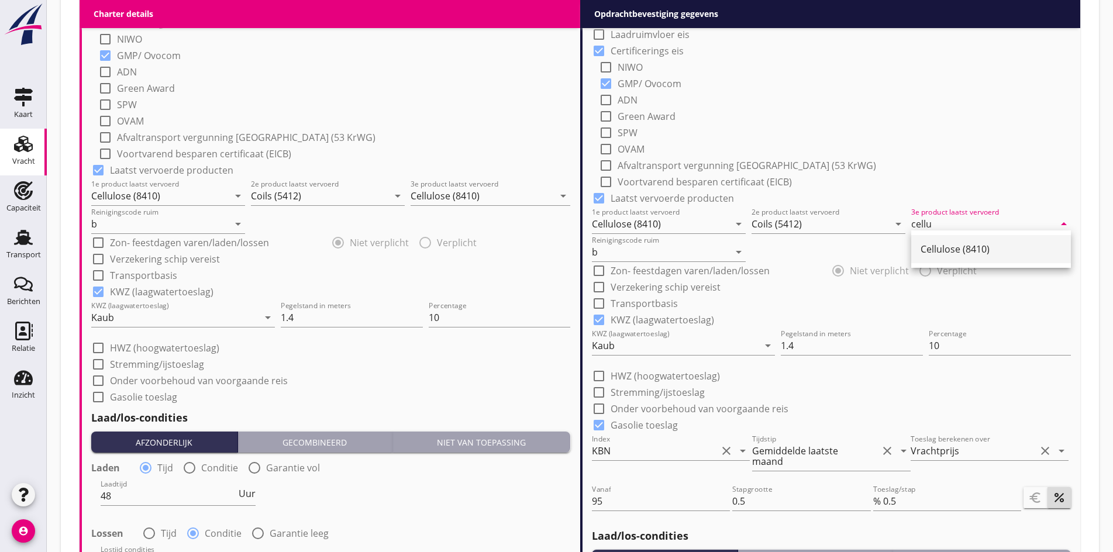
click at [949, 247] on div "Cellulose (8410)" at bounding box center [990, 249] width 141 height 14
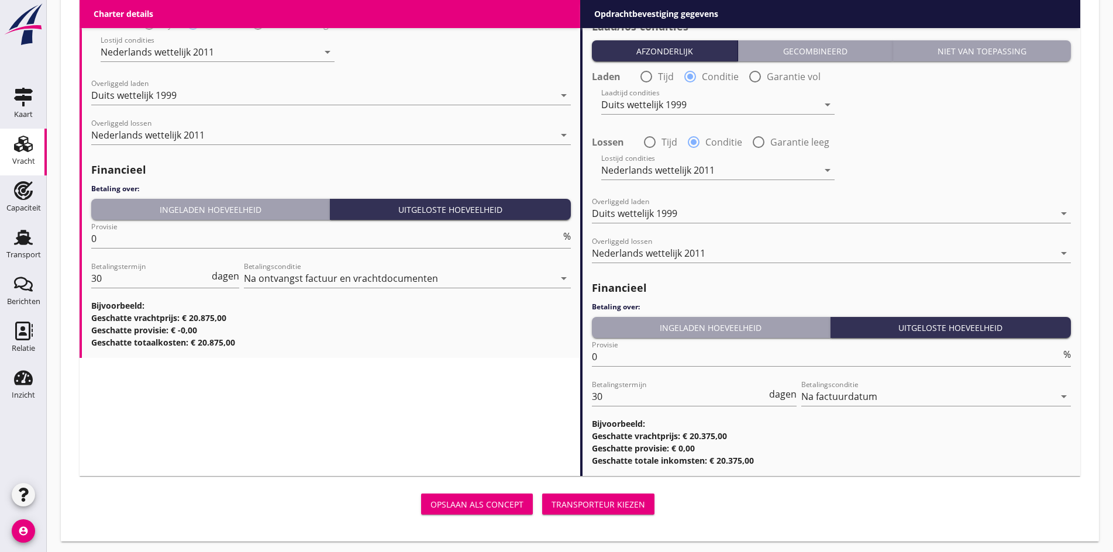
scroll to position [1562, 0]
type input "Cellulose (8410)"
click at [551, 498] on div "Transporteur kiezen" at bounding box center [598, 504] width 94 height 12
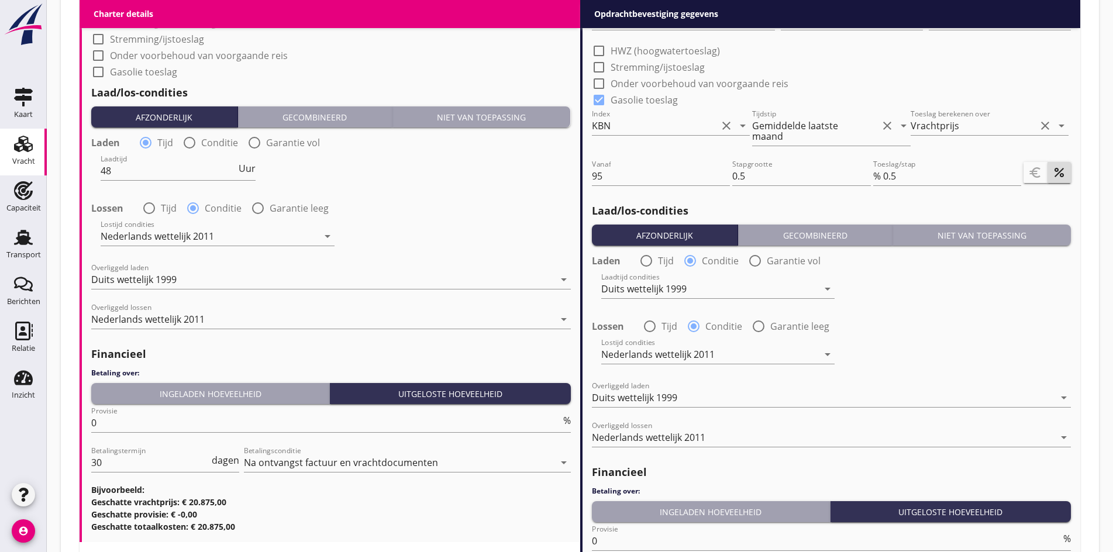
scroll to position [1085, 0]
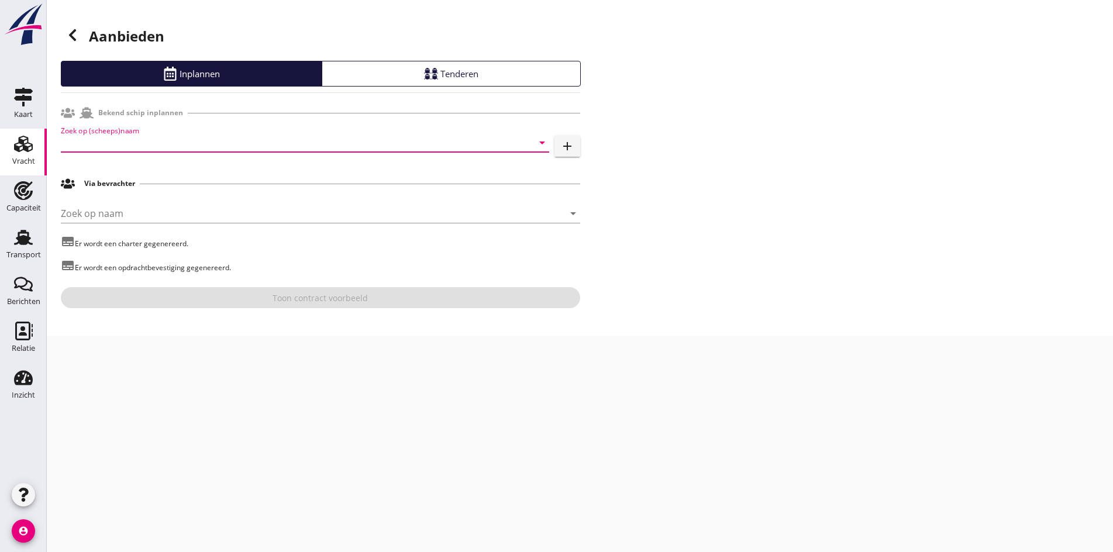
click at [143, 147] on input "Zoek op (scheeps)naam" at bounding box center [288, 142] width 455 height 19
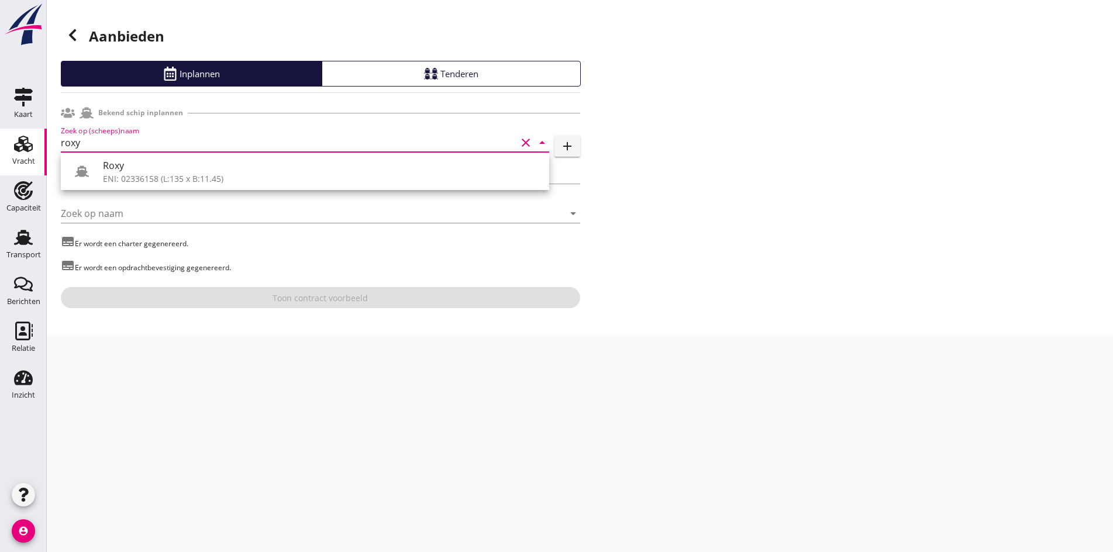
click at [133, 172] on div "Roxy" at bounding box center [321, 165] width 437 height 14
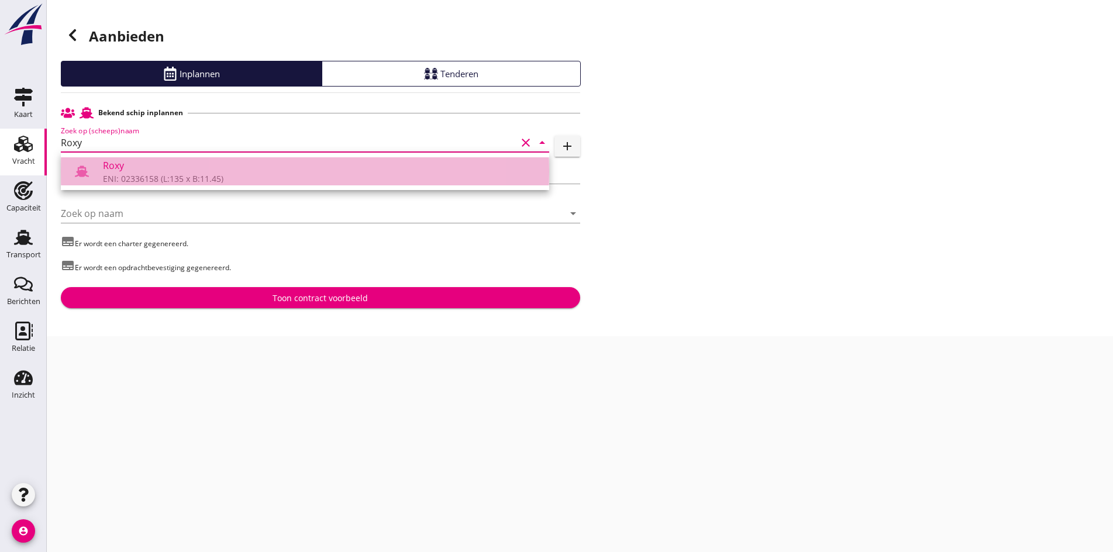
click at [229, 175] on div "ENI: 02336158 (L:135 x B:11.45)" at bounding box center [321, 178] width 437 height 12
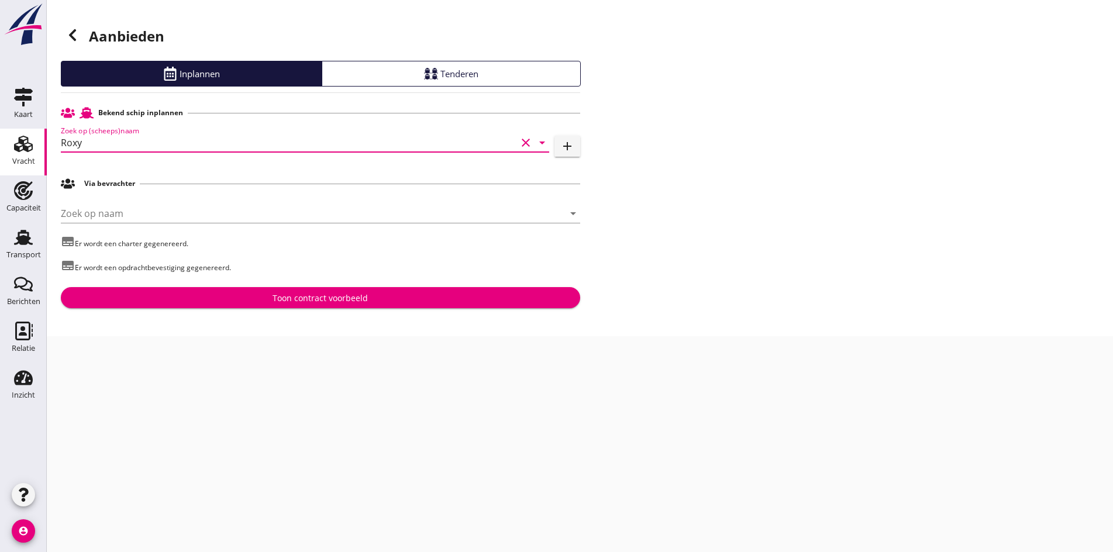
type input "Roxy"
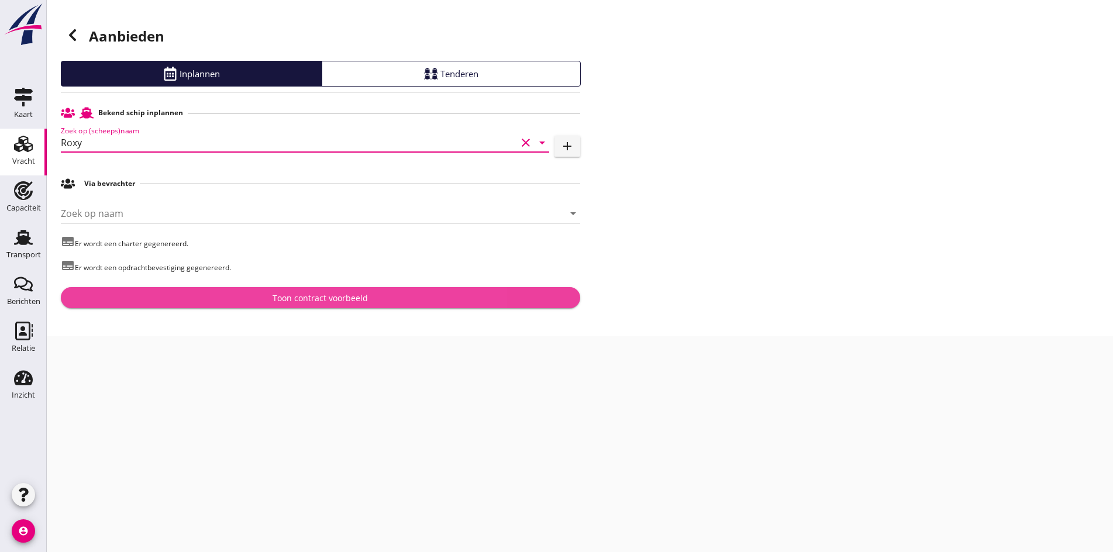
click at [309, 293] on div "Toon contract voorbeeld" at bounding box center [319, 298] width 95 height 12
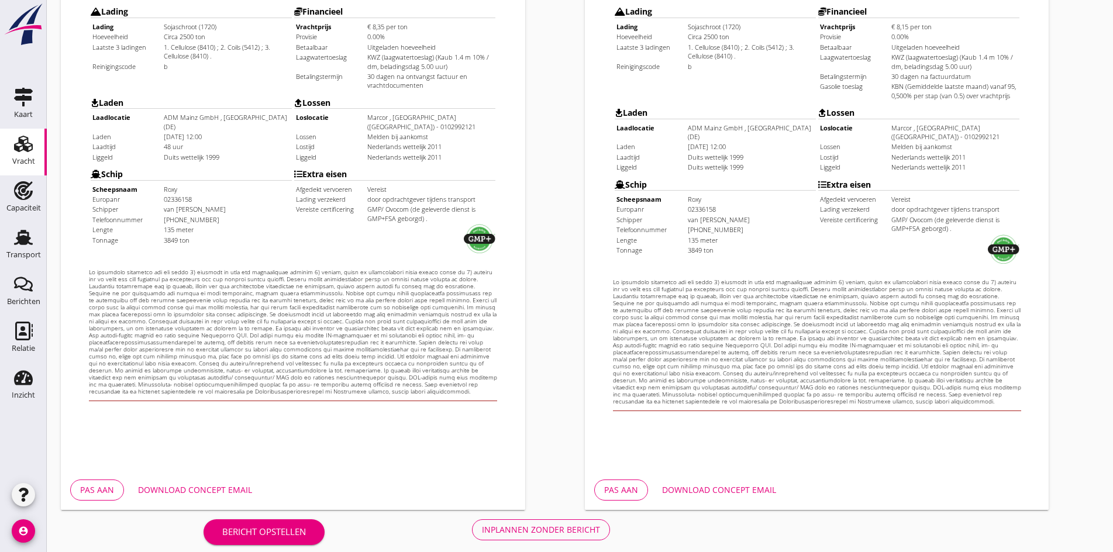
scroll to position [314, 0]
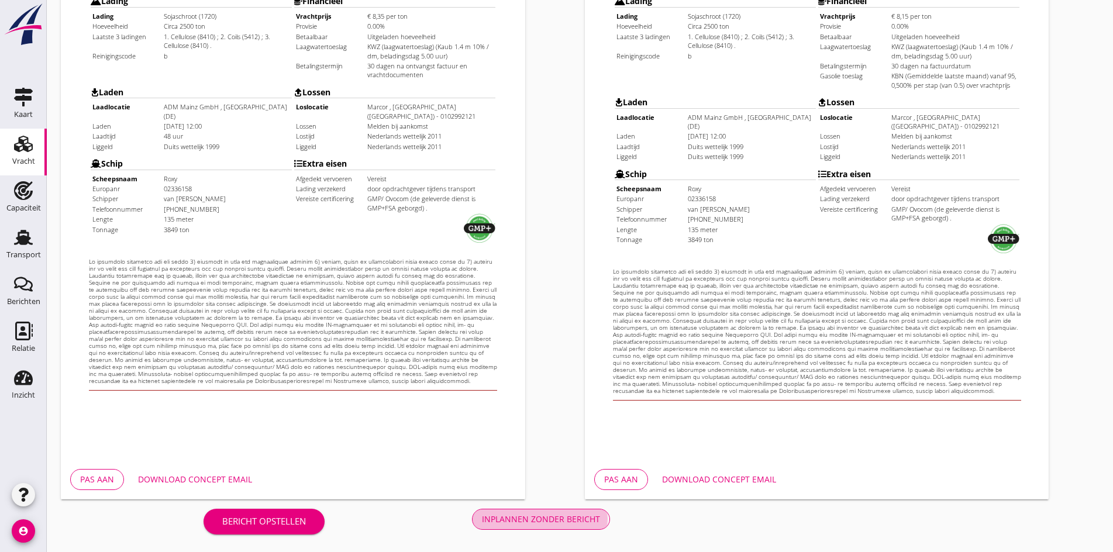
click at [482, 517] on div "Inplannen zonder bericht" at bounding box center [541, 519] width 118 height 12
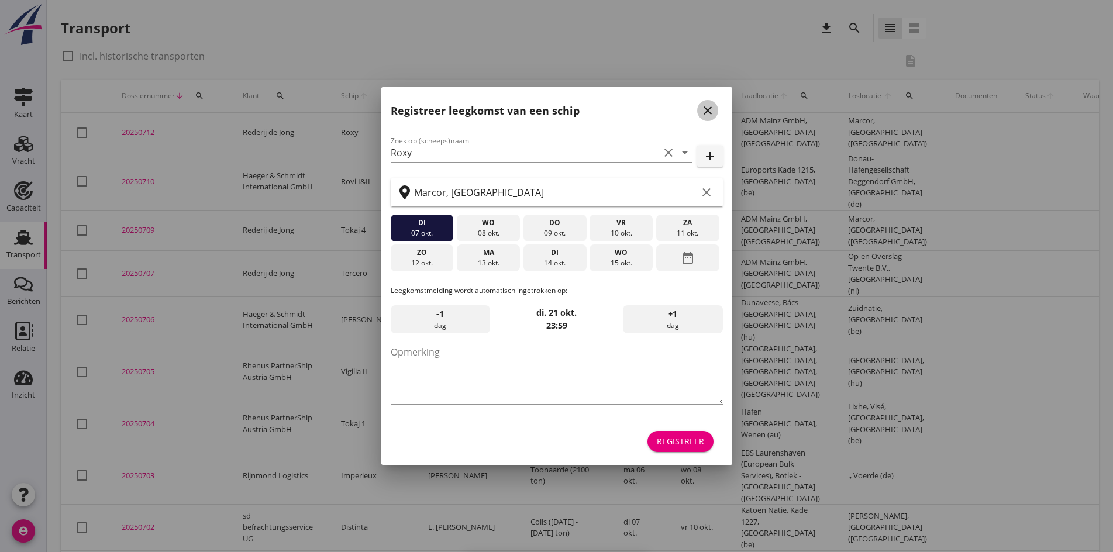
click at [706, 117] on icon "close" at bounding box center [707, 110] width 14 height 14
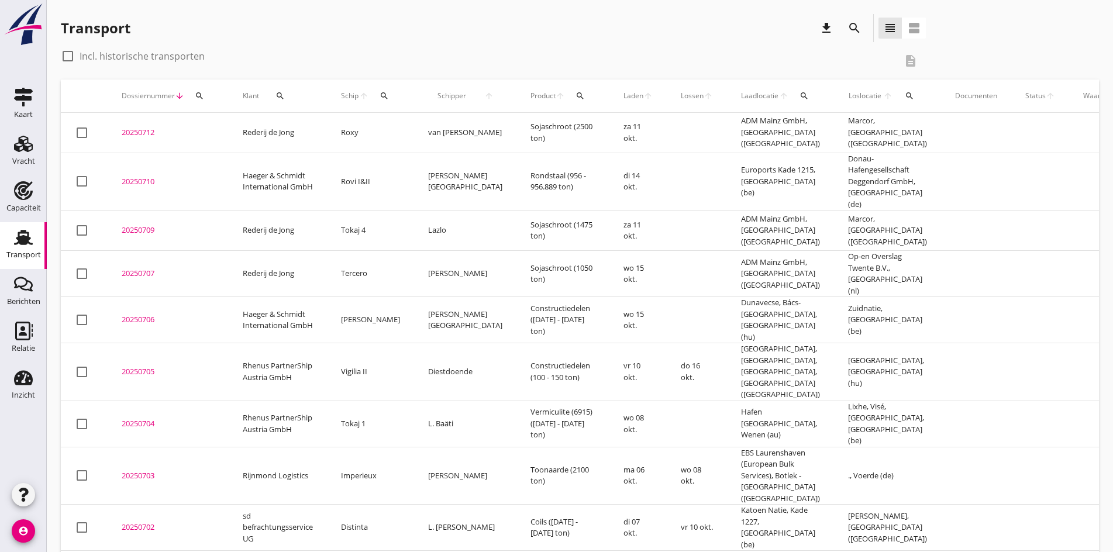
click at [124, 224] on div "20250709" at bounding box center [168, 230] width 93 height 12
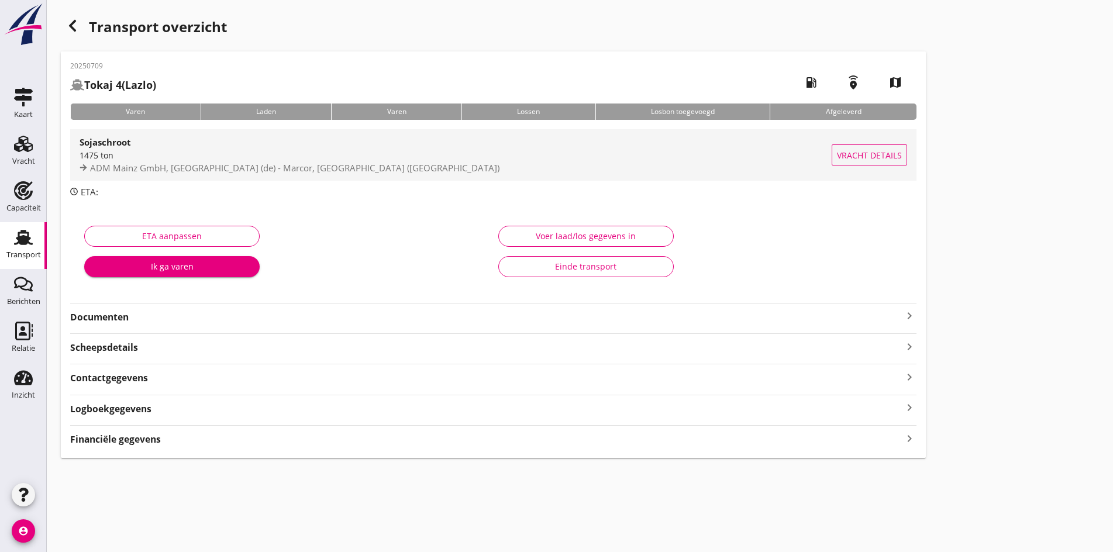
click at [189, 141] on div "Sojaschroot" at bounding box center [456, 142] width 752 height 14
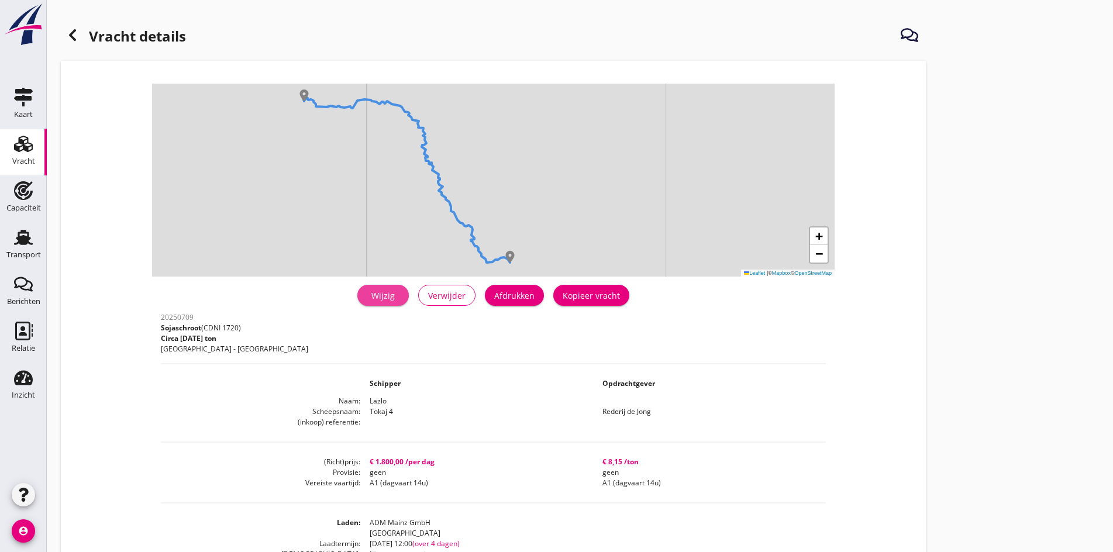
click at [357, 305] on link "Wijzig" at bounding box center [382, 295] width 51 height 21
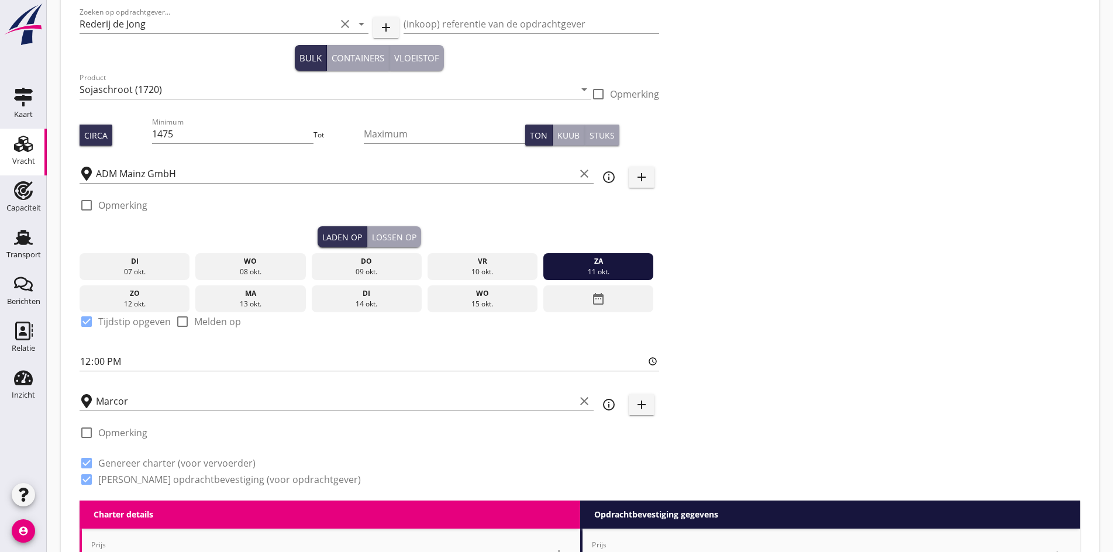
scroll to position [58, 0]
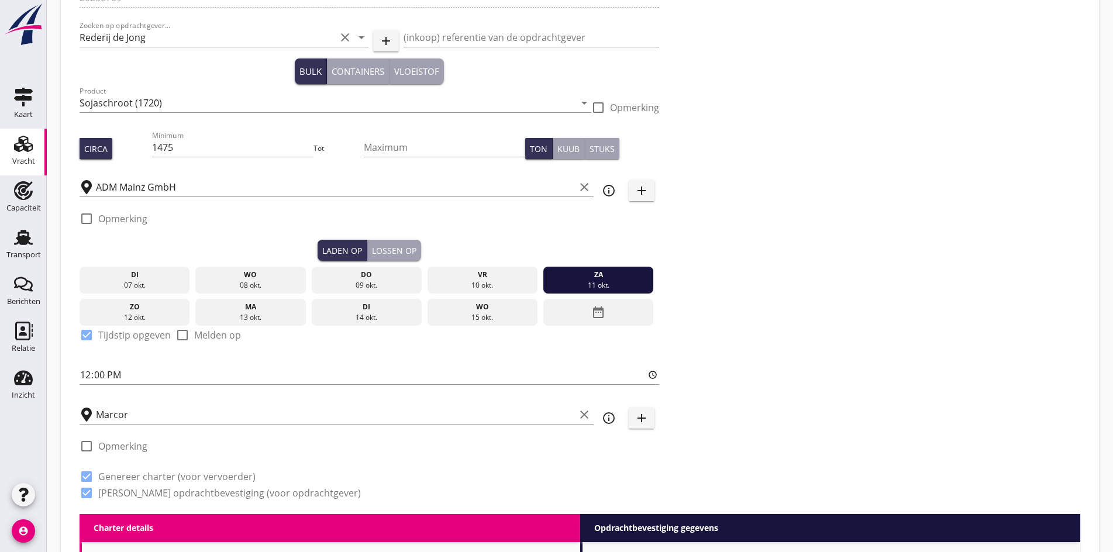
click at [314, 302] on div "di" at bounding box center [366, 307] width 105 height 11
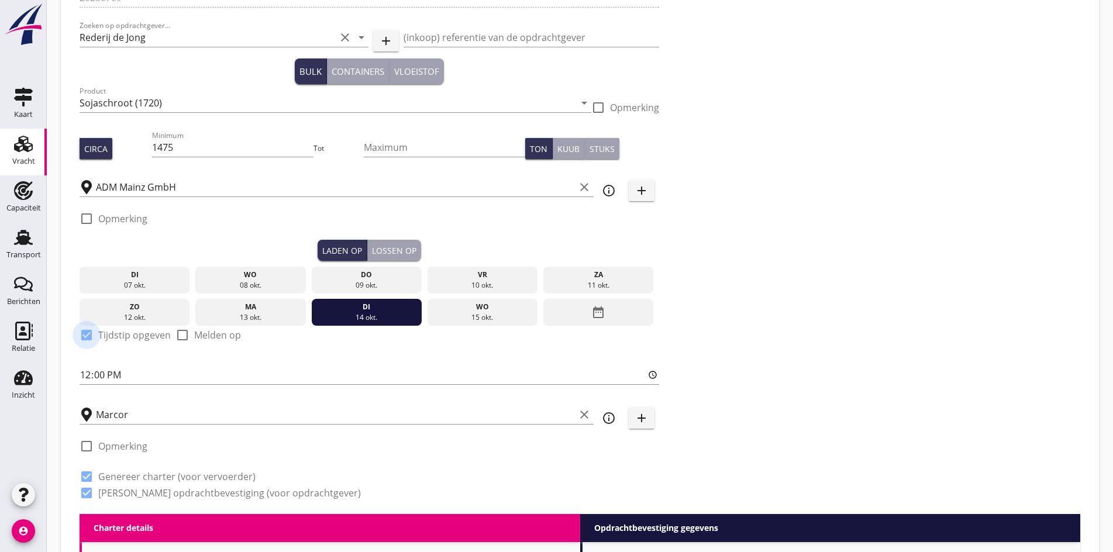
click at [84, 333] on div at bounding box center [87, 335] width 20 height 20
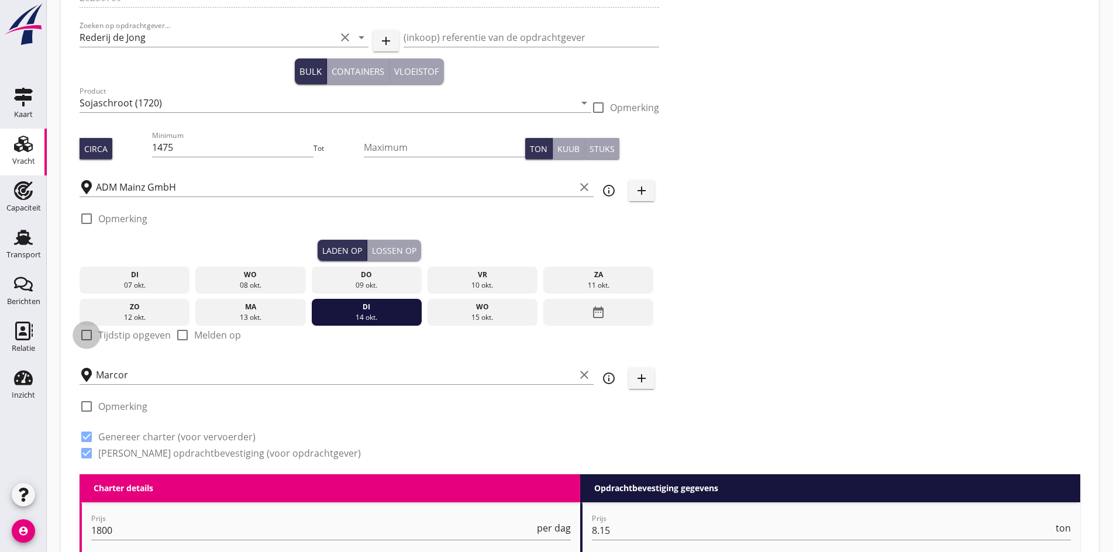
click at [84, 333] on div at bounding box center [87, 335] width 20 height 20
checkbox input "true"
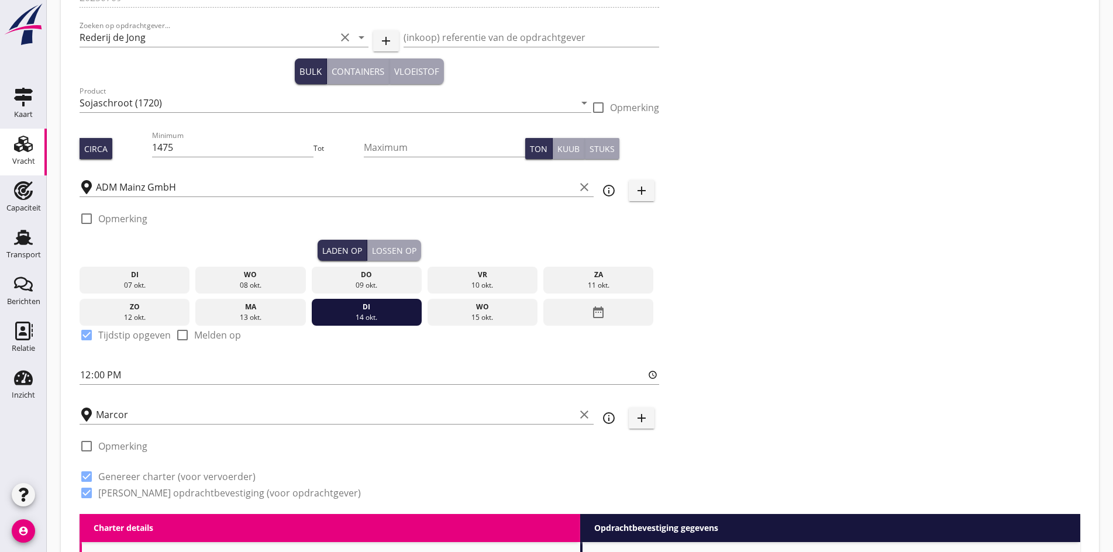
click at [422, 343] on div "check_box Tijdstip opgeven check_box_outline_blank Melden op" at bounding box center [369, 341] width 579 height 30
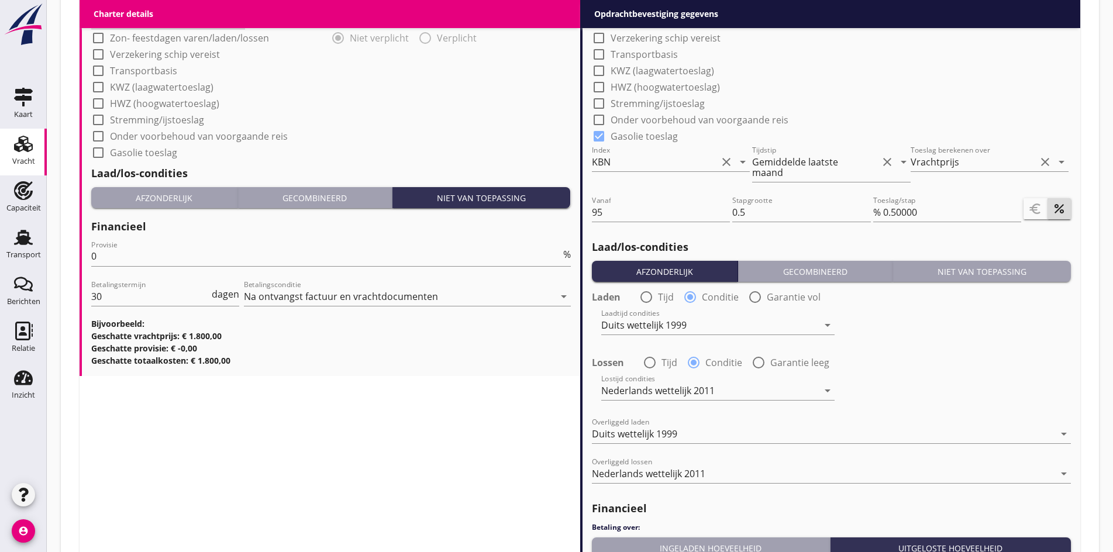
scroll to position [1487, 0]
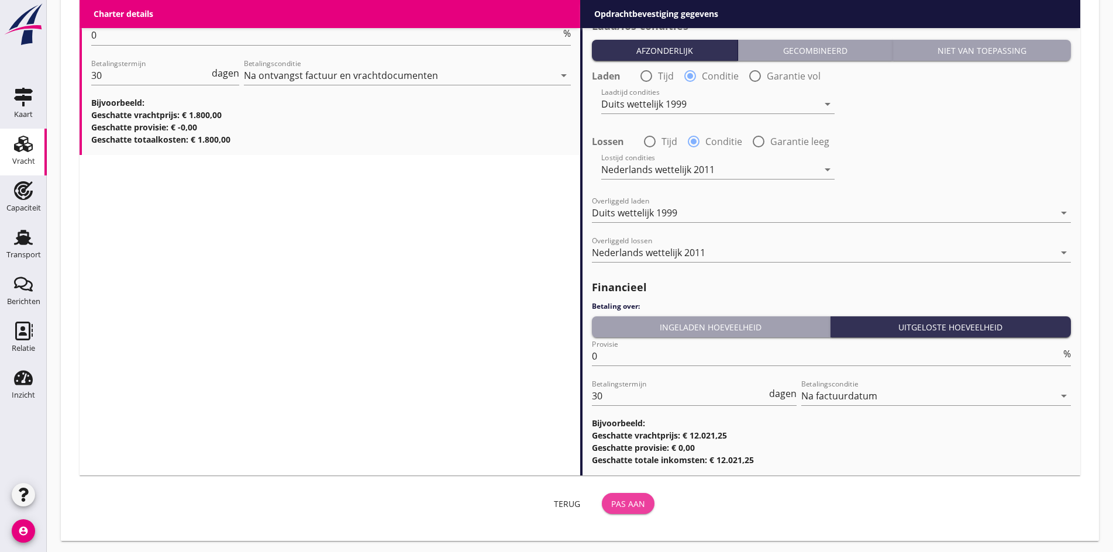
click at [602, 507] on button "Pas aan" at bounding box center [628, 503] width 53 height 21
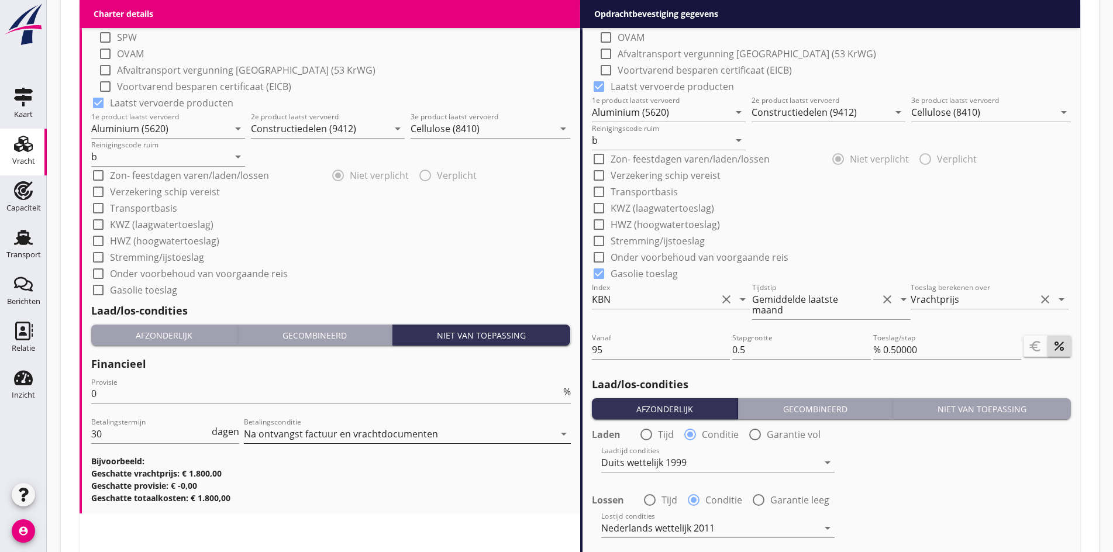
scroll to position [951, 0]
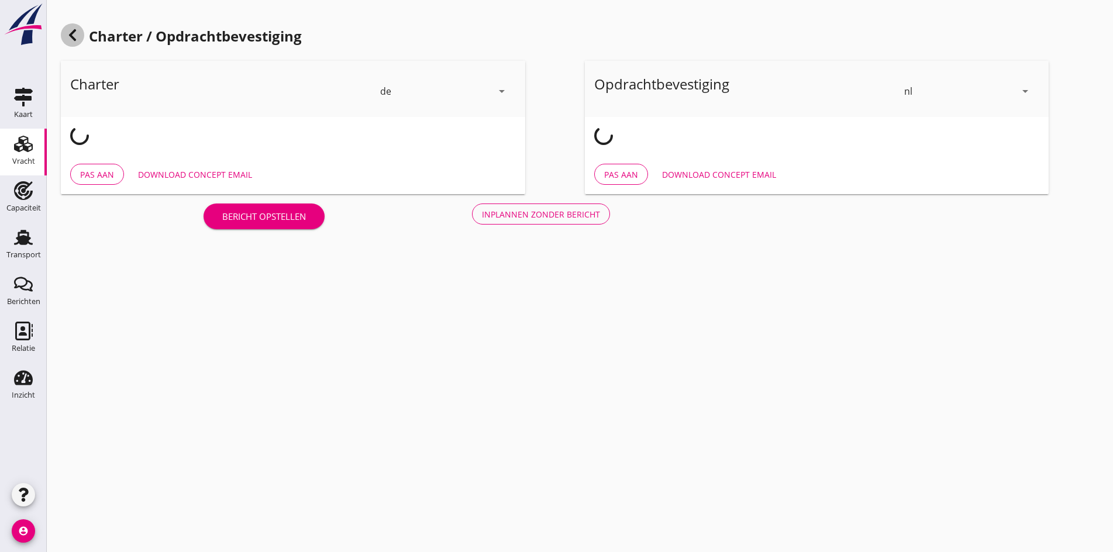
click at [72, 29] on icon at bounding box center [72, 35] width 14 height 14
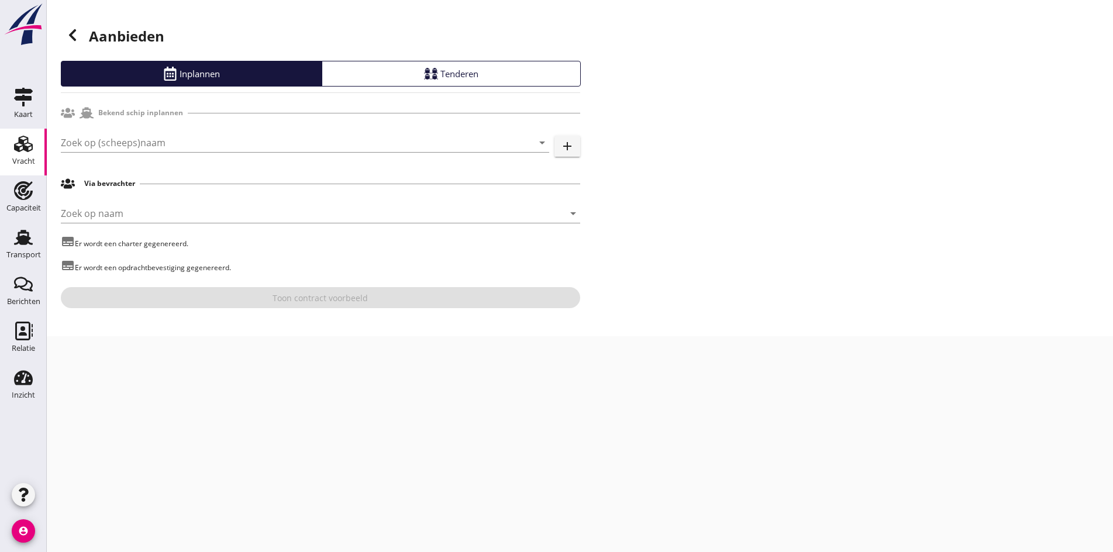
click at [76, 29] on icon at bounding box center [72, 35] width 14 height 14
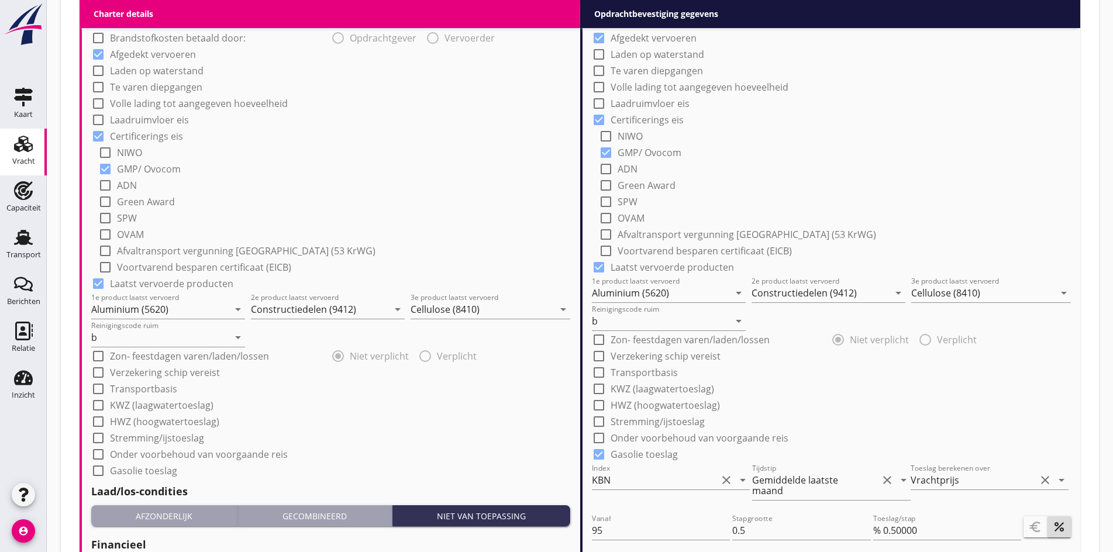
scroll to position [994, 0]
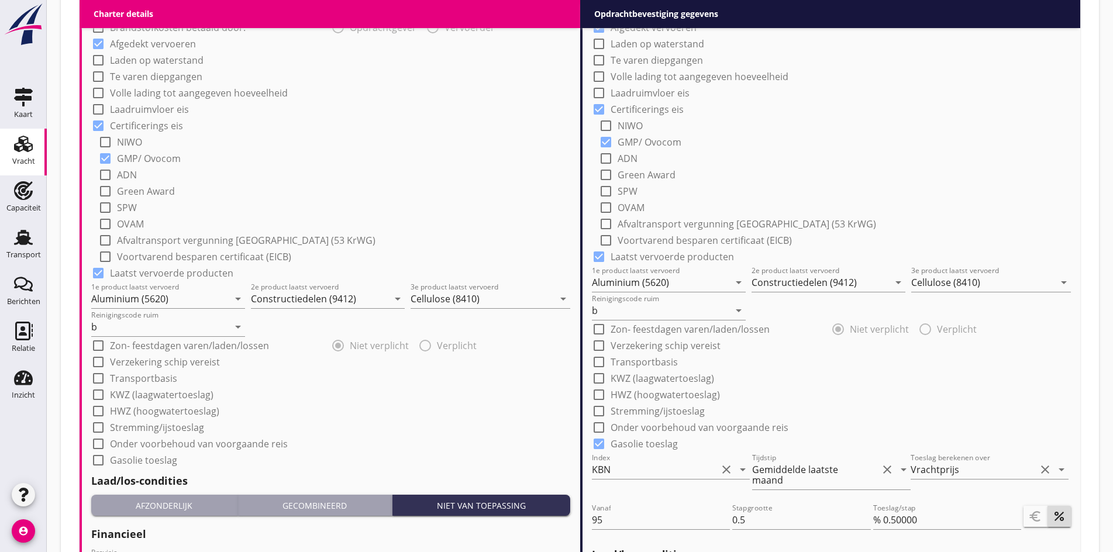
click at [599, 380] on div at bounding box center [599, 378] width 20 height 20
checkbox input "true"
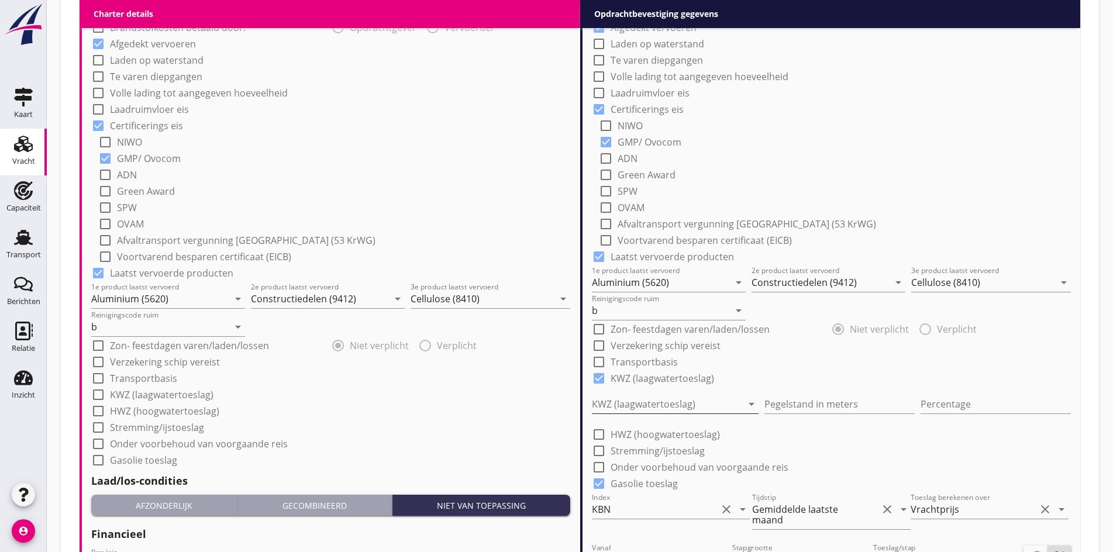
click at [635, 400] on div at bounding box center [667, 404] width 150 height 19
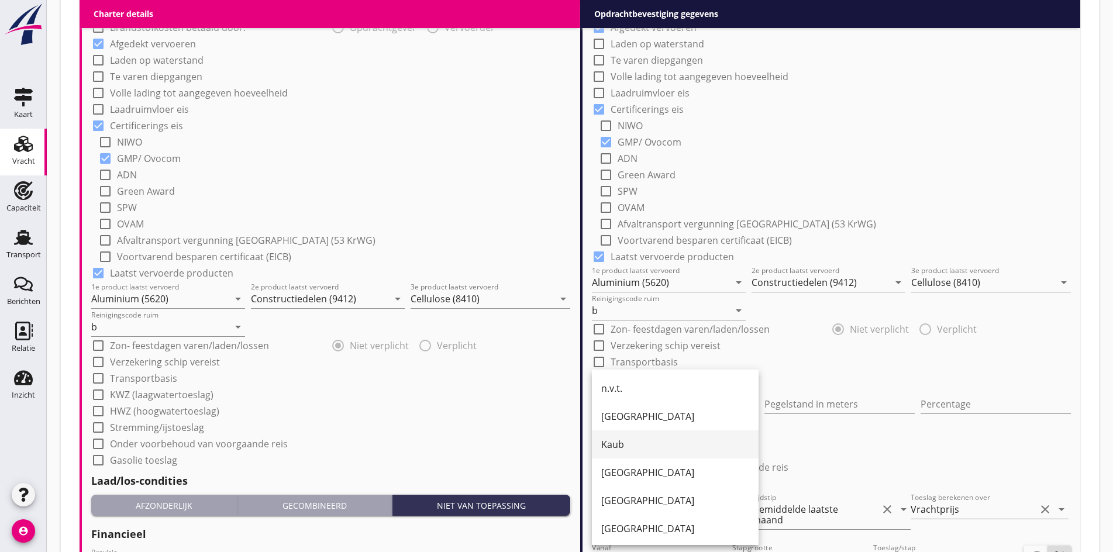
click at [642, 444] on div "Kaub" at bounding box center [675, 444] width 148 height 14
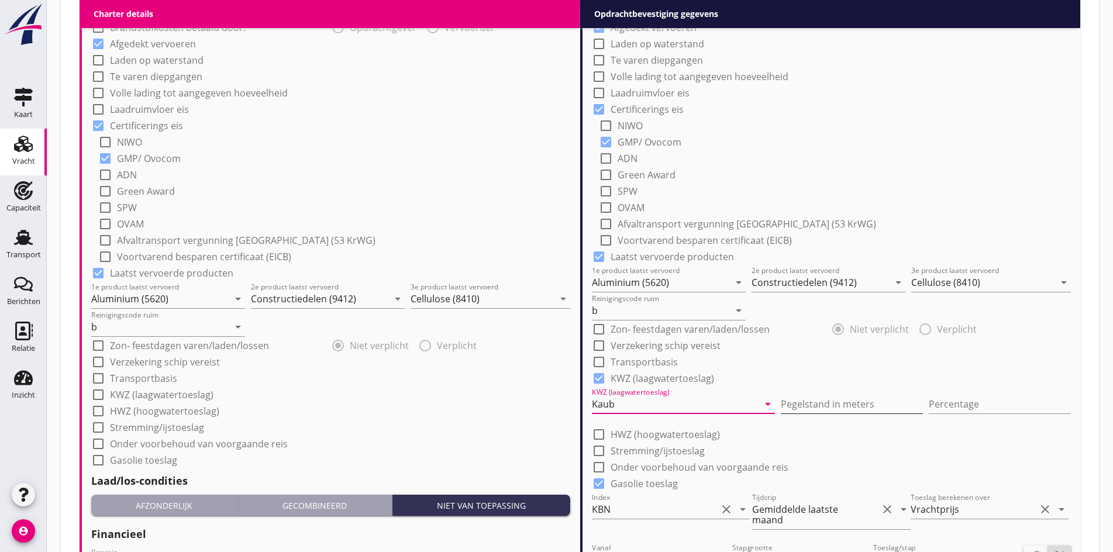
click at [780, 409] on input "Pegelstand in meters" at bounding box center [851, 404] width 142 height 19
type input "1.4"
click at [948, 410] on div "Percentage" at bounding box center [999, 410] width 142 height 30
click at [948, 408] on input "Percentage" at bounding box center [999, 404] width 142 height 19
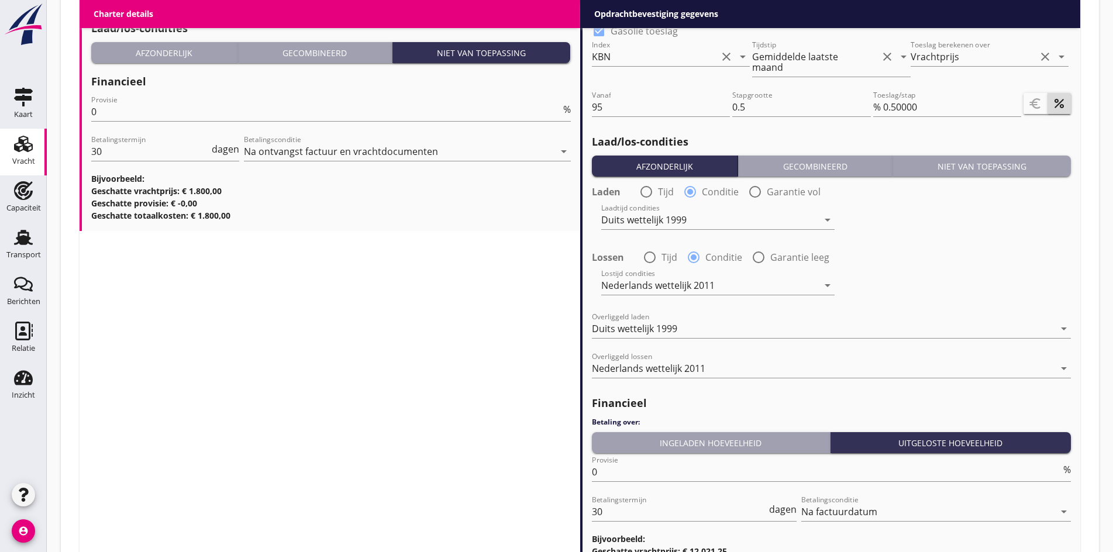
scroll to position [1562, 0]
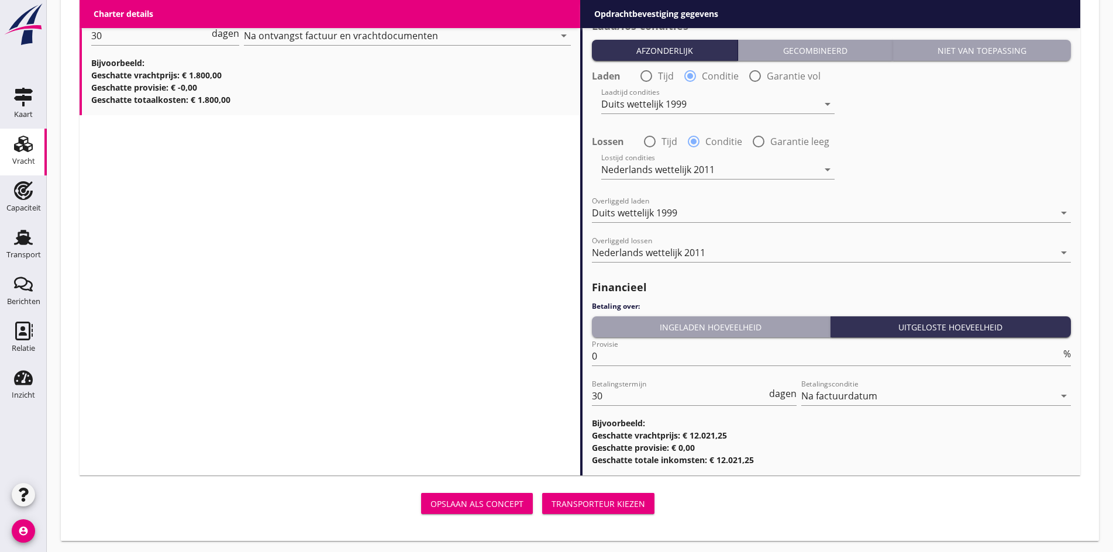
type input "10"
click at [551, 499] on div "Transporteur kiezen" at bounding box center [598, 504] width 94 height 12
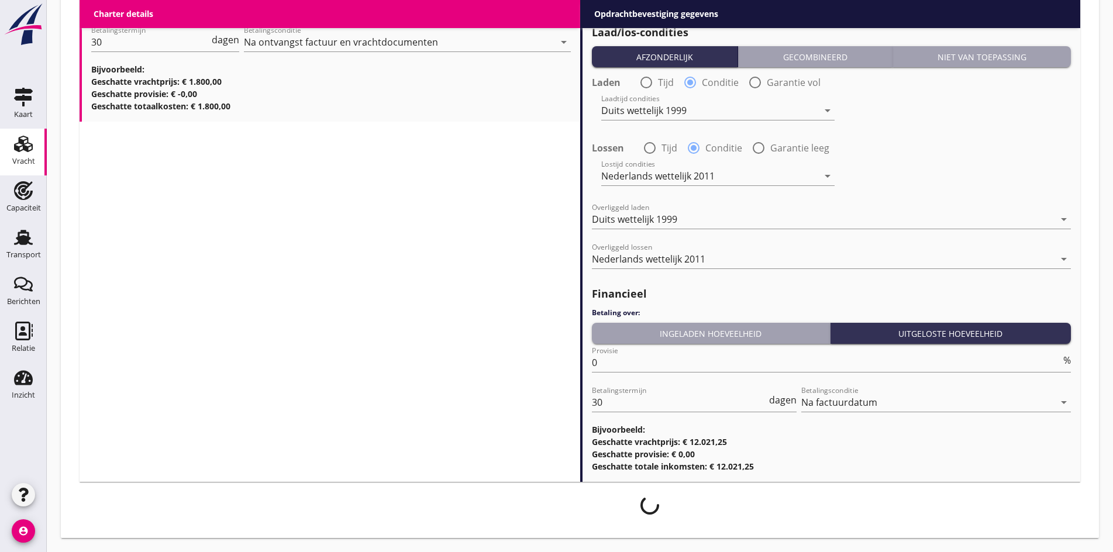
scroll to position [1553, 0]
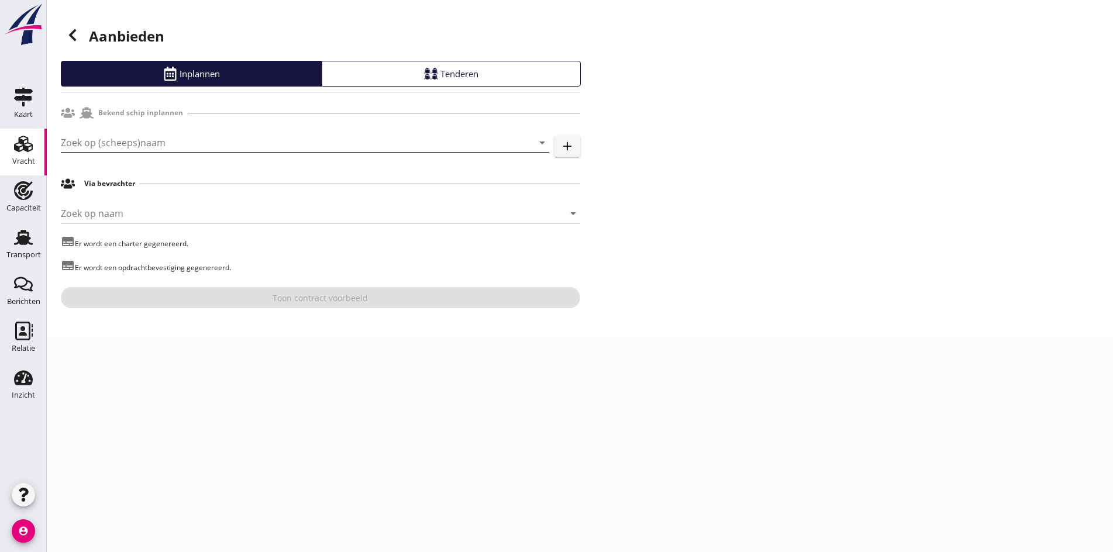
click at [139, 146] on input "Zoek op (scheeps)naam" at bounding box center [288, 142] width 455 height 19
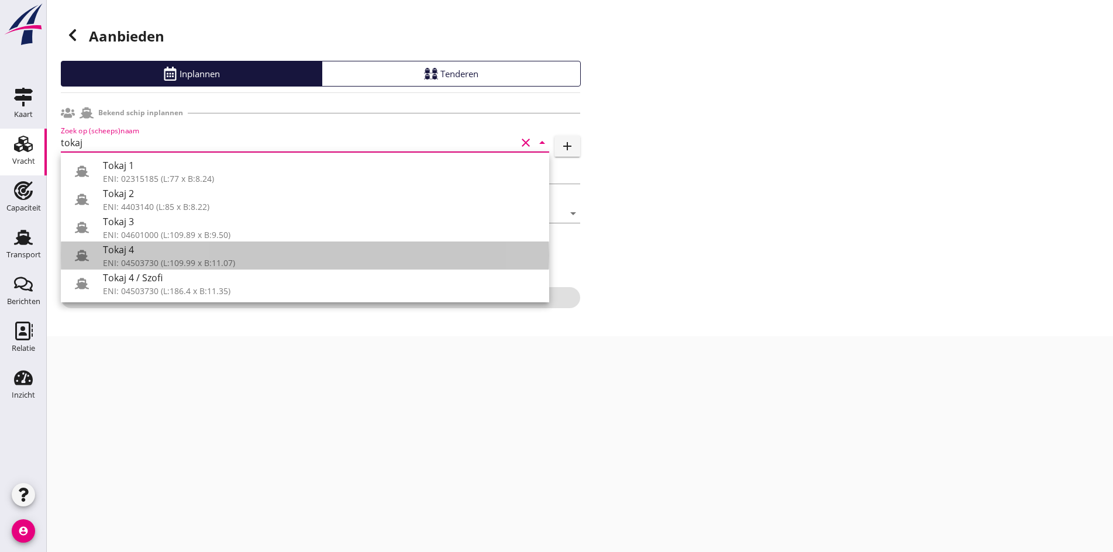
click at [137, 260] on div "ENI: 04503730 (L:109.99 x B:11.07)" at bounding box center [321, 263] width 437 height 12
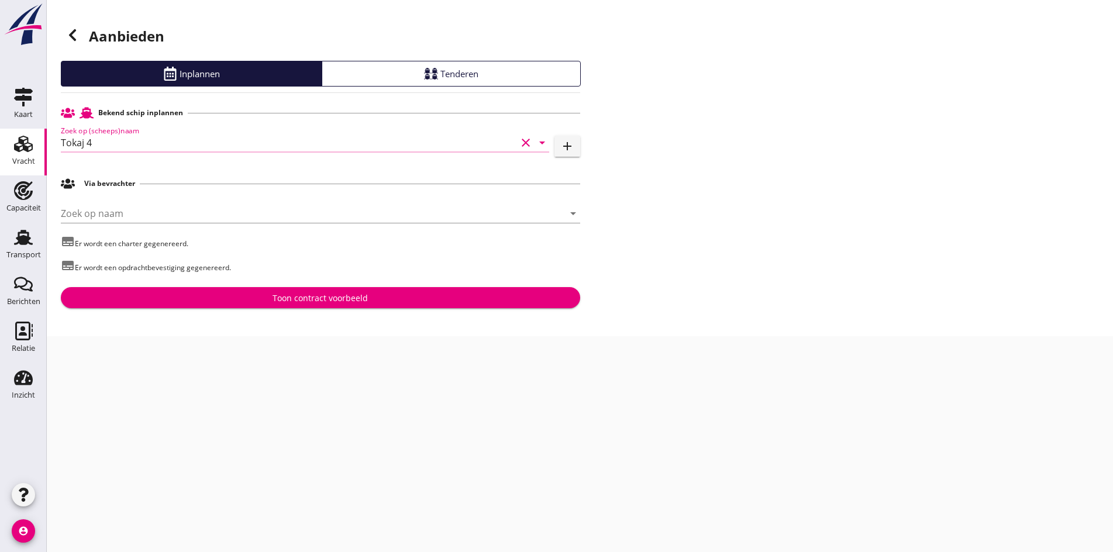
type input "Tokaj 4"
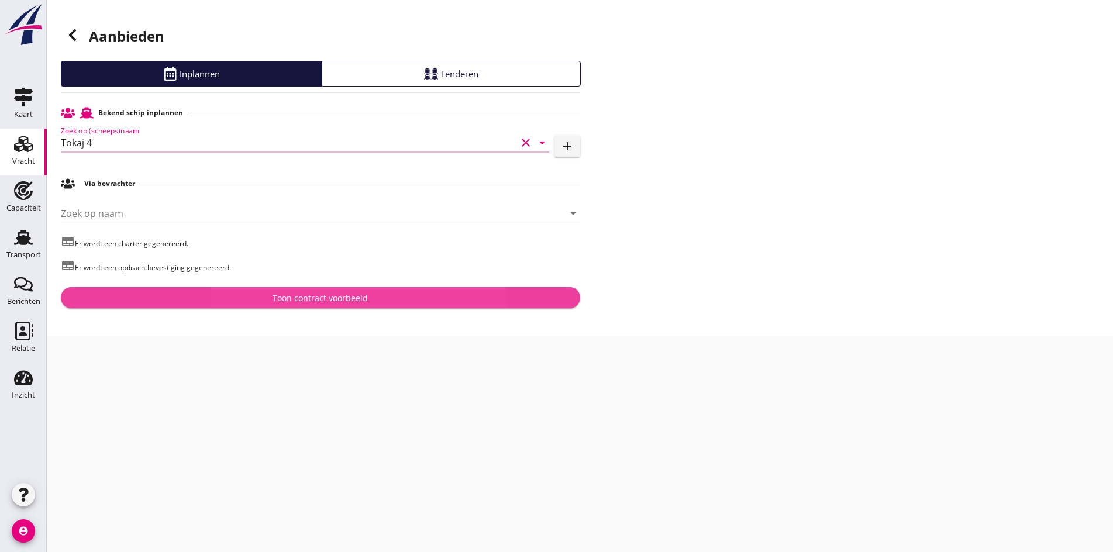
click at [291, 301] on div "Toon contract voorbeeld" at bounding box center [319, 298] width 95 height 12
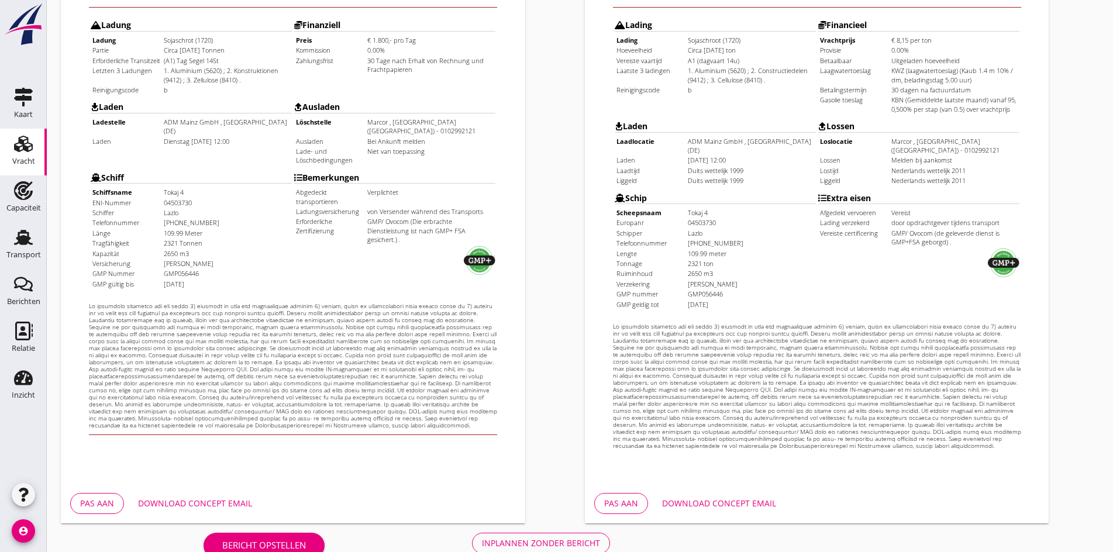
scroll to position [292, 0]
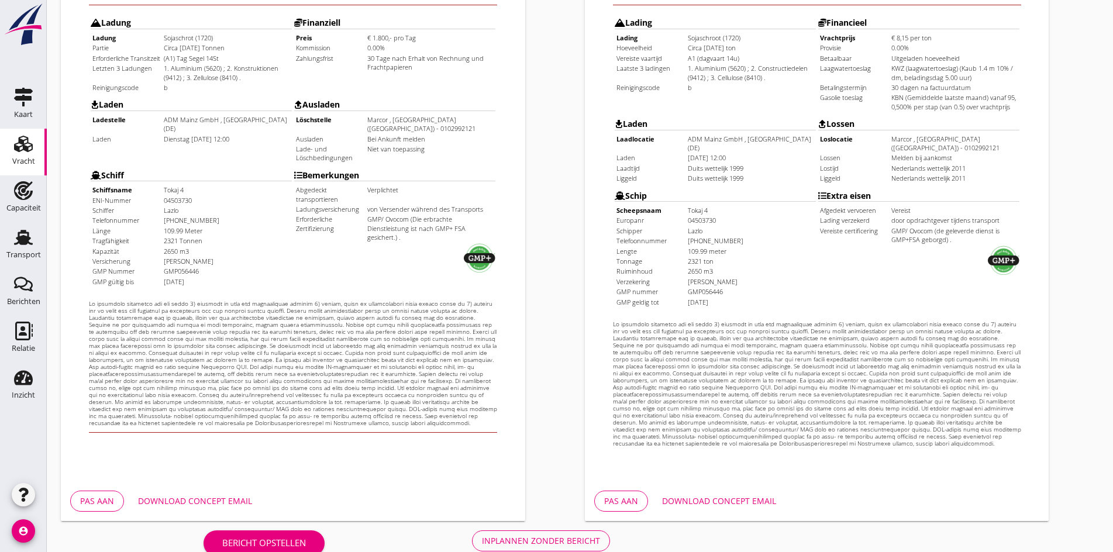
click at [482, 541] on div "Inplannen zonder bericht" at bounding box center [541, 540] width 118 height 12
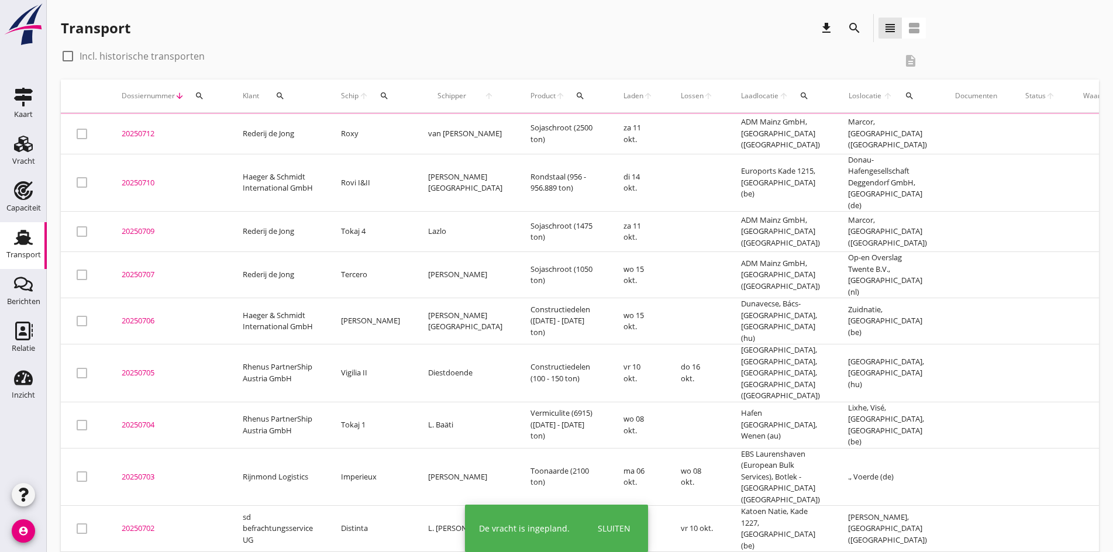
click at [139, 226] on div "20250709" at bounding box center [168, 232] width 93 height 12
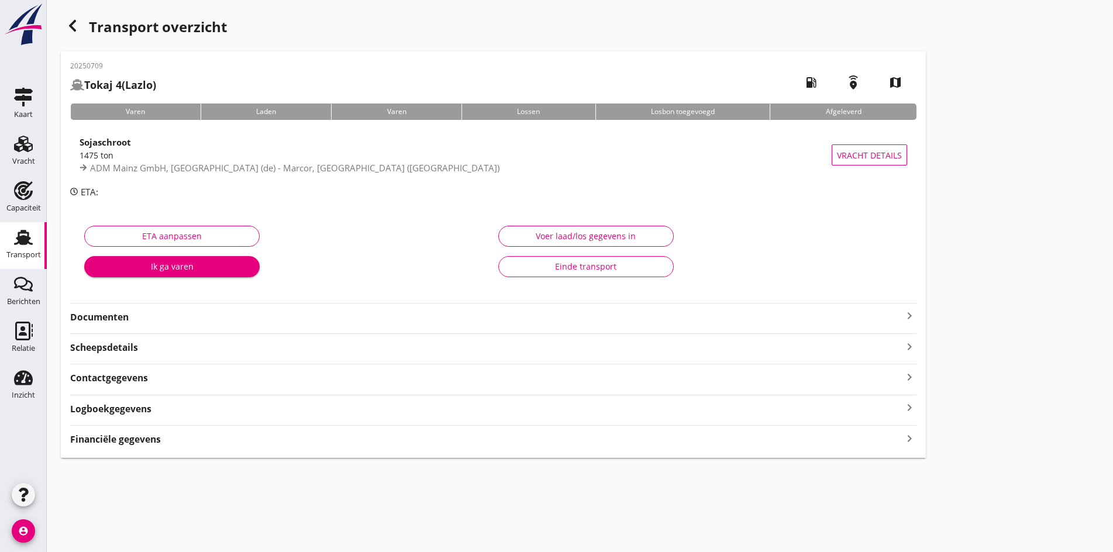
click at [571, 318] on div "20250709 Tokaj 4 (Lazlo) local_gas_station emergency_share map Varen Laden Vare…" at bounding box center [493, 254] width 865 height 406
click at [902, 318] on icon "keyboard_arrow_right" at bounding box center [909, 316] width 14 height 14
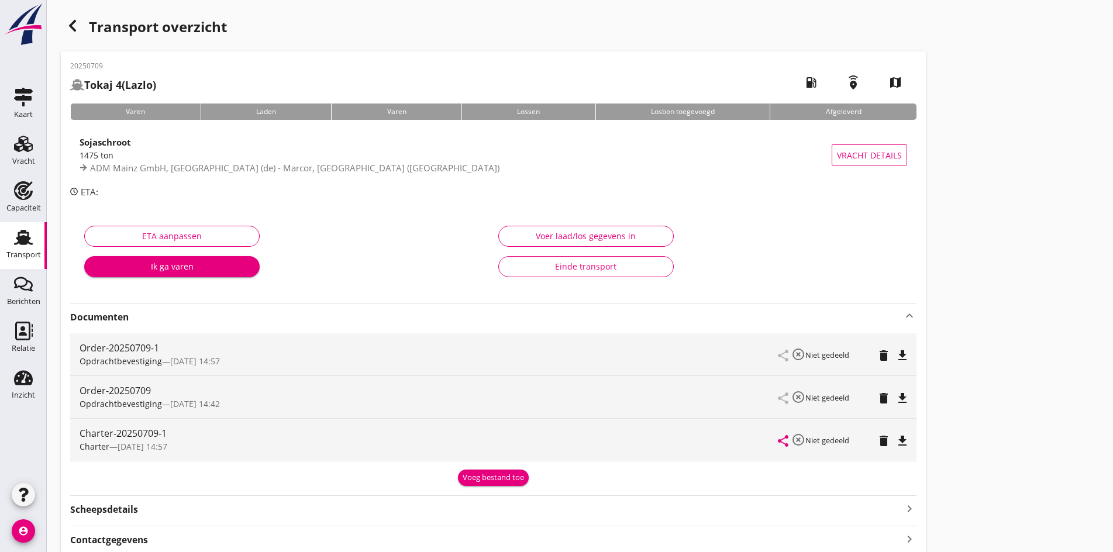
click at [895, 358] on icon "file_download" at bounding box center [902, 355] width 14 height 14
click at [895, 441] on icon "file_download" at bounding box center [902, 441] width 14 height 14
click at [31, 204] on div "Capaciteit" at bounding box center [23, 208] width 34 height 8
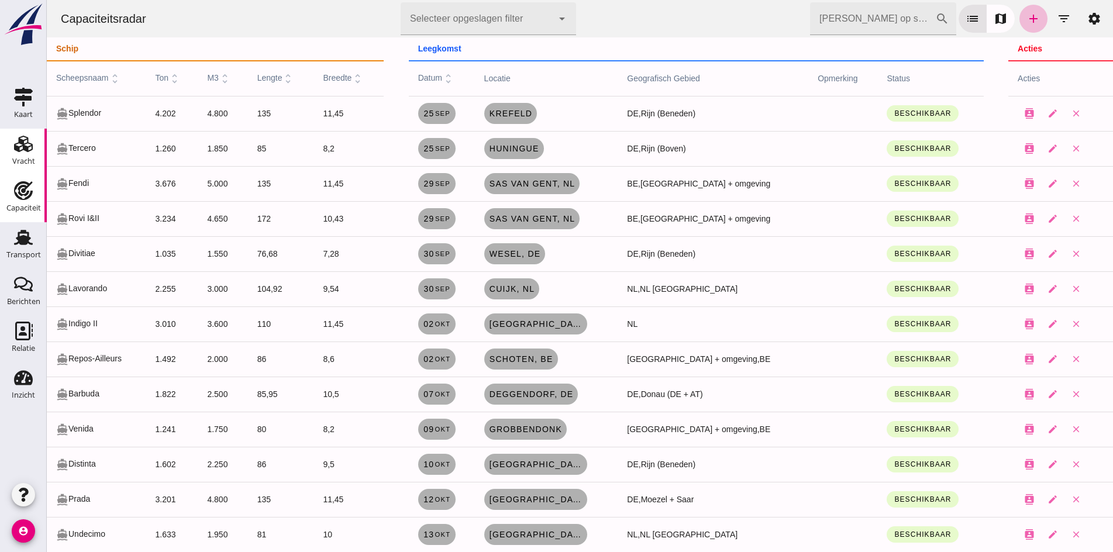
click at [21, 147] on icon "Vracht" at bounding box center [23, 143] width 19 height 19
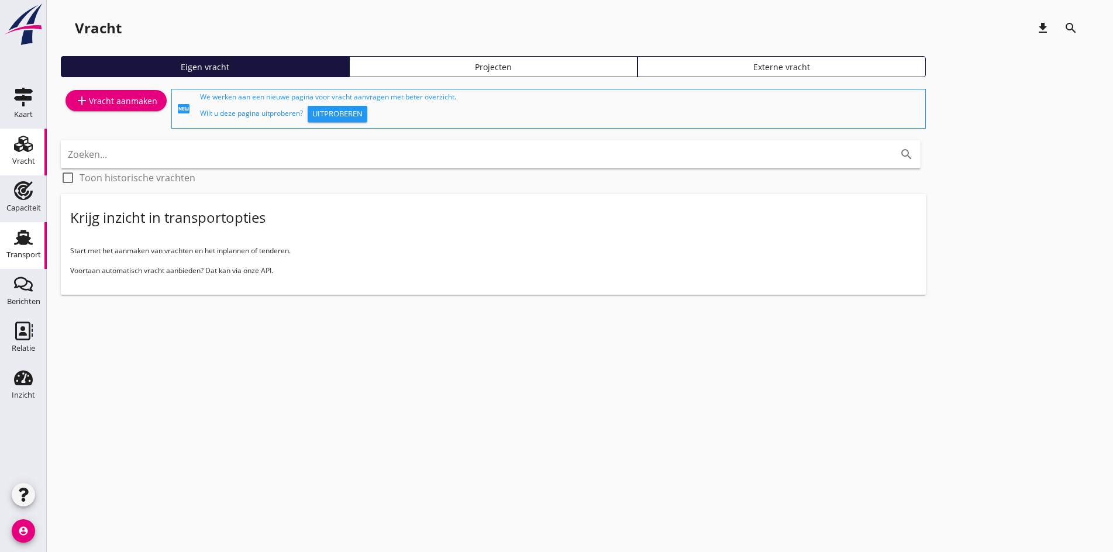
click at [29, 262] on div "Transport" at bounding box center [23, 255] width 34 height 16
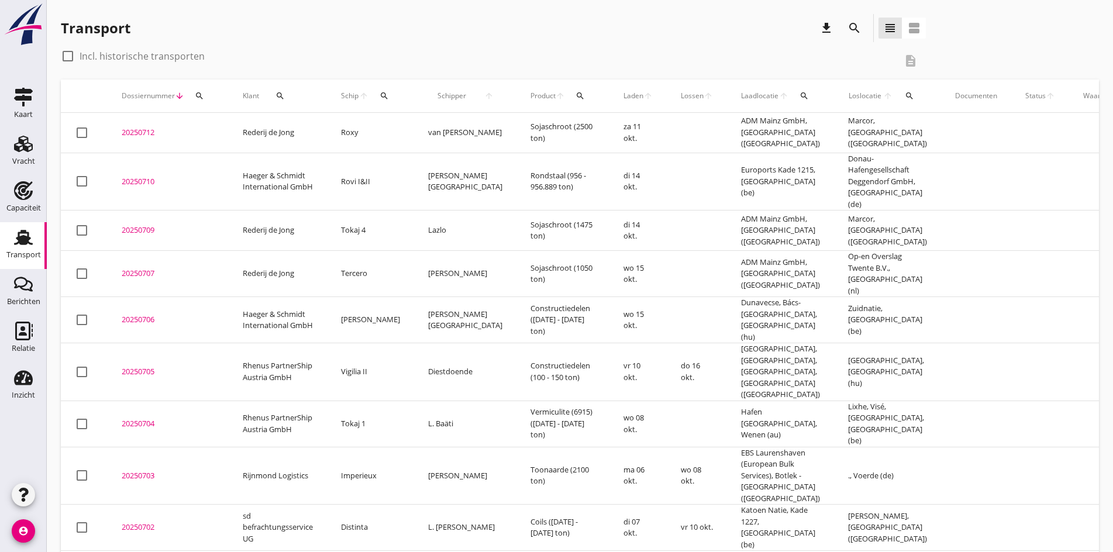
click at [126, 129] on div "20250712" at bounding box center [168, 133] width 93 height 12
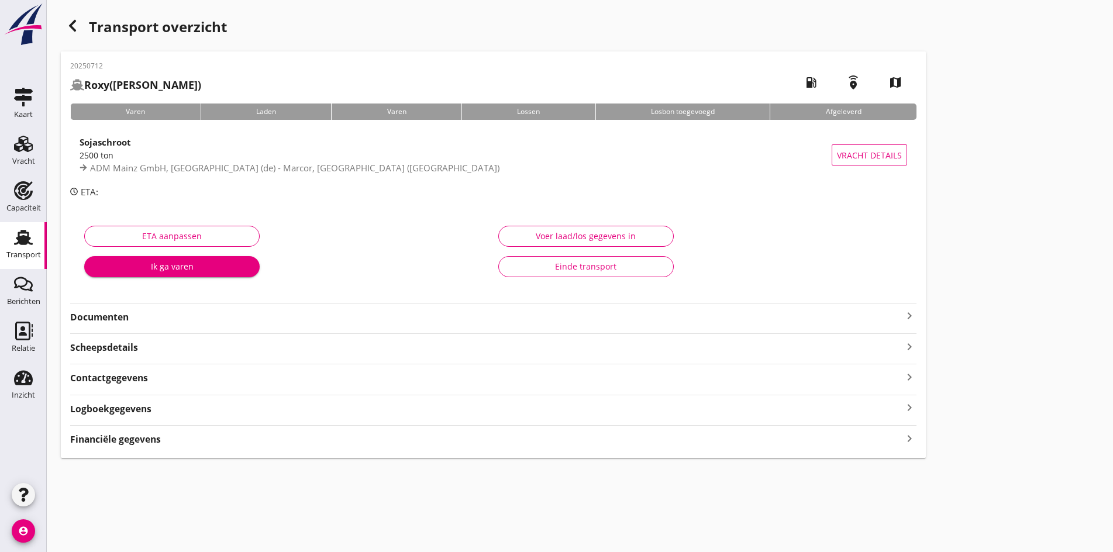
click at [572, 320] on div "20250712 Roxy (van Laak) local_gas_station emergency_share map Varen Laden Vare…" at bounding box center [493, 254] width 865 height 406
click at [902, 317] on icon "keyboard_arrow_right" at bounding box center [909, 316] width 14 height 14
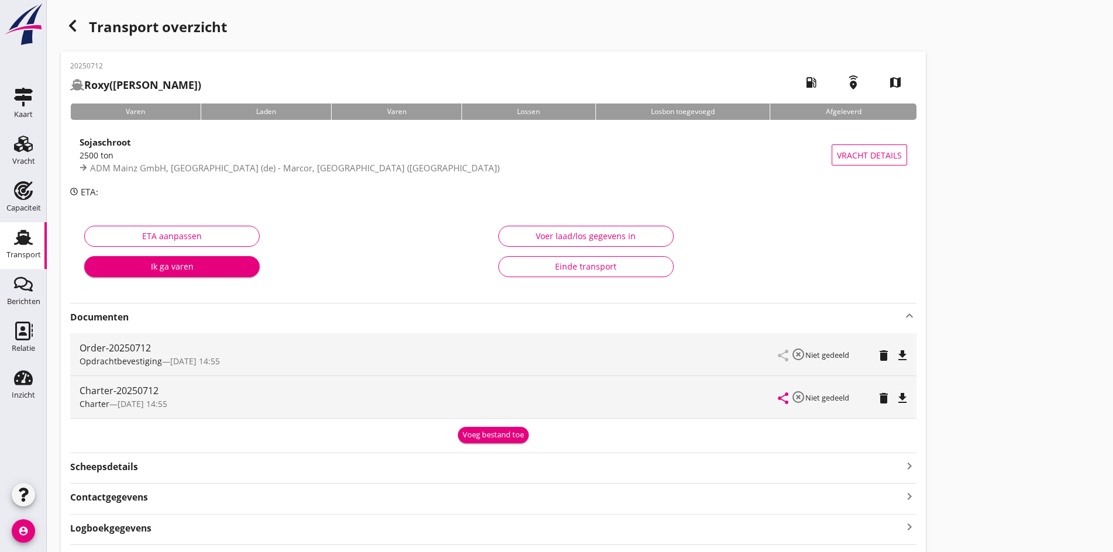
click at [895, 353] on icon "file_download" at bounding box center [902, 355] width 14 height 14
click at [895, 399] on icon "file_download" at bounding box center [902, 398] width 14 height 14
click at [14, 300] on div "Berichten" at bounding box center [23, 302] width 33 height 8
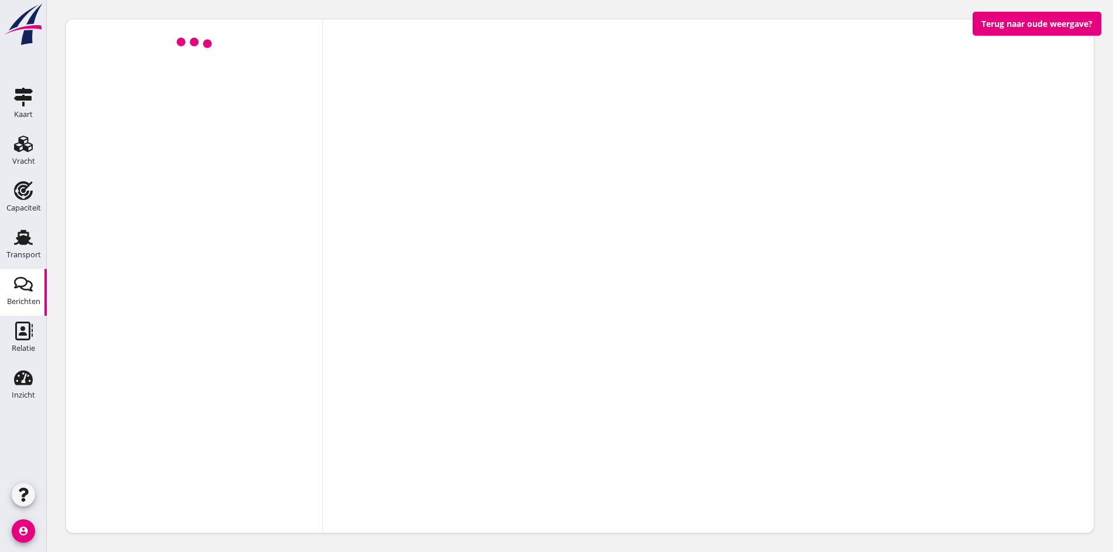
click at [14, 300] on div "Berichten" at bounding box center [23, 302] width 33 height 8
click at [18, 344] on div "Relatie" at bounding box center [23, 348] width 23 height 16
click at [21, 341] on div "Relatie" at bounding box center [23, 348] width 23 height 16
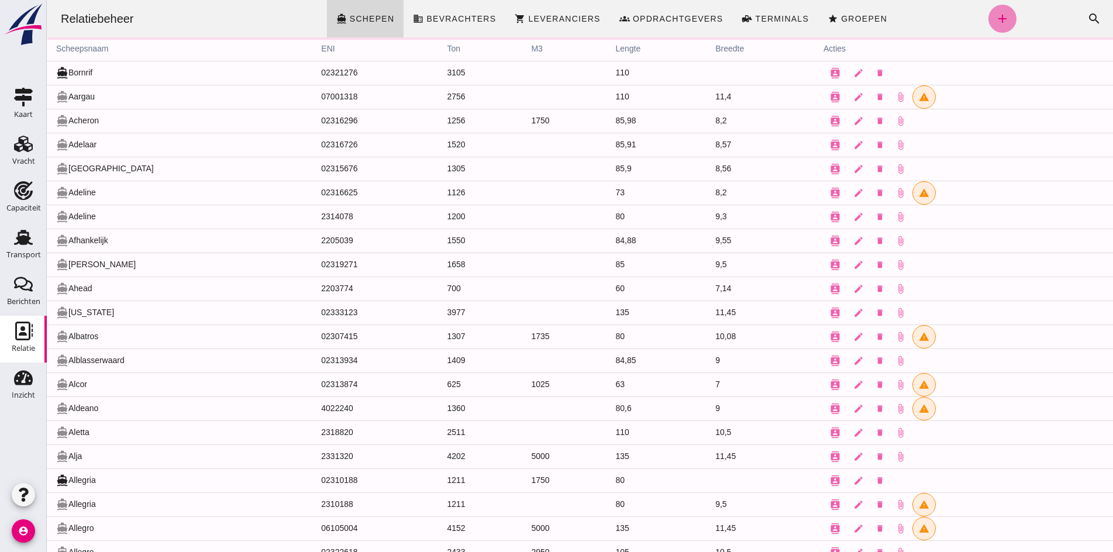
click at [988, 22] on link "add" at bounding box center [1002, 19] width 28 height 28
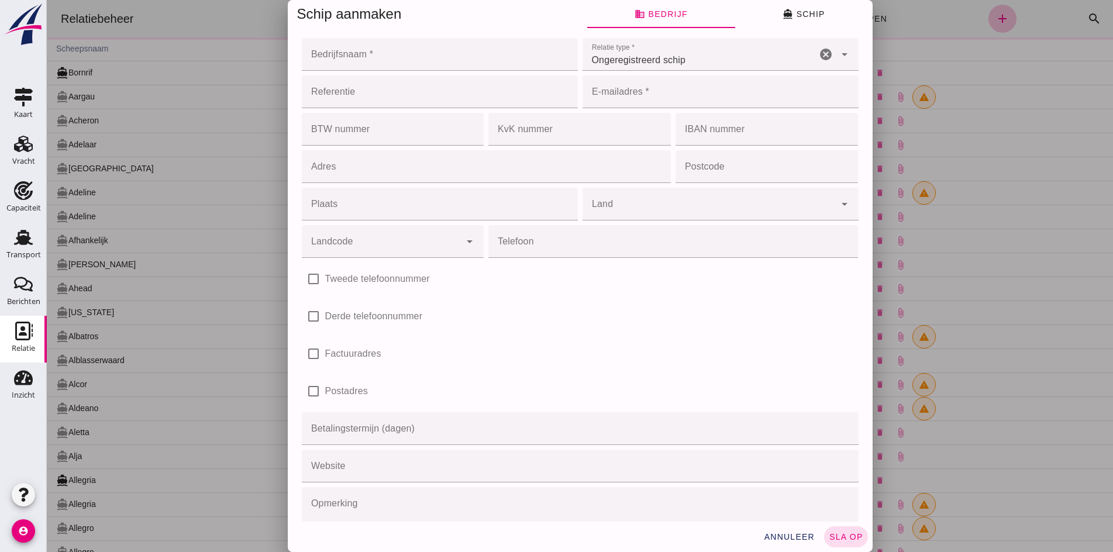
click at [943, 25] on div at bounding box center [580, 276] width 1066 height 552
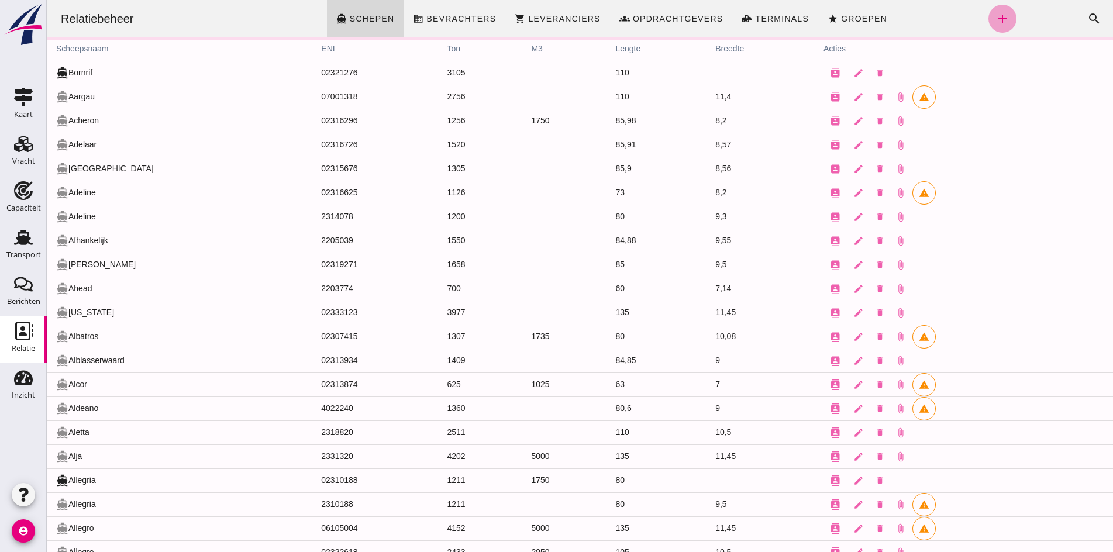
click at [995, 25] on icon "add" at bounding box center [1002, 19] width 14 height 14
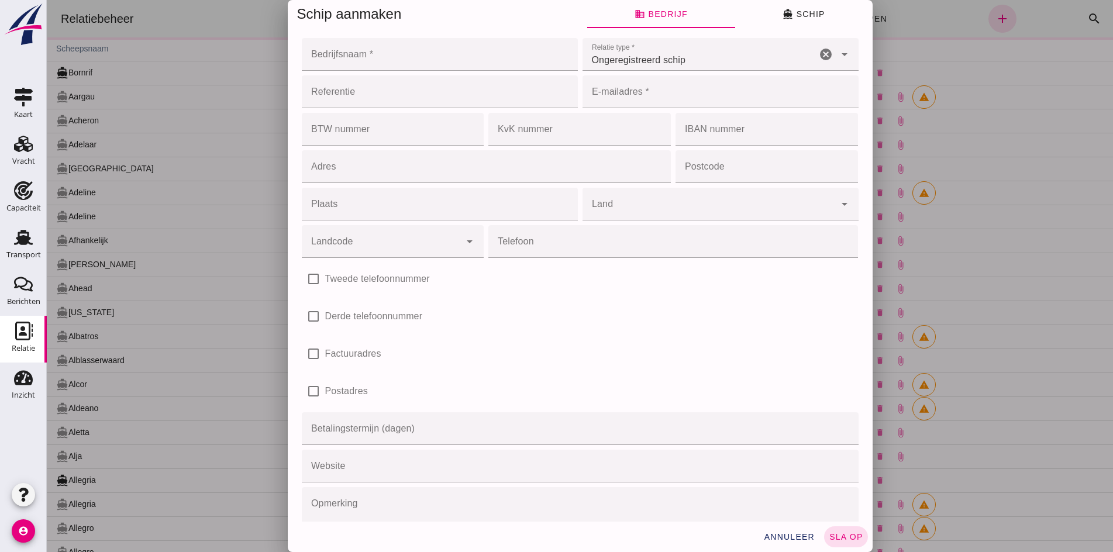
click at [1070, 20] on div at bounding box center [580, 276] width 1066 height 552
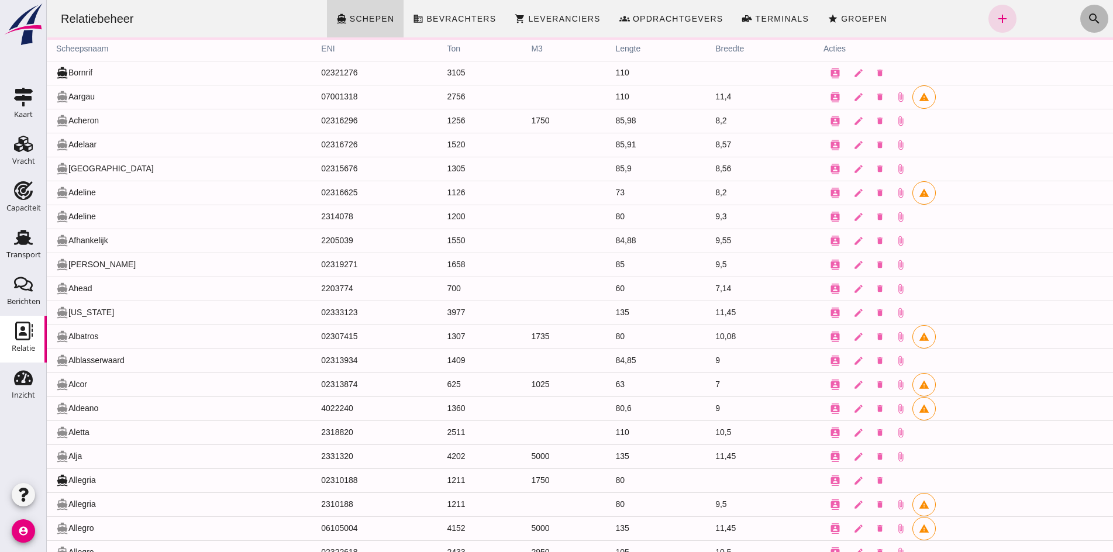
click at [1087, 21] on icon "search" at bounding box center [1094, 19] width 14 height 14
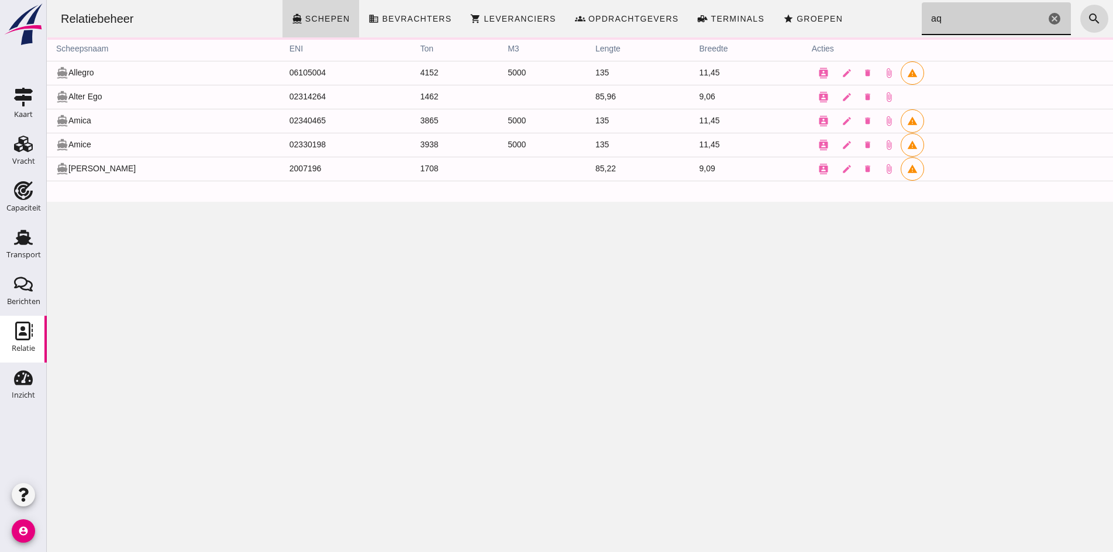
click at [976, 12] on input "aq" at bounding box center [982, 18] width 123 height 33
type input "a"
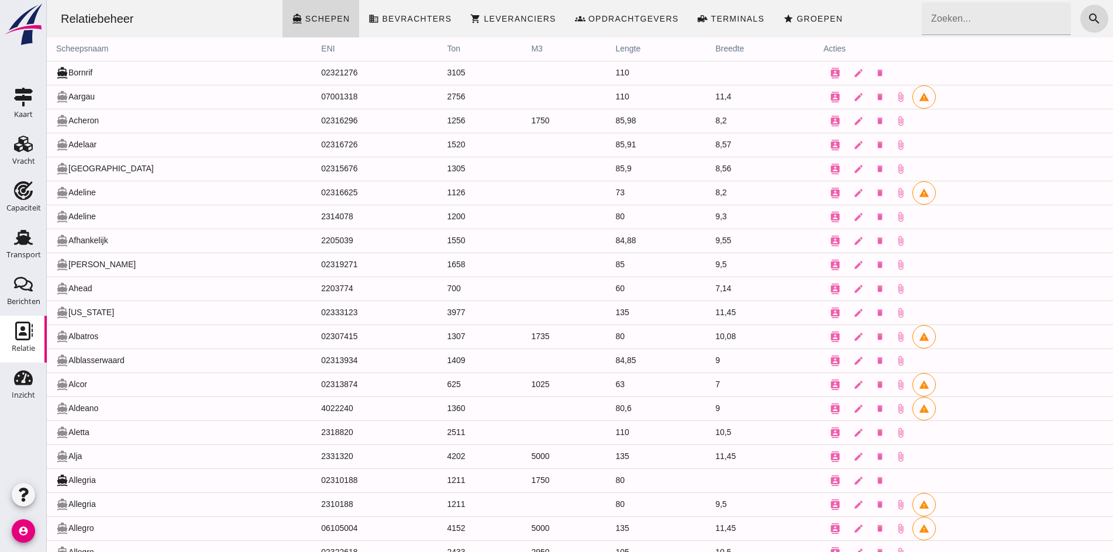
click at [866, 26] on div "Relatiebeheer directions_boat Schepen business Bevrachters shopping_cart Levera…" at bounding box center [579, 18] width 1056 height 37
click at [19, 346] on div "Relatie" at bounding box center [23, 348] width 23 height 8
click at [17, 378] on use at bounding box center [23, 378] width 19 height 15
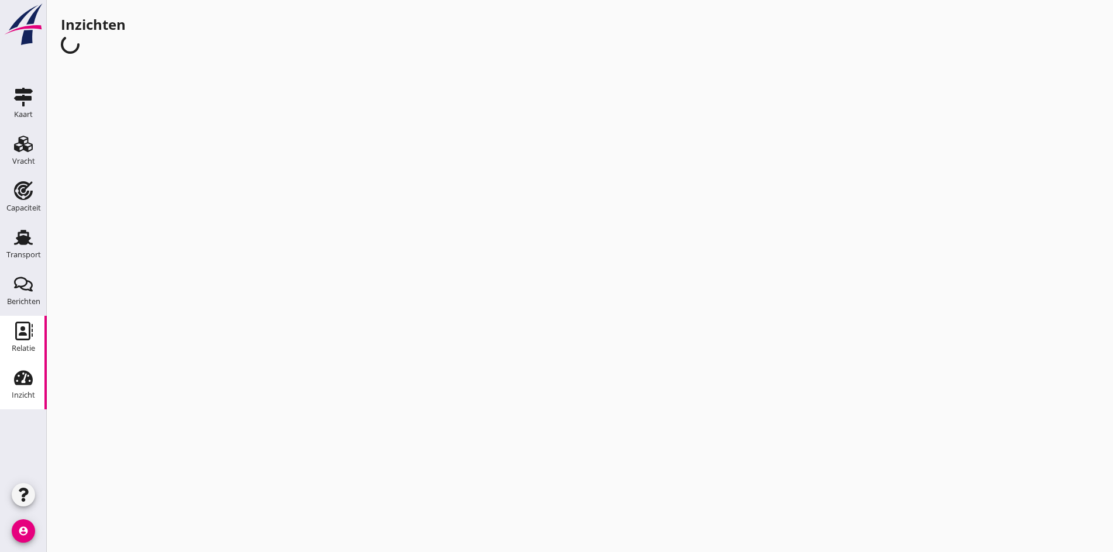
click at [27, 324] on icon "Relatie" at bounding box center [23, 331] width 19 height 19
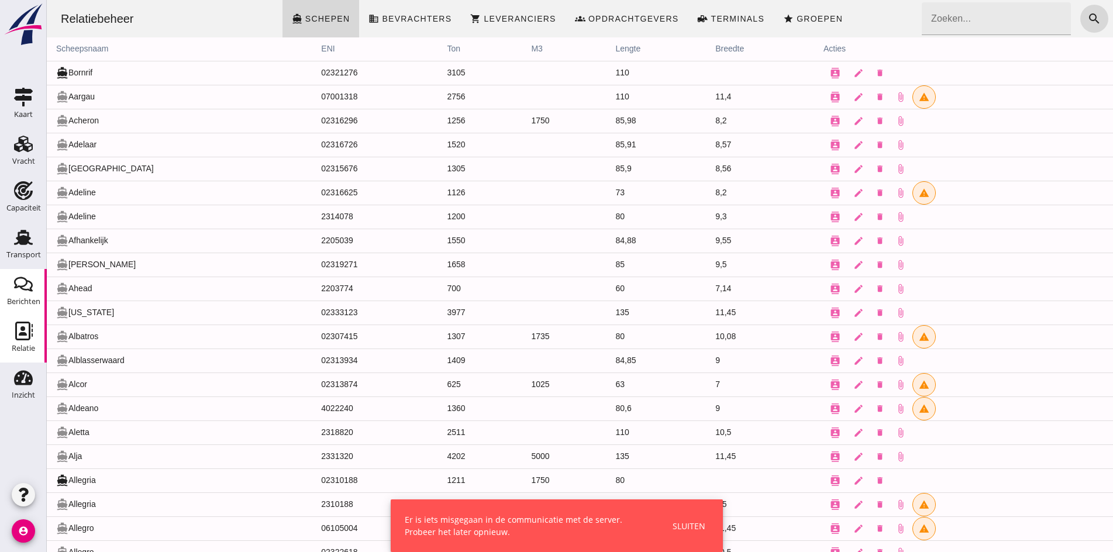
click at [14, 296] on div "Berichten" at bounding box center [23, 301] width 33 height 16
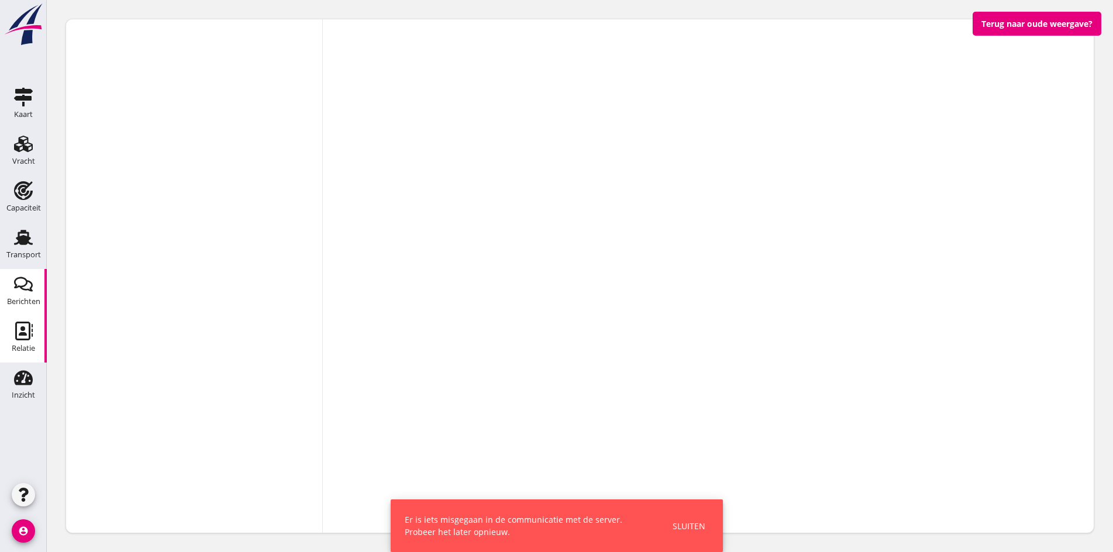
click at [23, 341] on div "Relatie" at bounding box center [23, 348] width 23 height 16
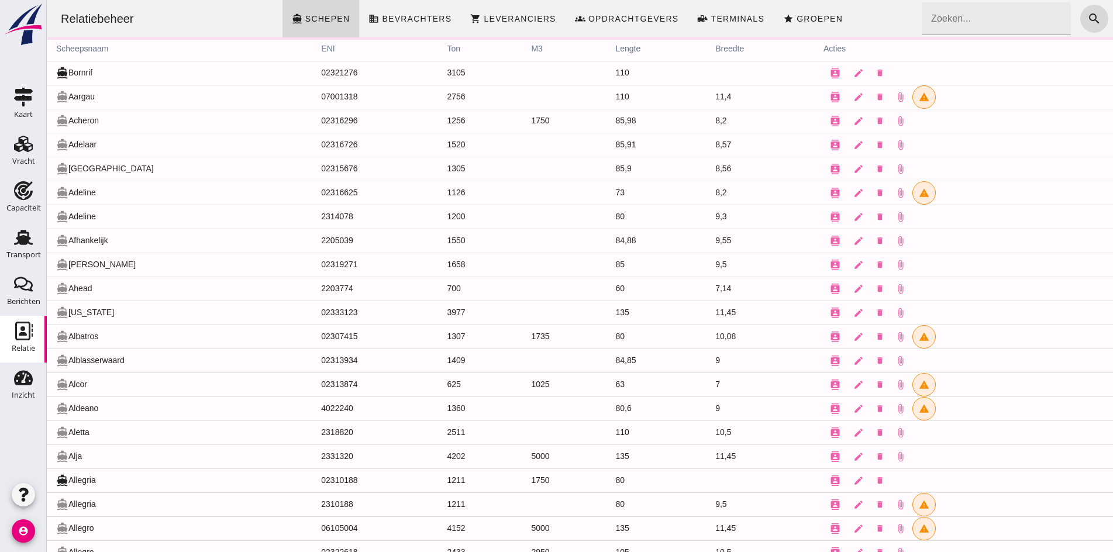
click at [882, 18] on div "Relatiebeheer directions_boat Schepen business Bevrachters shopping_cart Levera…" at bounding box center [579, 18] width 1056 height 37
click at [904, 20] on div "Relatiebeheer directions_boat Schepen business Bevrachters shopping_cart Levera…" at bounding box center [579, 18] width 1056 height 37
click at [863, 4] on div "Relatiebeheer directions_boat Schepen business Bevrachters shopping_cart Levera…" at bounding box center [579, 18] width 1056 height 37
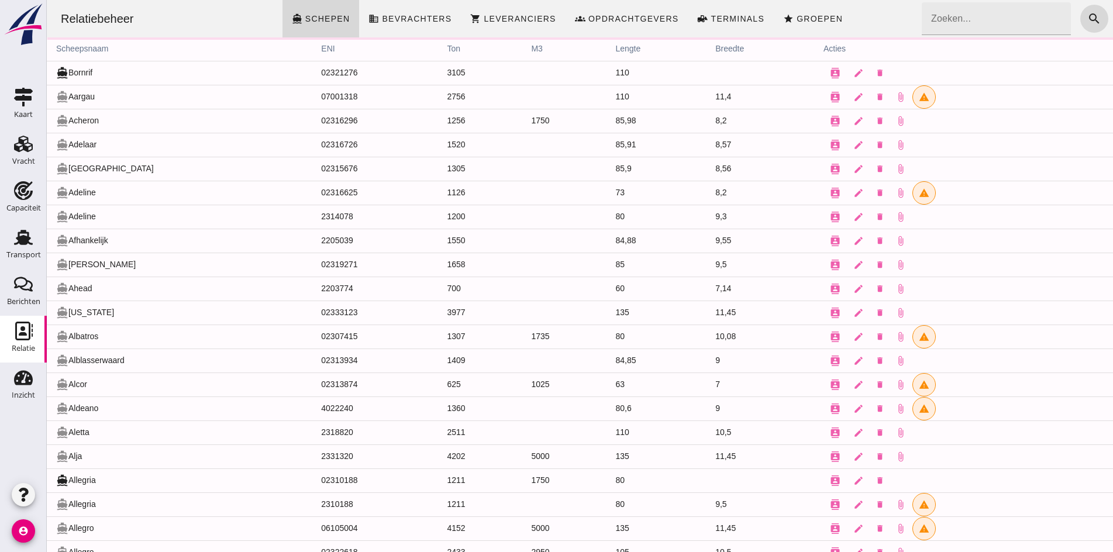
click at [862, 26] on div "Relatiebeheer directions_boat Schepen business Bevrachters shopping_cart Levera…" at bounding box center [579, 18] width 1056 height 37
click at [986, 14] on input "Zoeken..." at bounding box center [992, 18] width 142 height 33
click at [872, 40] on th "acties" at bounding box center [963, 48] width 299 height 23
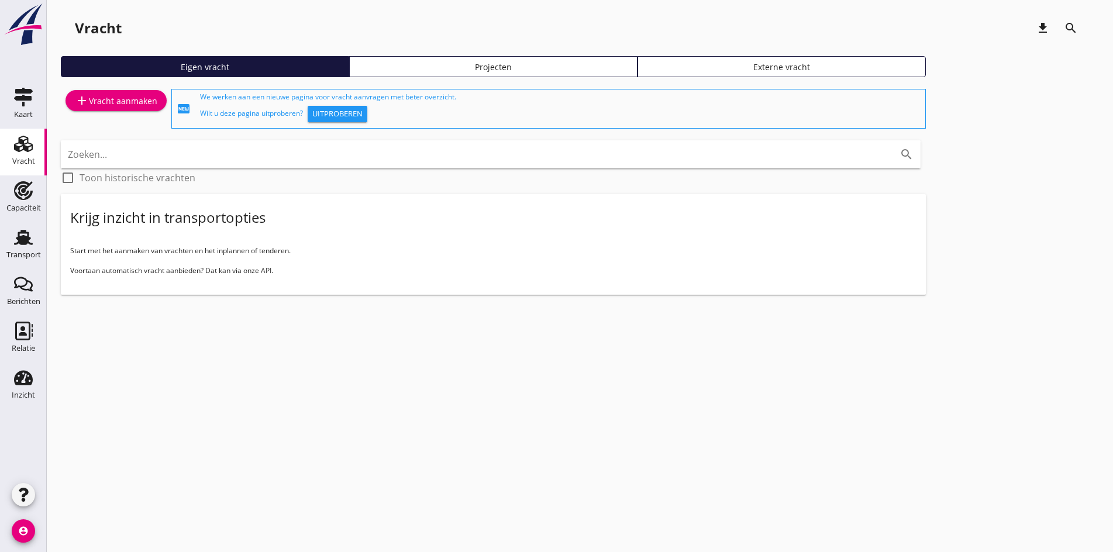
click at [87, 105] on icon "add" at bounding box center [82, 101] width 14 height 14
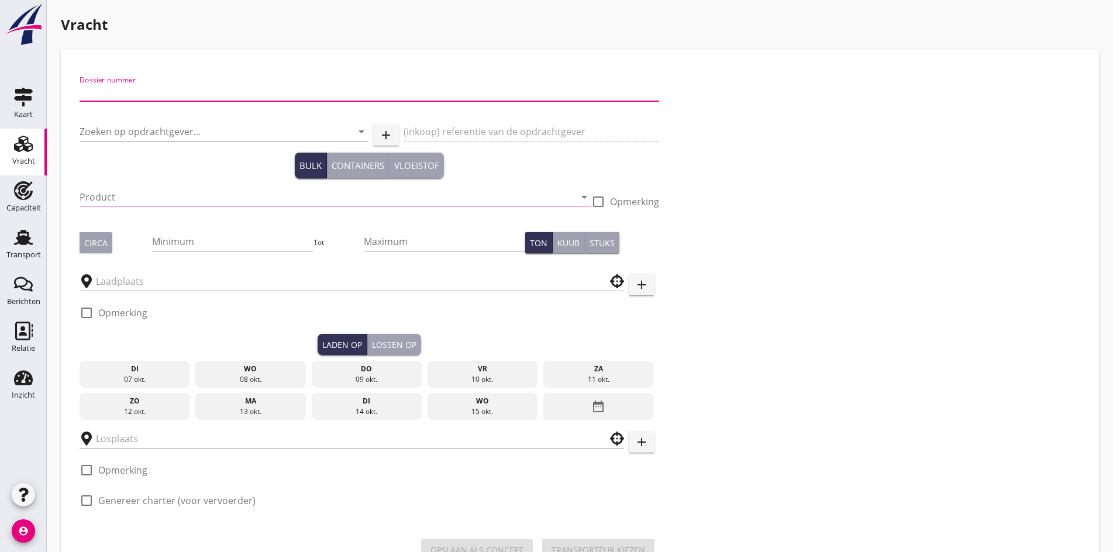
click at [105, 87] on input "Dossier nummer" at bounding box center [369, 91] width 579 height 19
type input "20250713"
click at [18, 195] on use at bounding box center [23, 190] width 19 height 19
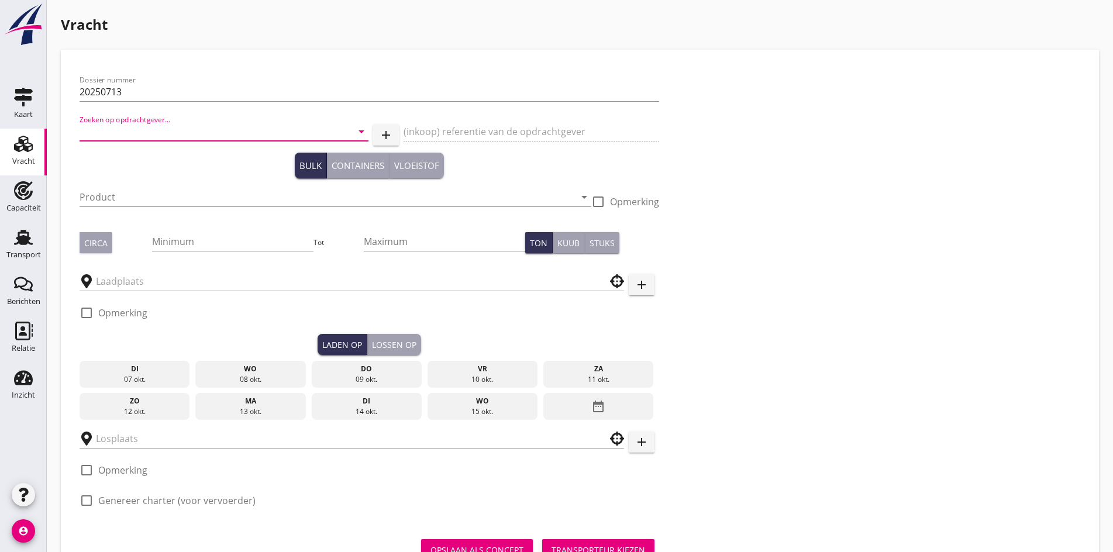
click at [172, 126] on input "Zoeken op opdrachtgever..." at bounding box center [208, 131] width 256 height 19
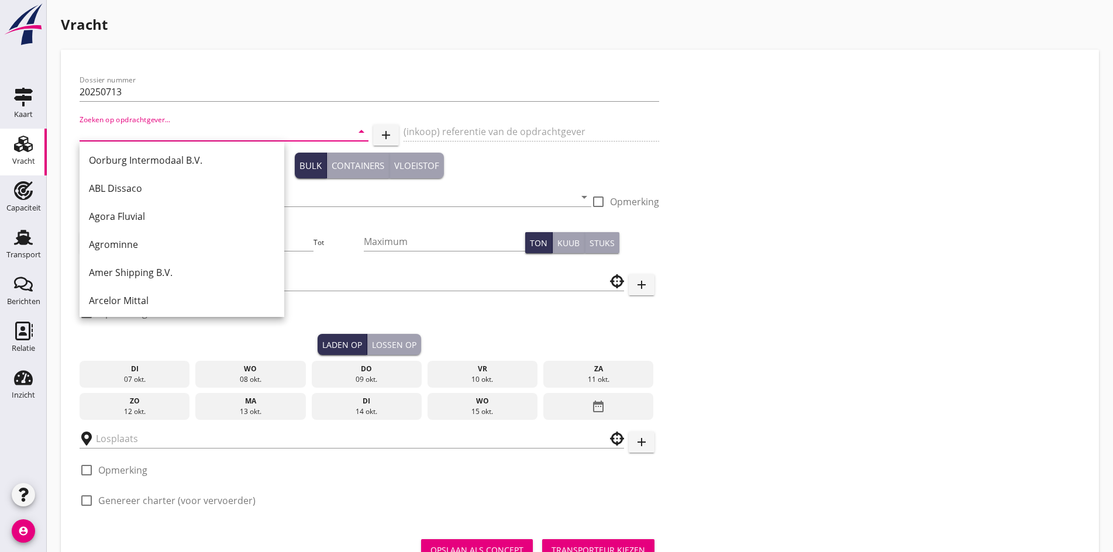
click at [132, 125] on input "Zoeken op opdrachtgever..." at bounding box center [208, 131] width 256 height 19
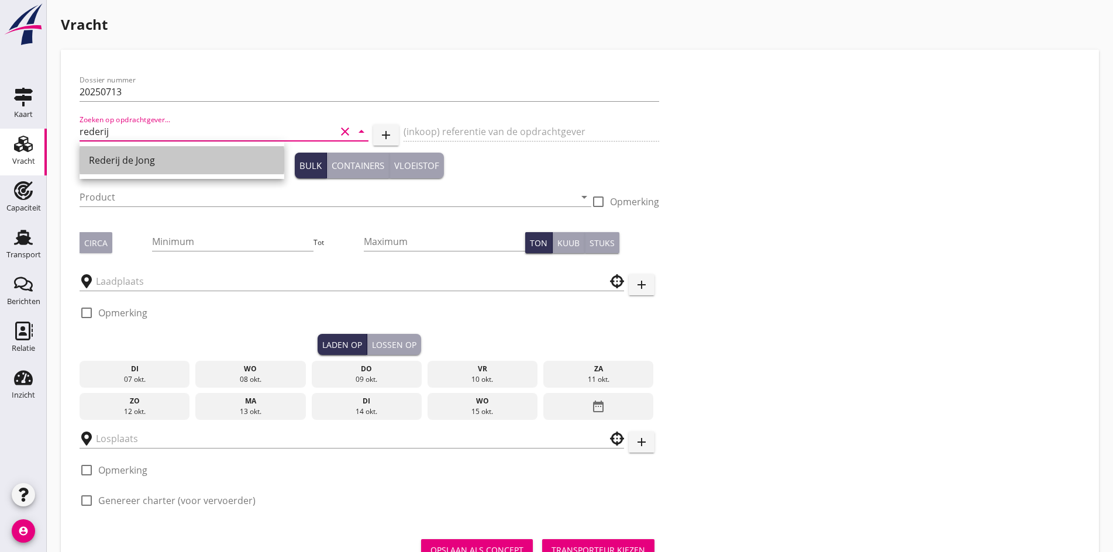
click at [148, 167] on div "Rederij de Jong" at bounding box center [182, 160] width 186 height 14
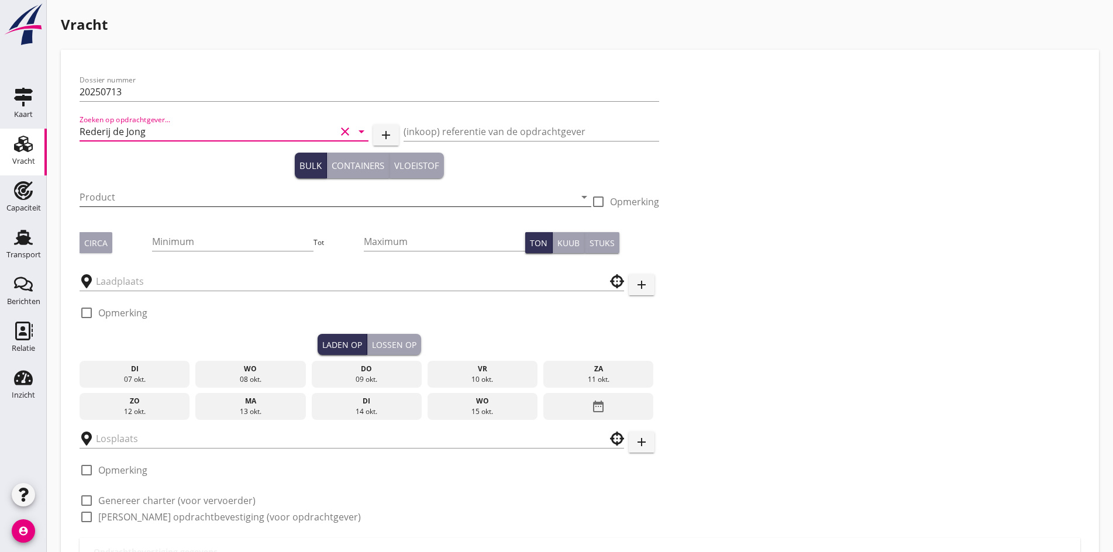
type input "Rederij de Jong"
click at [161, 203] on input "Product" at bounding box center [327, 197] width 495 height 19
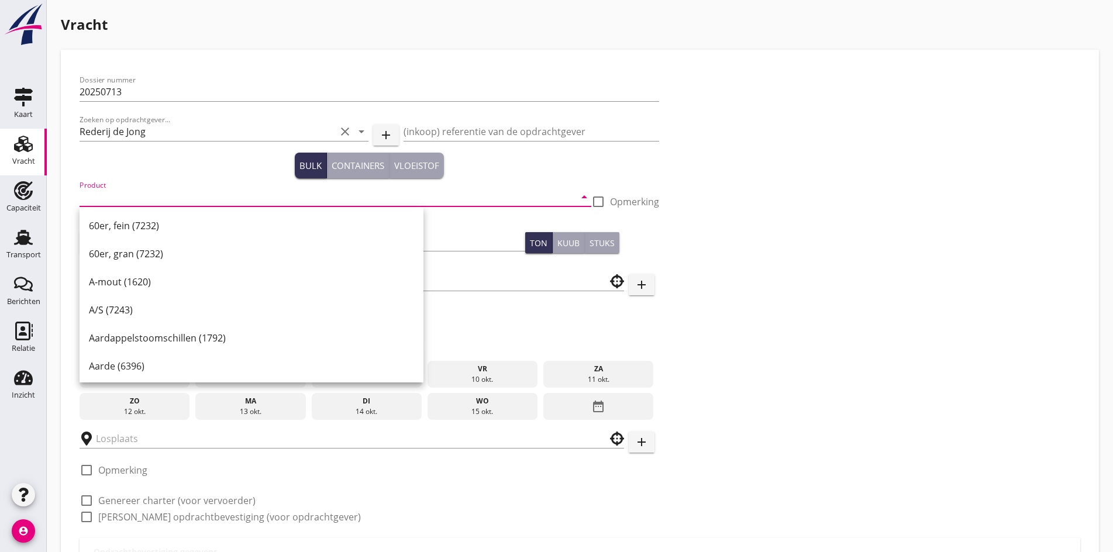
click at [140, 198] on input "Product" at bounding box center [327, 197] width 495 height 19
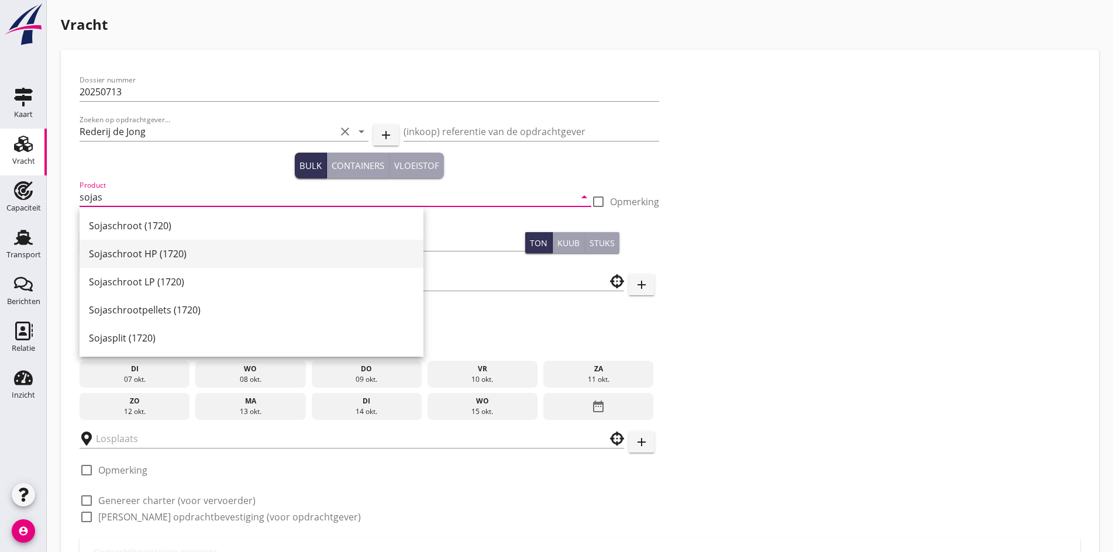
click at [135, 242] on div "Sojaschroot HP (1720)" at bounding box center [251, 254] width 325 height 28
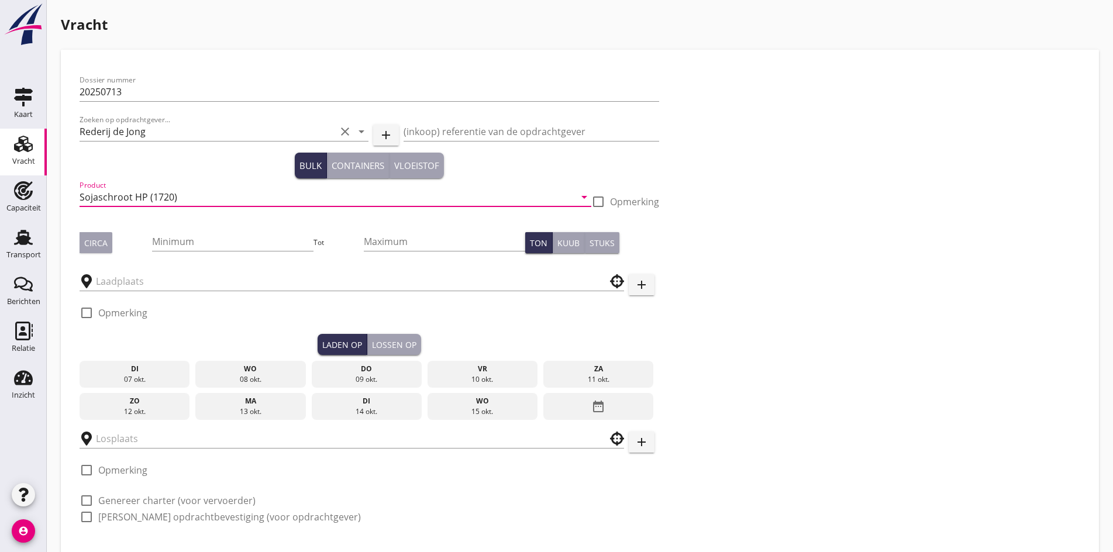
drag, startPoint x: 200, startPoint y: 194, endPoint x: 129, endPoint y: 198, distance: 70.8
click at [129, 198] on input "Sojaschroot HP (1720)" at bounding box center [327, 197] width 495 height 19
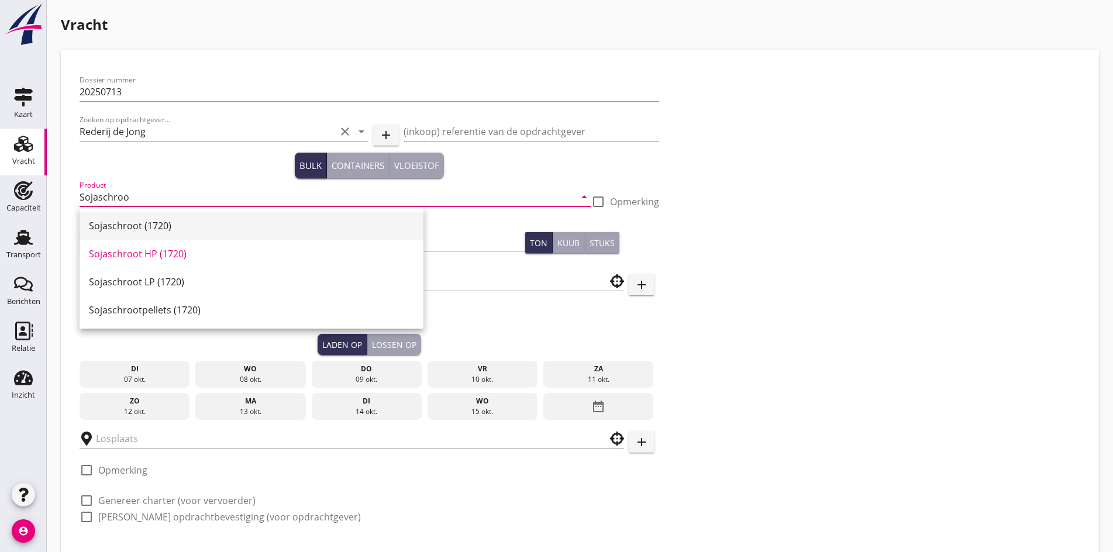
click at [132, 222] on div "Sojaschroot (1720)" at bounding box center [251, 226] width 325 height 14
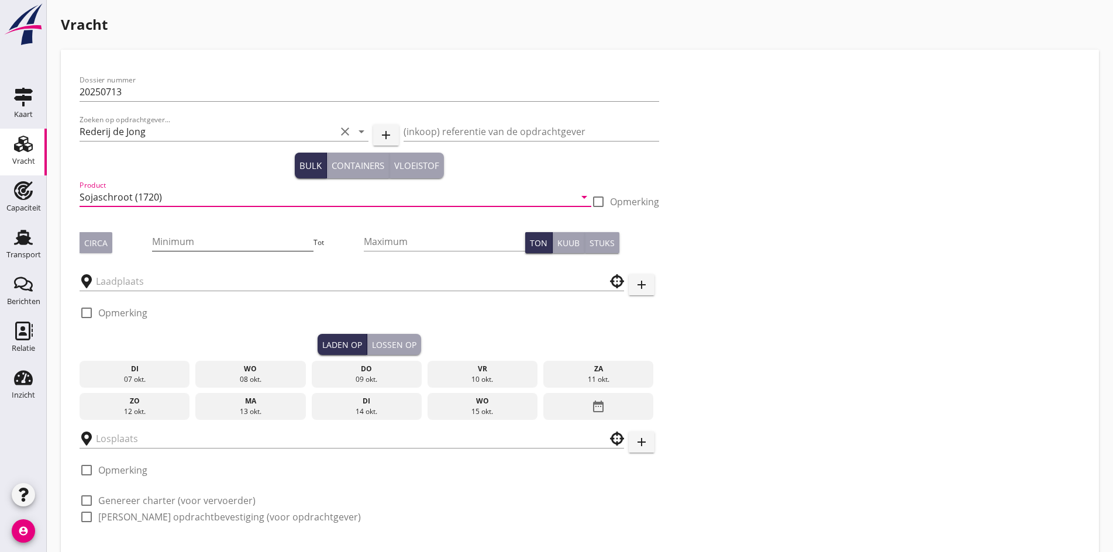
type input "Sojaschroot (1720)"
click at [153, 242] on input "Minimum" at bounding box center [232, 241] width 161 height 19
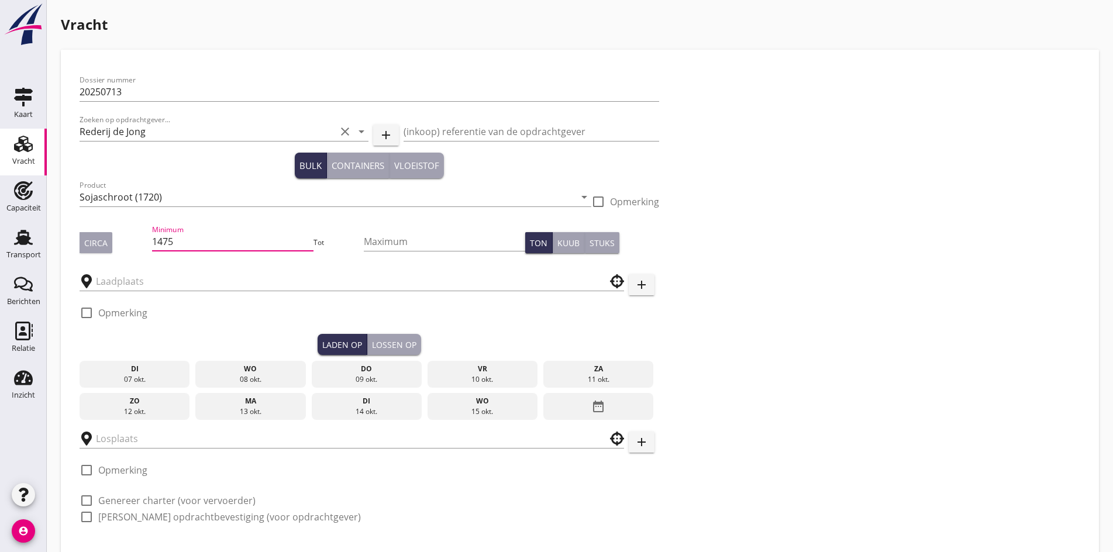
type input "1475"
click at [104, 250] on button "Circa" at bounding box center [96, 242] width 33 height 21
click at [164, 281] on input "text" at bounding box center [343, 281] width 495 height 19
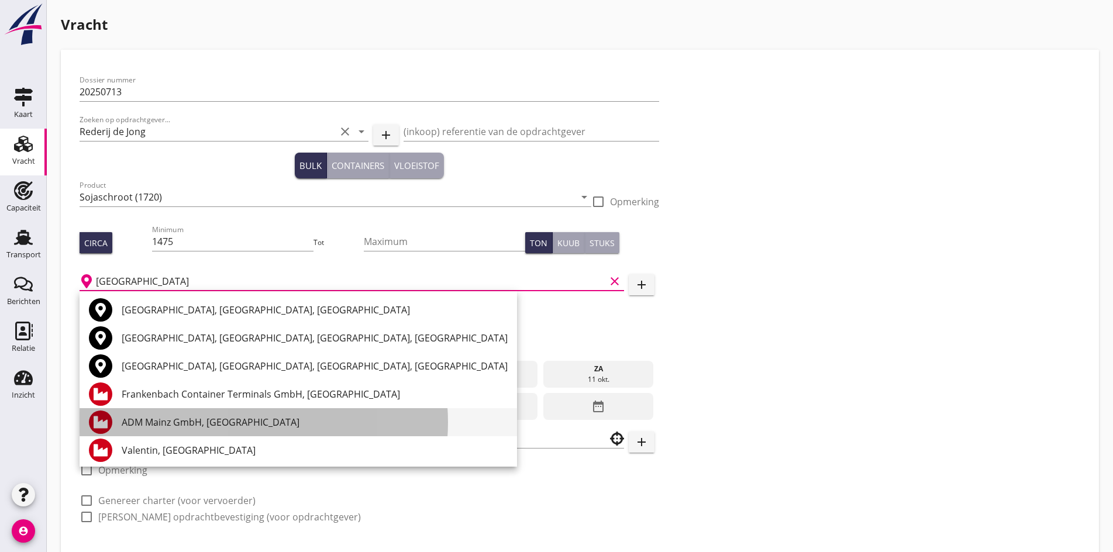
click at [156, 429] on div "ADM Mainz GmbH, [GEOGRAPHIC_DATA]" at bounding box center [315, 422] width 386 height 14
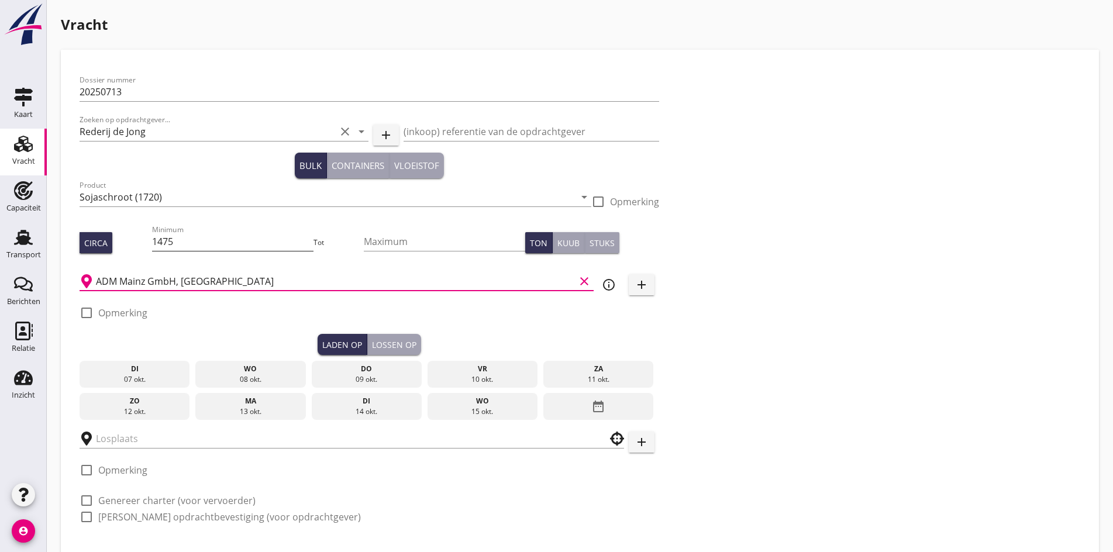
type input "ADM Mainz GmbH, [GEOGRAPHIC_DATA]"
click at [181, 250] on div "Minimum 1475" at bounding box center [232, 241] width 161 height 19
drag, startPoint x: 173, startPoint y: 246, endPoint x: 130, endPoint y: 246, distance: 43.3
click at [152, 246] on input "1475" at bounding box center [232, 241] width 161 height 19
type input "1300"
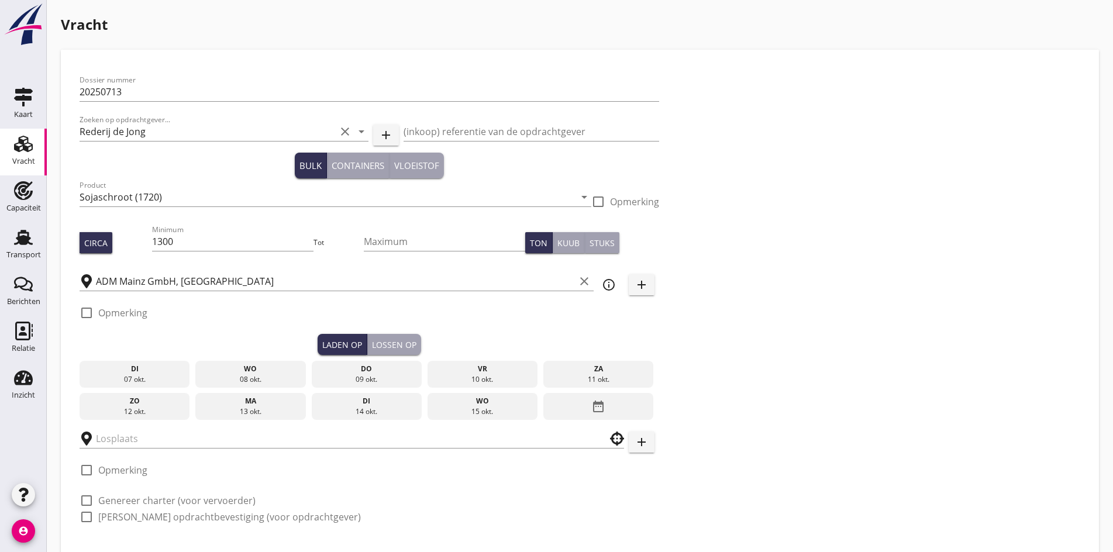
click at [546, 374] on div "11 okt." at bounding box center [598, 379] width 105 height 11
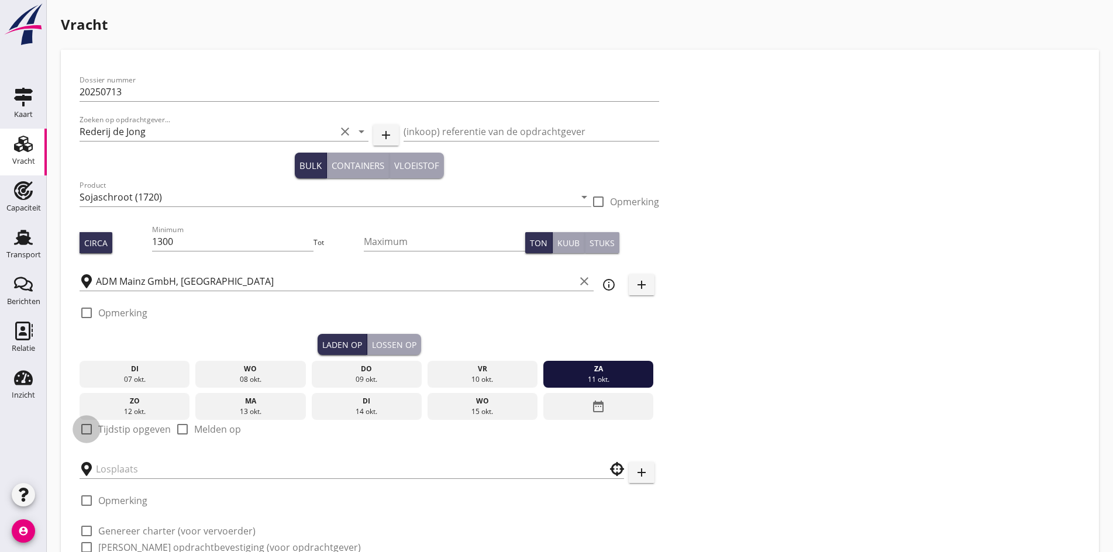
click at [86, 427] on div at bounding box center [87, 429] width 20 height 20
checkbox input "true"
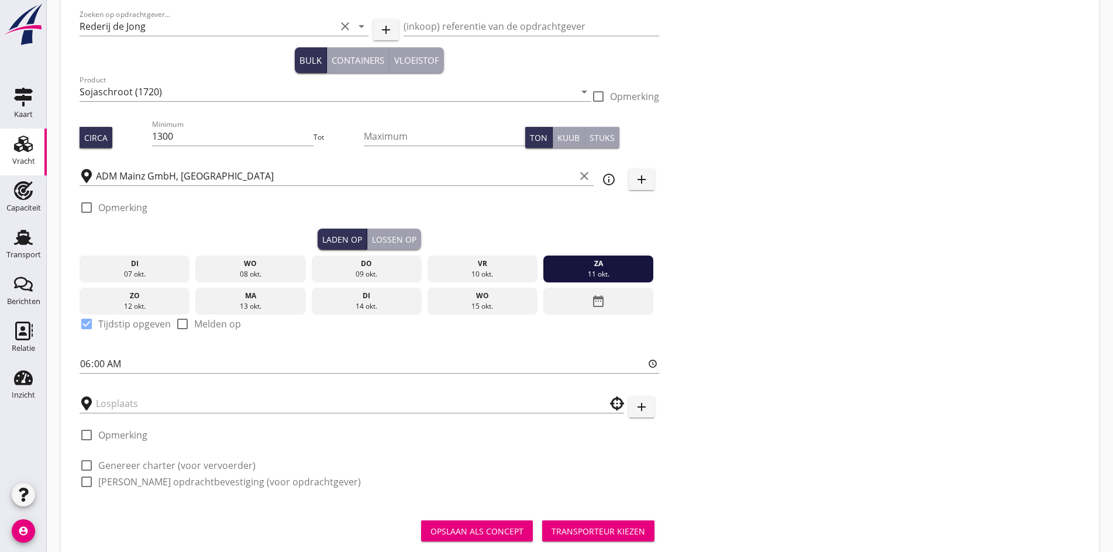
scroll to position [132, 0]
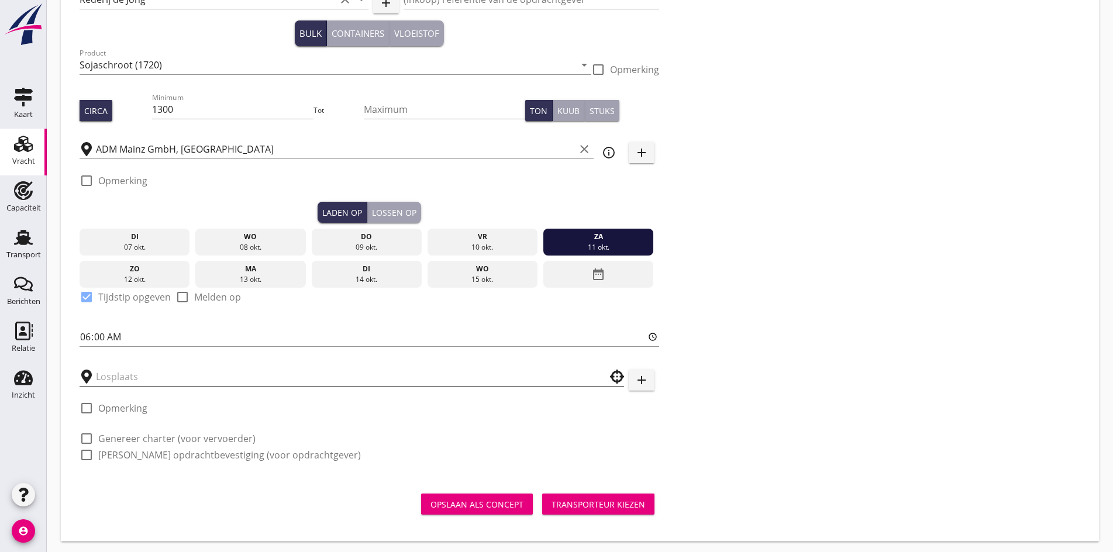
click at [141, 382] on div at bounding box center [352, 376] width 544 height 19
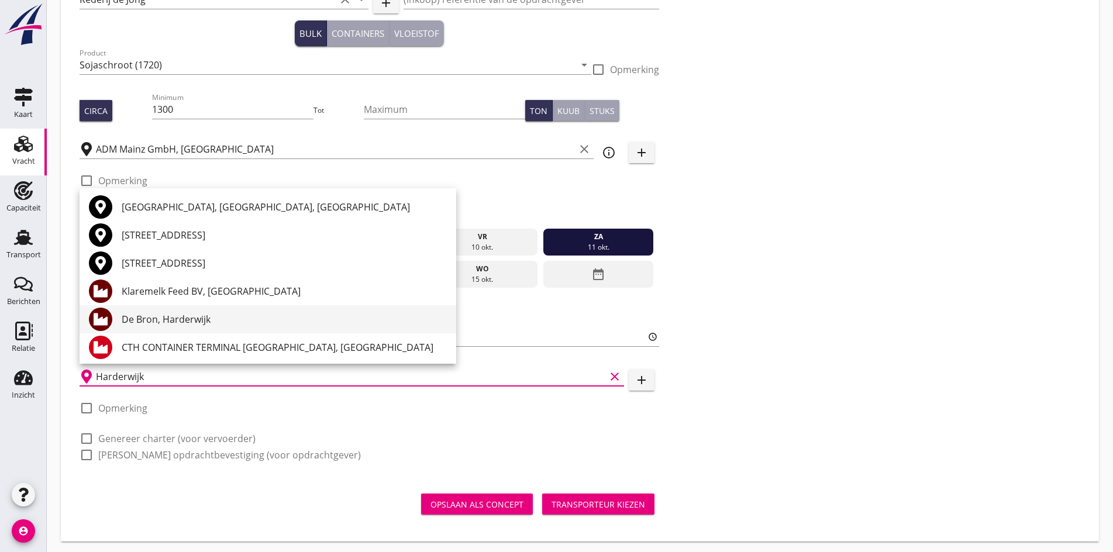
click at [206, 322] on div "De Bron, Harderwijk" at bounding box center [284, 319] width 325 height 14
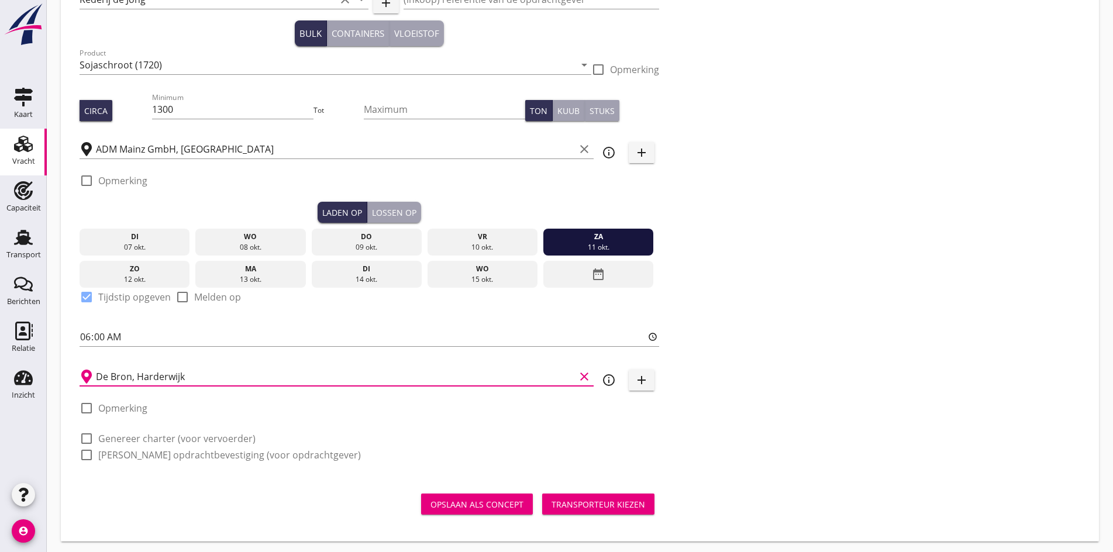
type input "De Bron, Harderwijk"
click at [89, 434] on div at bounding box center [87, 439] width 20 height 20
checkbox input "true"
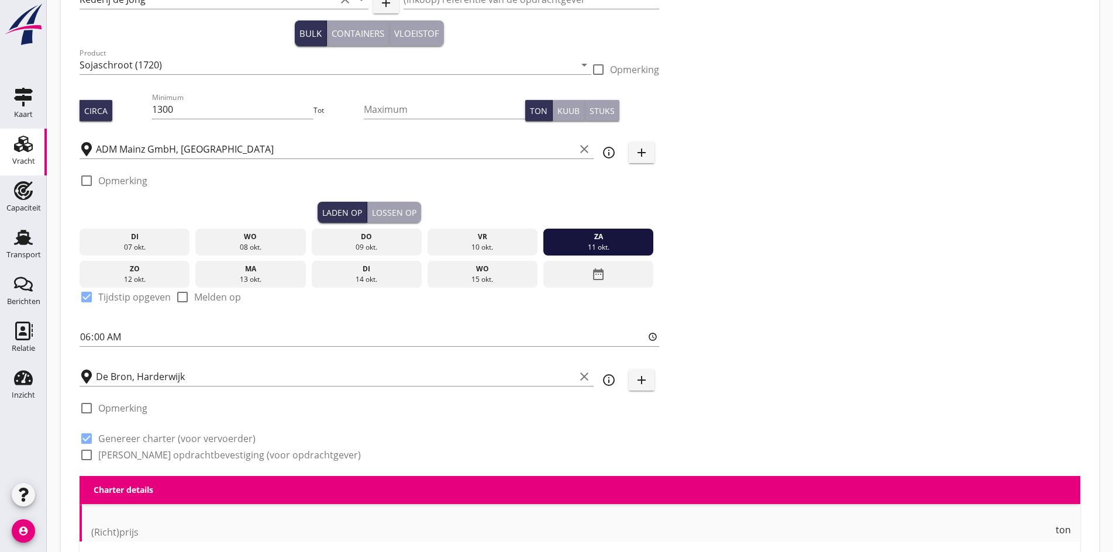
checkbox input "true"
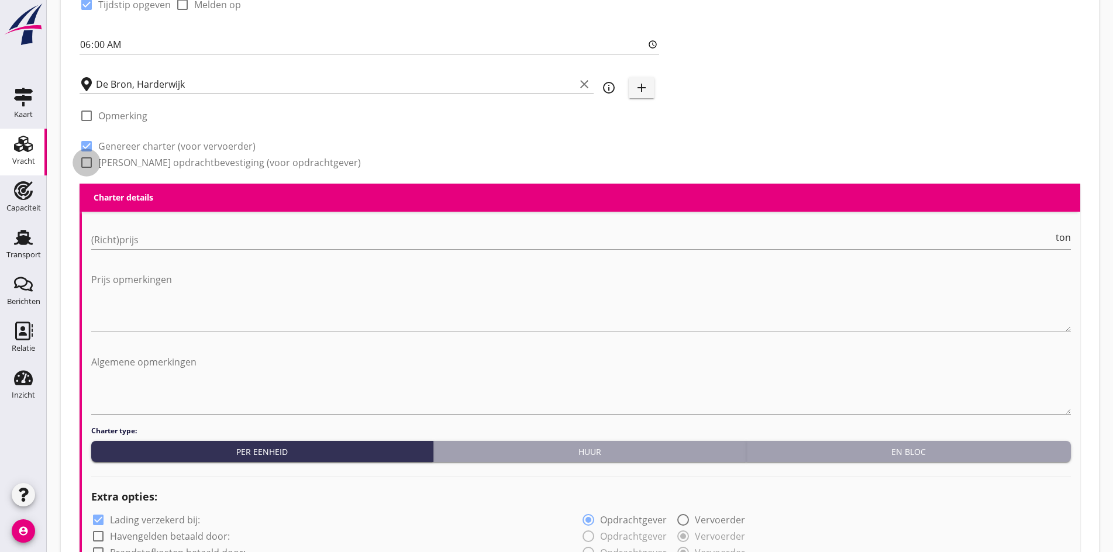
click at [85, 155] on div at bounding box center [87, 163] width 20 height 20
checkbox input "true"
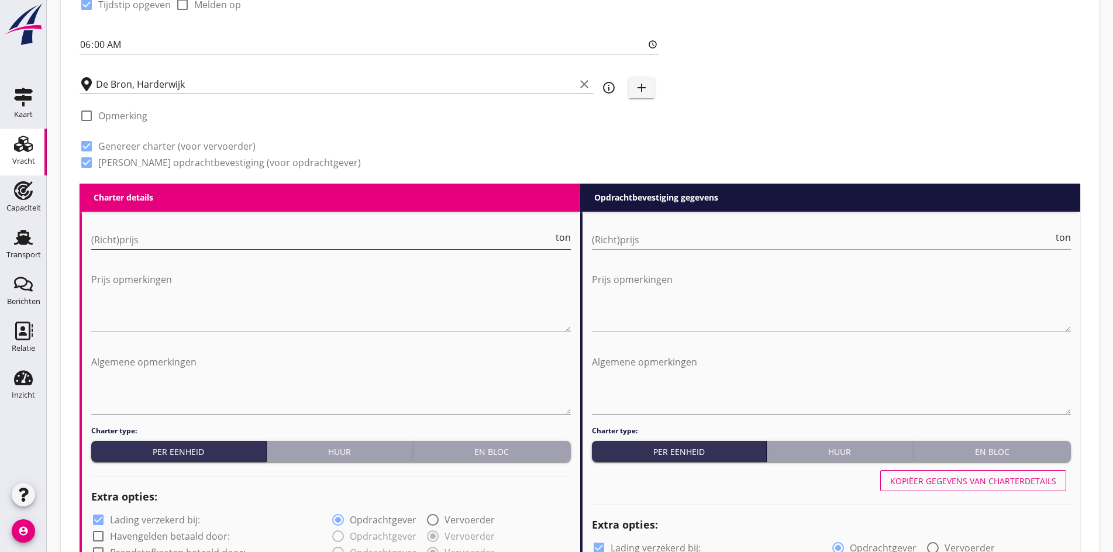
click at [156, 240] on input "(Richt)prijs" at bounding box center [322, 239] width 462 height 19
type input "15"
click at [635, 237] on input "(Richt)prijs" at bounding box center [823, 239] width 462 height 19
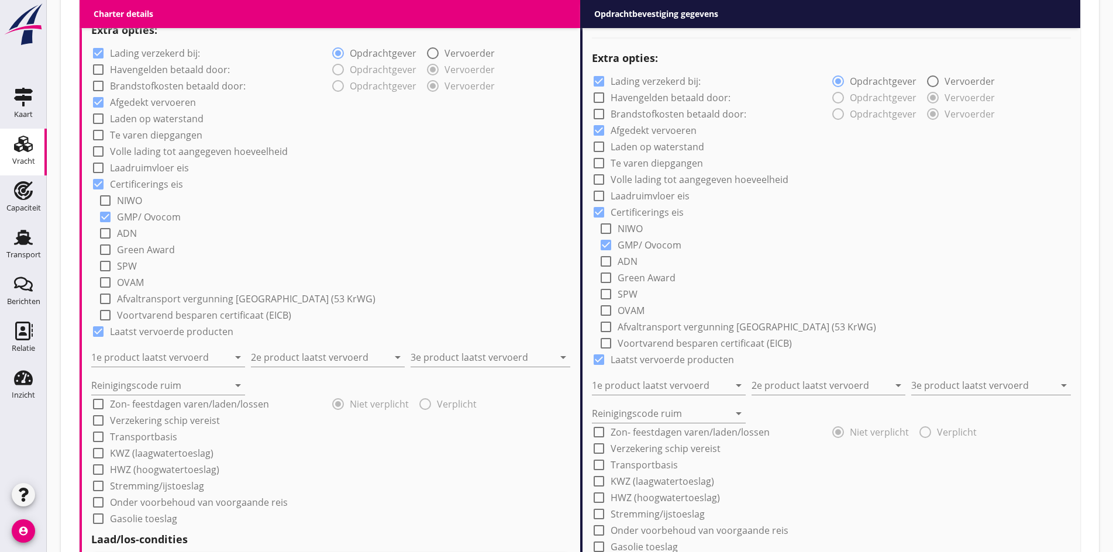
scroll to position [892, 0]
type input "16"
click at [129, 389] on div "Reinigingscode ruim arrow_drop_down" at bounding box center [168, 384] width 154 height 19
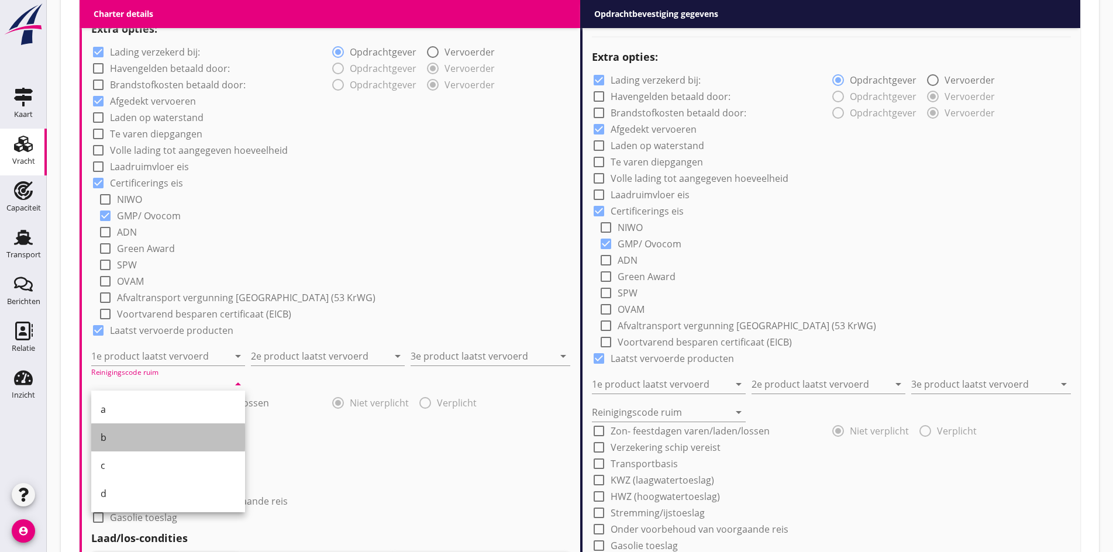
click at [117, 439] on div "b" at bounding box center [168, 437] width 135 height 14
type input "b"
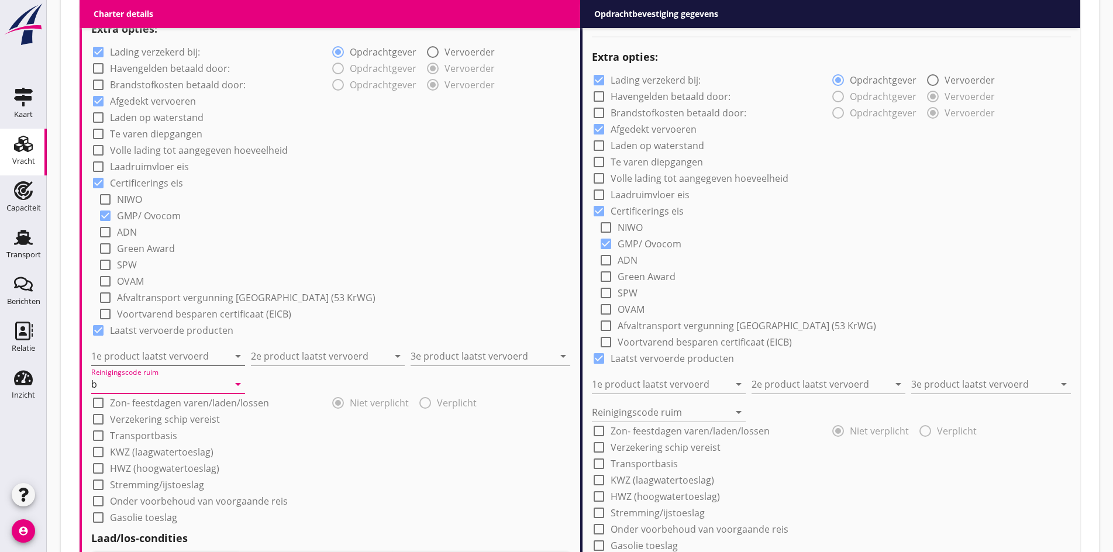
click at [119, 355] on input "1e product laatst vervoerd" at bounding box center [159, 356] width 137 height 19
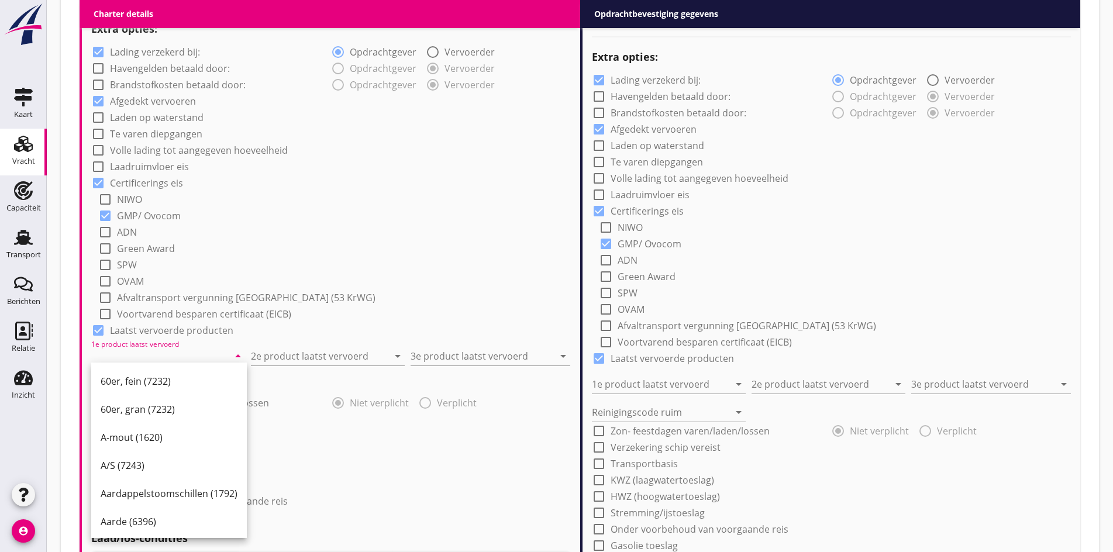
click at [119, 355] on input "1e product laatst vervoerd" at bounding box center [159, 356] width 137 height 19
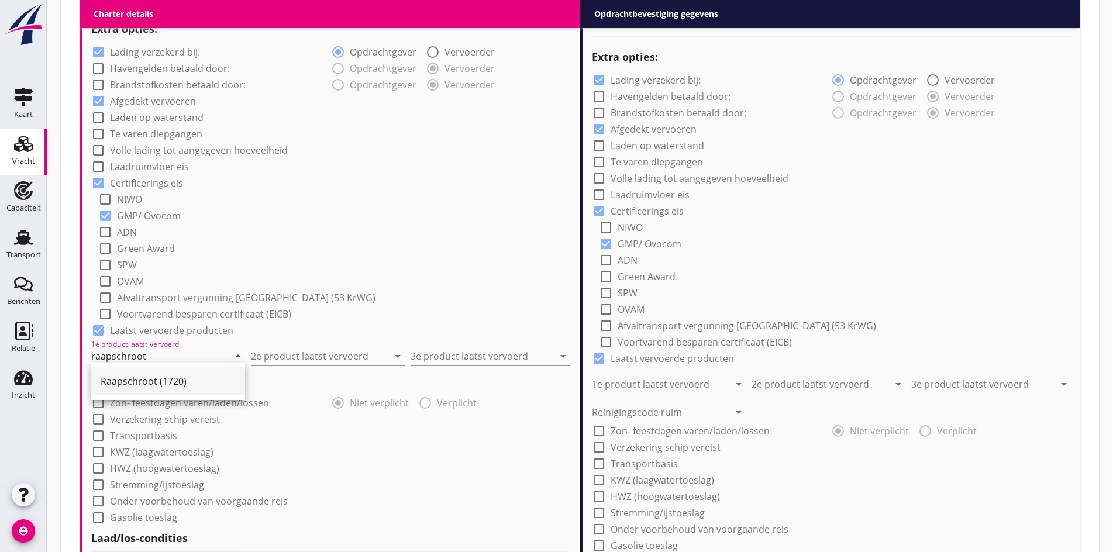
click at [159, 389] on div "Raapschroot (1720)" at bounding box center [168, 381] width 135 height 28
type input "Raapschroot (1720)"
click at [274, 351] on input "2e product laatst vervoerd" at bounding box center [319, 356] width 137 height 19
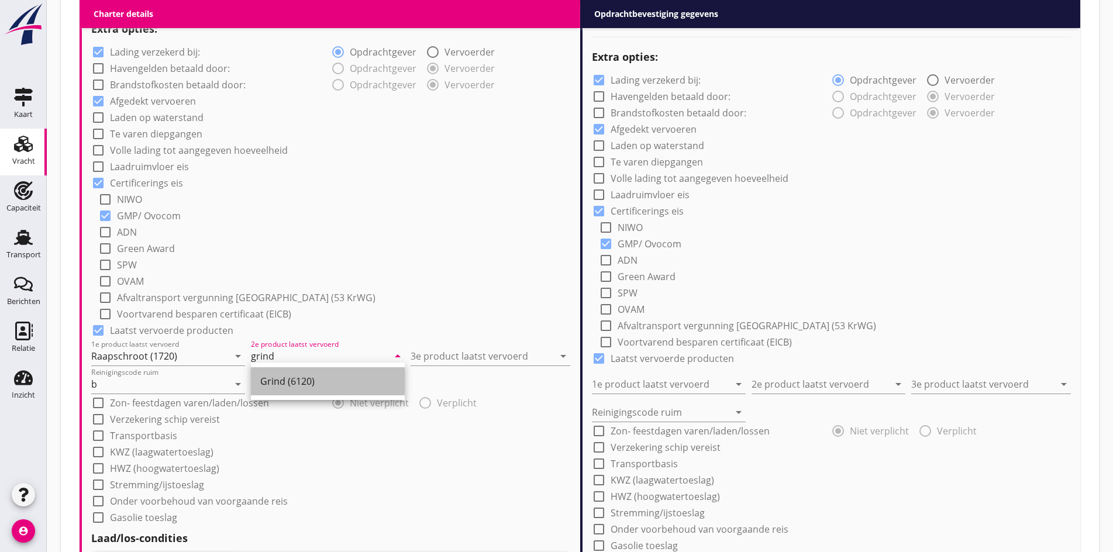
click at [287, 384] on div "Grind (6120)" at bounding box center [327, 381] width 135 height 14
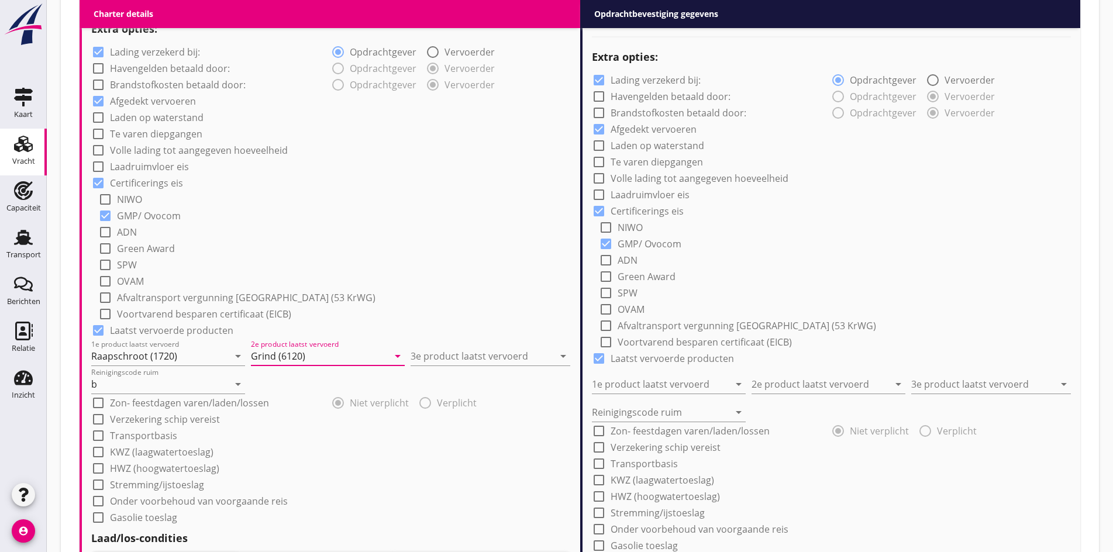
type input "Grind (6120)"
click at [457, 367] on div "Reinigingscode ruim b arrow_drop_down" at bounding box center [330, 379] width 479 height 28
click at [450, 357] on input "3e product laatst vervoerd" at bounding box center [481, 356] width 143 height 19
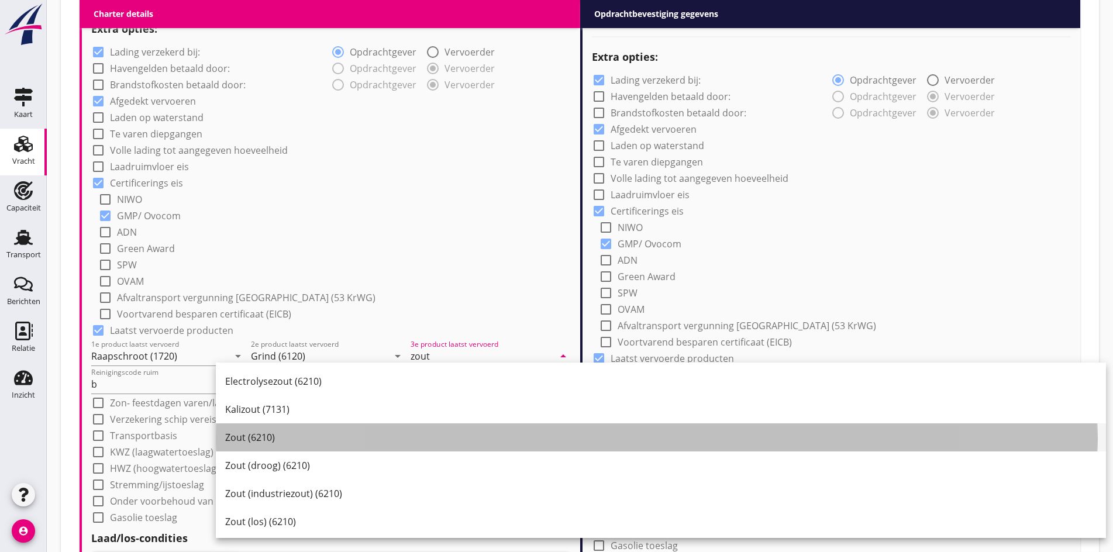
click at [271, 430] on div "Zout (6210)" at bounding box center [660, 437] width 871 height 14
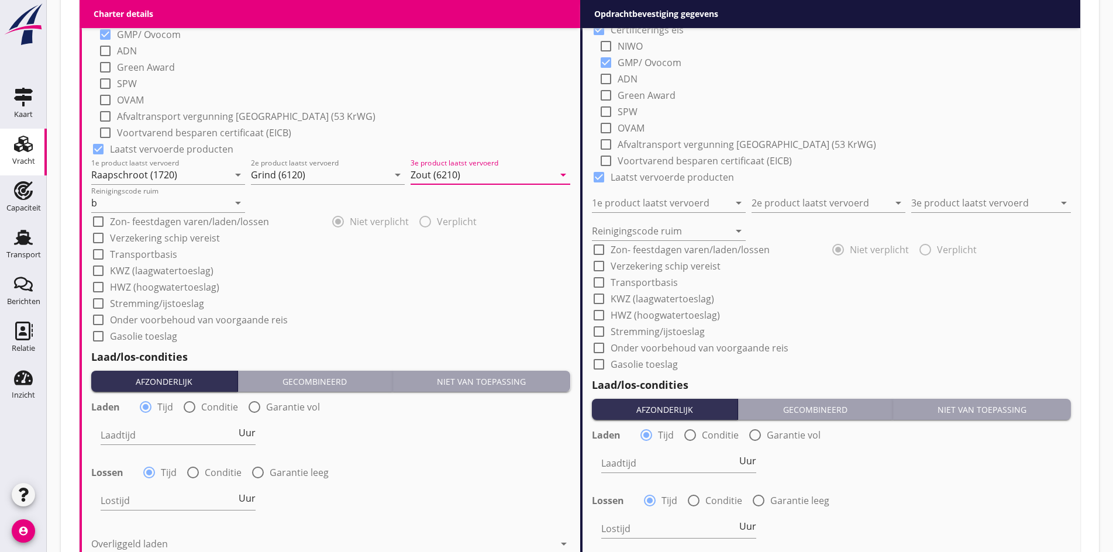
scroll to position [1184, 0]
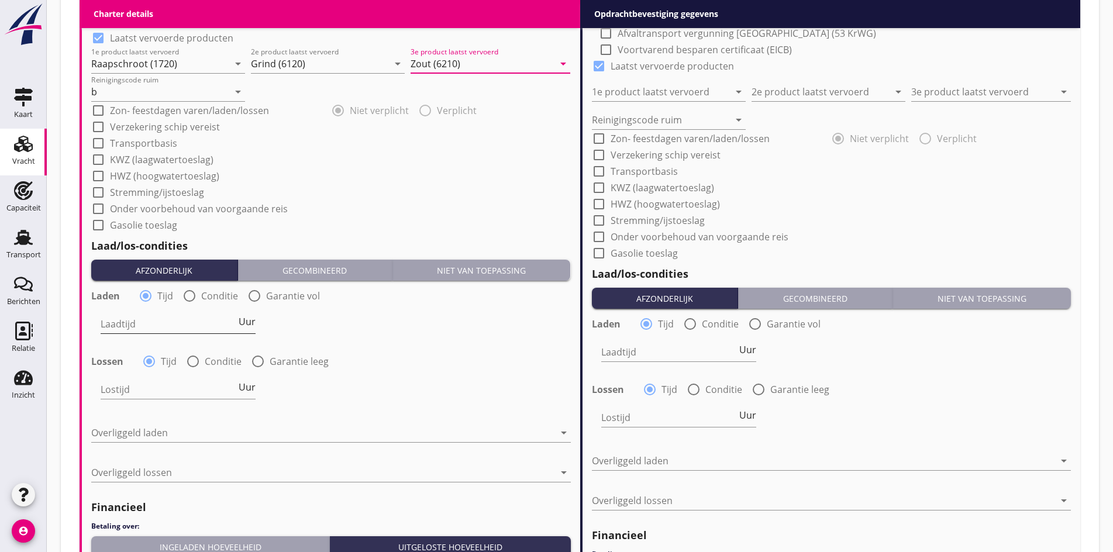
type input "Zout (6210)"
click at [123, 315] on input "Laadtijd" at bounding box center [169, 324] width 136 height 19
click at [197, 291] on div at bounding box center [189, 296] width 20 height 20
radio input "false"
radio input "true"
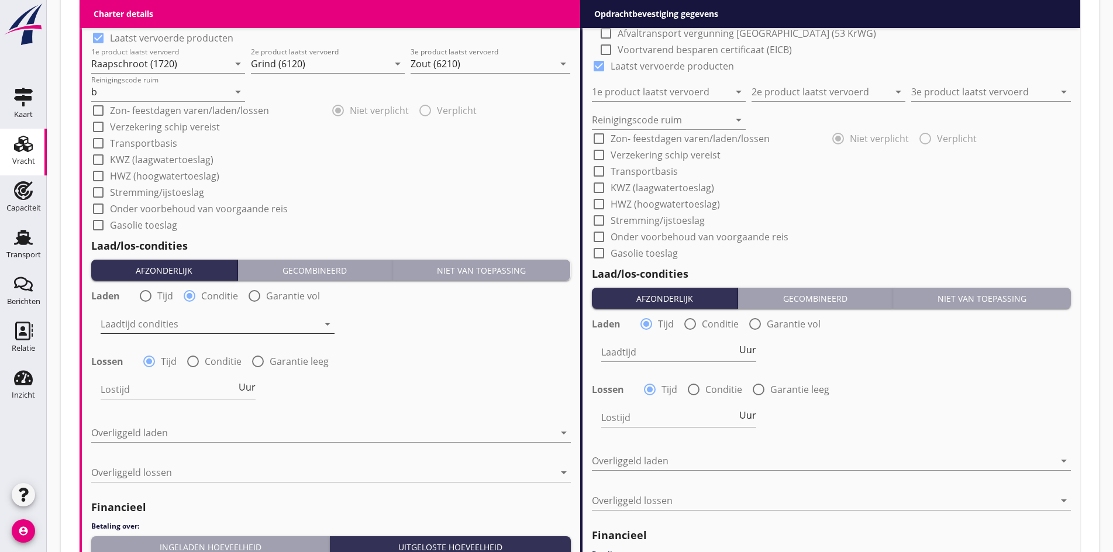
click at [125, 315] on div at bounding box center [209, 324] width 217 height 19
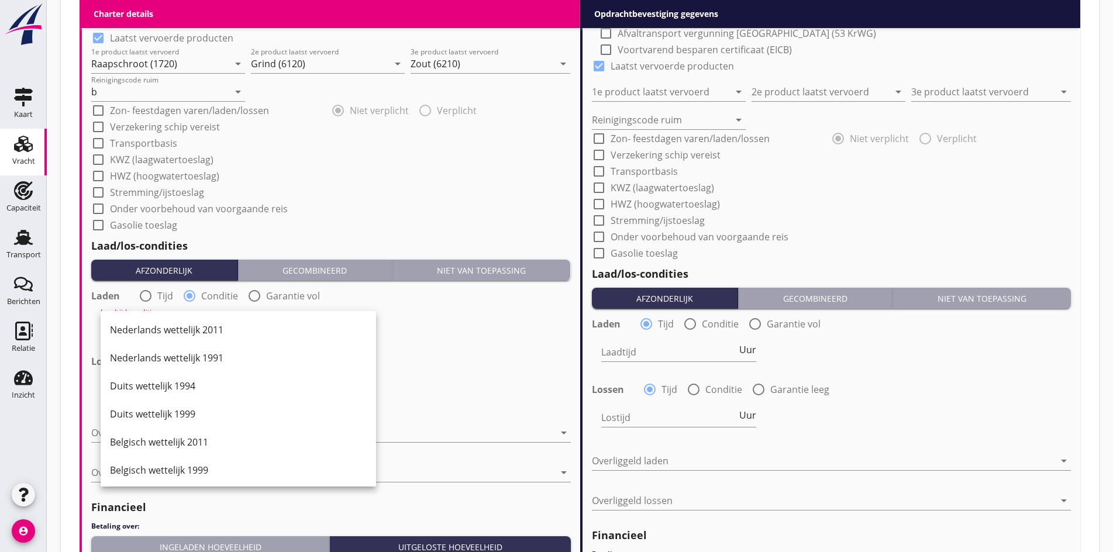
click at [154, 295] on div at bounding box center [146, 296] width 20 height 20
radio input "true"
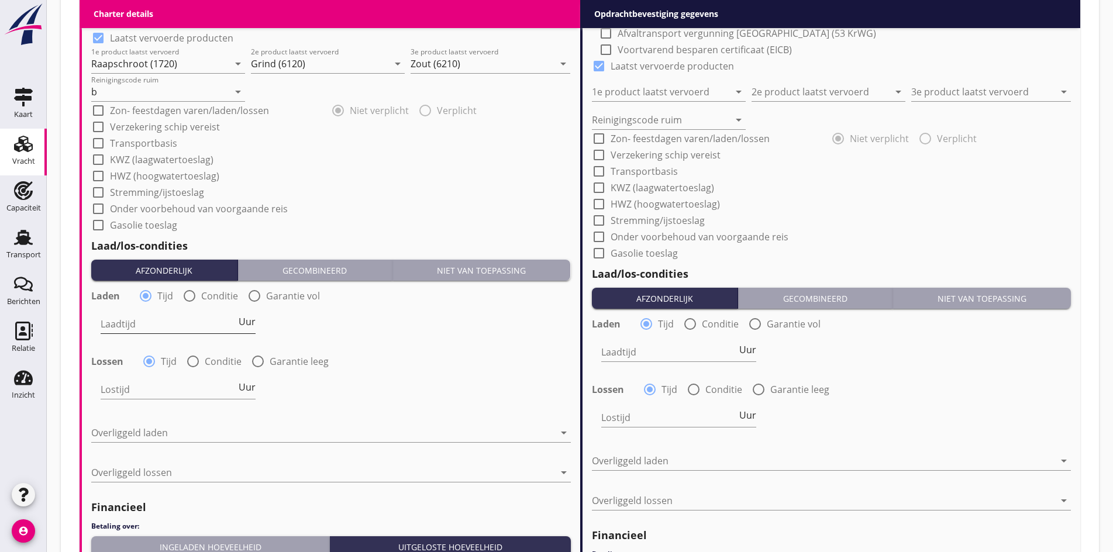
click at [120, 318] on input "Laadtijd" at bounding box center [169, 324] width 136 height 19
type input "48"
click at [201, 360] on div at bounding box center [193, 361] width 20 height 20
radio input "false"
radio input "true"
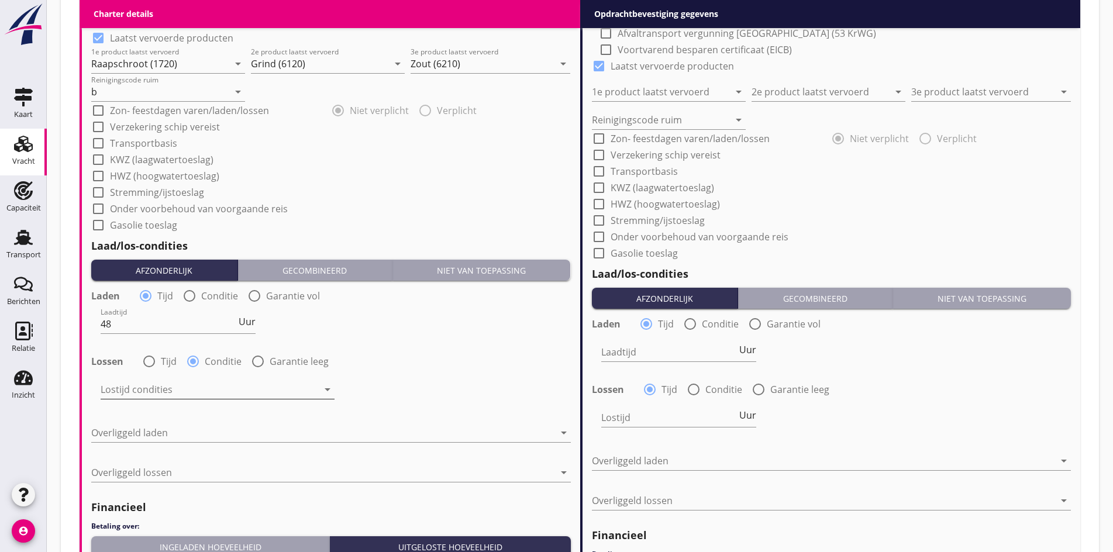
click at [173, 382] on div at bounding box center [209, 389] width 217 height 19
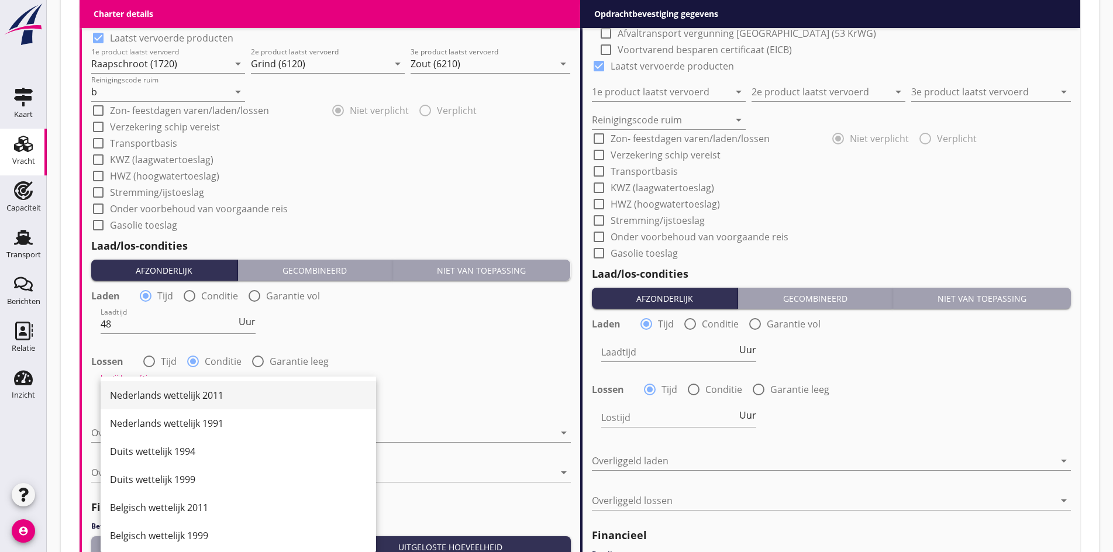
click at [165, 403] on div "Nederlands wettelijk 2011" at bounding box center [238, 395] width 257 height 28
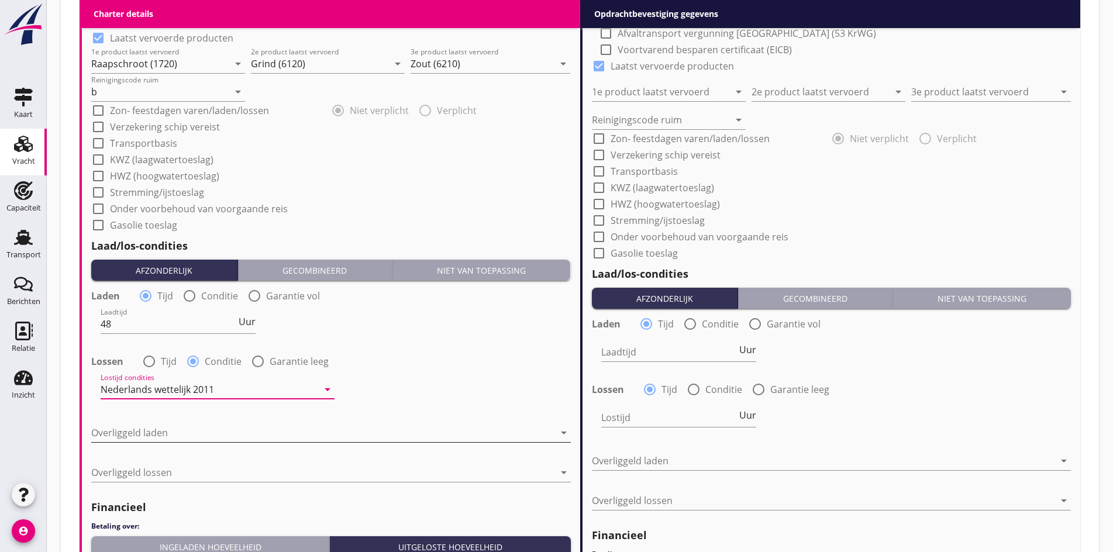
click at [140, 434] on div at bounding box center [322, 432] width 463 height 19
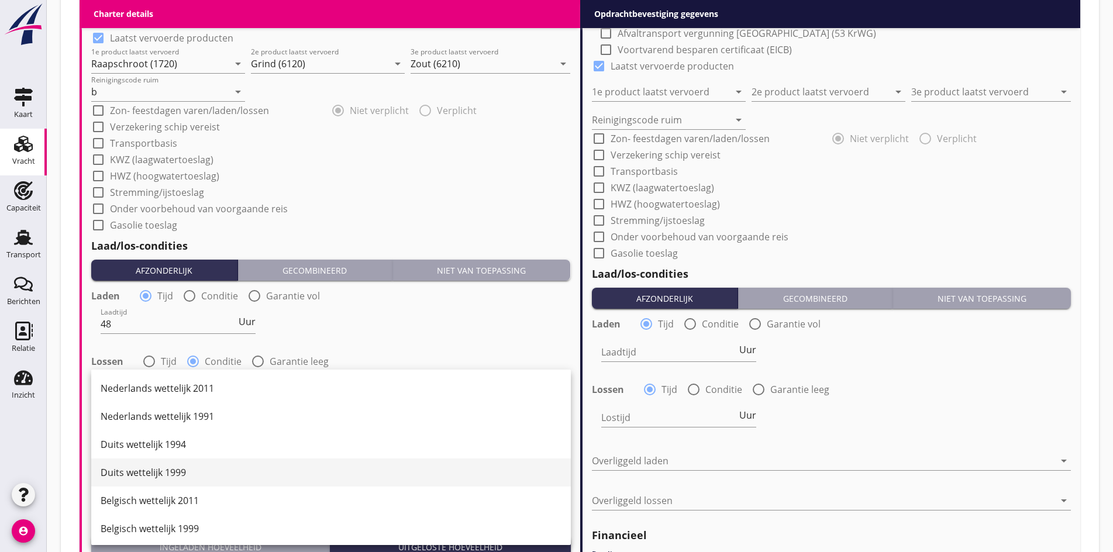
click at [127, 473] on div "Duits wettelijk 1999" at bounding box center [331, 472] width 461 height 14
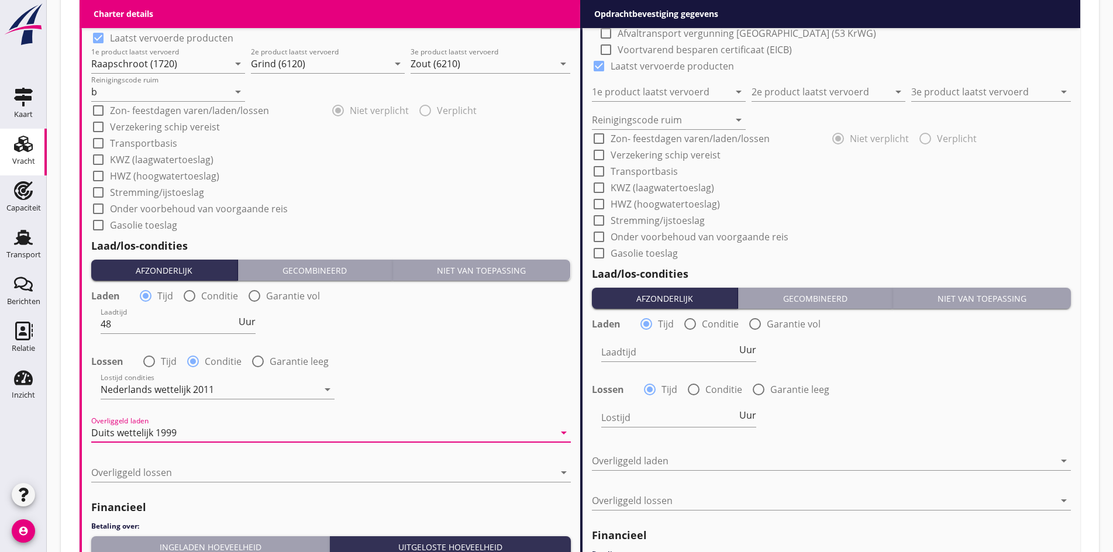
click at [111, 456] on div "Overliggeld lossen arrow_drop_down" at bounding box center [330, 474] width 479 height 37
click at [110, 466] on div at bounding box center [322, 472] width 463 height 19
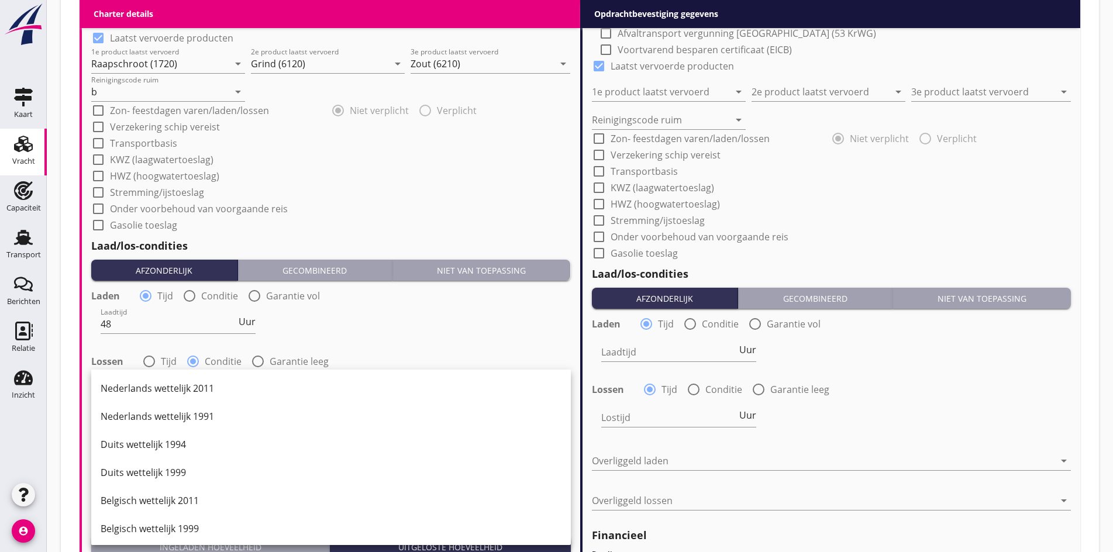
click at [118, 391] on div "Nederlands wettelijk 2011" at bounding box center [331, 388] width 461 height 14
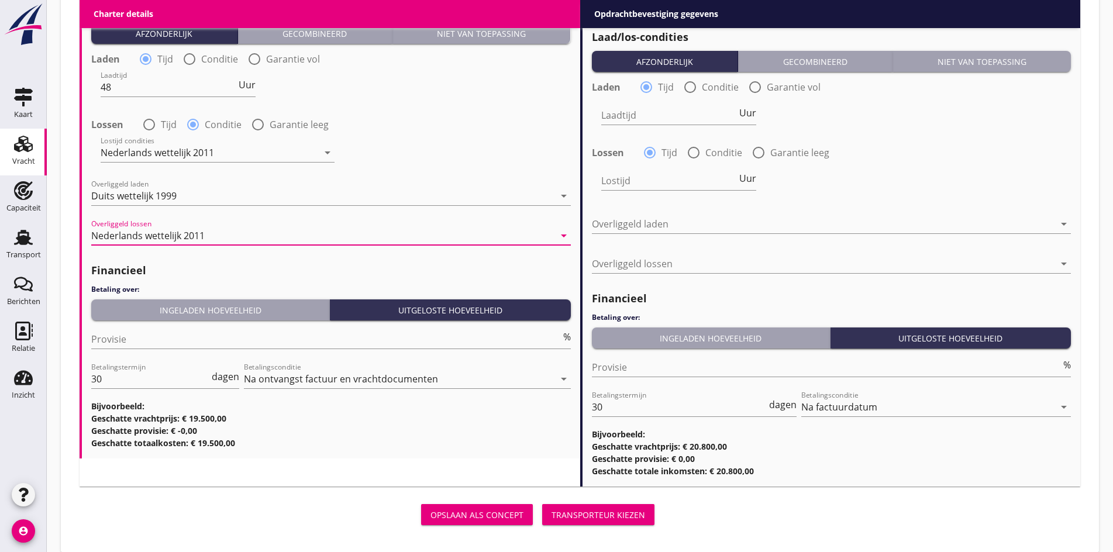
scroll to position [1432, 0]
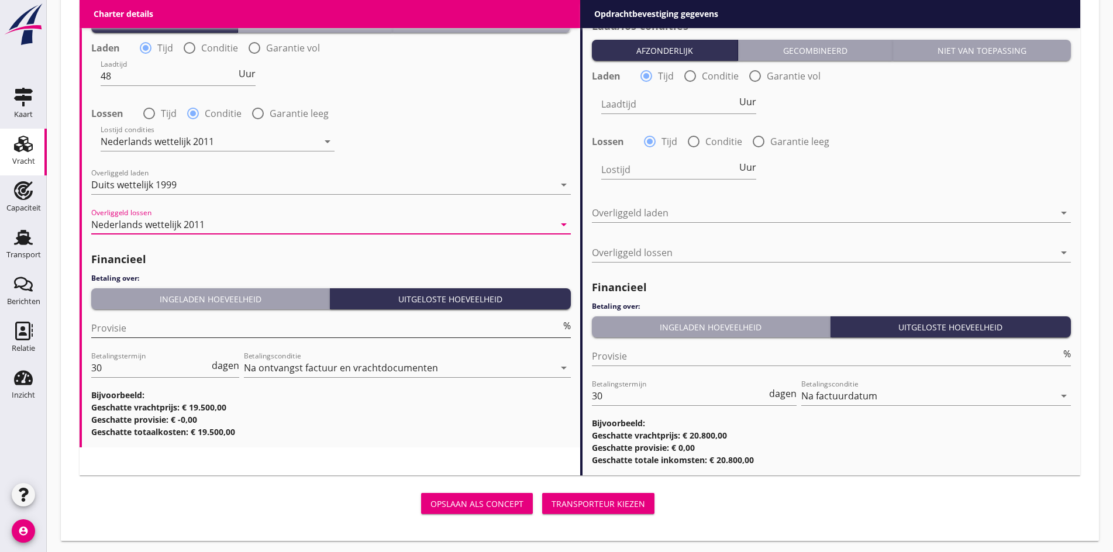
click at [137, 326] on input "Provisie" at bounding box center [325, 328] width 469 height 19
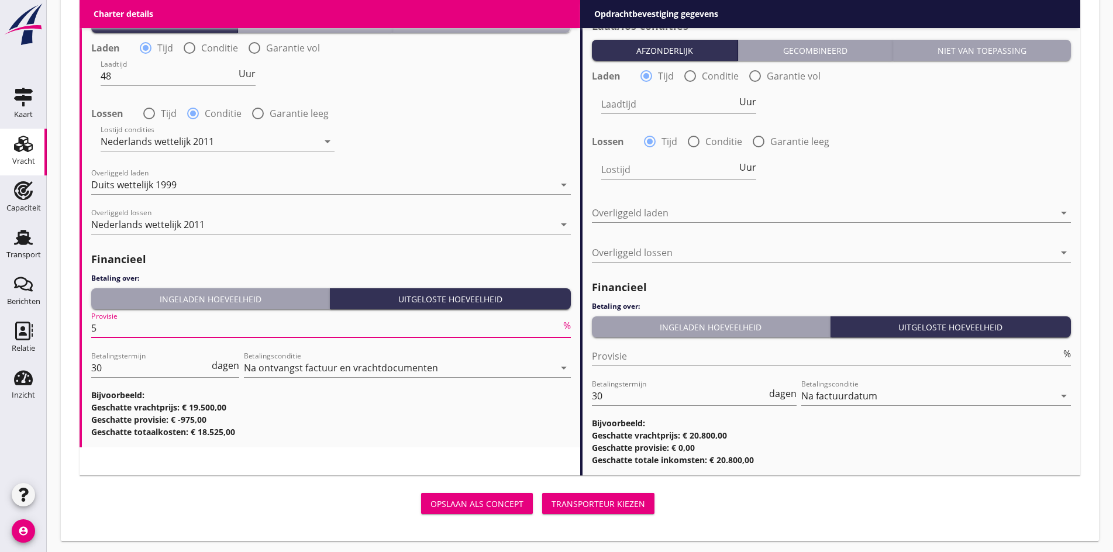
drag, startPoint x: 99, startPoint y: 326, endPoint x: 67, endPoint y: 322, distance: 31.8
drag, startPoint x: 116, startPoint y: 324, endPoint x: 88, endPoint y: 327, distance: 28.2
click at [122, 331] on input "0" at bounding box center [325, 328] width 469 height 19
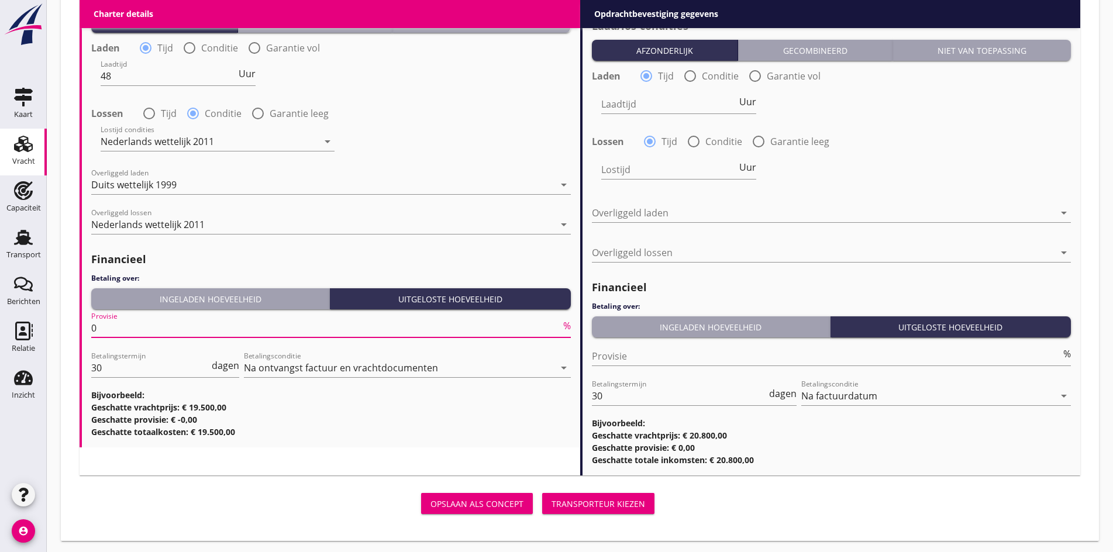
drag, startPoint x: 122, startPoint y: 331, endPoint x: 84, endPoint y: 321, distance: 39.3
drag, startPoint x: 99, startPoint y: 326, endPoint x: 75, endPoint y: 322, distance: 24.8
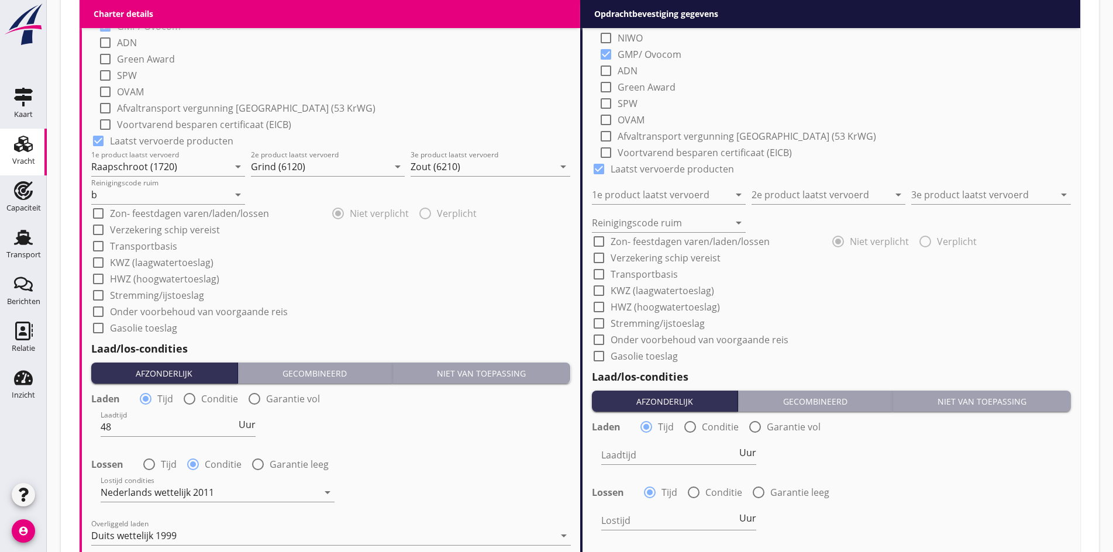
scroll to position [731, 0]
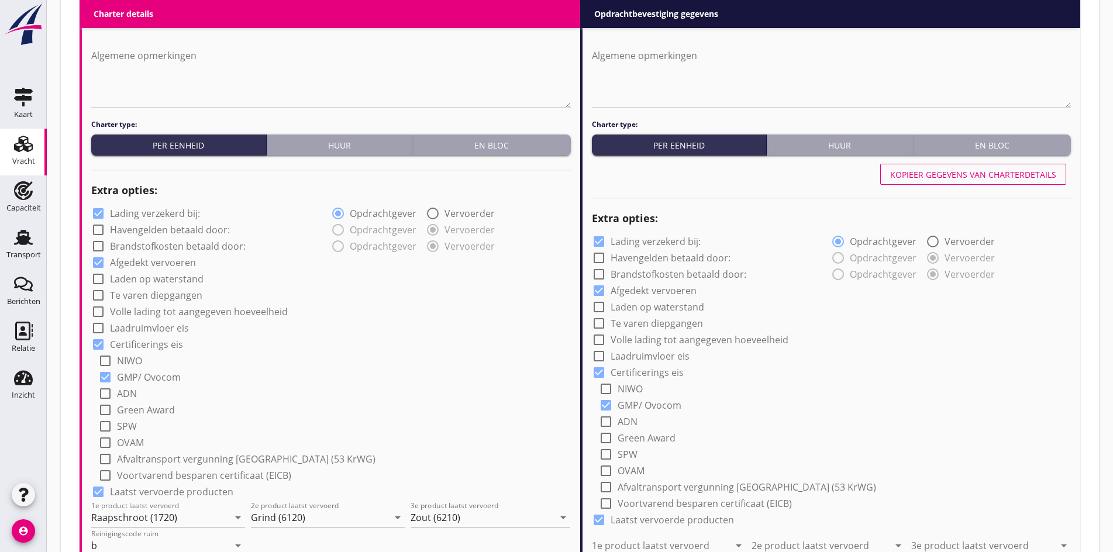
type input "0"
click at [976, 172] on div "Kopiëer gegevens van charterdetails" at bounding box center [973, 174] width 166 height 12
type input "Raapschroot (1720)"
type input "Grind (6120)"
type input "Zout (6210)"
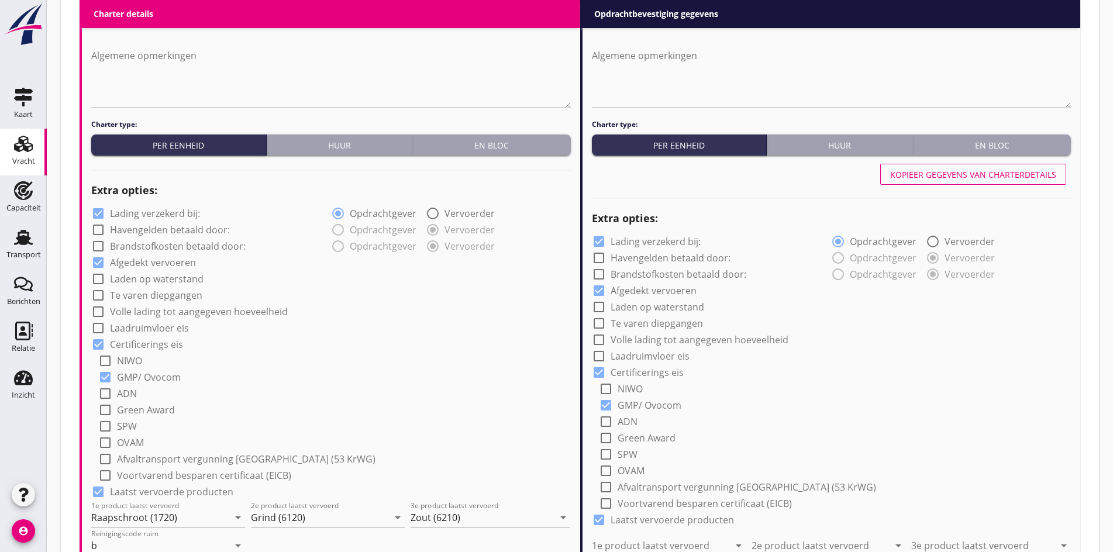
type input "b"
type input "48"
radio input "false"
radio input "true"
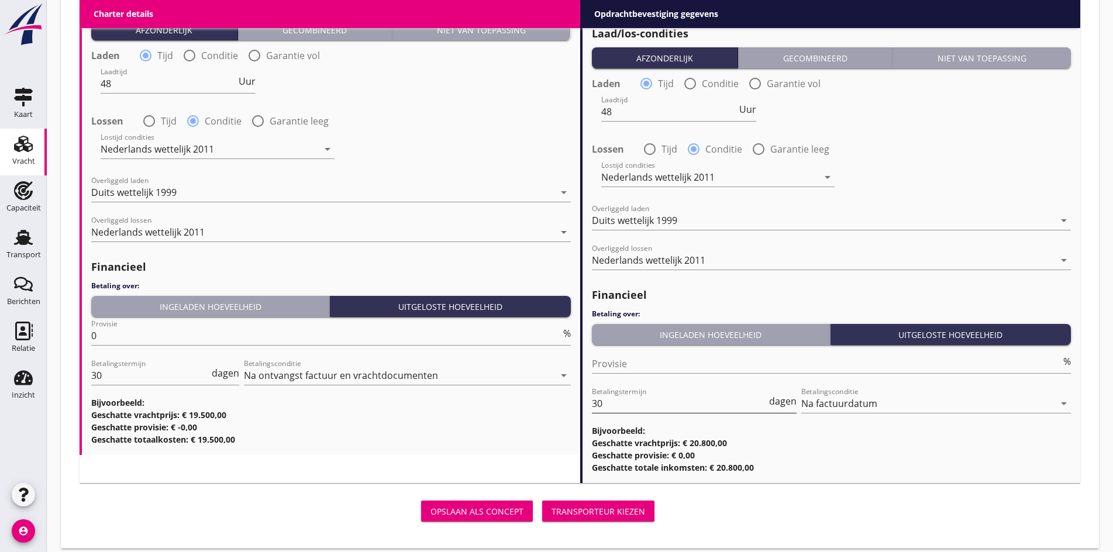
scroll to position [1432, 0]
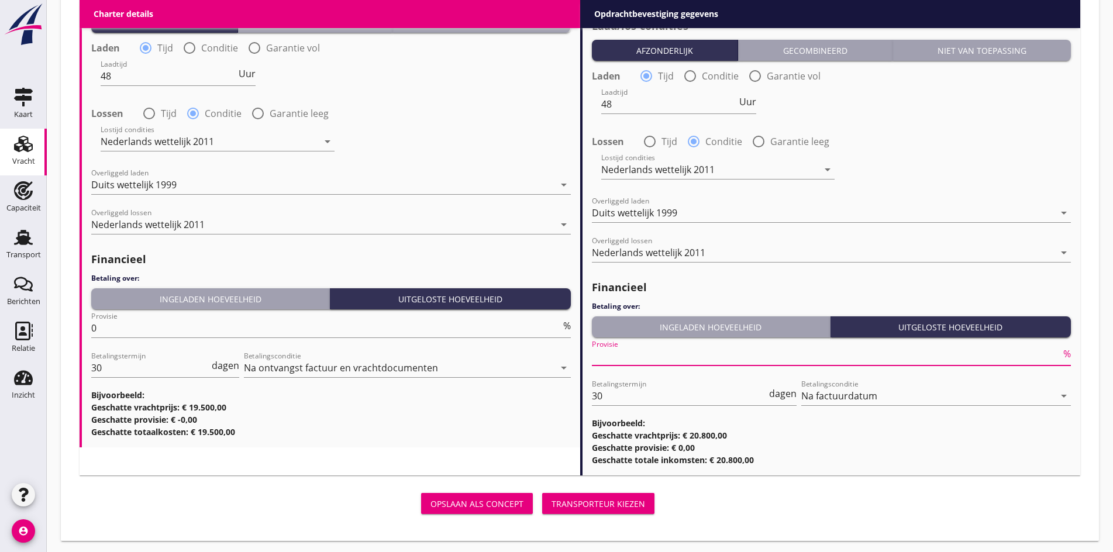
click at [619, 348] on input "Provisie" at bounding box center [826, 356] width 469 height 19
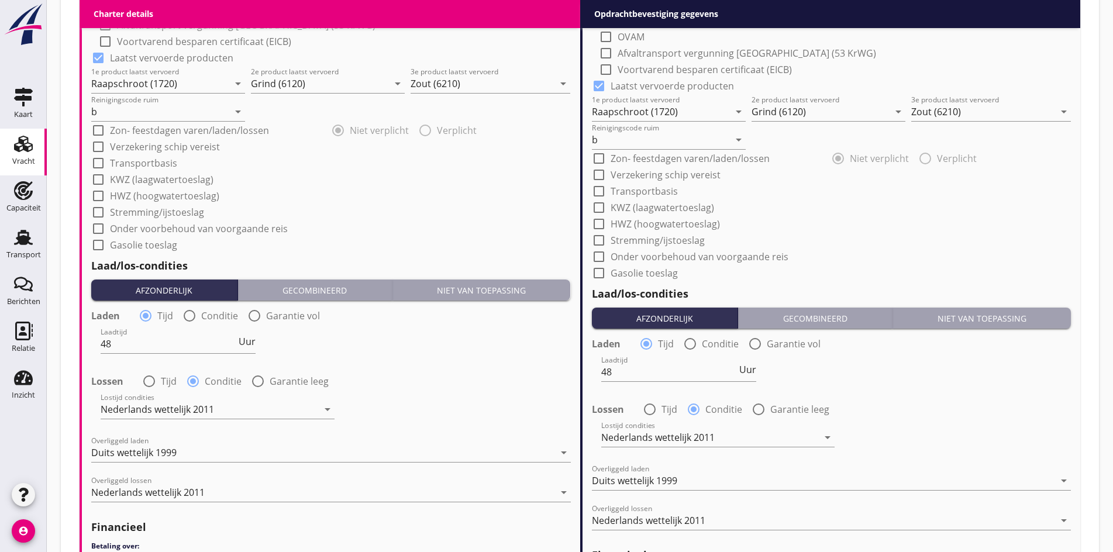
scroll to position [1140, 0]
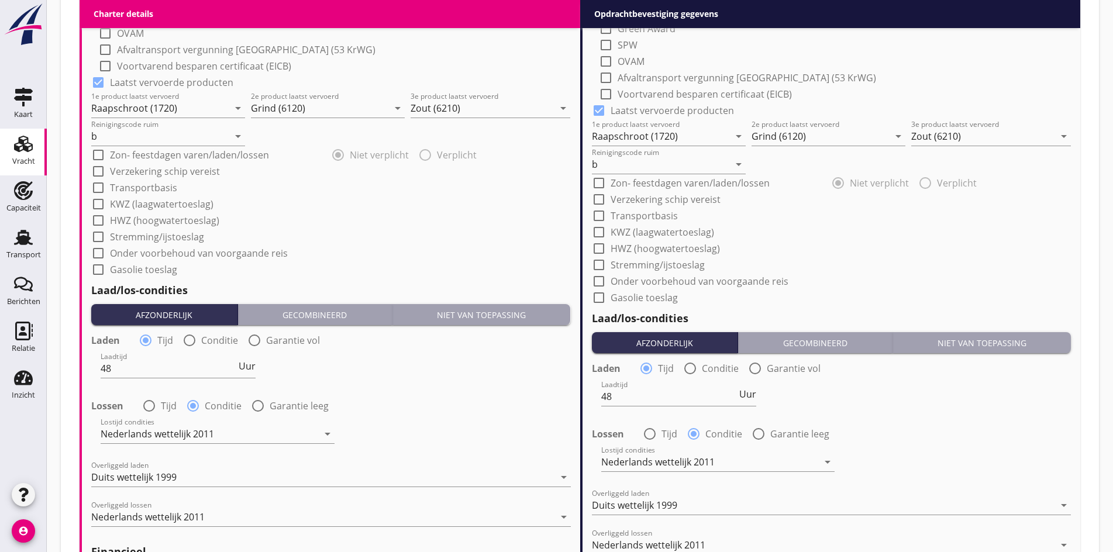
type input "0"
click at [600, 230] on div at bounding box center [599, 232] width 20 height 20
checkbox input "true"
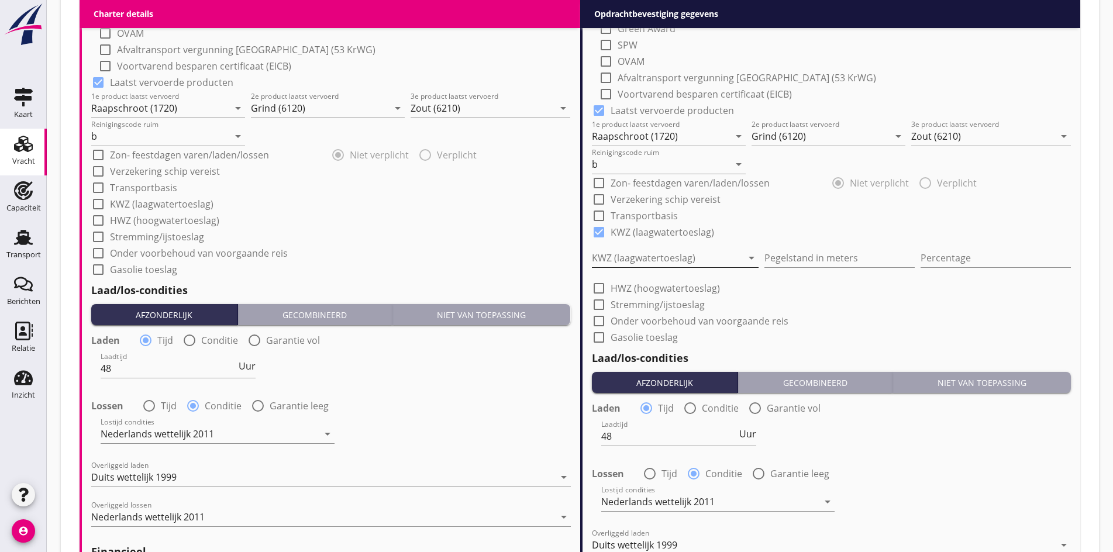
click at [648, 256] on div at bounding box center [667, 257] width 150 height 19
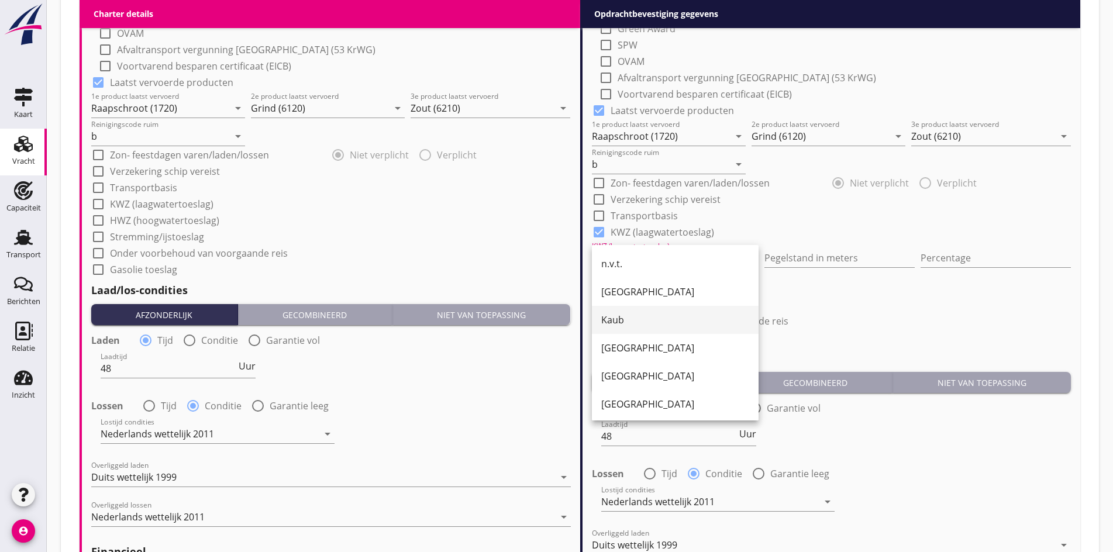
click at [657, 317] on div "Kaub" at bounding box center [675, 320] width 148 height 14
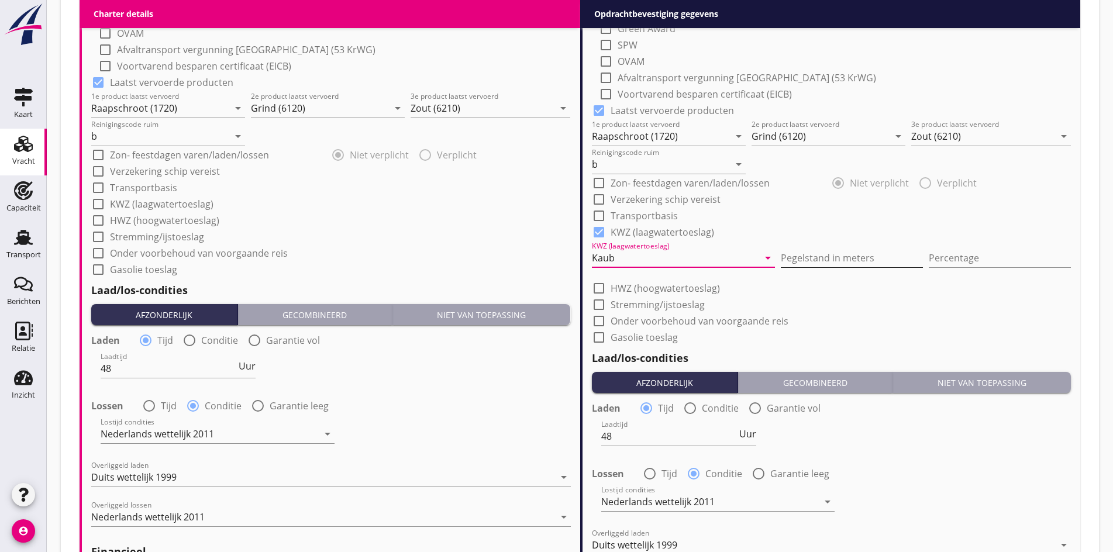
click at [803, 244] on div "Pegelstand in meters" at bounding box center [851, 259] width 142 height 37
click at [799, 254] on input "Pegelstand in meters" at bounding box center [851, 257] width 142 height 19
type input "1.4"
click at [933, 260] on input "Percentage" at bounding box center [999, 257] width 142 height 19
type input "10"
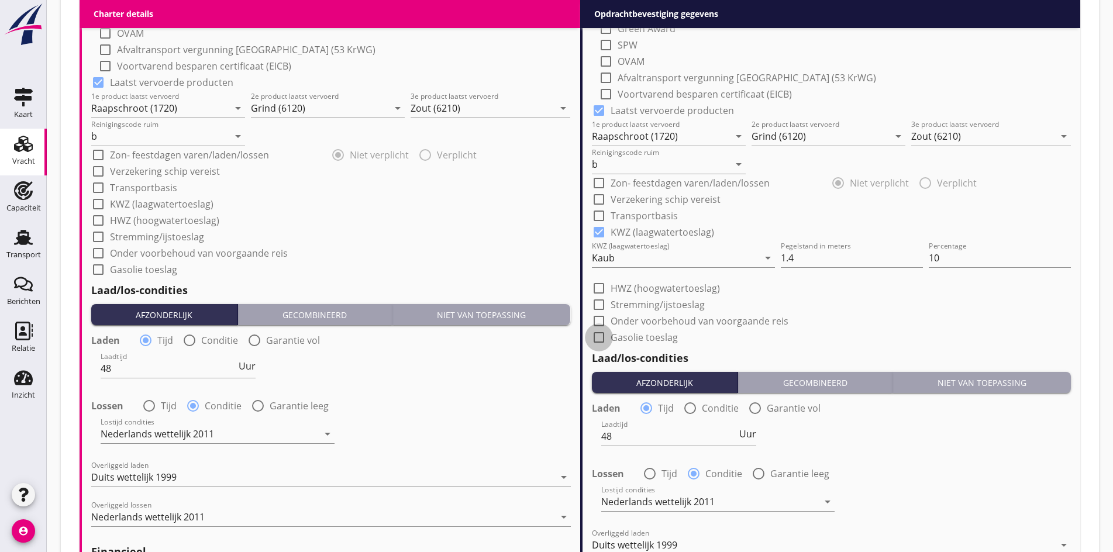
click at [602, 331] on div at bounding box center [599, 337] width 20 height 20
checkbox input "true"
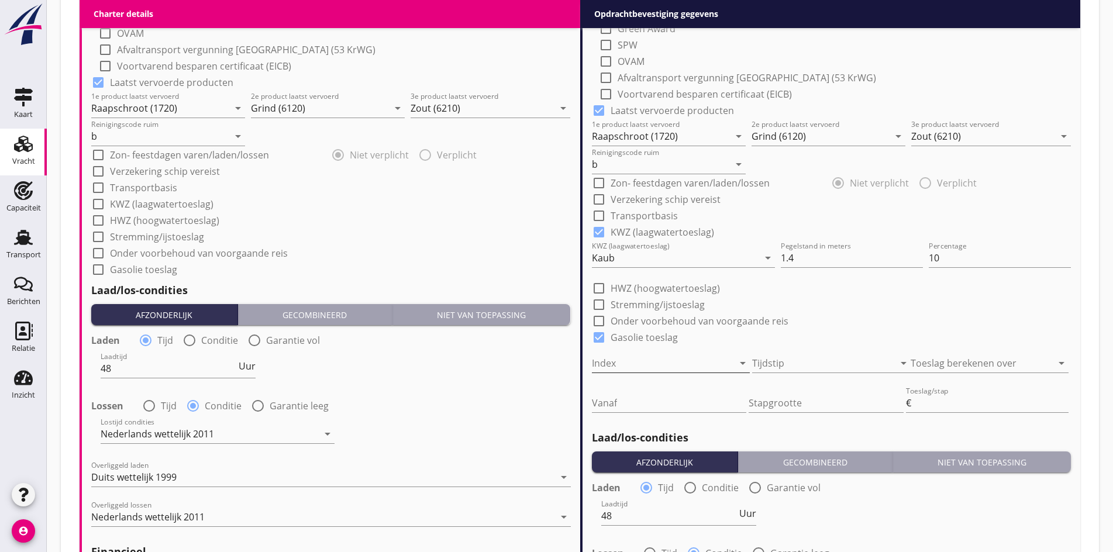
click at [651, 364] on div at bounding box center [655, 363] width 126 height 19
click at [640, 391] on div "KBN" at bounding box center [671, 397] width 140 height 14
click at [766, 357] on div at bounding box center [815, 363] width 126 height 19
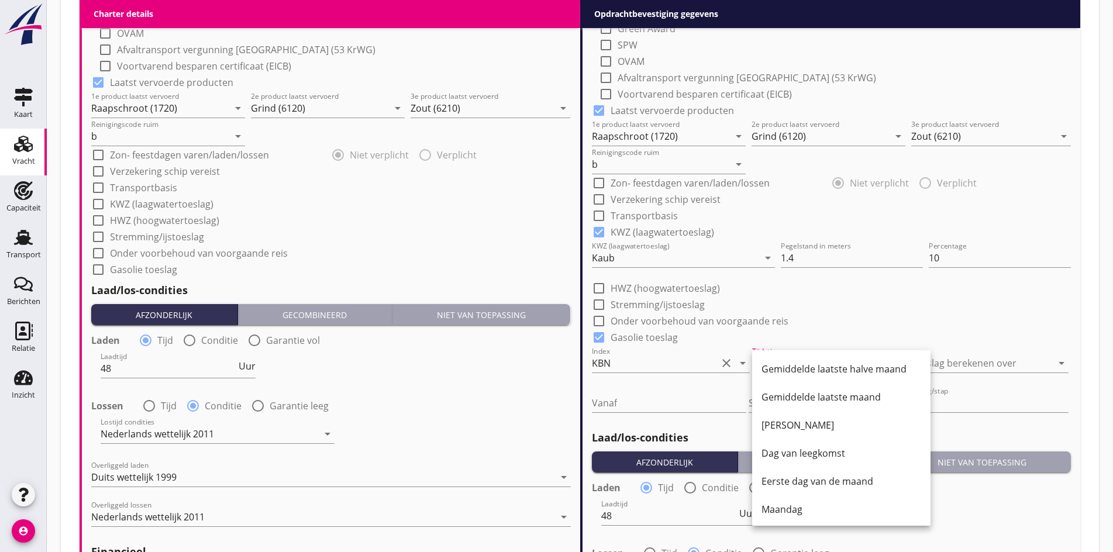
click at [819, 401] on div "Gemiddelde laatste maand" at bounding box center [841, 397] width 160 height 14
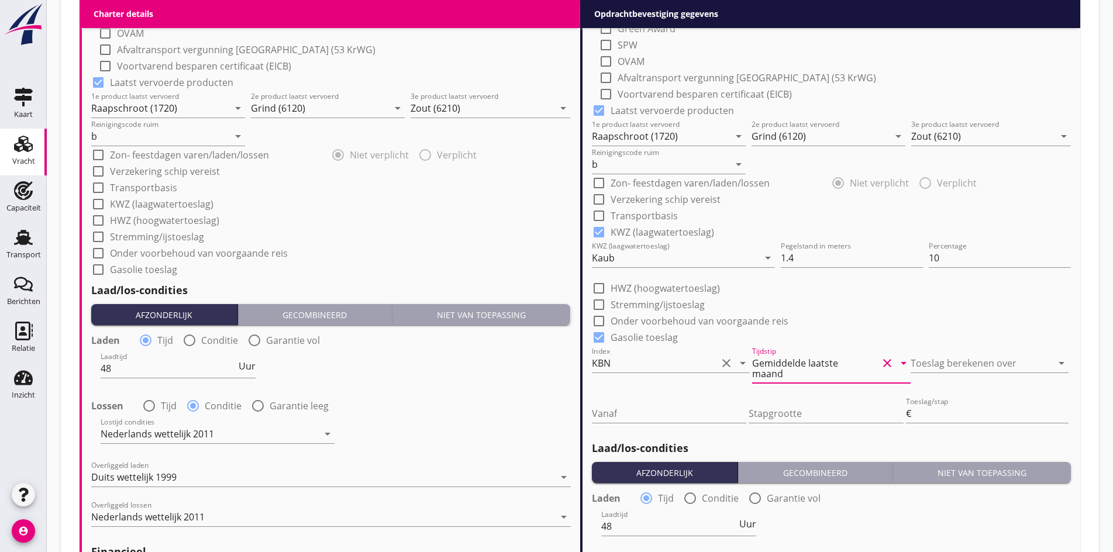
click at [1004, 377] on div at bounding box center [989, 380] width 158 height 7
click at [987, 363] on div at bounding box center [973, 363] width 126 height 19
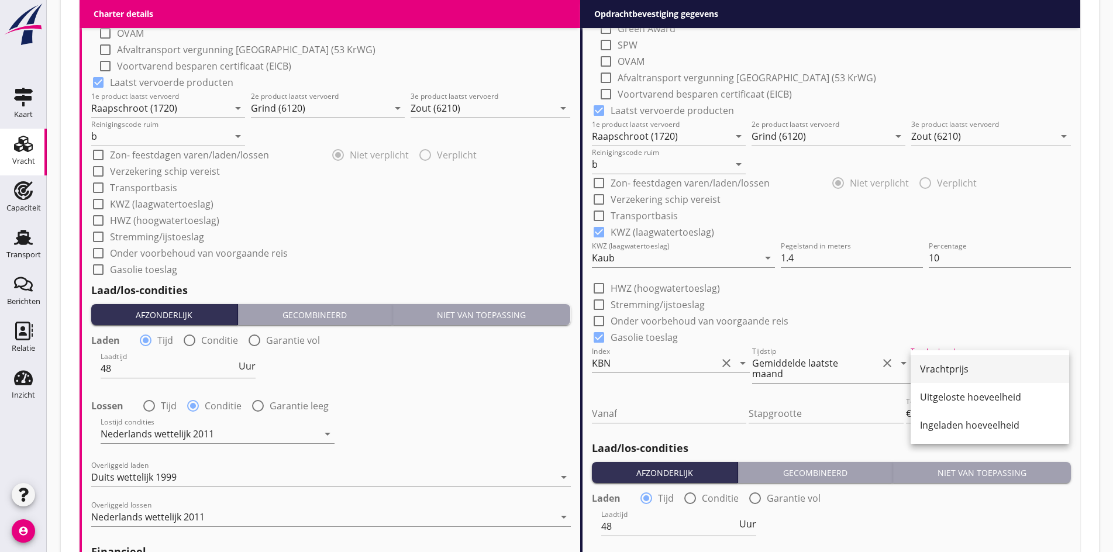
click at [972, 369] on div "Vrachtprijs" at bounding box center [990, 369] width 140 height 14
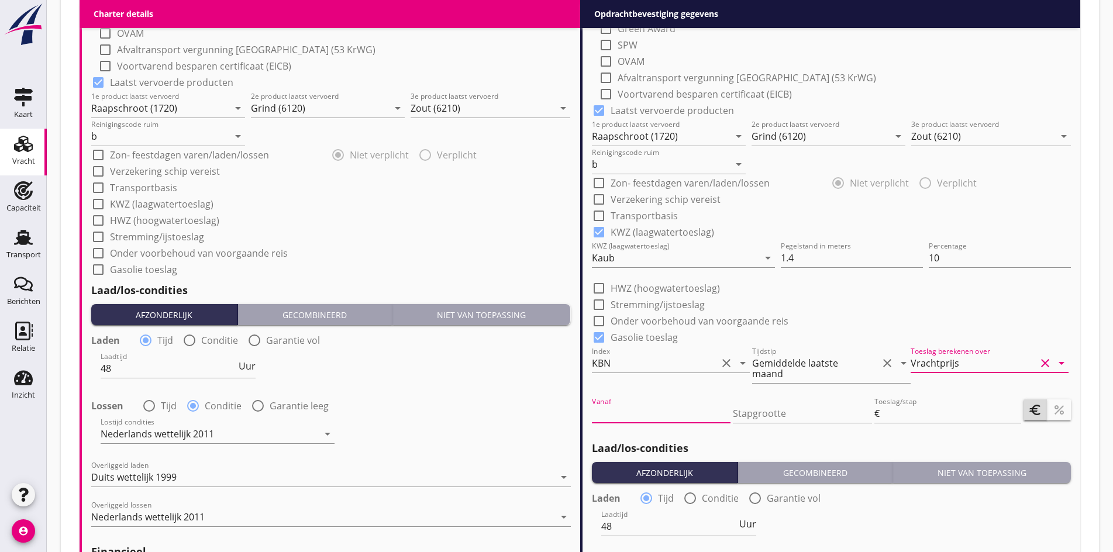
click at [638, 409] on input "Vanaf" at bounding box center [661, 413] width 139 height 19
type input "95"
click at [751, 412] on input "Stapgrootte" at bounding box center [802, 413] width 139 height 19
type input "0.01"
click at [872, 413] on input "0.01" at bounding box center [802, 413] width 139 height 19
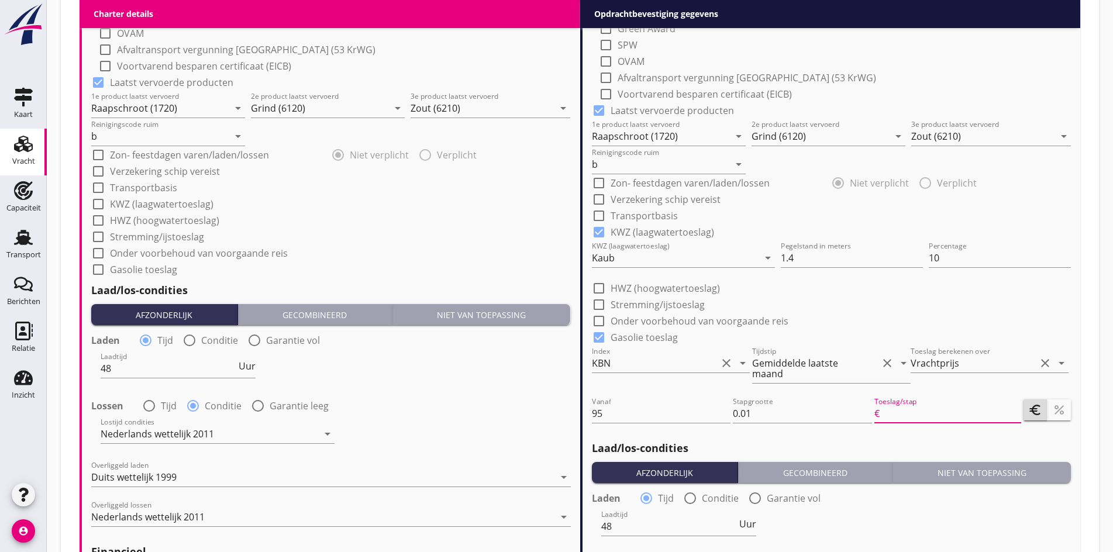
click at [896, 412] on input "Toeslag/stap" at bounding box center [951, 413] width 139 height 19
type input "0"
drag, startPoint x: 894, startPoint y: 411, endPoint x: 877, endPoint y: 407, distance: 17.3
click at [877, 407] on div "Toeslag/stap € .5" at bounding box center [947, 413] width 147 height 19
type input "0.5"
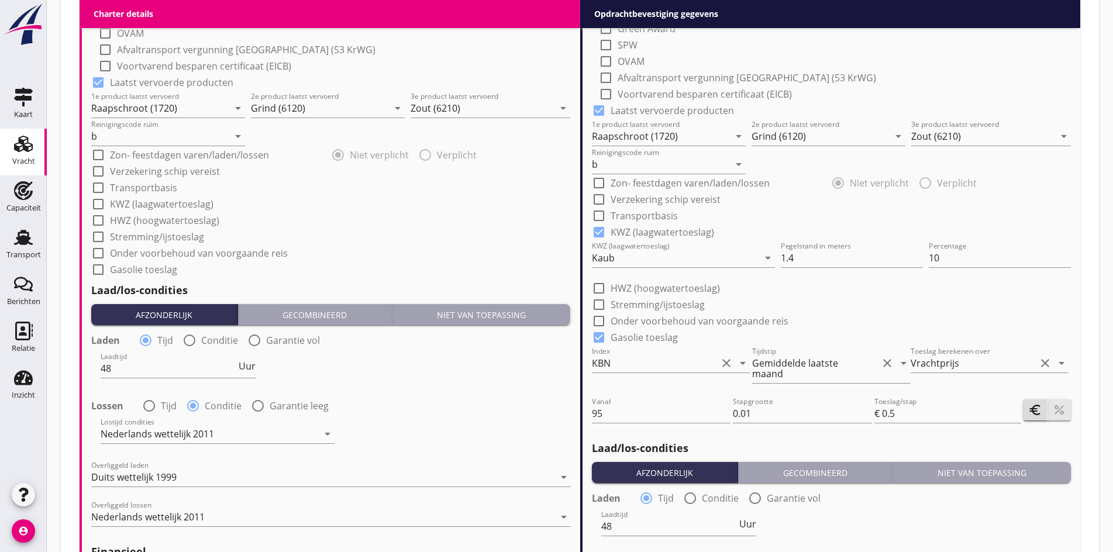
click at [1058, 407] on icon "percent" at bounding box center [1059, 410] width 14 height 14
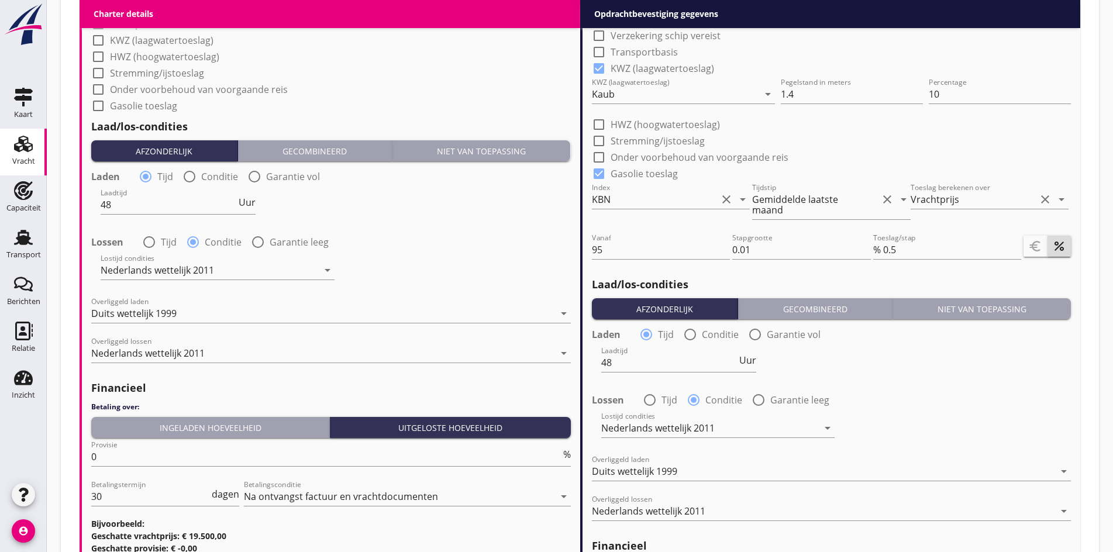
scroll to position [1549, 0]
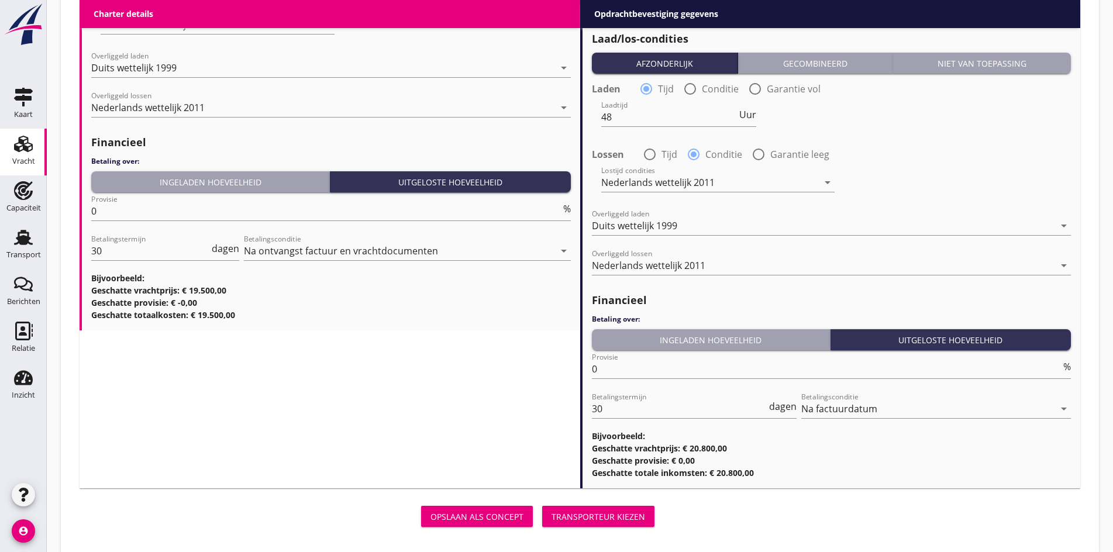
click at [551, 511] on div "Transporteur kiezen" at bounding box center [598, 516] width 94 height 12
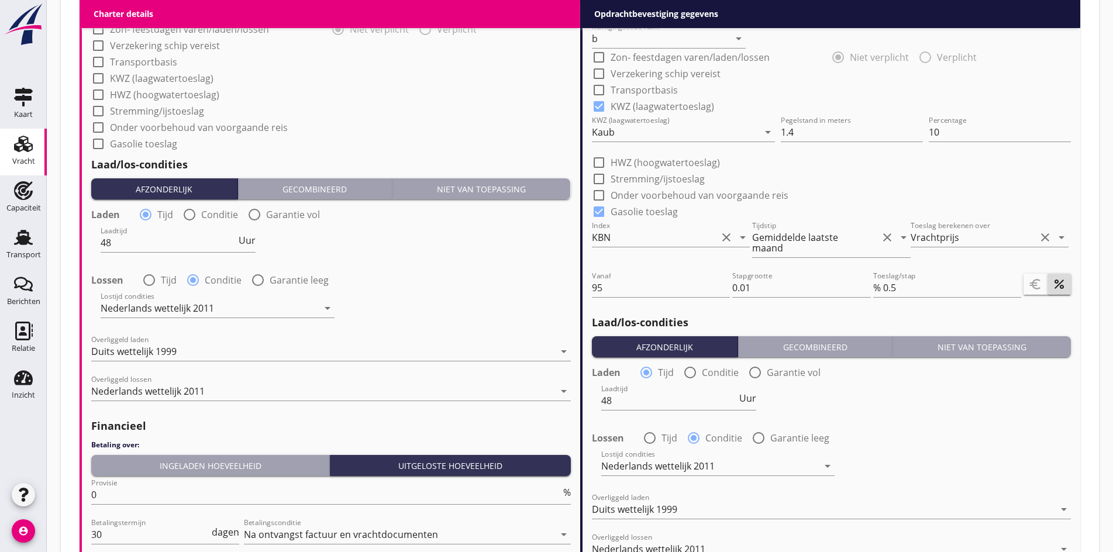
scroll to position [1257, 0]
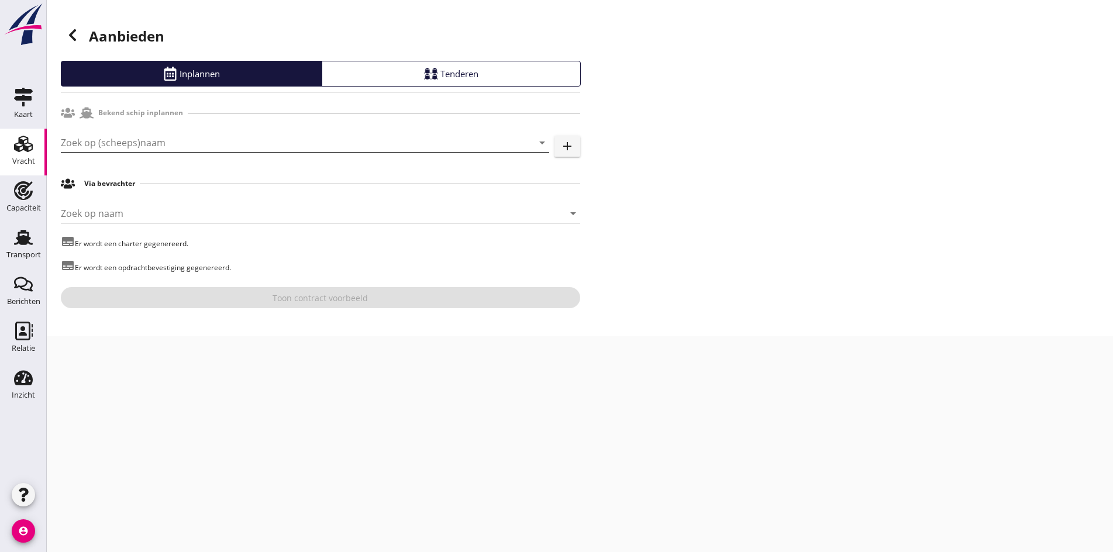
click at [112, 143] on input "Zoek op (scheeps)naam" at bounding box center [288, 142] width 455 height 19
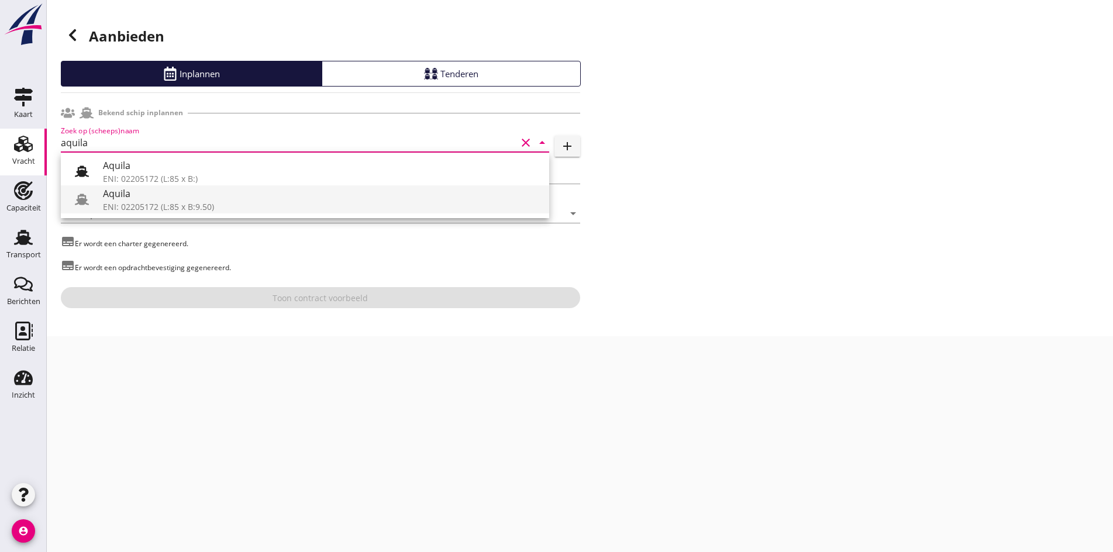
click at [161, 208] on div "ENI: 02205172 (L:85 x B:9.50)" at bounding box center [321, 207] width 437 height 12
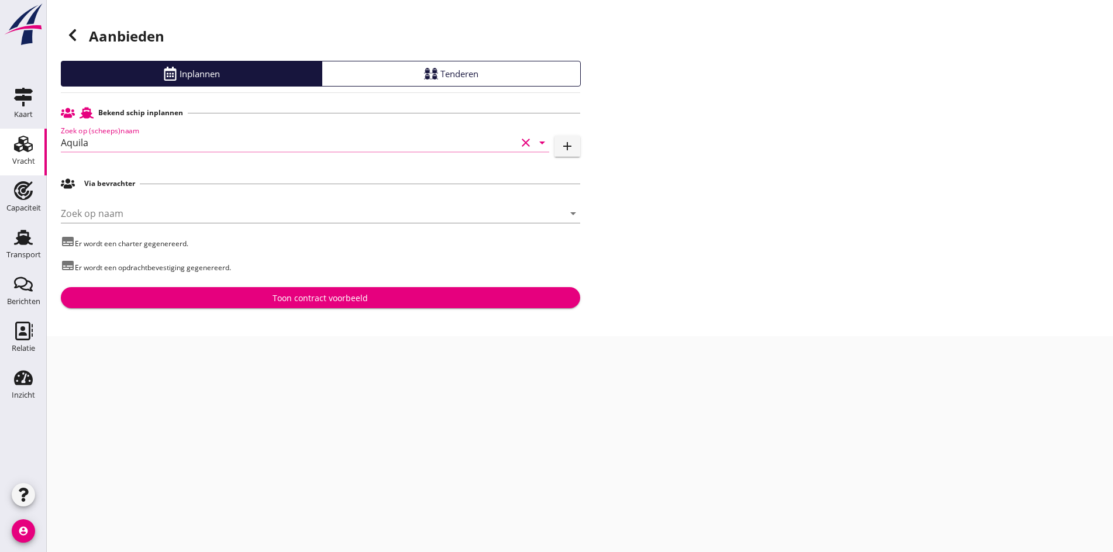
type input "Aquila"
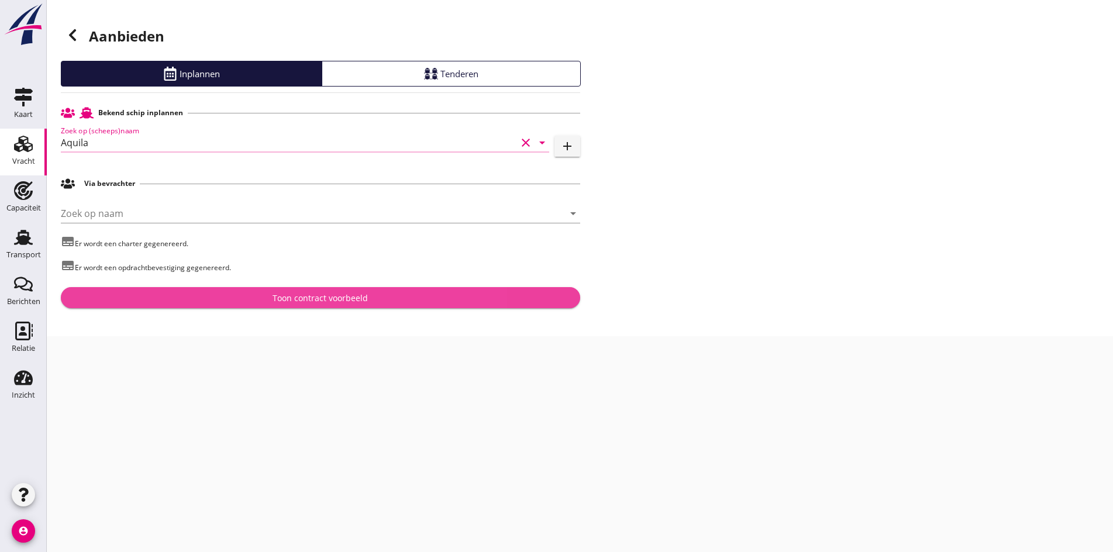
click at [350, 301] on div "Toon contract voorbeeld" at bounding box center [319, 298] width 95 height 12
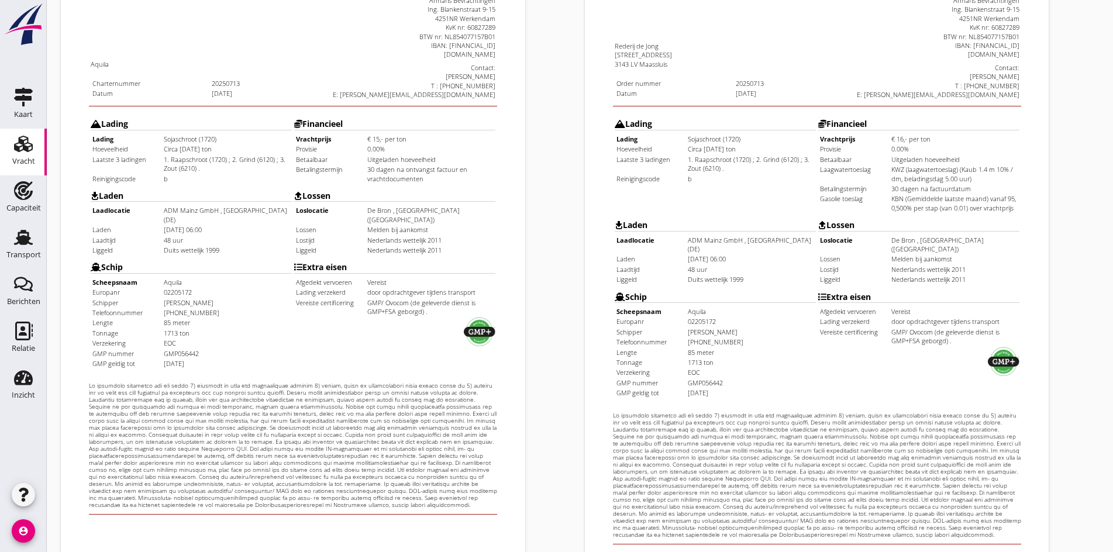
scroll to position [234, 0]
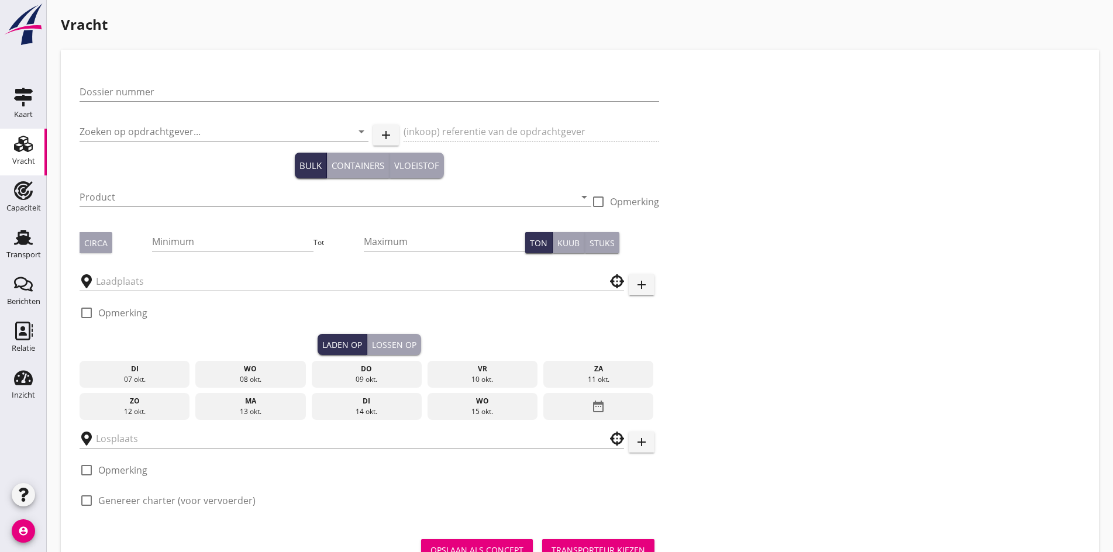
click at [20, 159] on div "Vracht" at bounding box center [23, 161] width 23 height 8
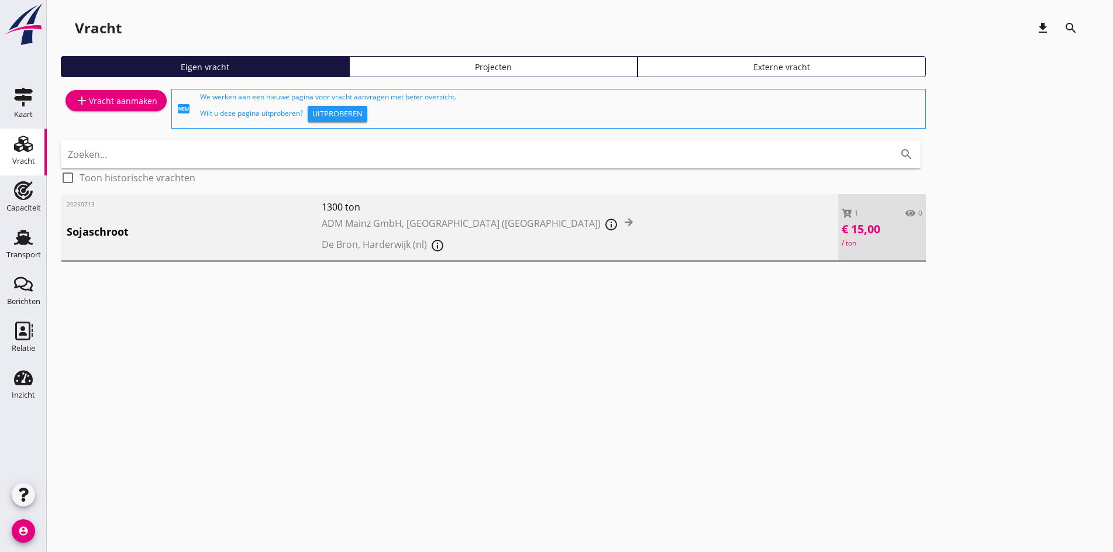
click at [360, 220] on span "ADM Mainz GmbH, [GEOGRAPHIC_DATA] ([GEOGRAPHIC_DATA])" at bounding box center [461, 223] width 279 height 13
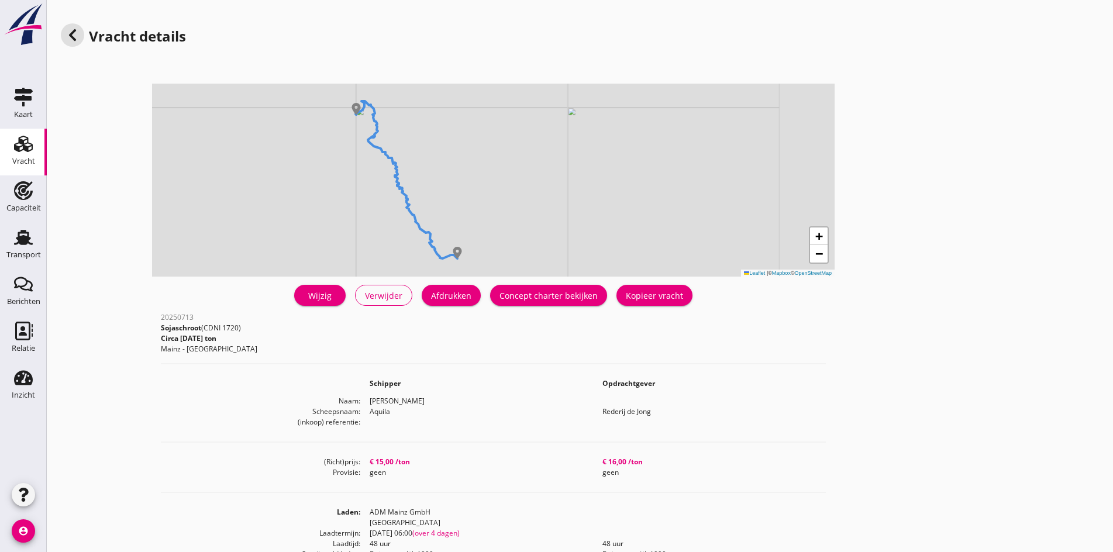
click at [303, 296] on div "Wijzig" at bounding box center [319, 295] width 33 height 12
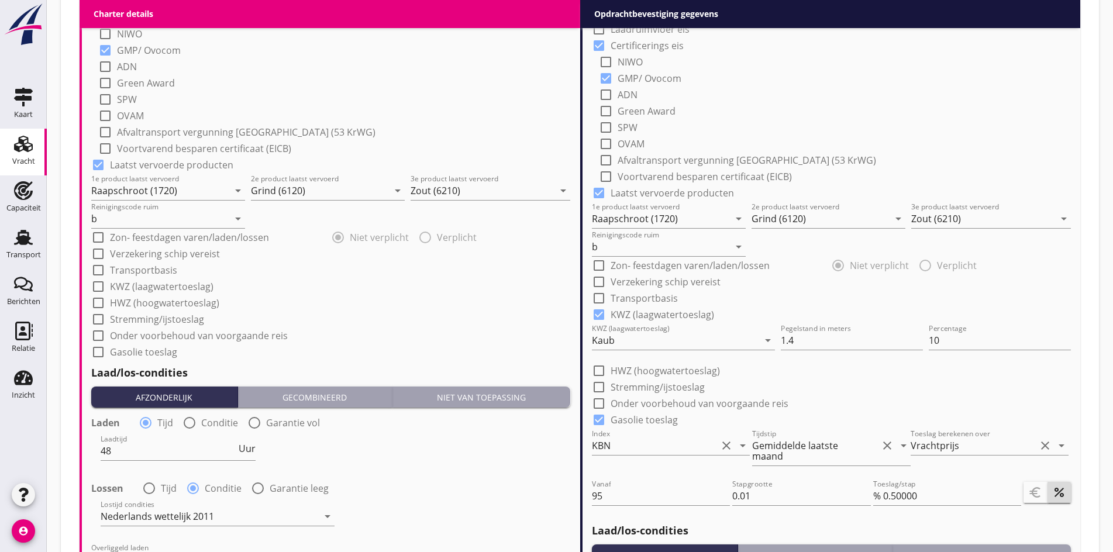
scroll to position [1052, 0]
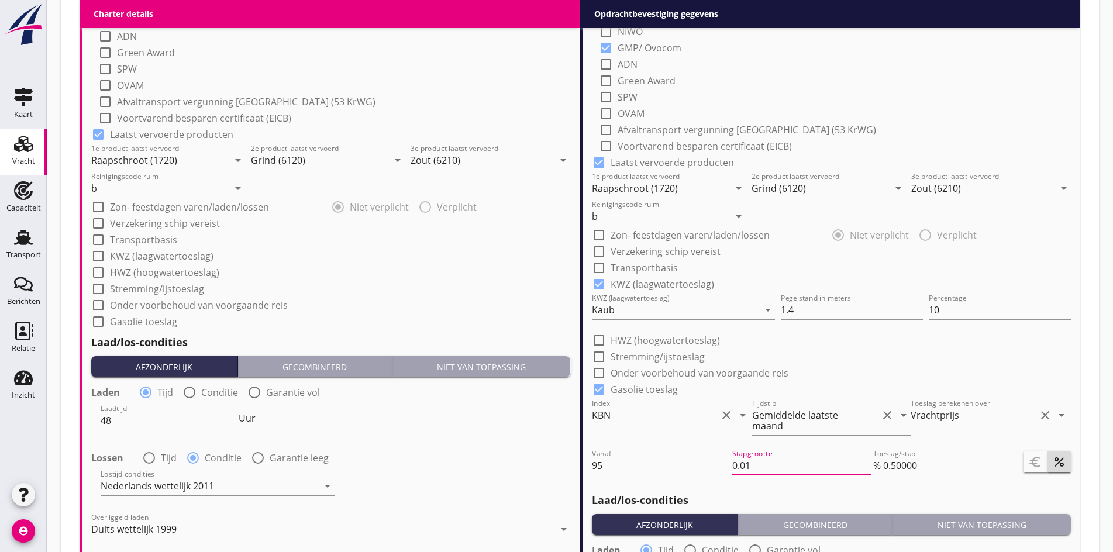
click at [758, 456] on input "0.01" at bounding box center [801, 465] width 139 height 19
type input "0"
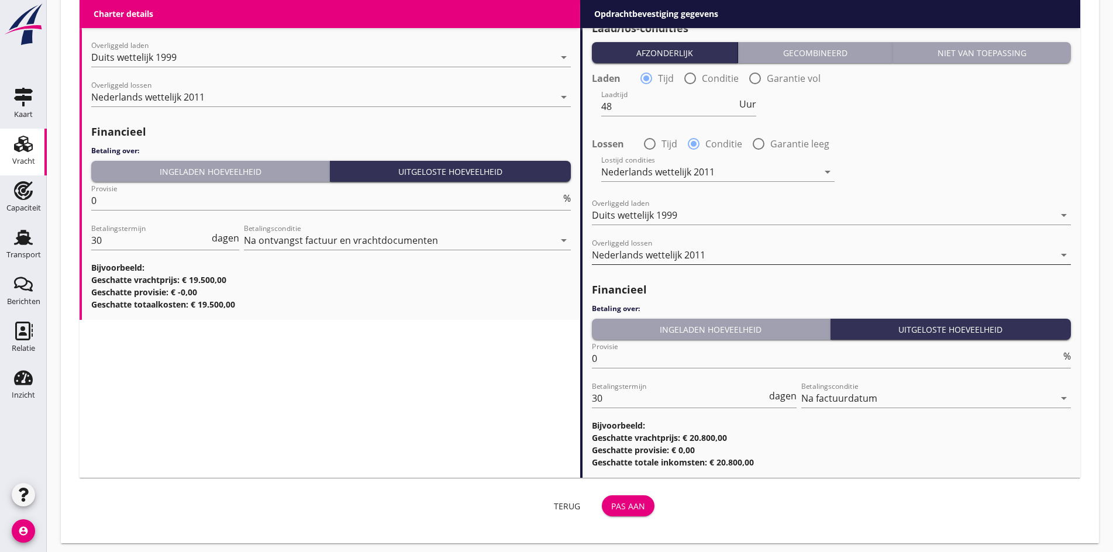
scroll to position [1526, 0]
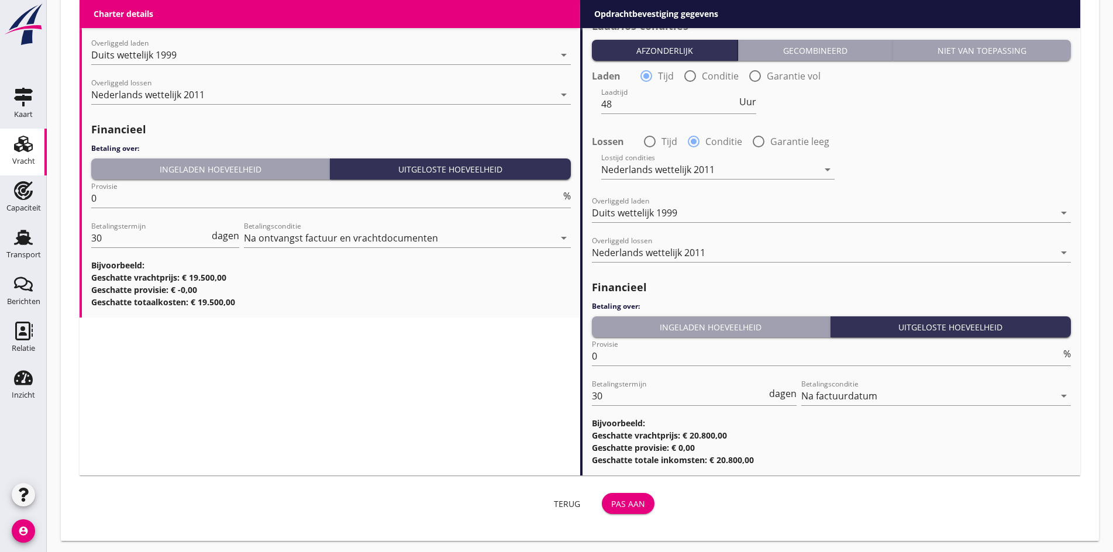
type input "0.5"
click at [611, 502] on div "Pas aan" at bounding box center [628, 504] width 34 height 12
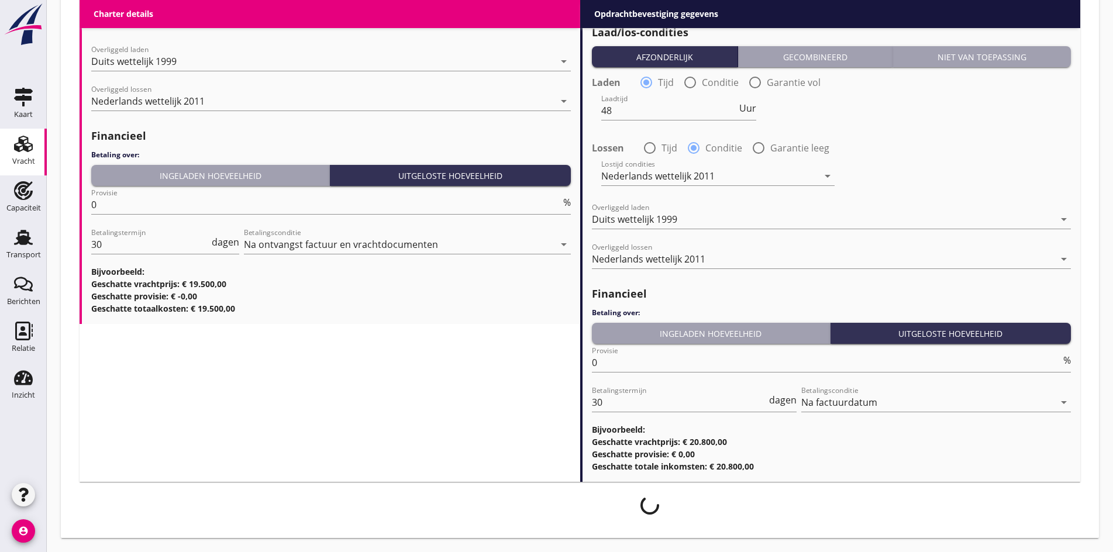
scroll to position [1517, 0]
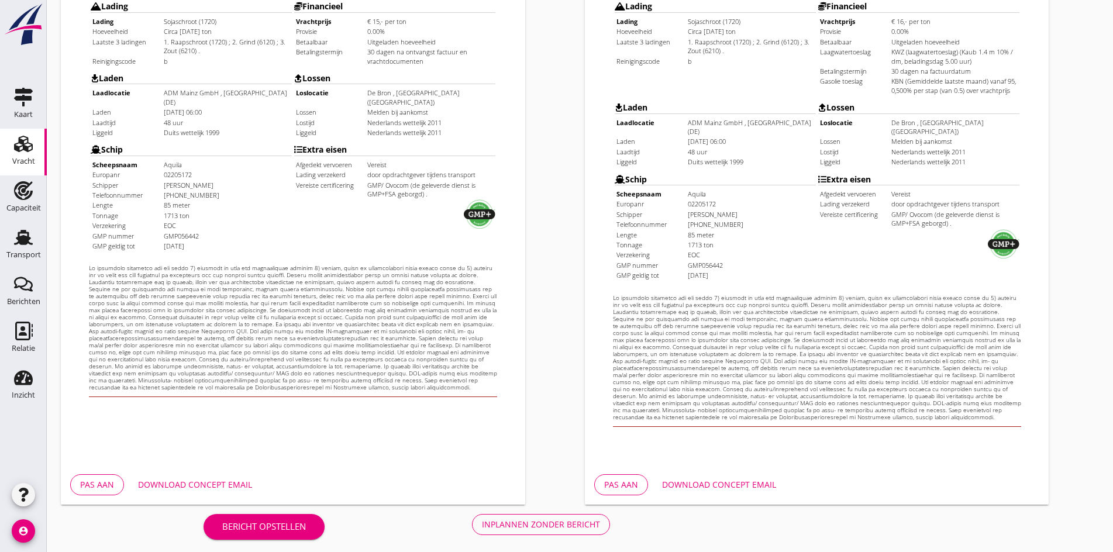
scroll to position [314, 0]
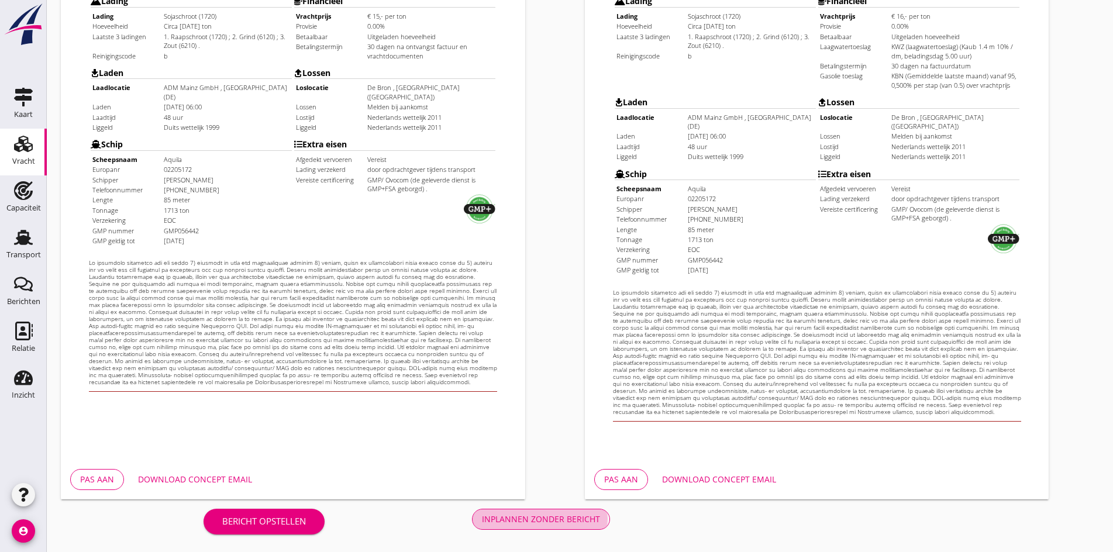
click at [482, 519] on div "Inplannen zonder bericht" at bounding box center [541, 519] width 118 height 12
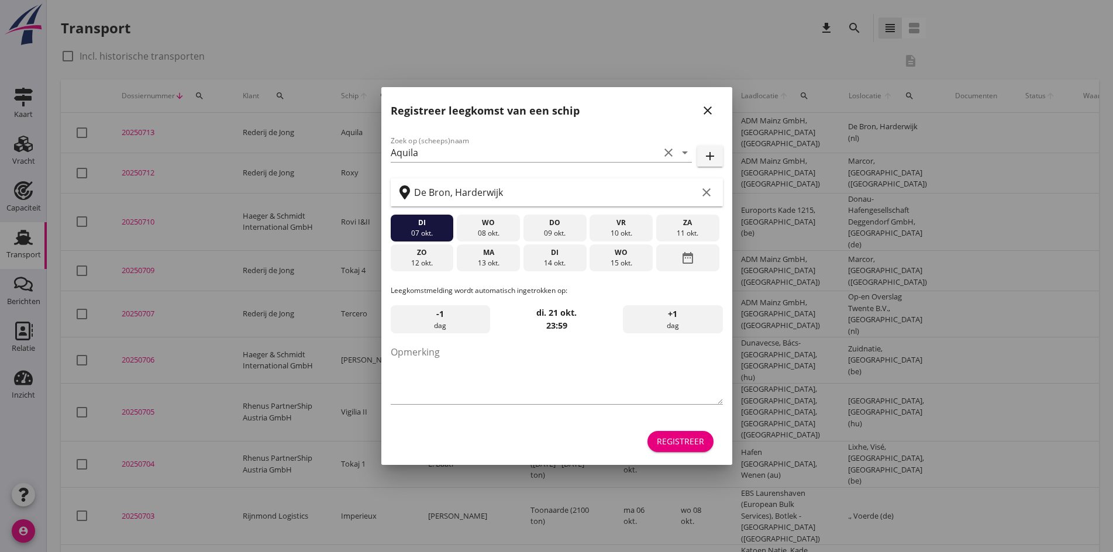
click at [711, 104] on icon "close" at bounding box center [707, 110] width 14 height 14
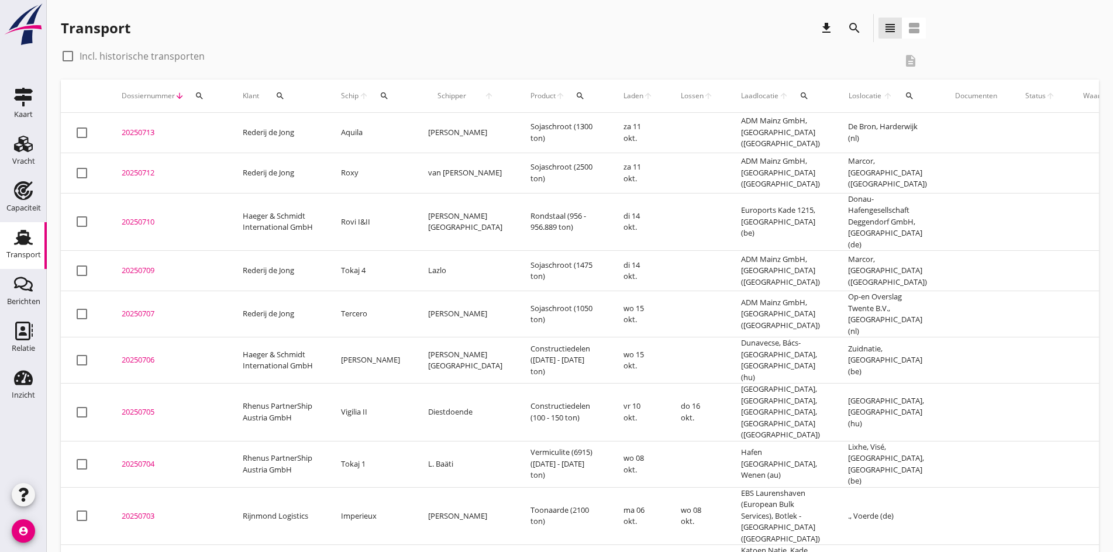
click at [131, 135] on div "20250713" at bounding box center [168, 133] width 93 height 12
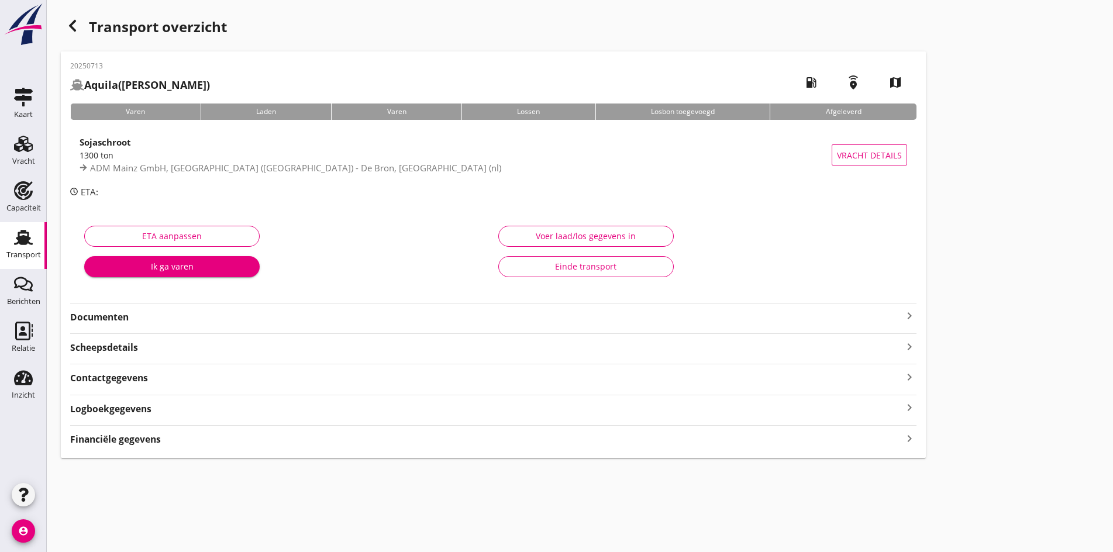
click at [902, 320] on icon "keyboard_arrow_right" at bounding box center [909, 316] width 14 height 14
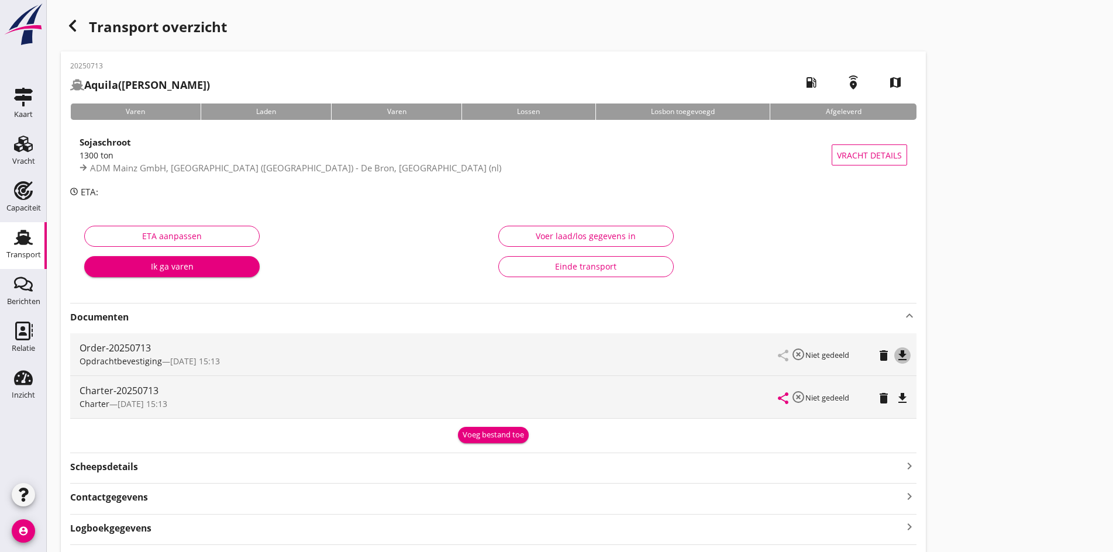
click at [895, 355] on icon "file_download" at bounding box center [902, 355] width 14 height 14
click at [894, 405] on button "file_download" at bounding box center [902, 398] width 16 height 16
click at [19, 248] on div "Transport" at bounding box center [23, 255] width 34 height 16
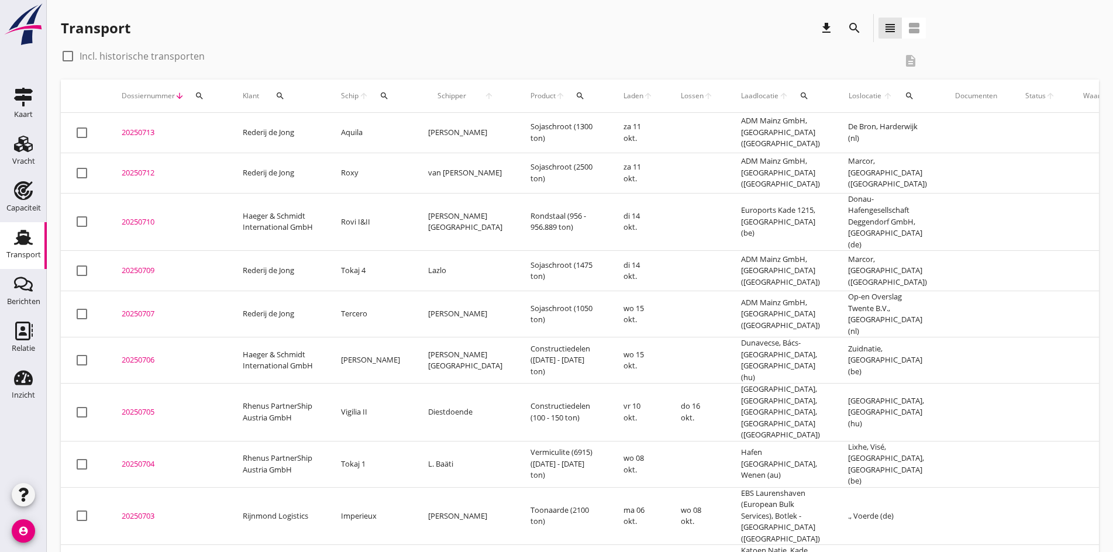
click at [157, 265] on div "20250709" at bounding box center [168, 271] width 93 height 12
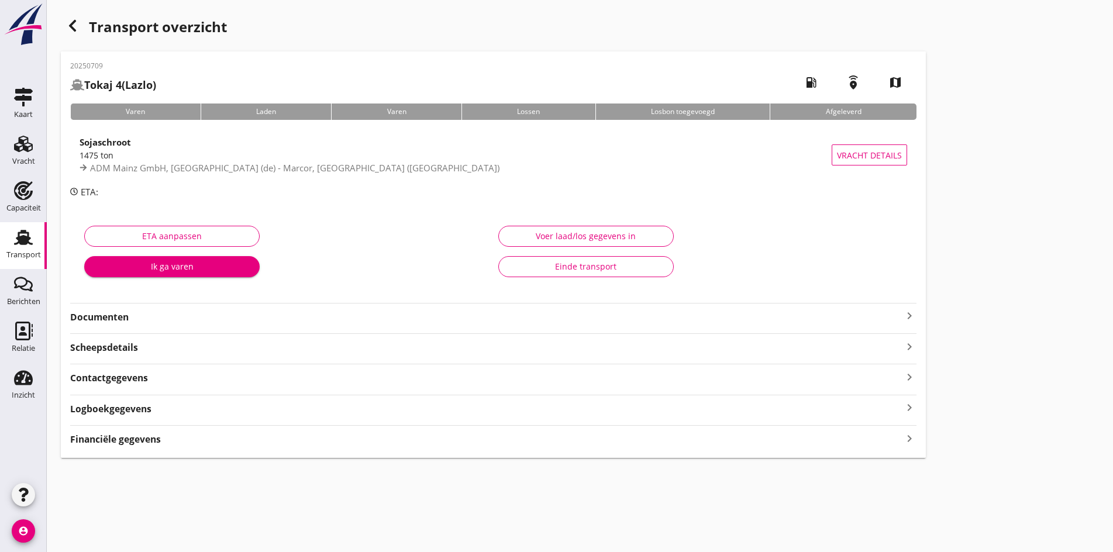
click at [902, 317] on icon "keyboard_arrow_right" at bounding box center [909, 316] width 14 height 14
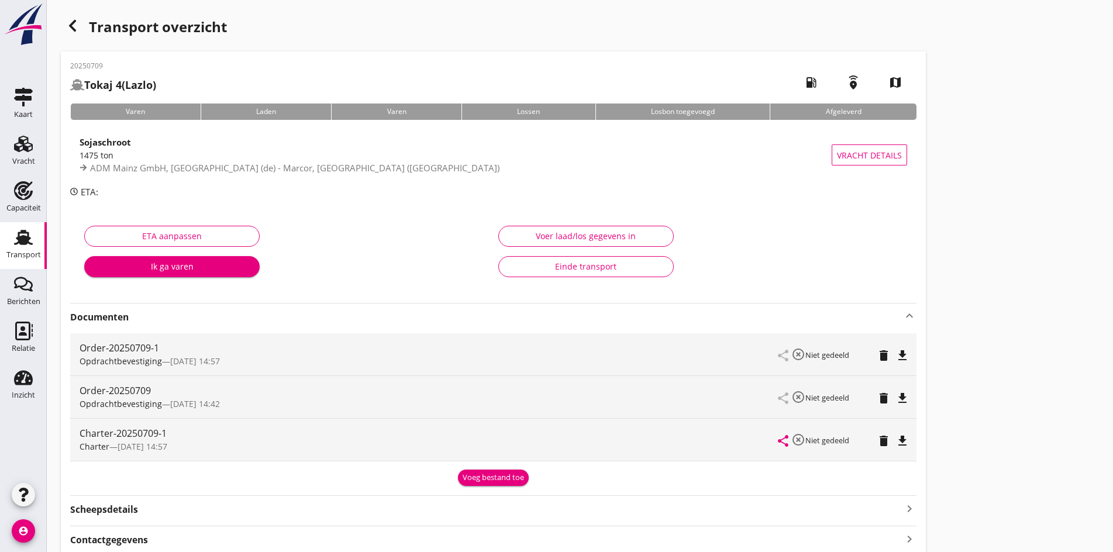
click at [222, 152] on div "1475 ton" at bounding box center [456, 155] width 752 height 12
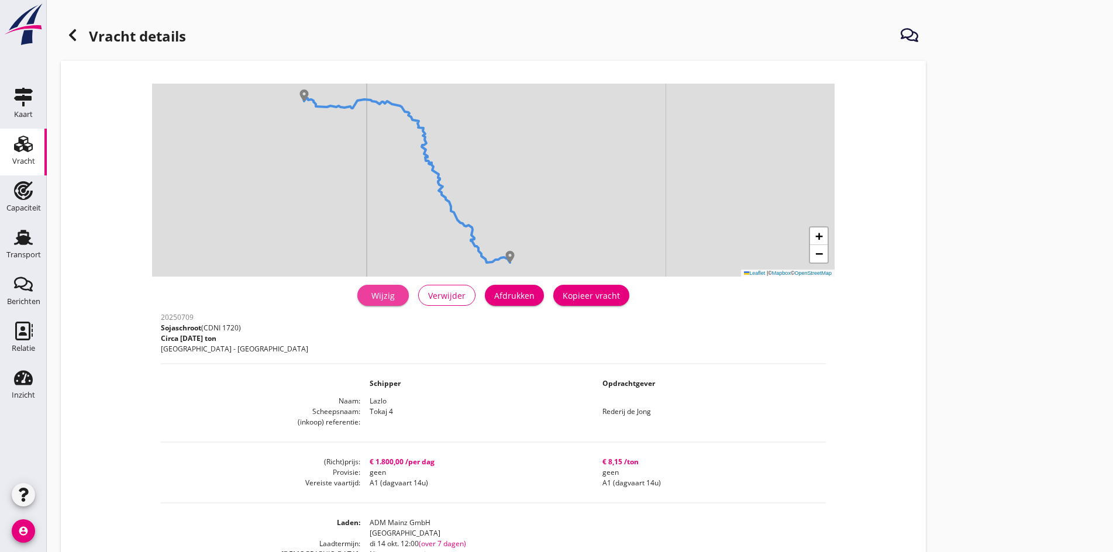
click at [367, 298] on div "Wijzig" at bounding box center [383, 295] width 33 height 12
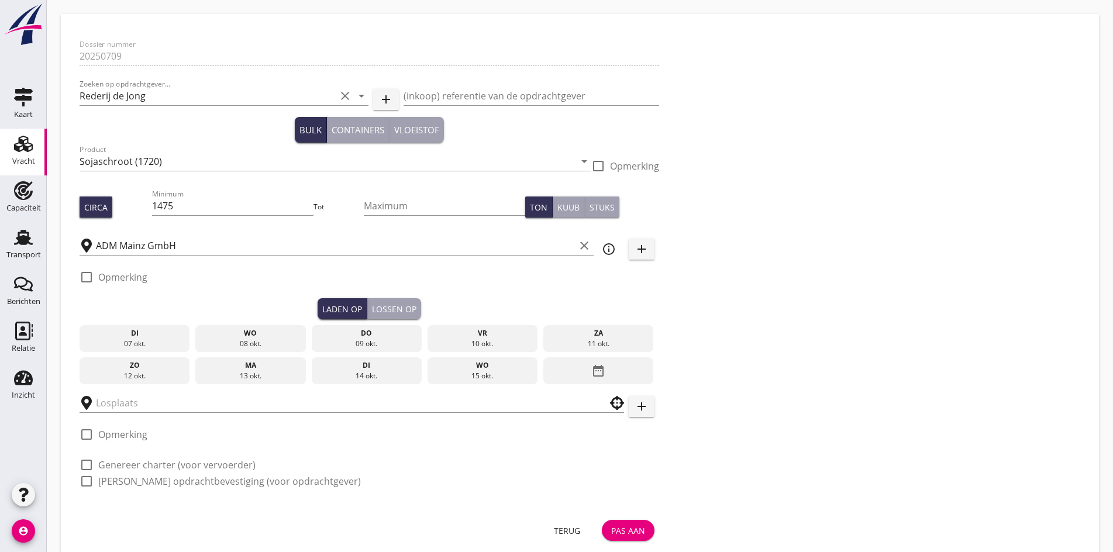
type input "Marcor"
checkbox input "true"
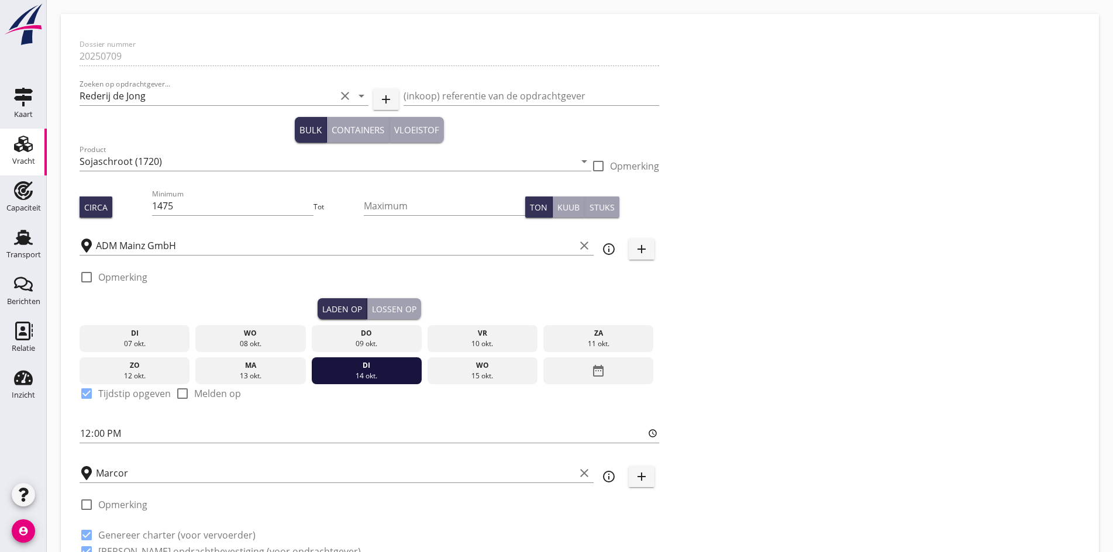
drag, startPoint x: 281, startPoint y: 371, endPoint x: 276, endPoint y: 392, distance: 22.1
click at [276, 392] on div "Dossier nummer 20250709 Zoeken op opdrachtgever... Rederij de Jong clear arrow_…" at bounding box center [369, 303] width 589 height 540
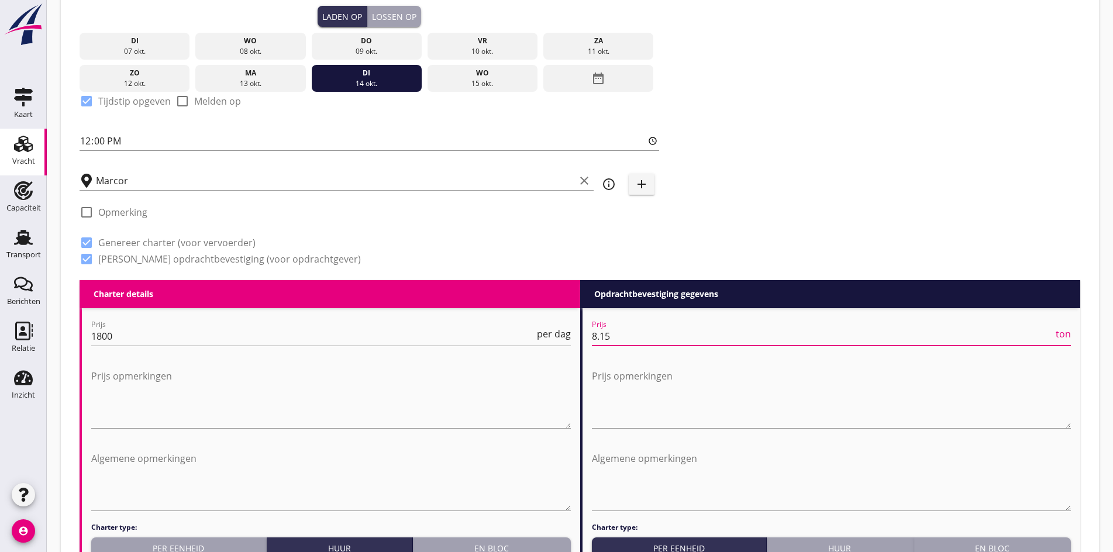
click at [606, 334] on input "8.15" at bounding box center [823, 336] width 462 height 19
drag, startPoint x: 611, startPoint y: 333, endPoint x: 587, endPoint y: 329, distance: 24.4
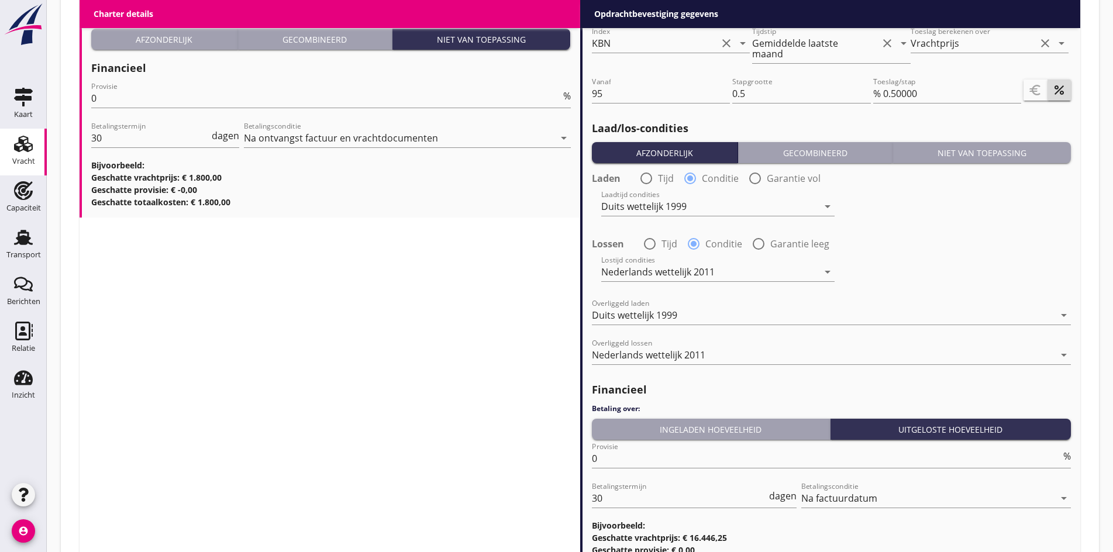
scroll to position [1526, 0]
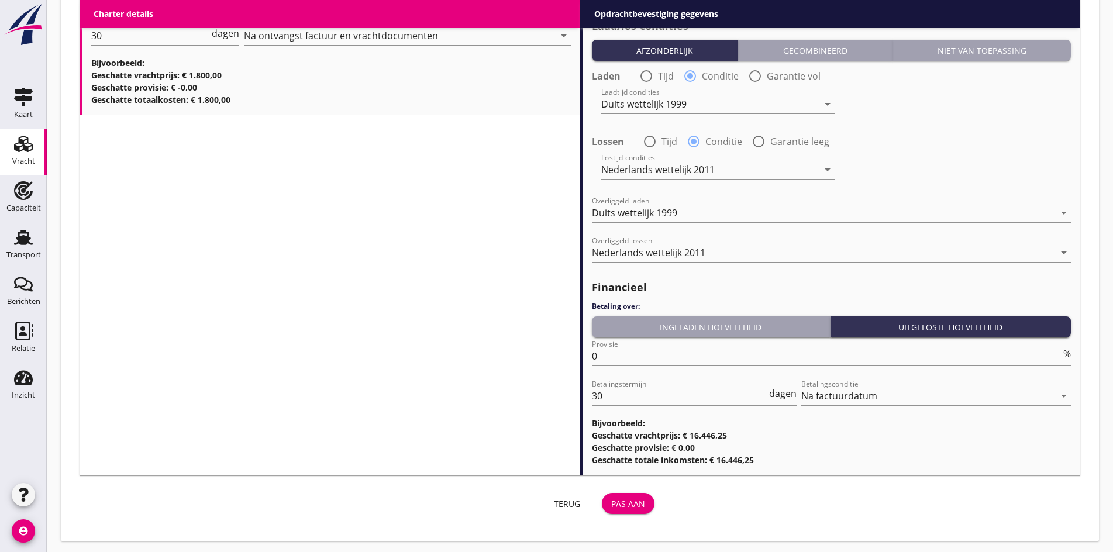
type input "11.15"
click at [492, 499] on div "Terug Pas aan" at bounding box center [369, 503] width 589 height 37
click at [611, 502] on div "Pas aan" at bounding box center [628, 504] width 34 height 12
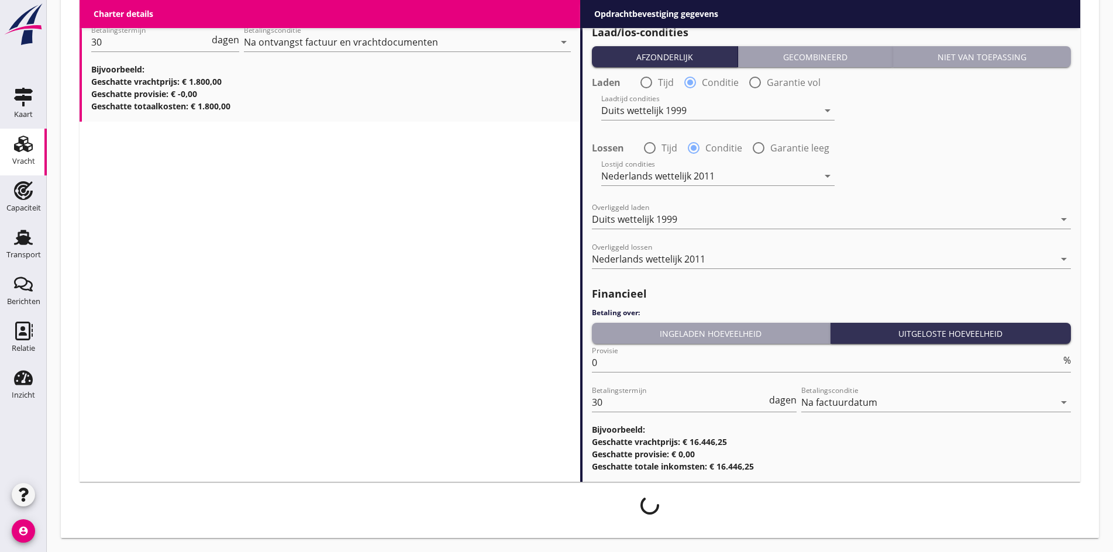
scroll to position [1517, 0]
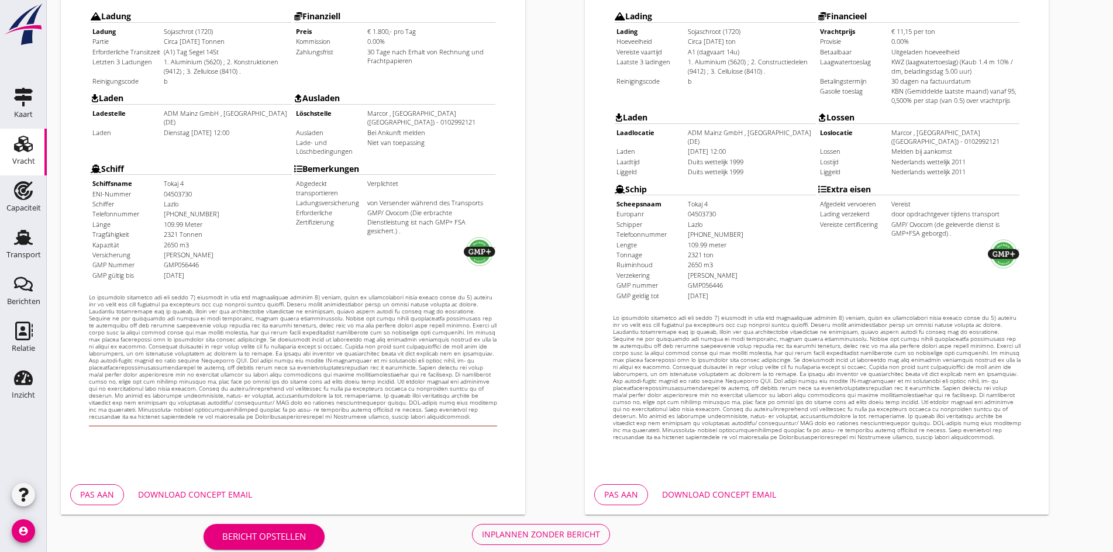
scroll to position [314, 0]
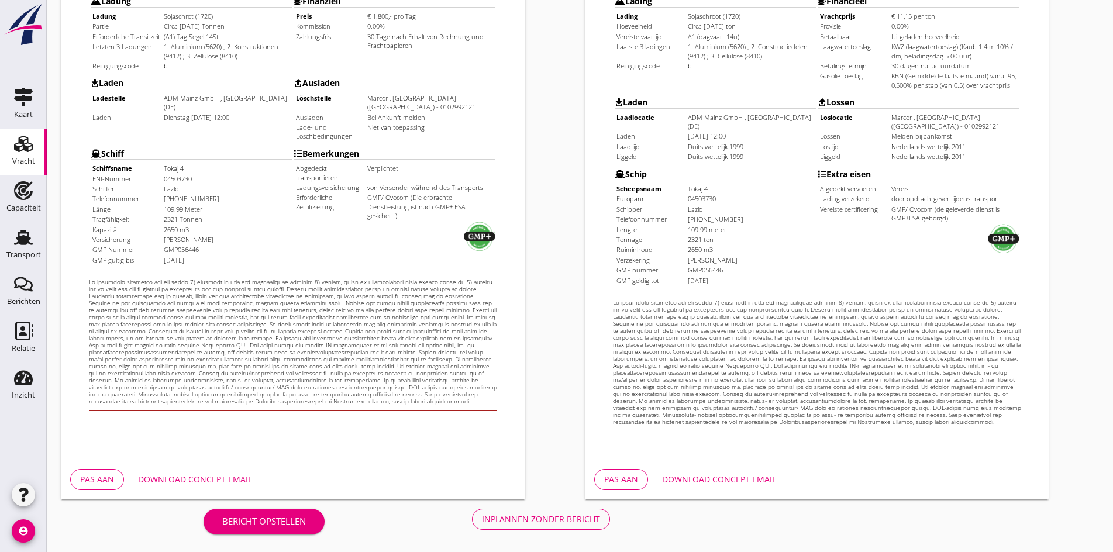
click at [482, 514] on div "Inplannen zonder bericht" at bounding box center [541, 519] width 118 height 12
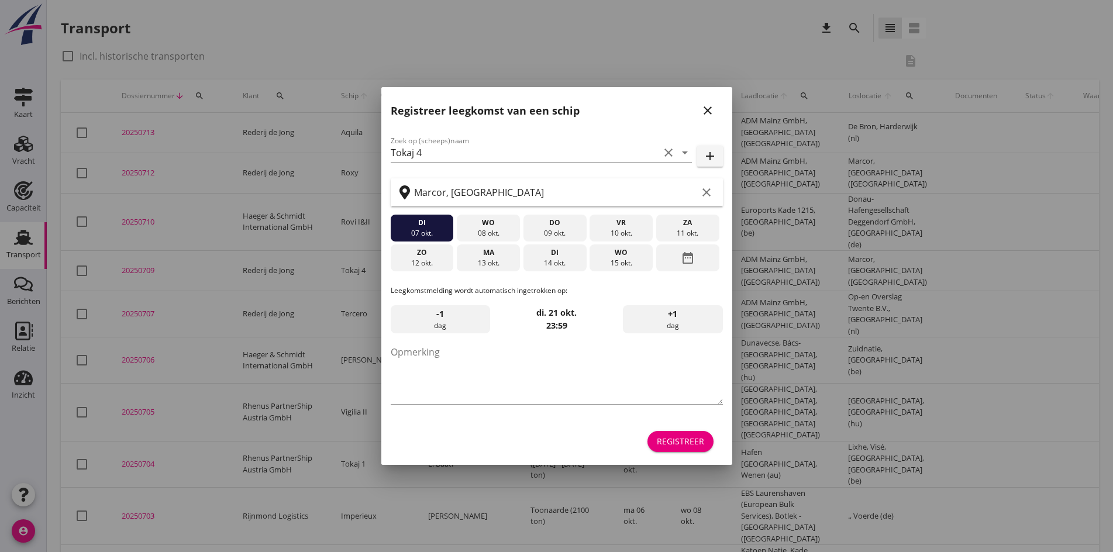
click at [700, 108] on div "close" at bounding box center [707, 110] width 21 height 14
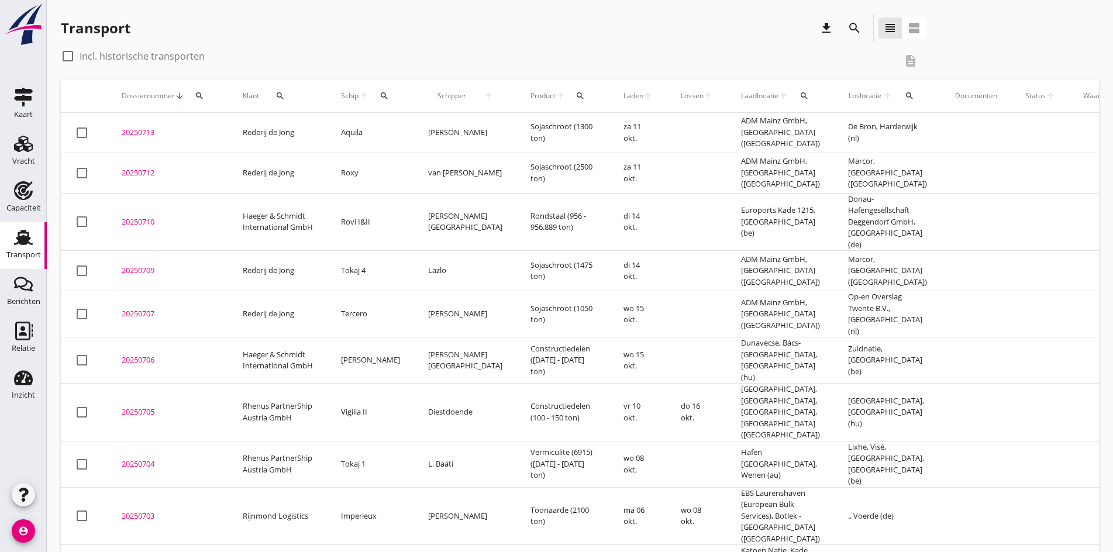
click at [144, 265] on div "20250709" at bounding box center [168, 271] width 93 height 12
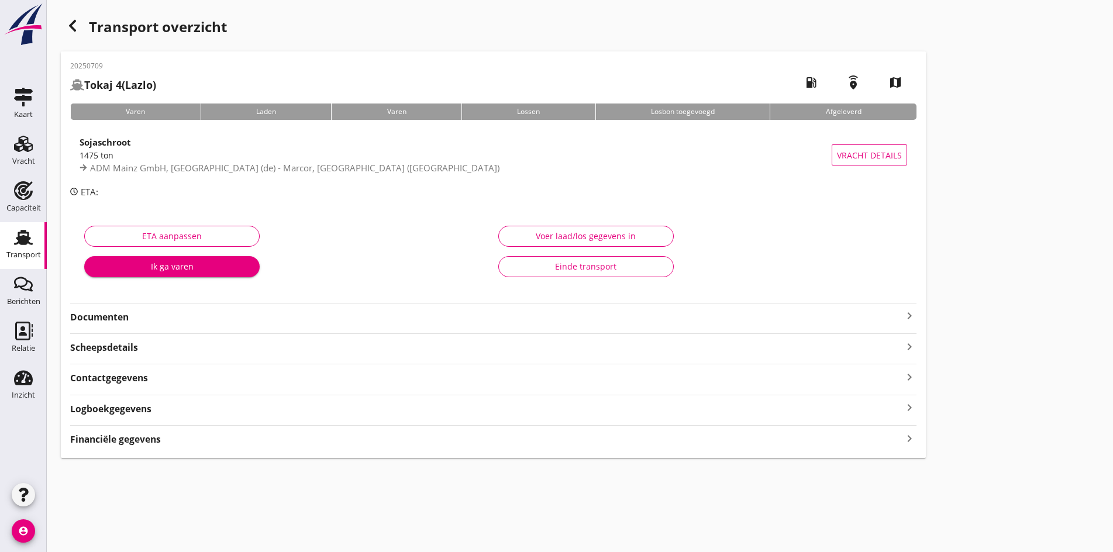
click at [902, 316] on icon "keyboard_arrow_right" at bounding box center [909, 316] width 14 height 14
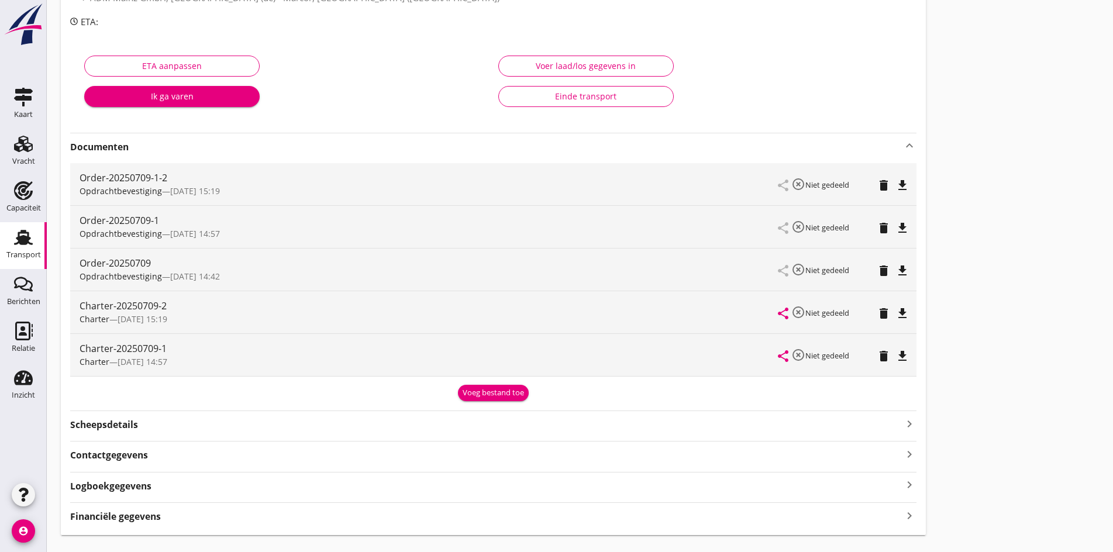
scroll to position [175, 0]
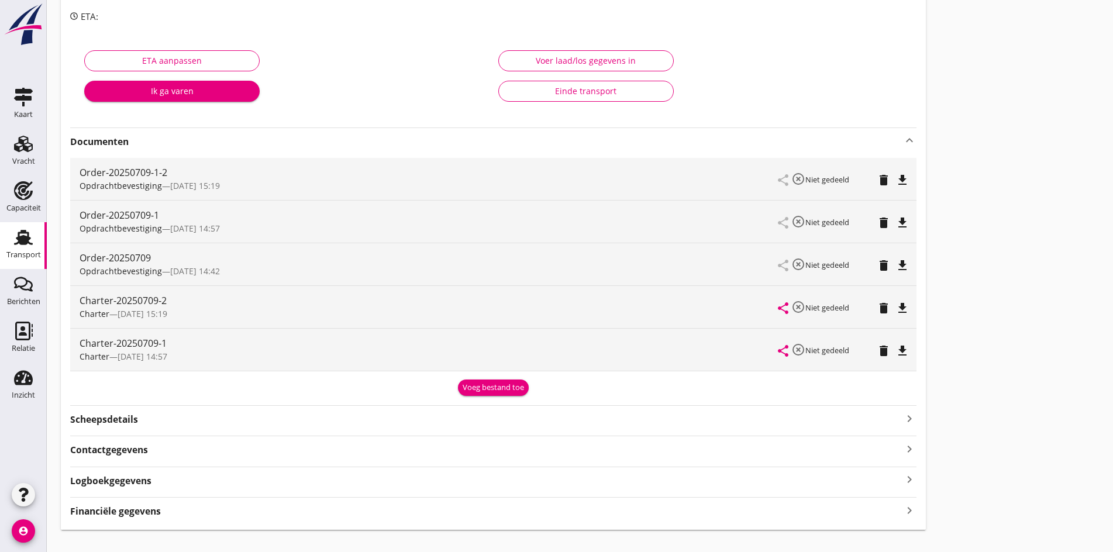
click at [895, 182] on icon "file_download" at bounding box center [902, 180] width 14 height 14
